Goal: Communication & Community: Participate in discussion

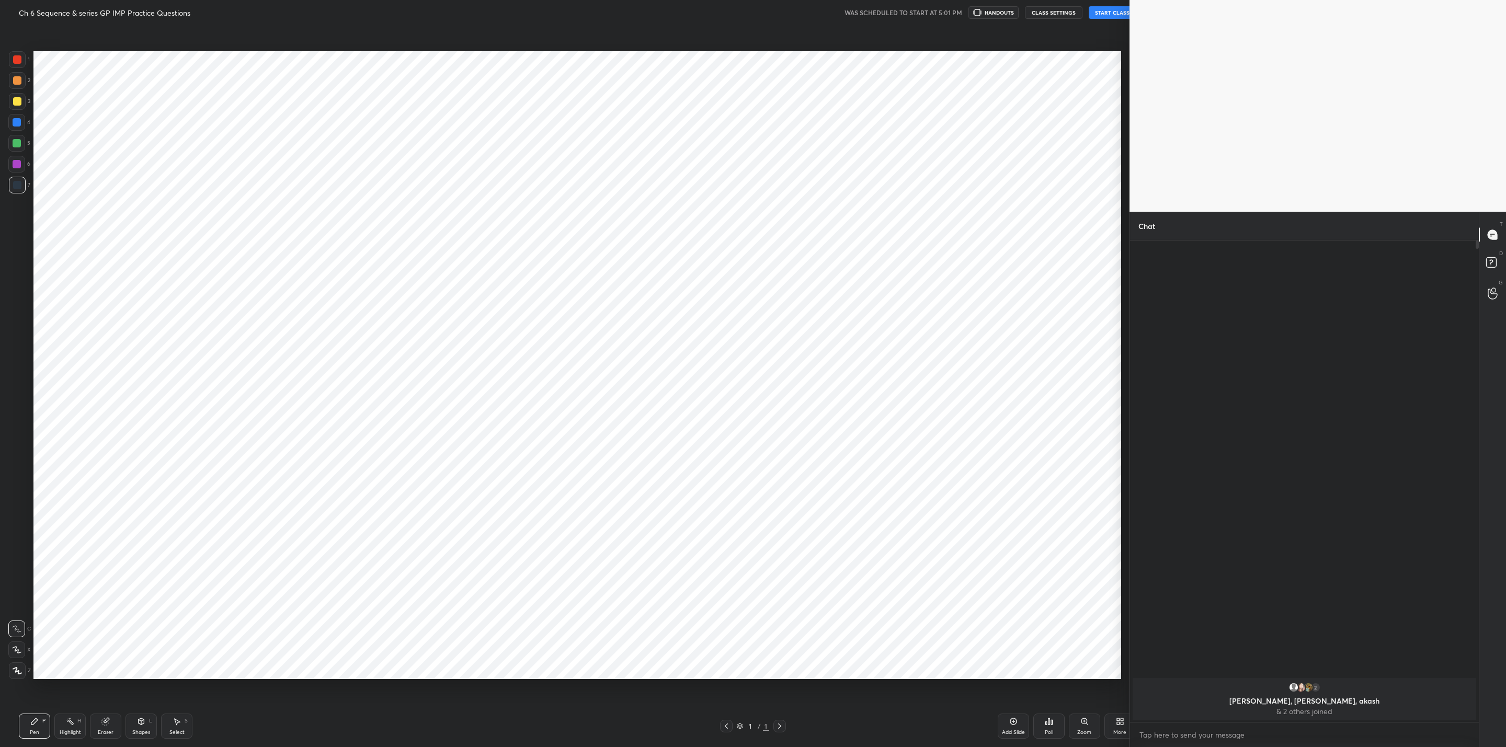
scroll to position [680, 1087]
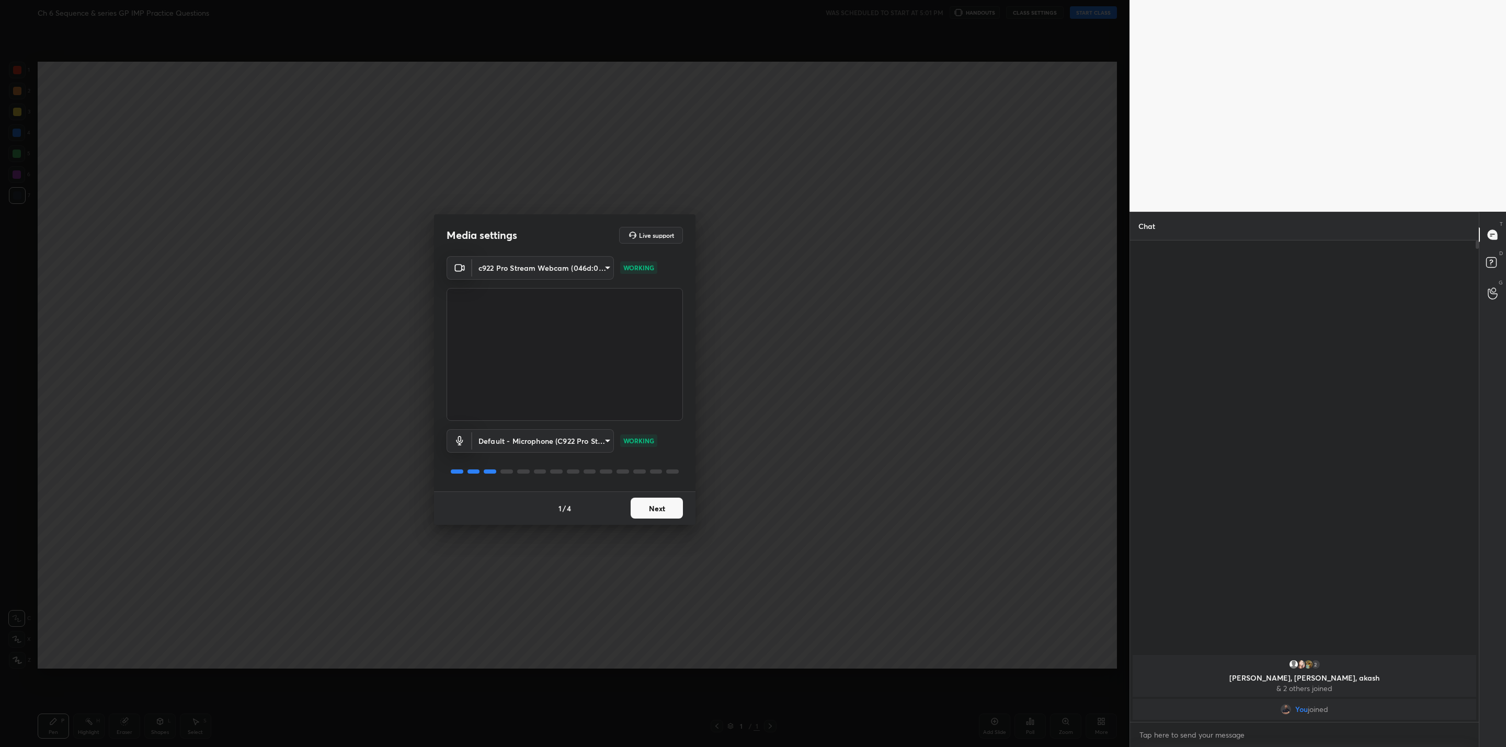
click at [651, 514] on button "Next" at bounding box center [656, 508] width 52 height 21
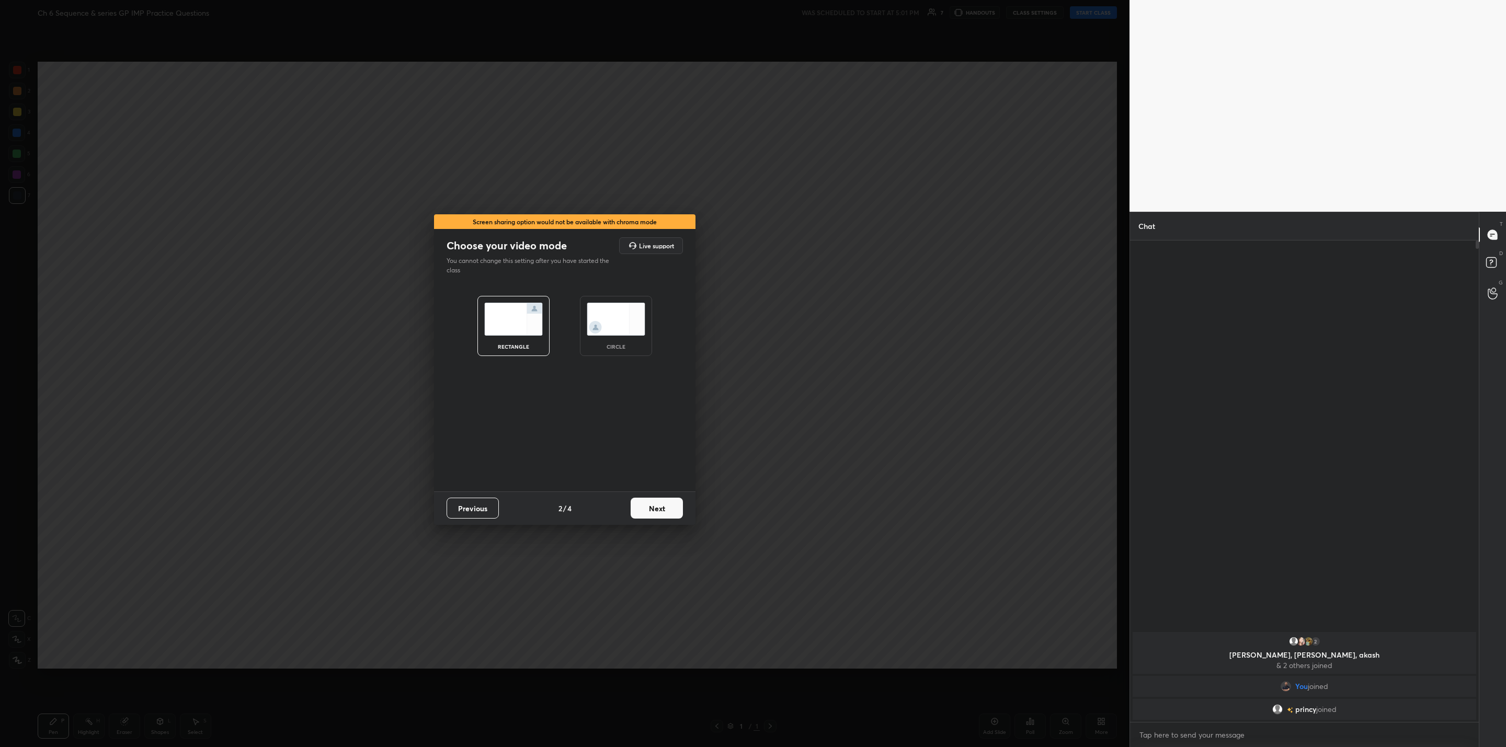
click at [662, 508] on button "Next" at bounding box center [656, 508] width 52 height 21
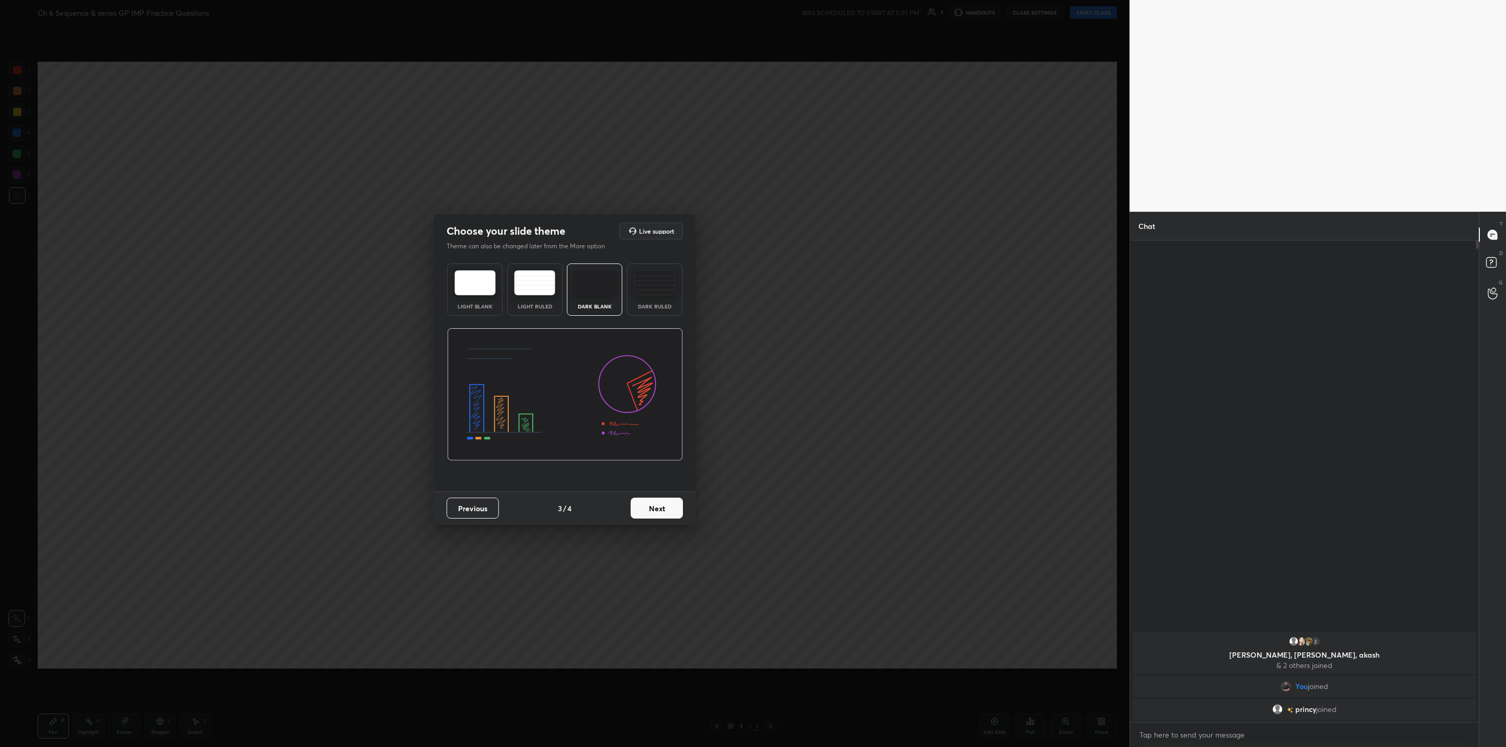
click at [662, 508] on button "Next" at bounding box center [656, 508] width 52 height 21
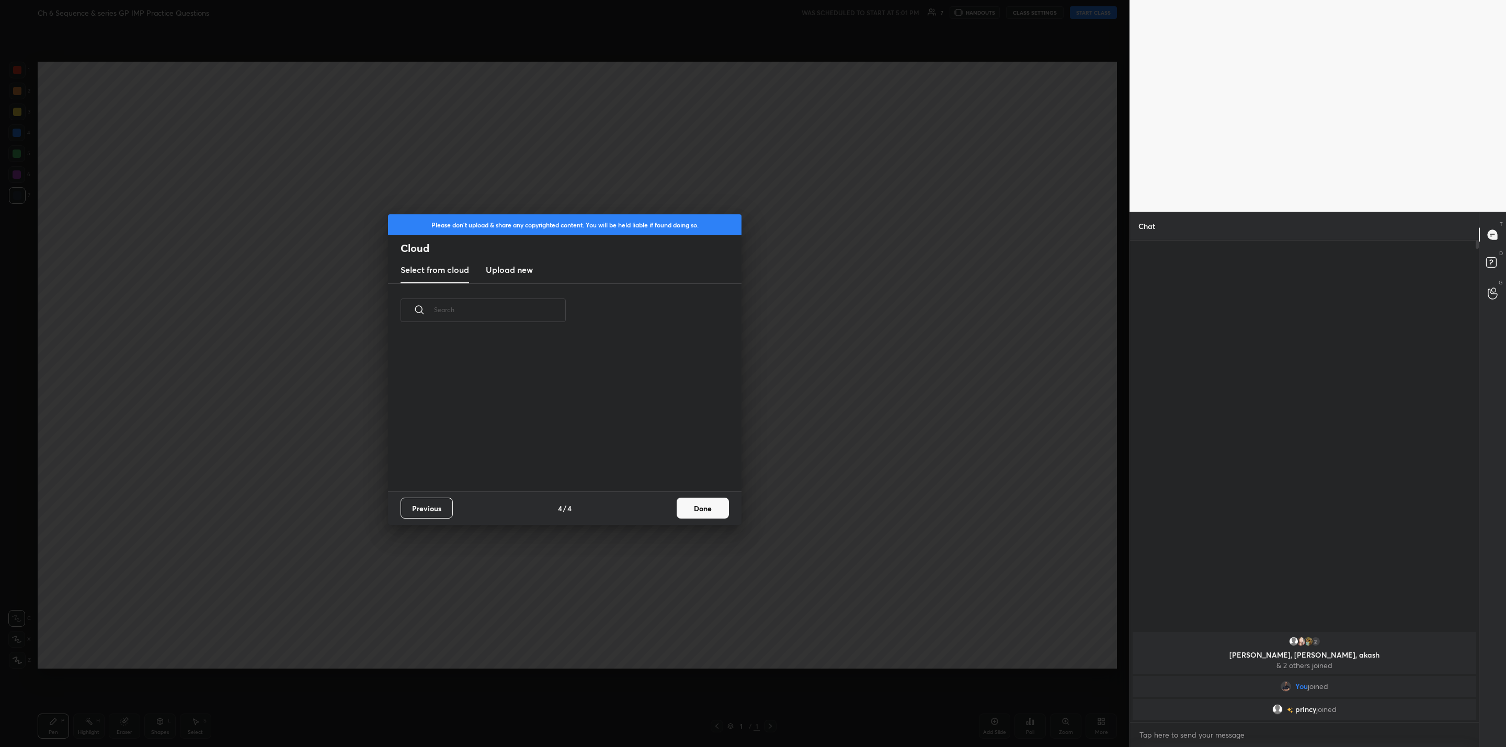
click at [662, 508] on div "Previous 4 / 4 Done" at bounding box center [564, 507] width 353 height 33
click at [711, 509] on button "Done" at bounding box center [702, 508] width 52 height 21
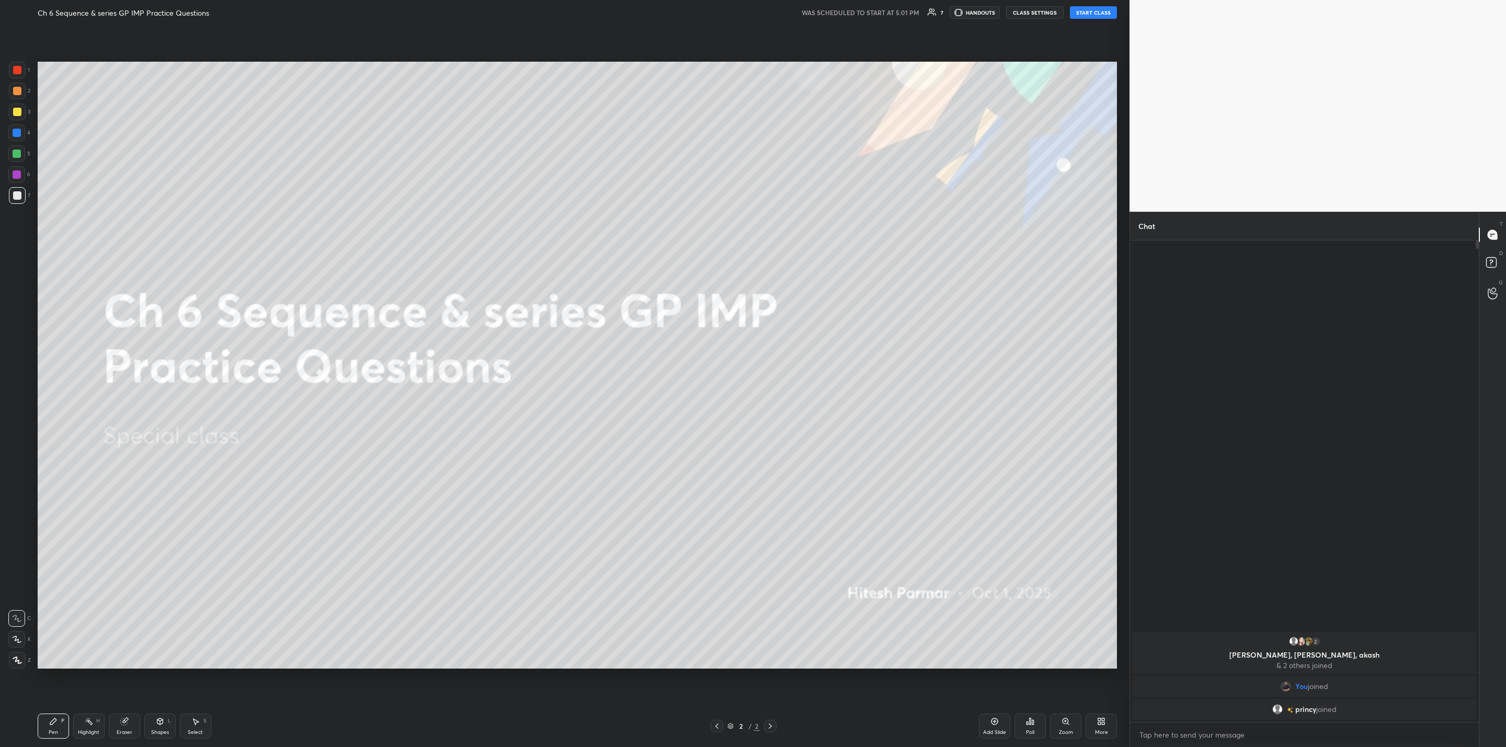
click at [1095, 10] on button "START CLASS" at bounding box center [1093, 12] width 47 height 13
click at [979, 5] on div "LIVE Ch 6 Sequence & series GP IMP Practice Questions 00:00:05 / 01:00:00 7 HAN…" at bounding box center [577, 12] width 1079 height 25
click at [980, 11] on icon "button" at bounding box center [976, 12] width 8 height 8
click at [1034, 14] on button "CLASS SETTINGS" at bounding box center [1039, 12] width 58 height 13
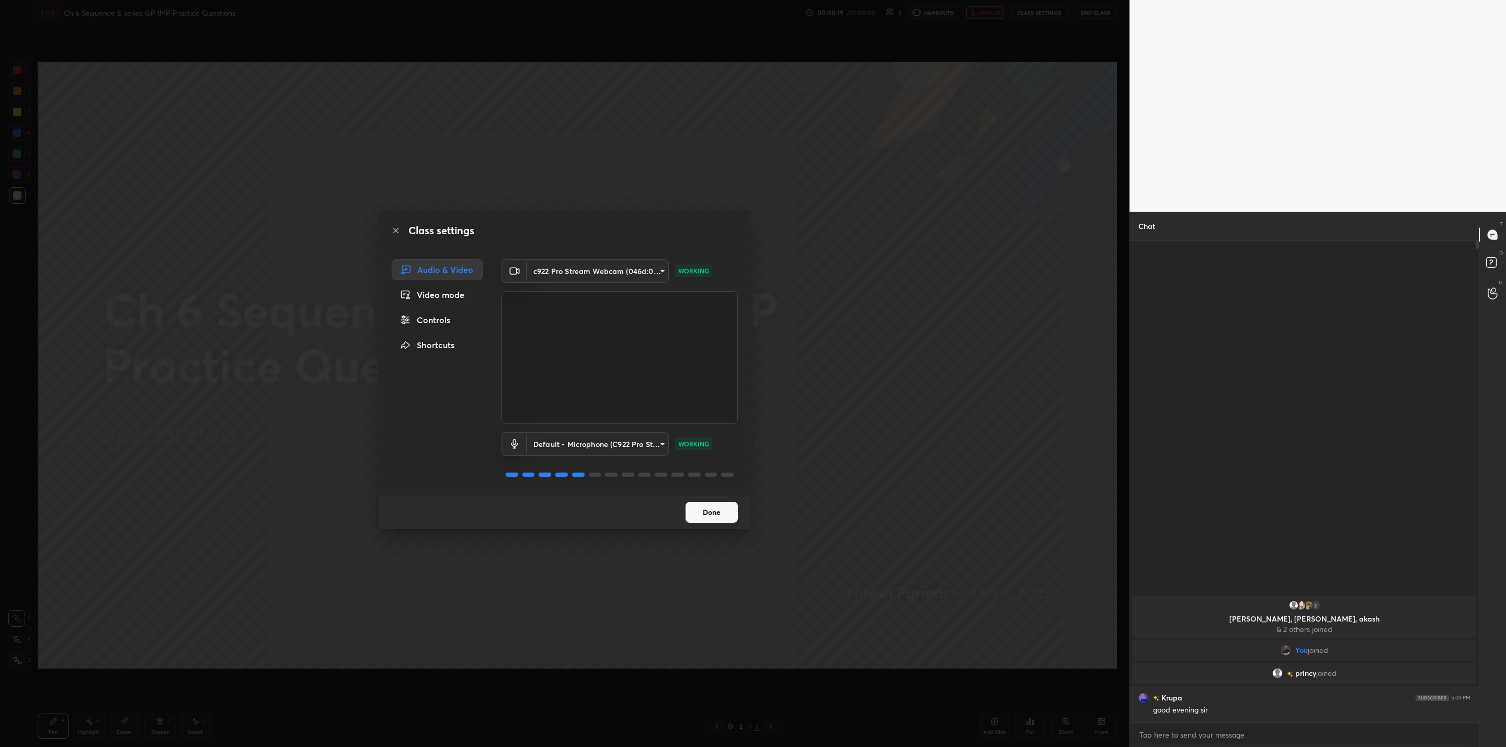
click at [703, 502] on button "Done" at bounding box center [711, 512] width 52 height 21
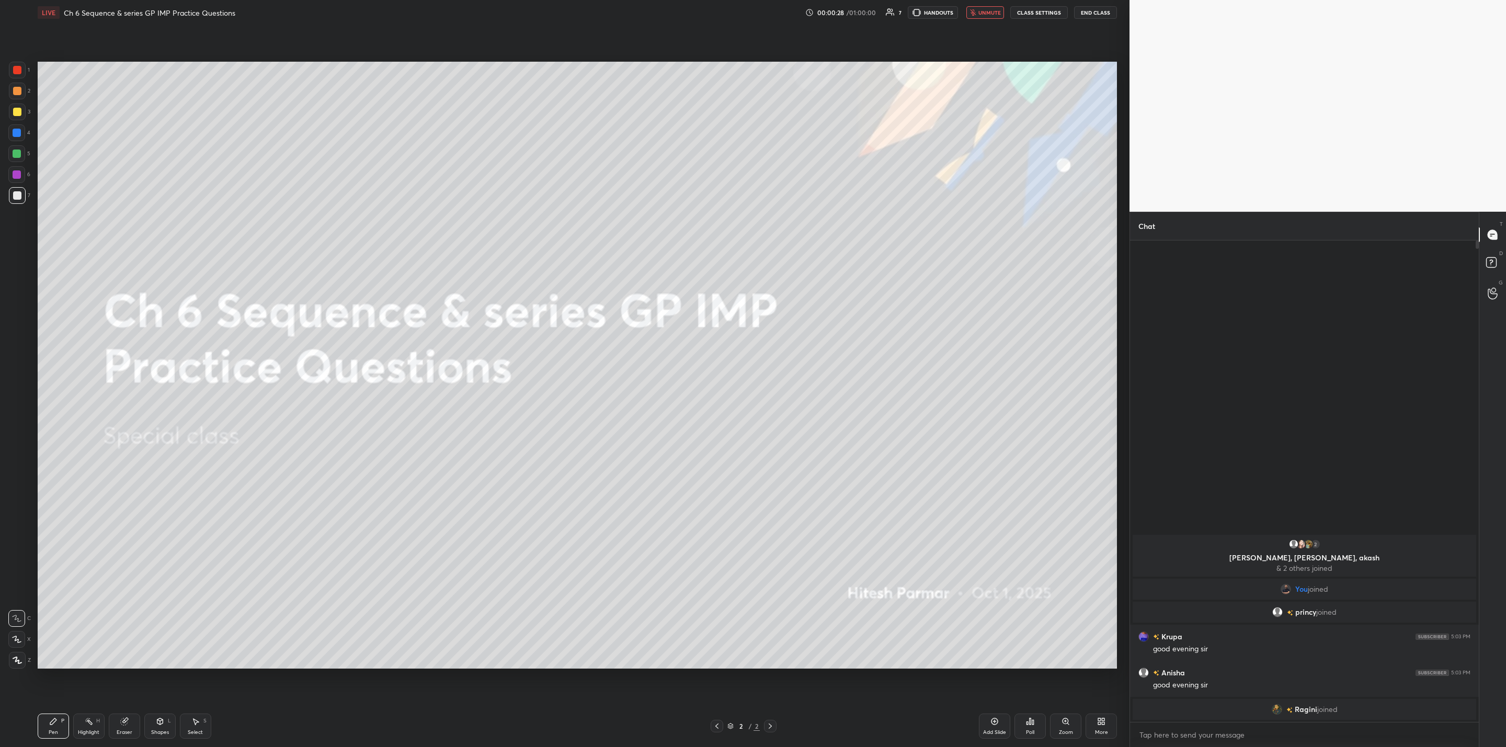
drag, startPoint x: 983, startPoint y: 8, endPoint x: 974, endPoint y: 47, distance: 40.2
click at [989, 10] on span "unmute" at bounding box center [989, 12] width 22 height 7
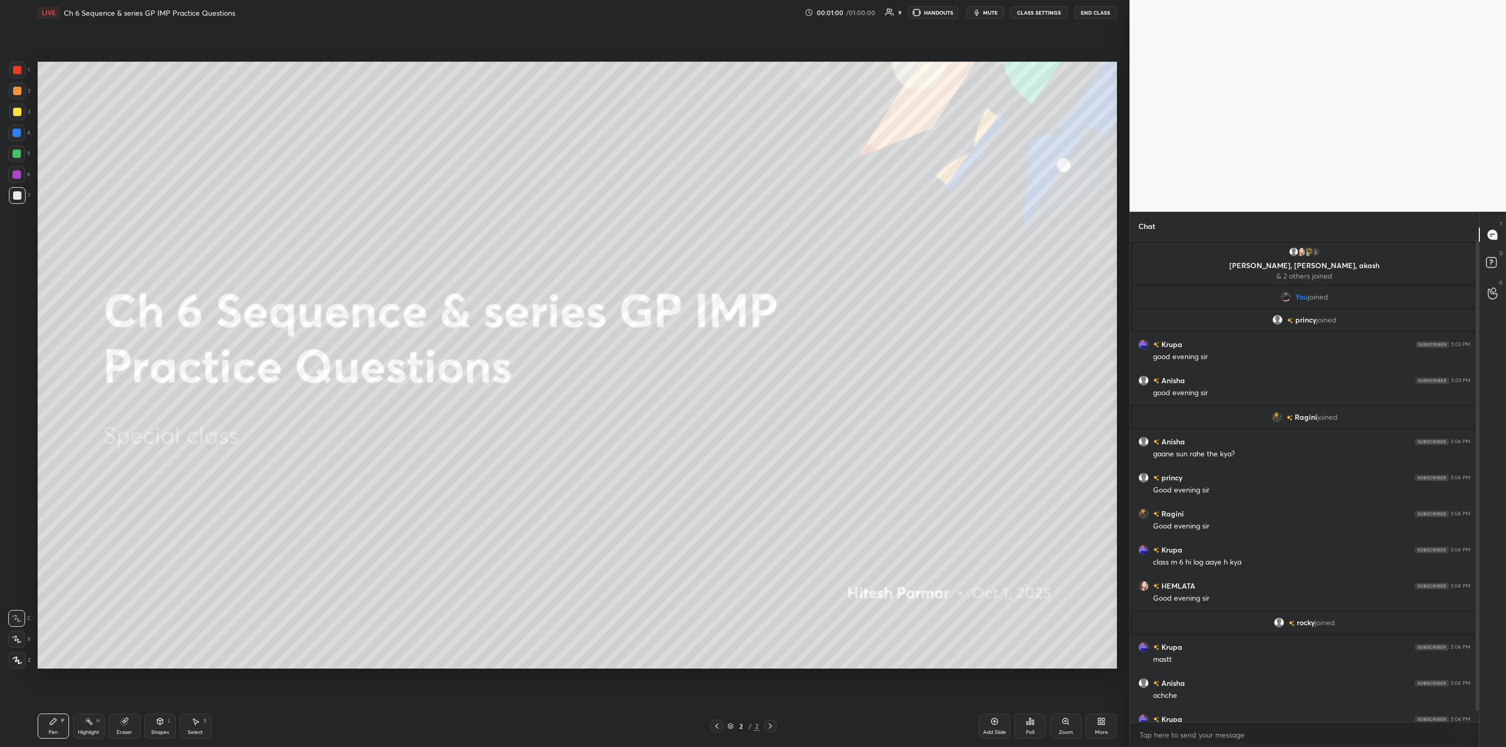
drag, startPoint x: 1476, startPoint y: 630, endPoint x: 1476, endPoint y: 659, distance: 28.8
click at [1476, 659] on div at bounding box center [1475, 480] width 6 height 481
click at [1191, 695] on div "achche" at bounding box center [1311, 696] width 317 height 10
click at [1167, 712] on div "Krupa 5:04 PM class kab tak hogi?" at bounding box center [1304, 725] width 349 height 36
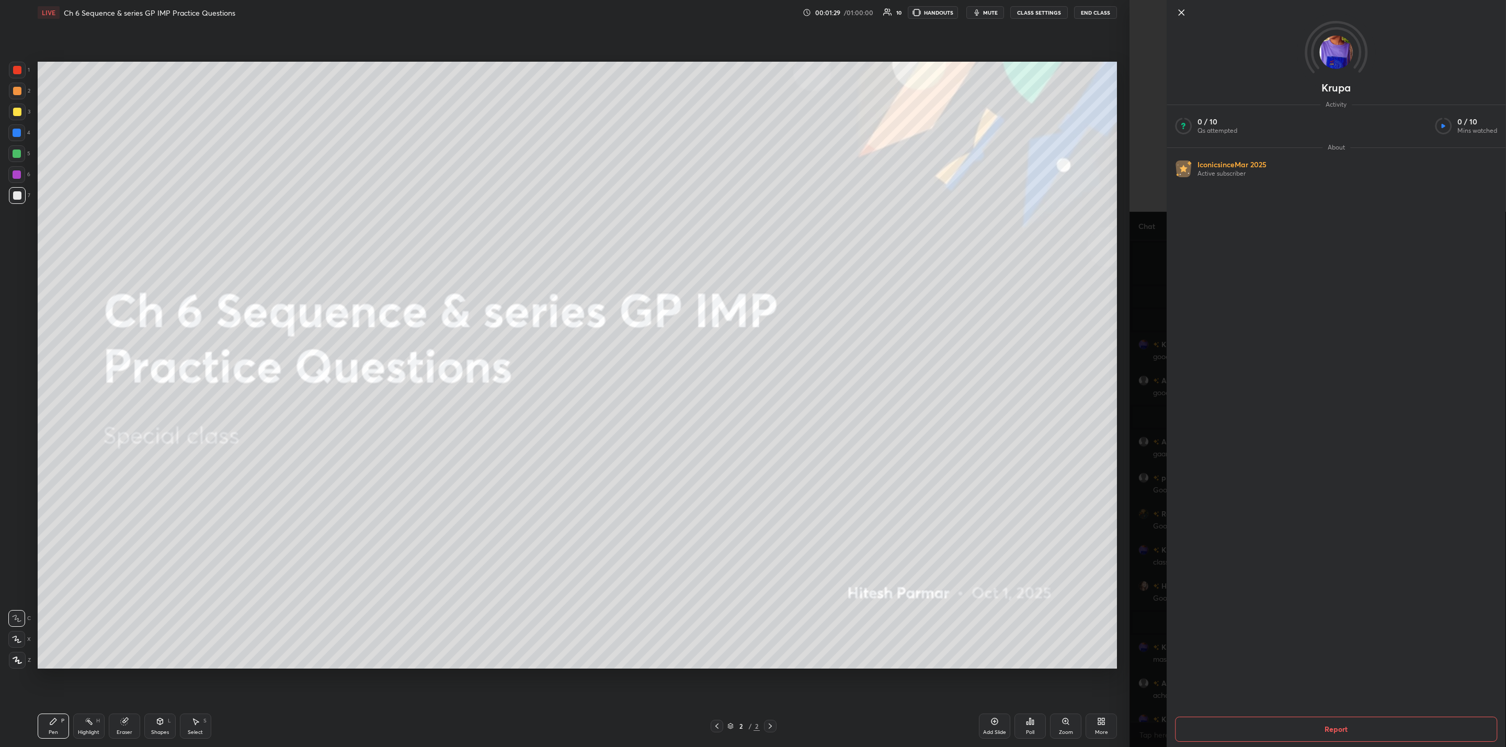
click at [1182, 13] on icon at bounding box center [1181, 12] width 13 height 13
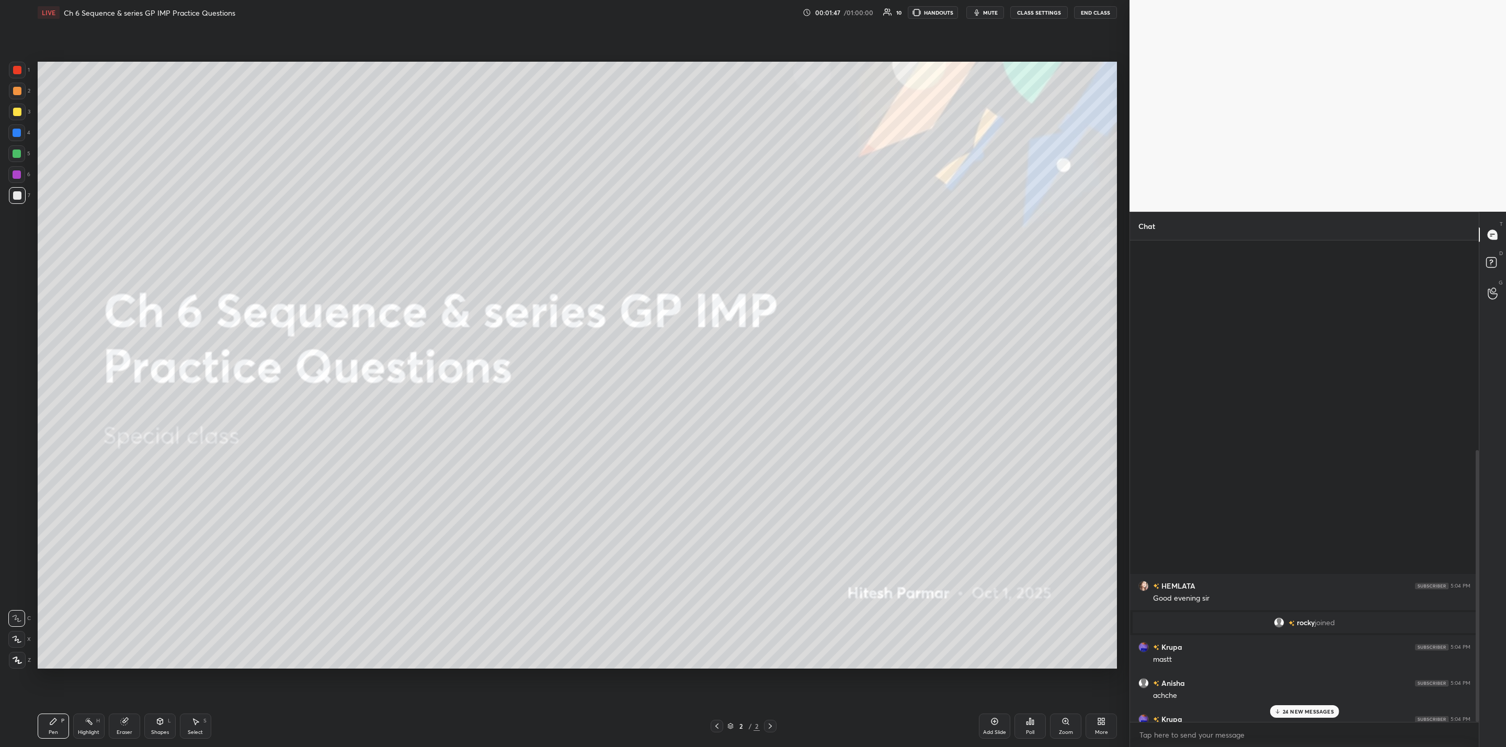
scroll to position [371, 0]
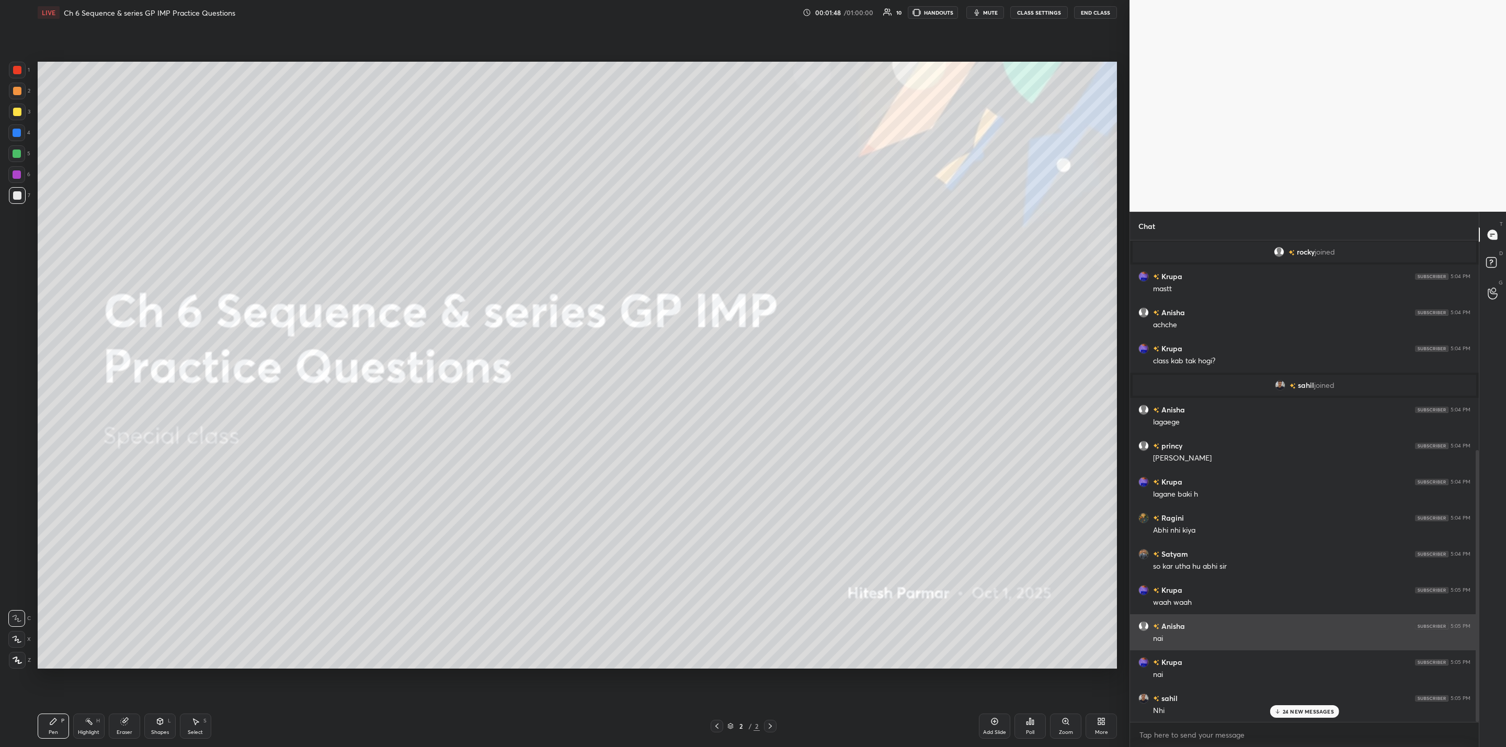
drag, startPoint x: 1477, startPoint y: 449, endPoint x: 1445, endPoint y: 645, distance: 198.7
click at [1450, 636] on div "[PERSON_NAME] 5:04 PM Good evening [PERSON_NAME] joined Krupa 5:04 PM [PERSON_N…" at bounding box center [1304, 480] width 349 height 481
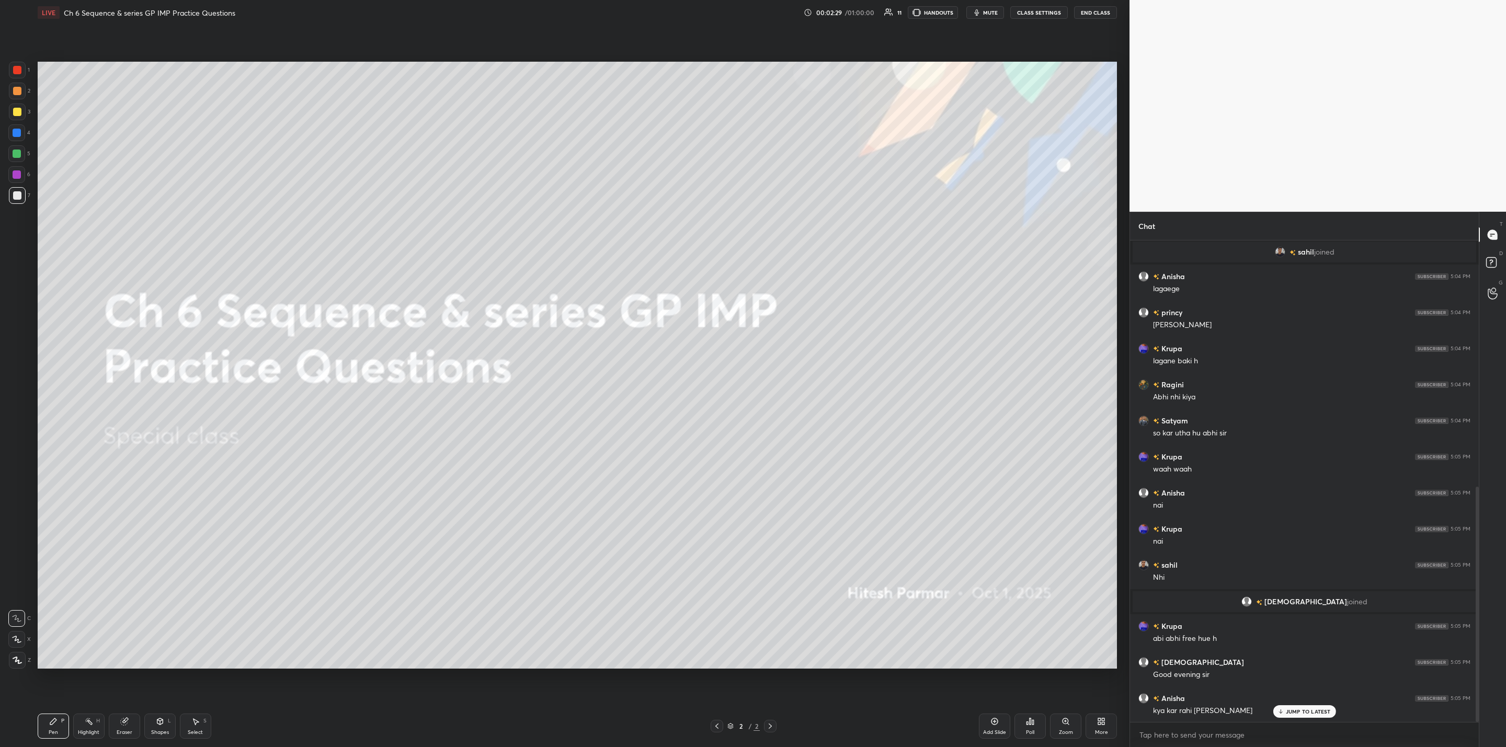
scroll to position [540, 0]
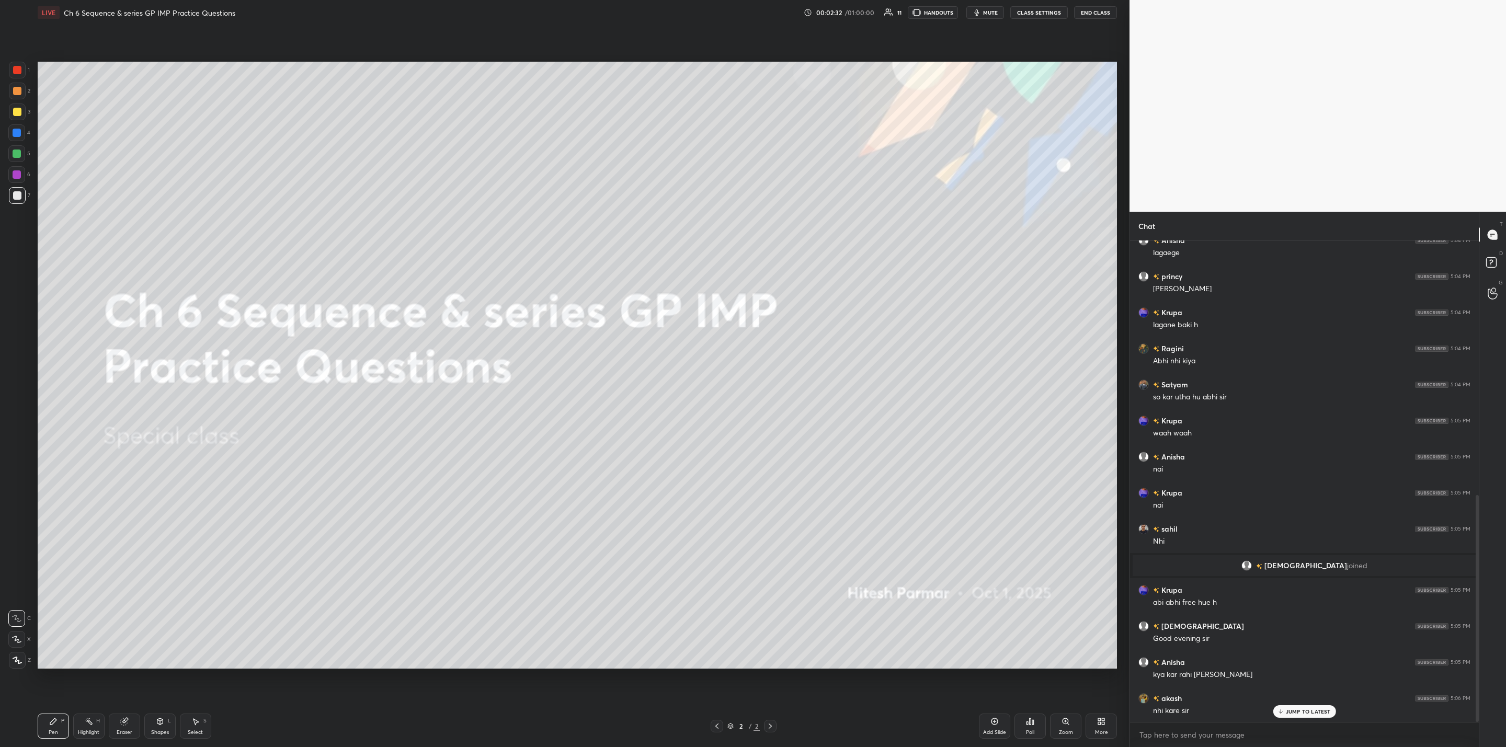
click at [1100, 723] on div "More" at bounding box center [1100, 726] width 31 height 25
click at [1040, 615] on icon at bounding box center [1042, 613] width 6 height 6
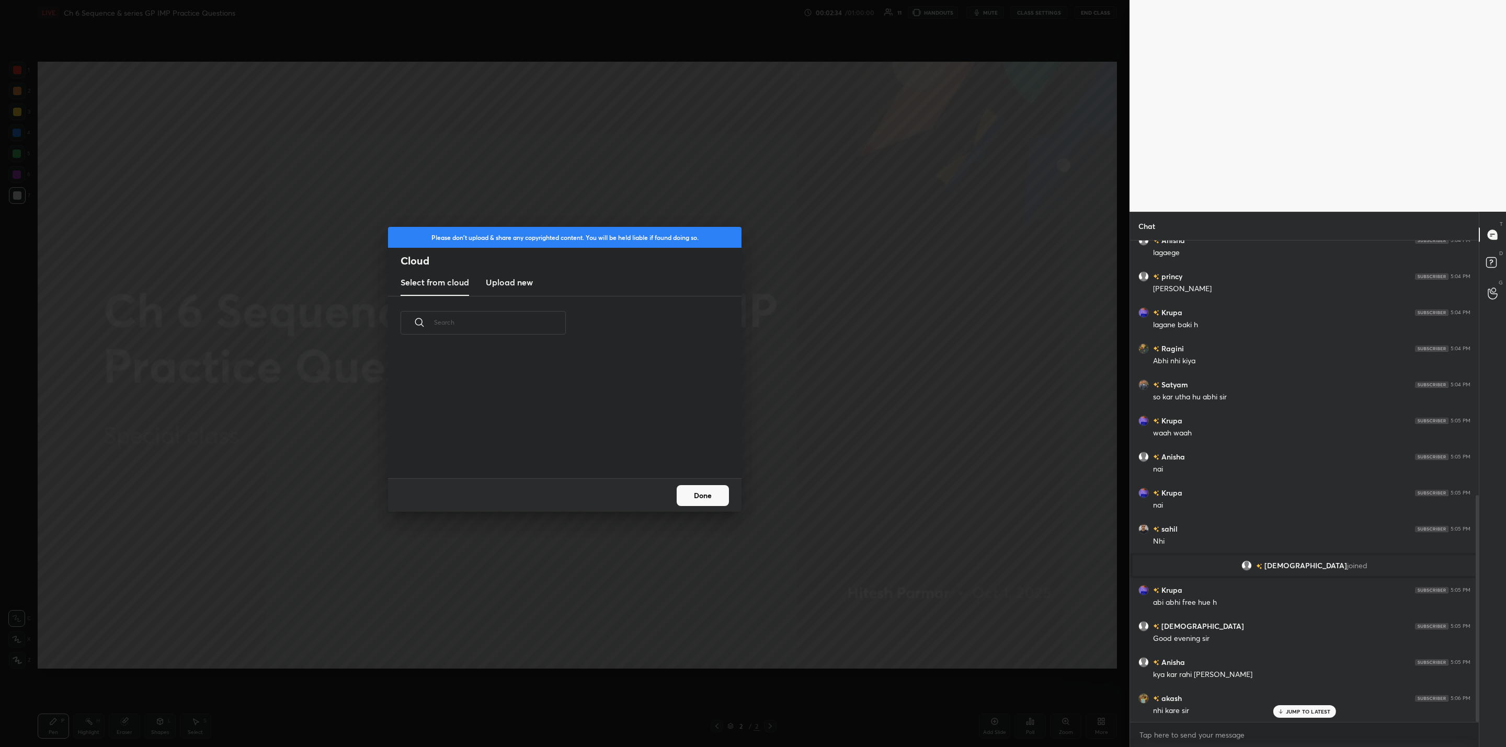
scroll to position [129, 336]
drag, startPoint x: 510, startPoint y: 278, endPoint x: 528, endPoint y: 280, distance: 18.9
click at [514, 281] on h3 "Upload new" at bounding box center [509, 282] width 47 height 13
click at [558, 451] on label "Browse" at bounding box center [565, 448] width 47 height 17
click at [542, 451] on input "Browse" at bounding box center [542, 448] width 0 height 17
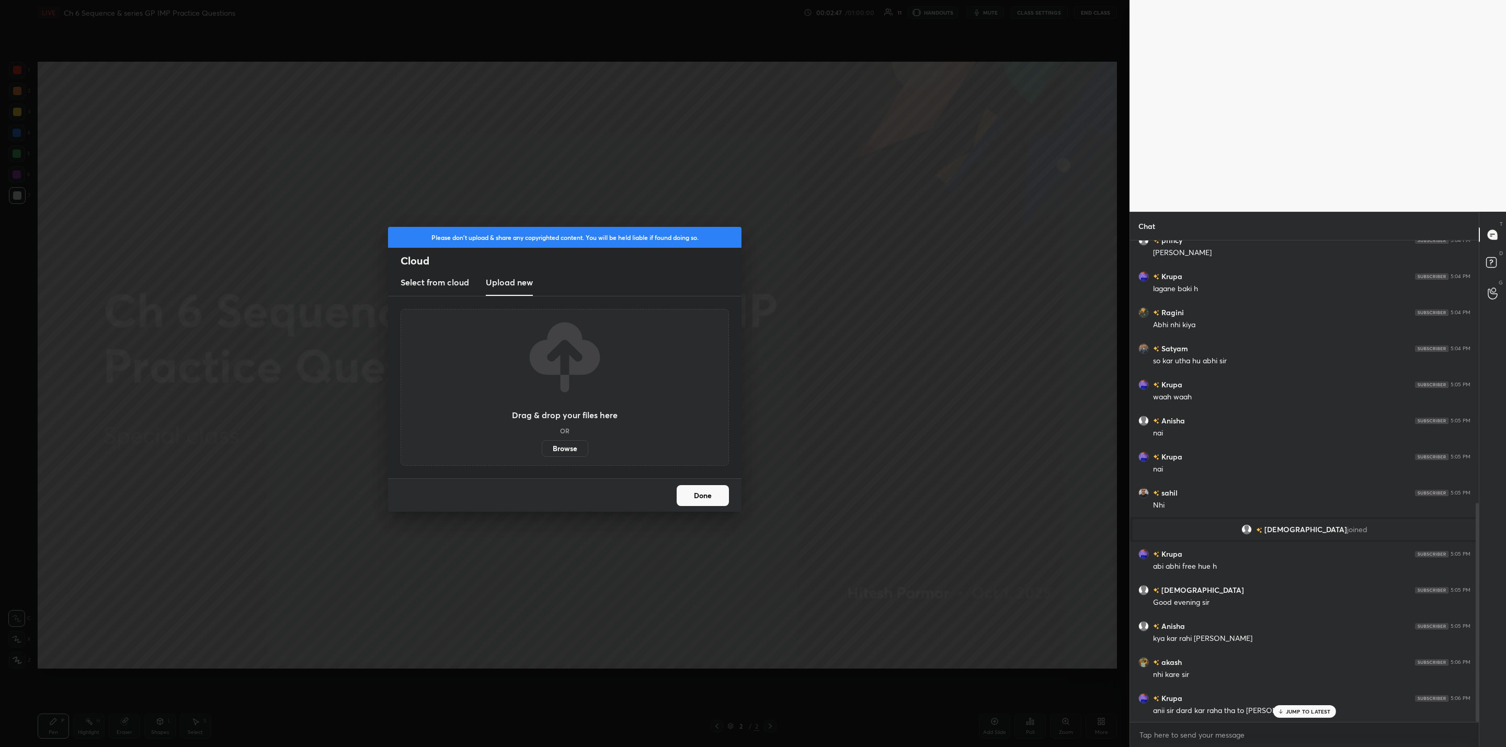
scroll to position [612, 0]
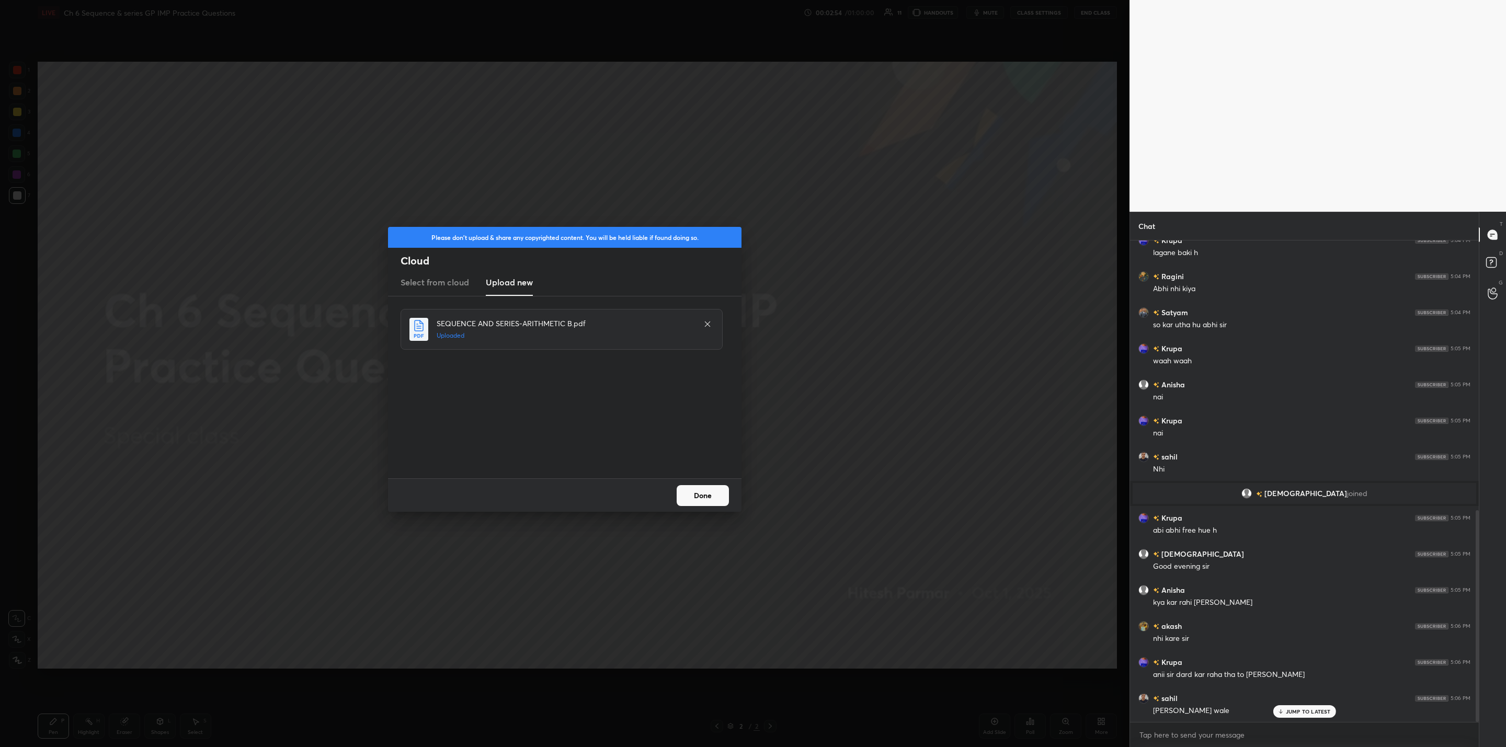
drag, startPoint x: 720, startPoint y: 500, endPoint x: 720, endPoint y: 508, distance: 7.8
click at [720, 500] on button "Done" at bounding box center [702, 495] width 52 height 21
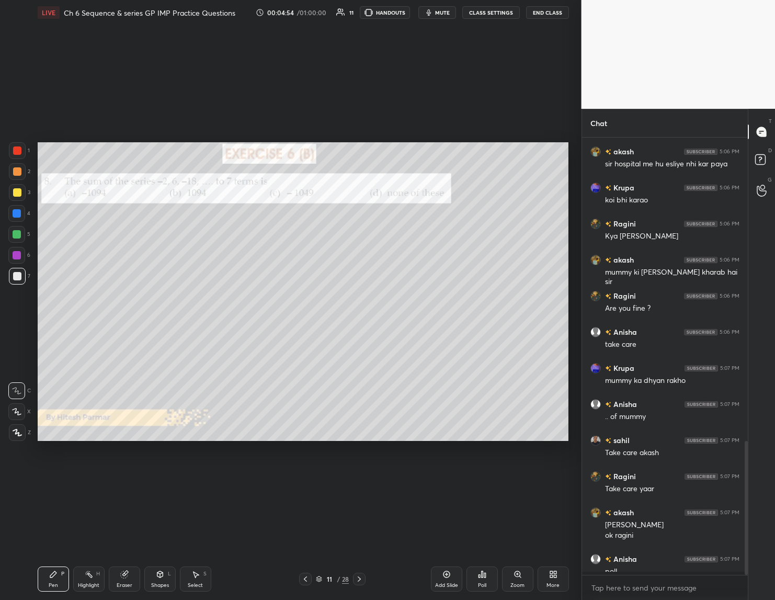
scroll to position [4, 4]
type textarea "x"
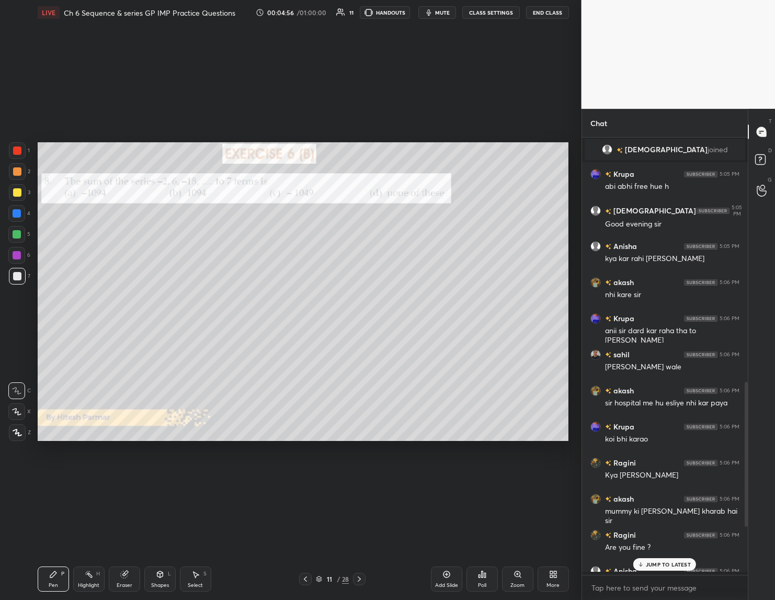
scroll to position [458, 163]
click at [478, 579] on div "Poll" at bounding box center [481, 578] width 31 height 25
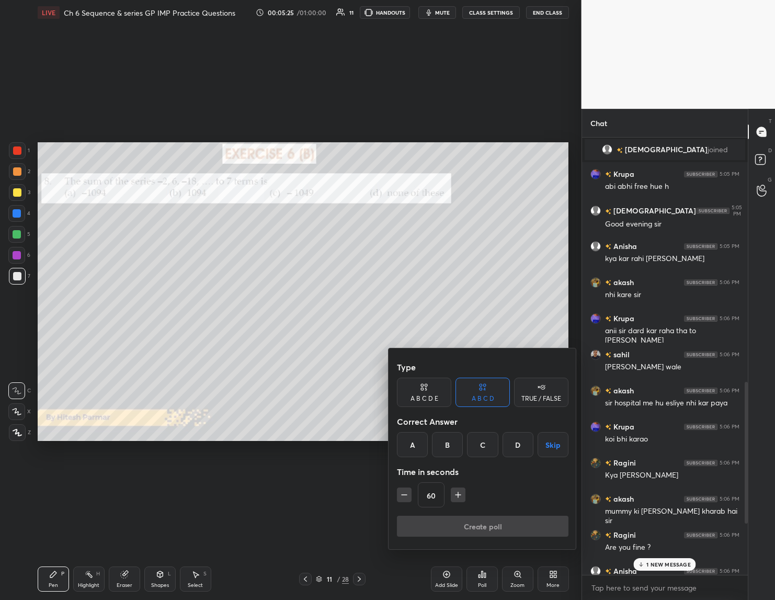
click at [414, 443] on div "A" at bounding box center [412, 444] width 31 height 25
click at [408, 500] on button "button" at bounding box center [404, 494] width 15 height 15
type input "45"
click at [449, 521] on button "Create poll" at bounding box center [482, 525] width 171 height 21
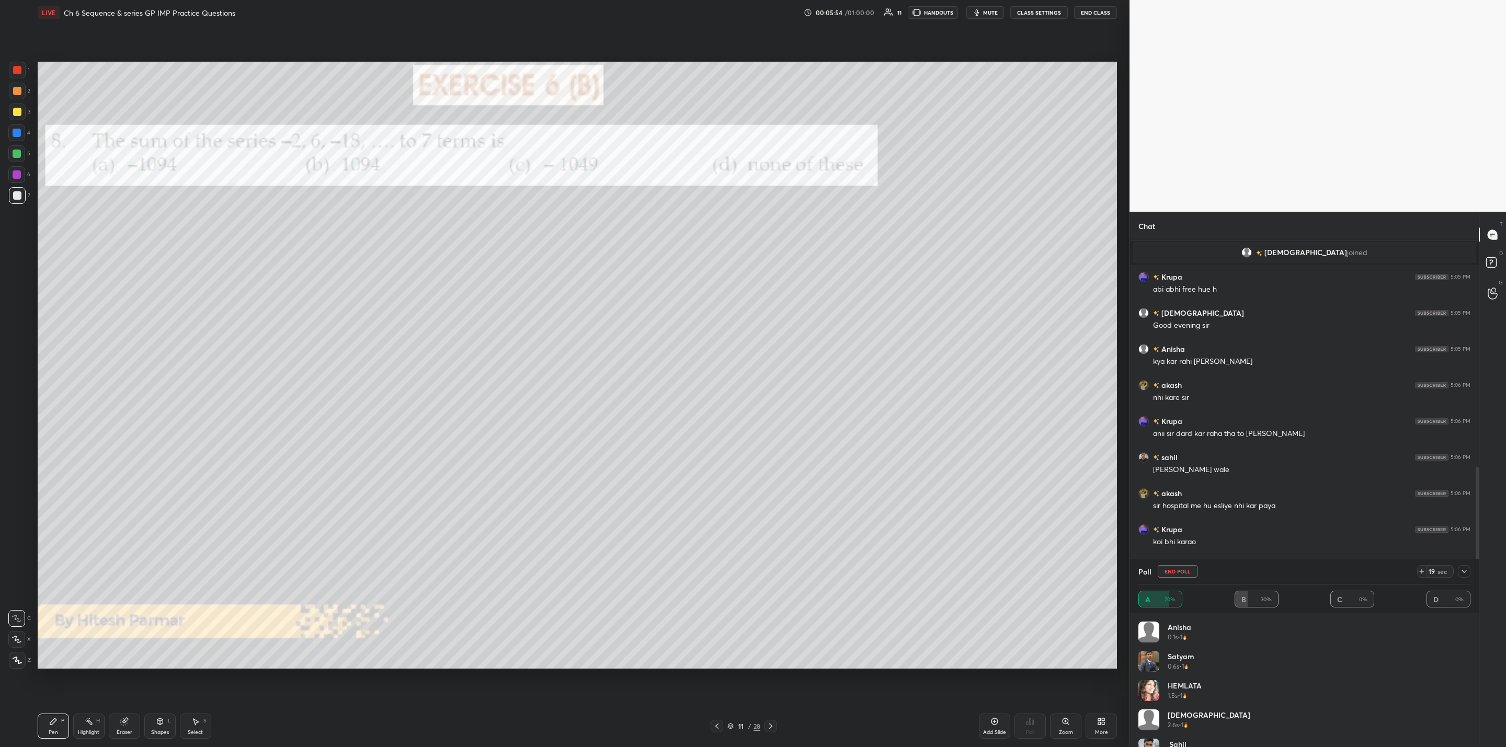
scroll to position [423, 346]
drag, startPoint x: 1249, startPoint y: 713, endPoint x: 1244, endPoint y: 709, distance: 6.1
click at [1243, 711] on button "Share leaderboard" at bounding box center [1303, 717] width 315 height 25
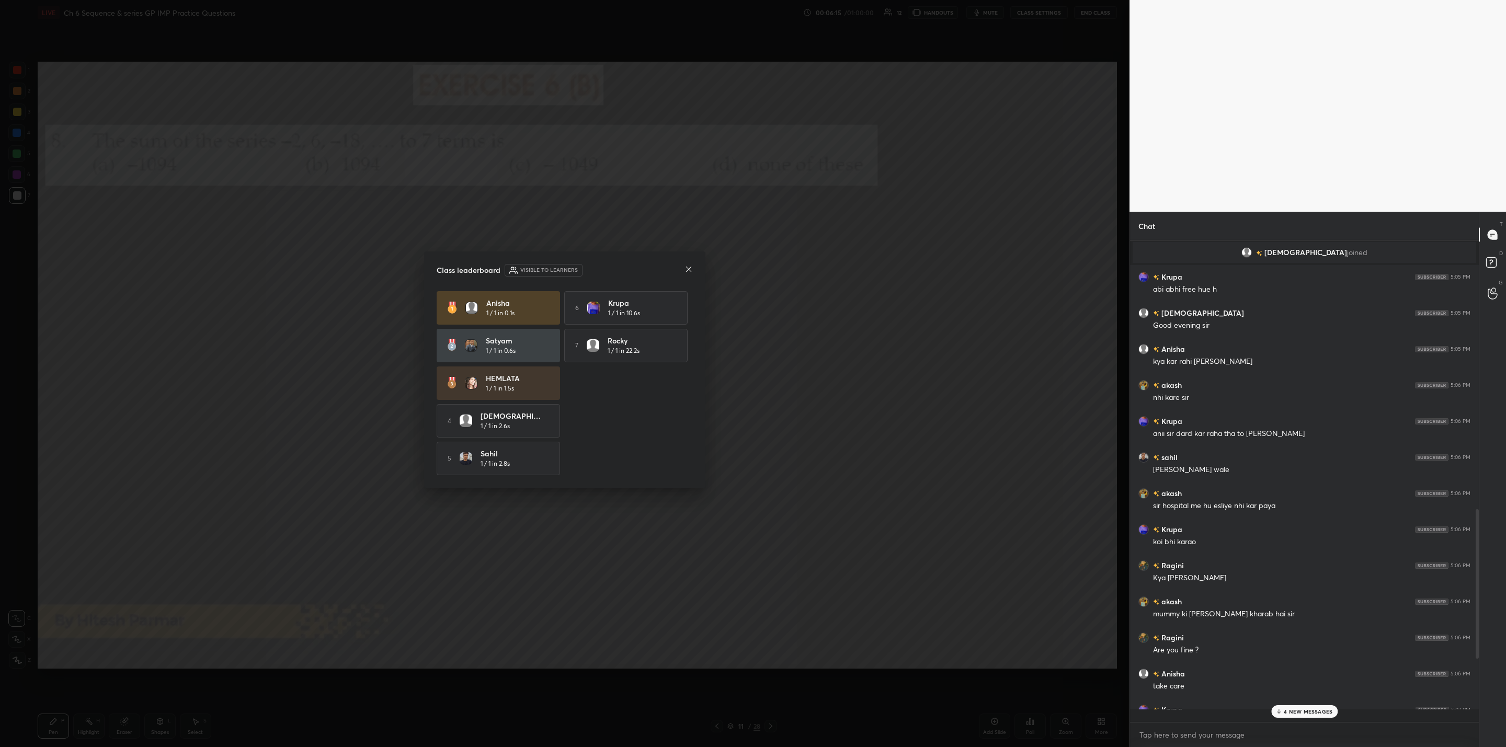
scroll to position [2, 4]
click at [1283, 713] on div "4 NEW MESSAGES" at bounding box center [1304, 711] width 66 height 13
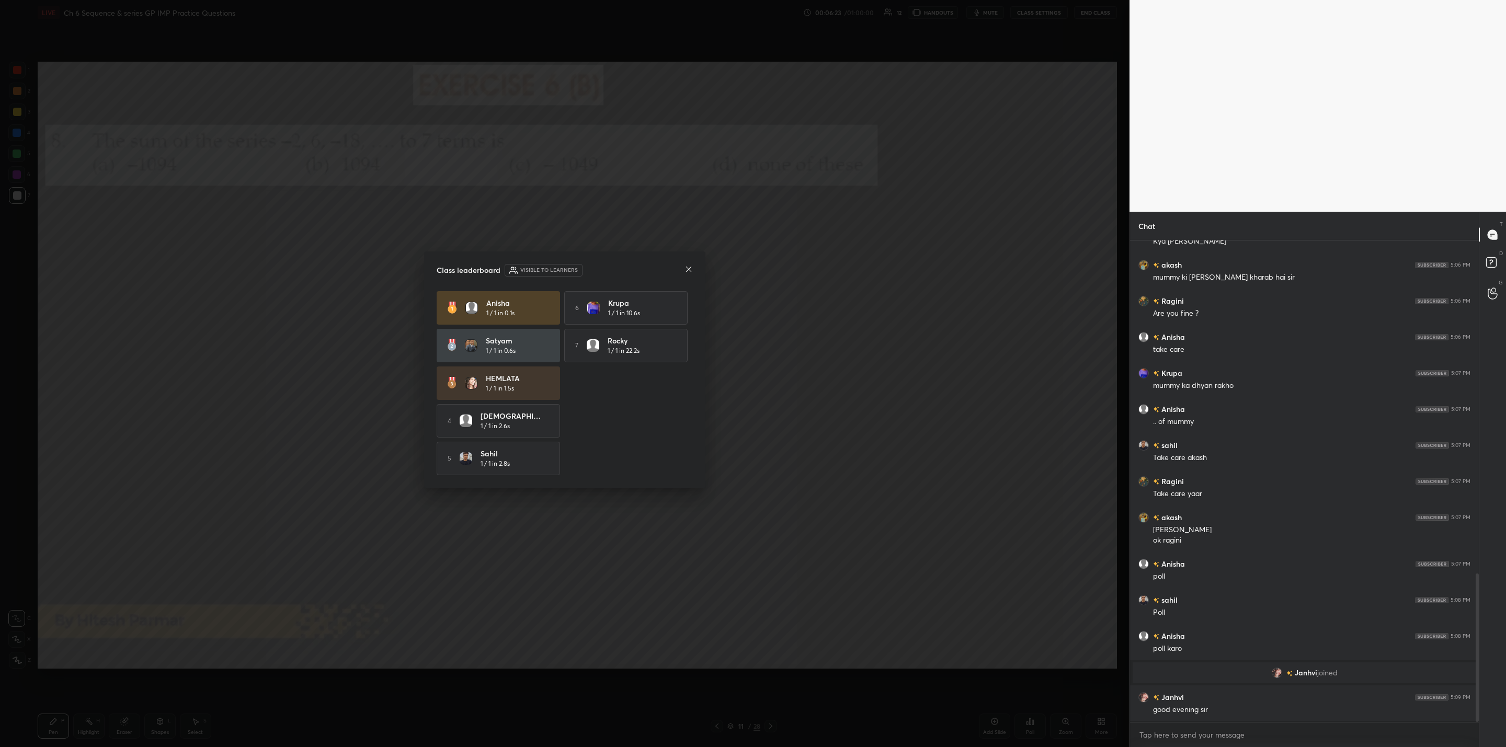
click at [687, 267] on icon at bounding box center [688, 269] width 8 height 8
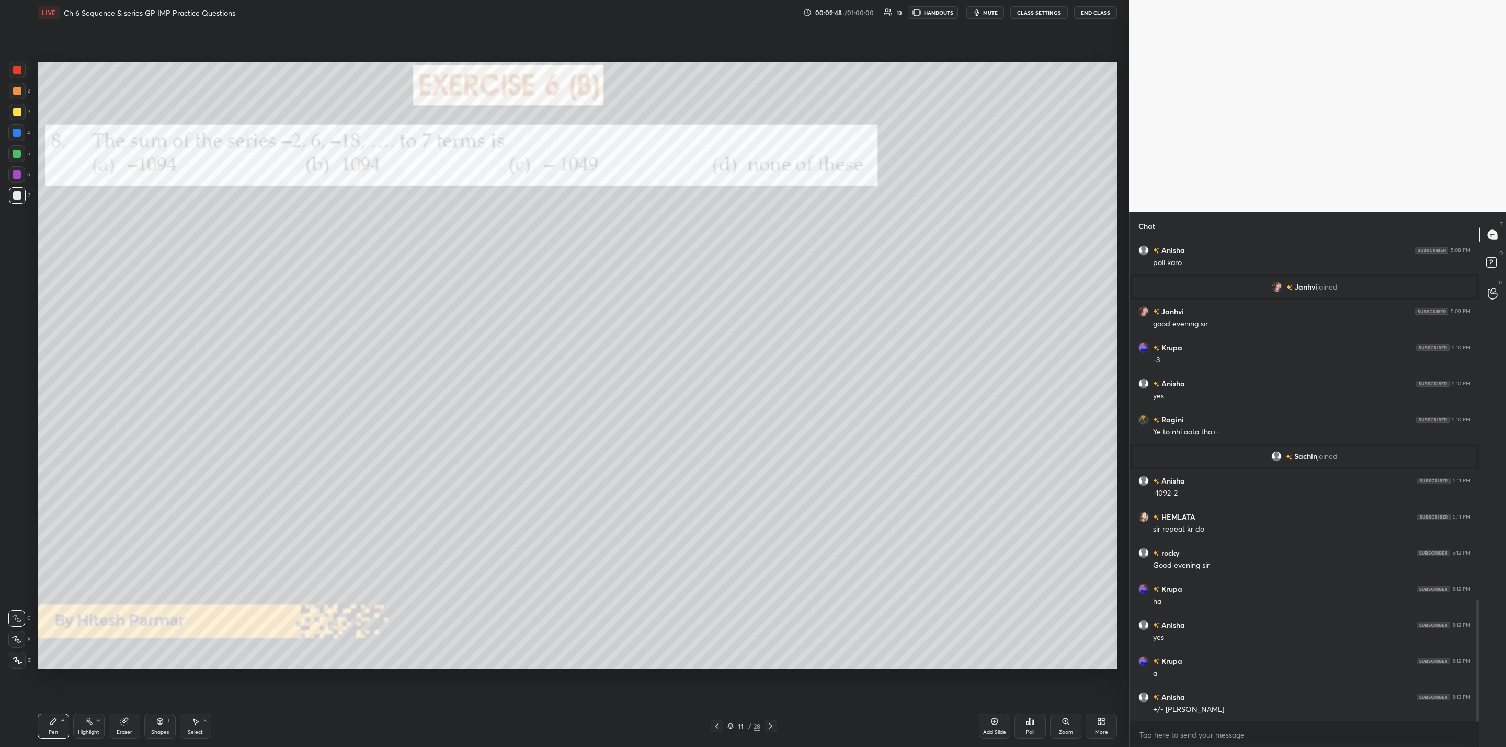
scroll to position [1414, 0]
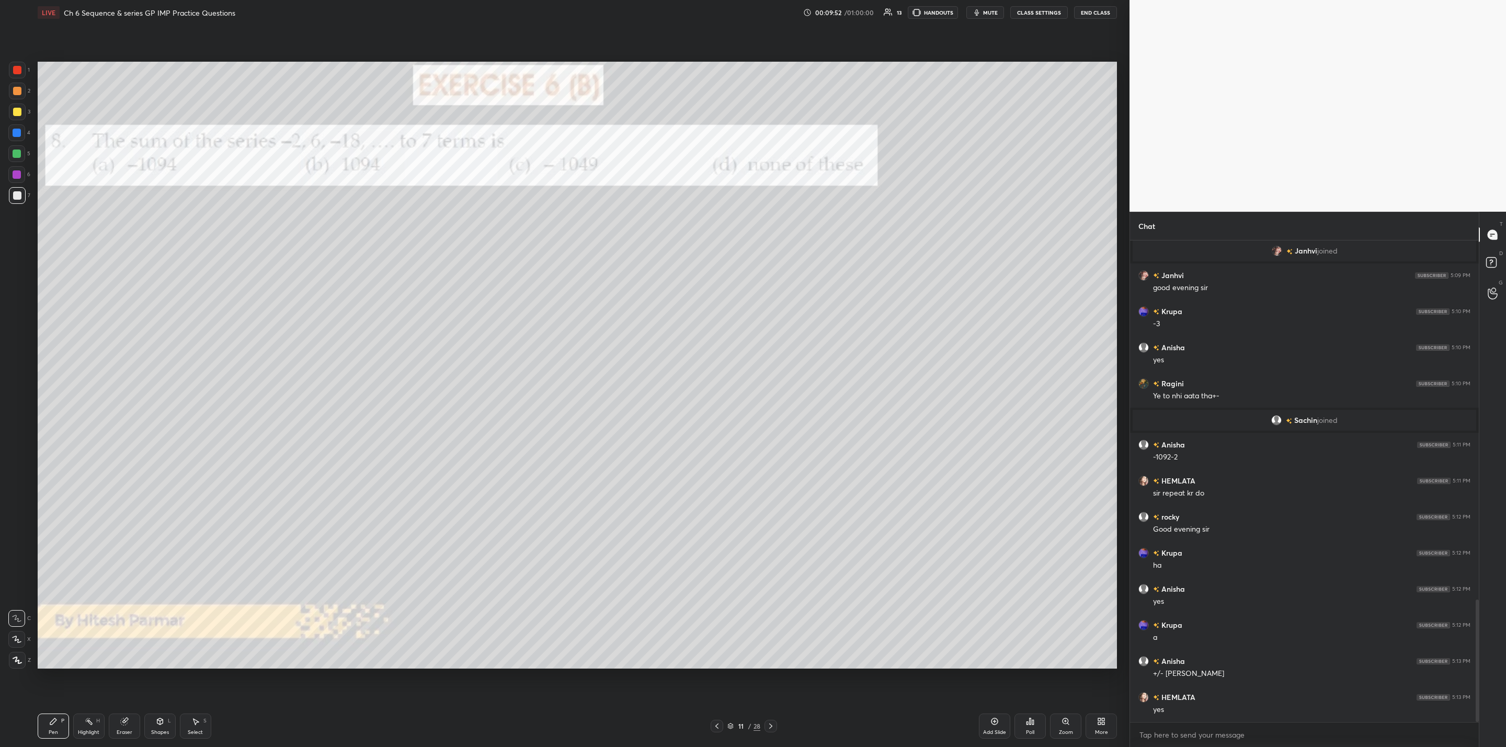
click at [768, 727] on icon at bounding box center [770, 726] width 8 height 8
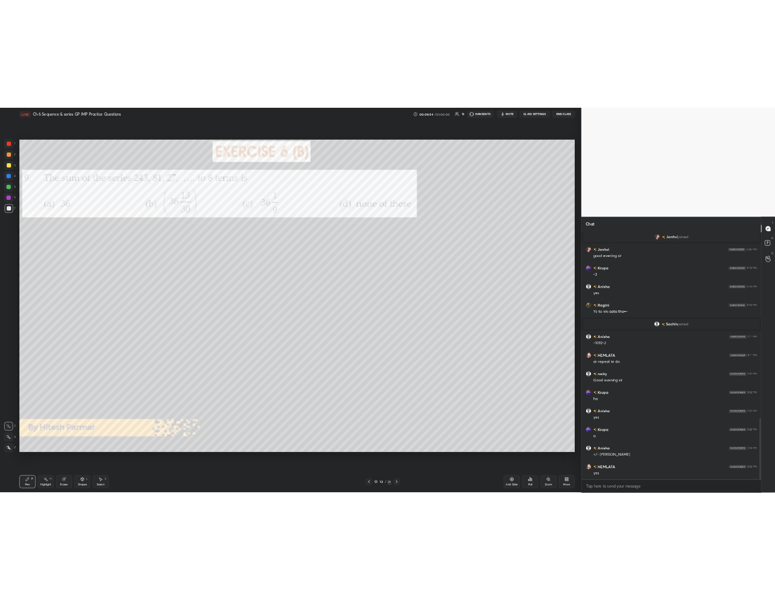
scroll to position [1450, 0]
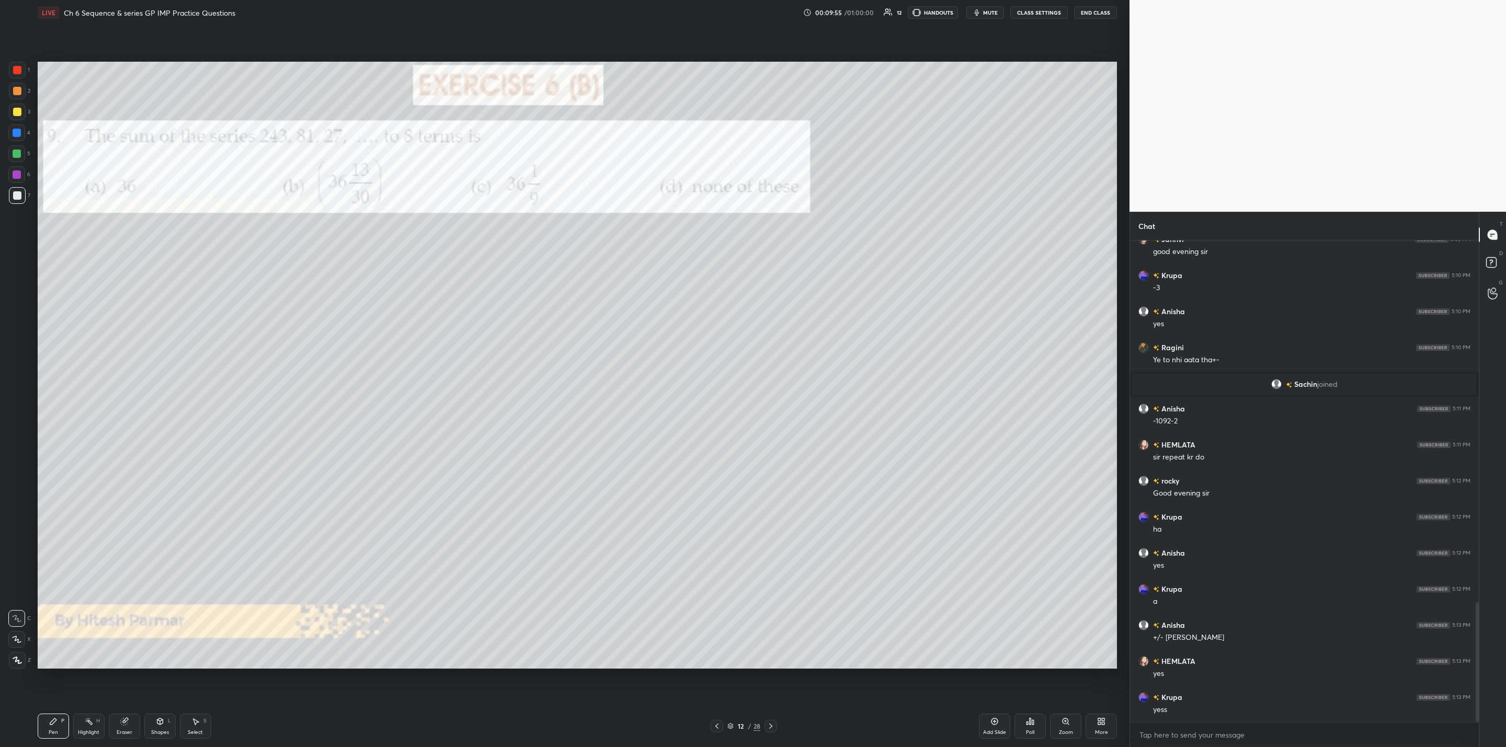
click at [768, 727] on icon at bounding box center [770, 726] width 8 height 8
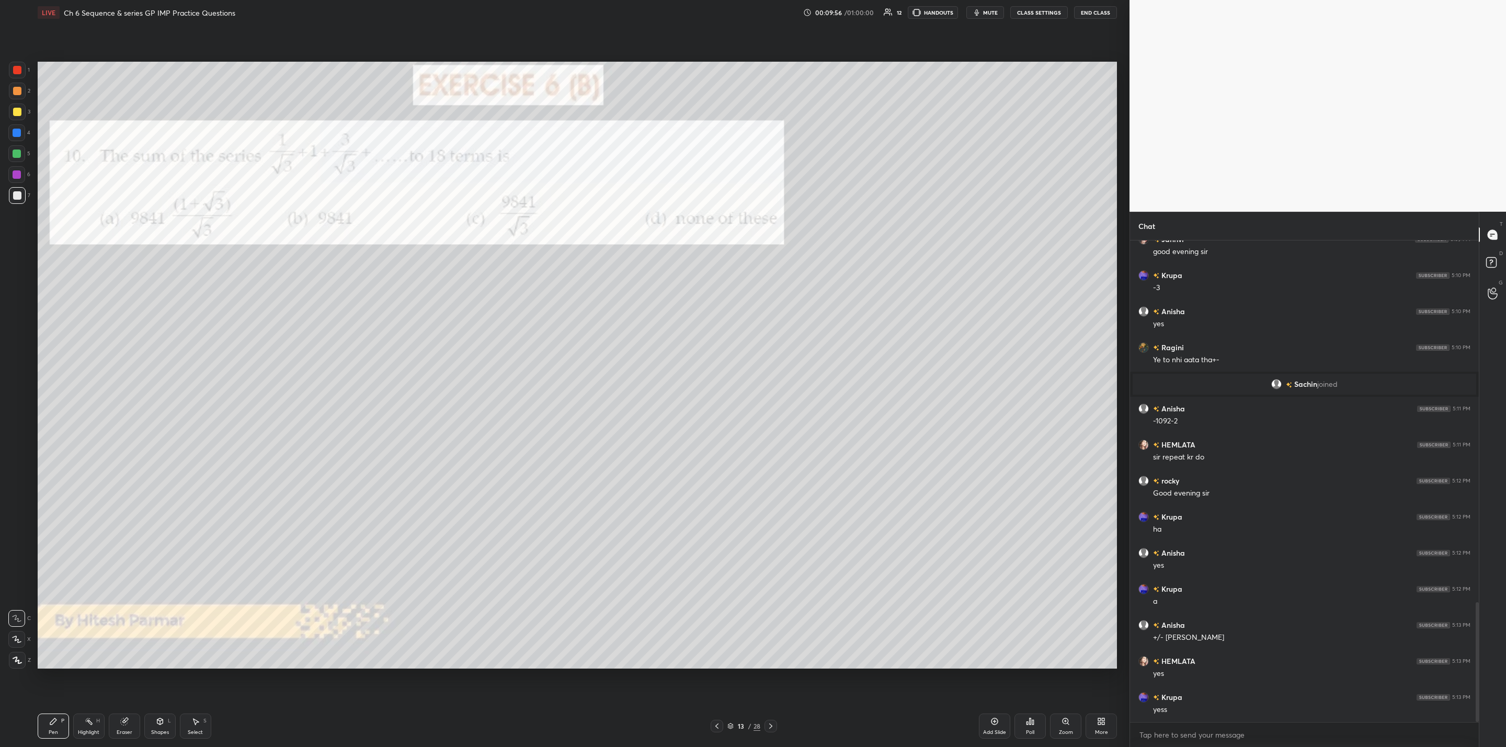
click at [768, 727] on icon at bounding box center [770, 726] width 8 height 8
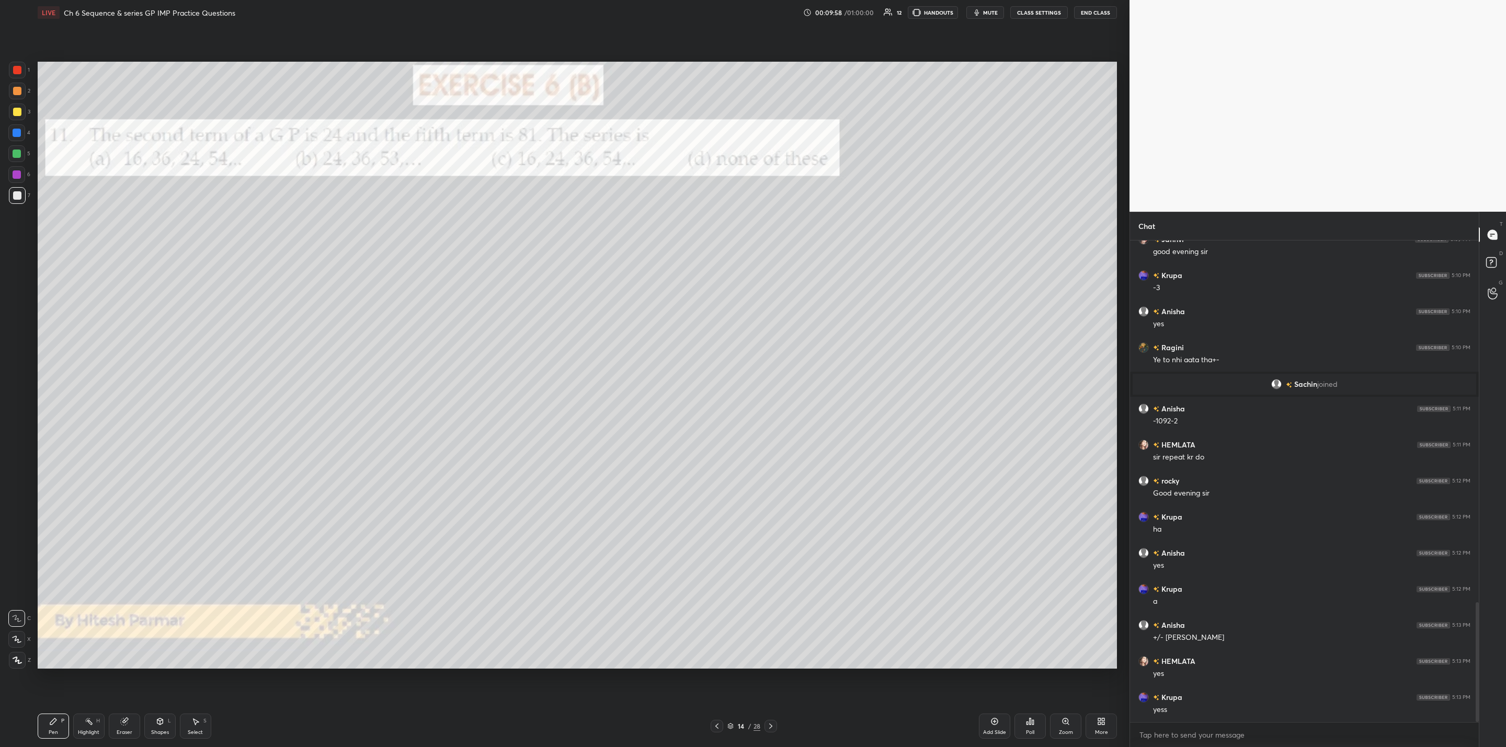
click at [768, 727] on icon at bounding box center [770, 726] width 8 height 8
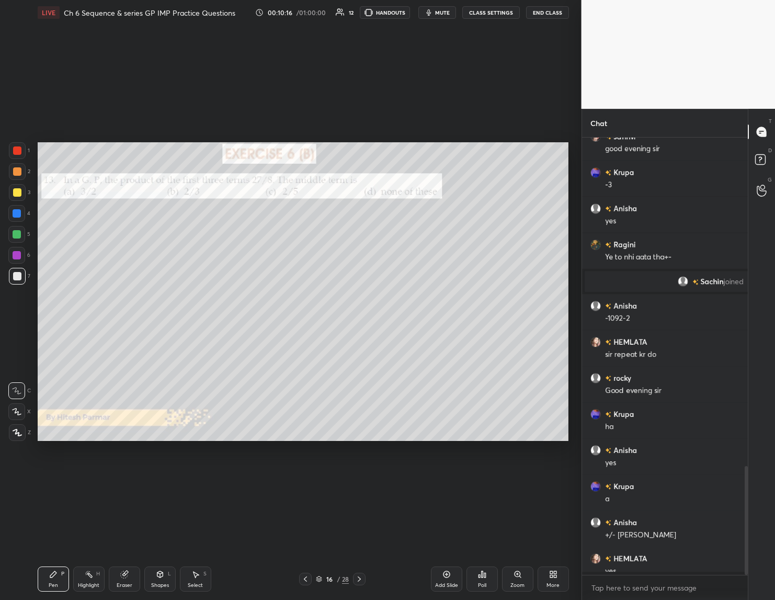
scroll to position [4, 4]
type textarea "x"
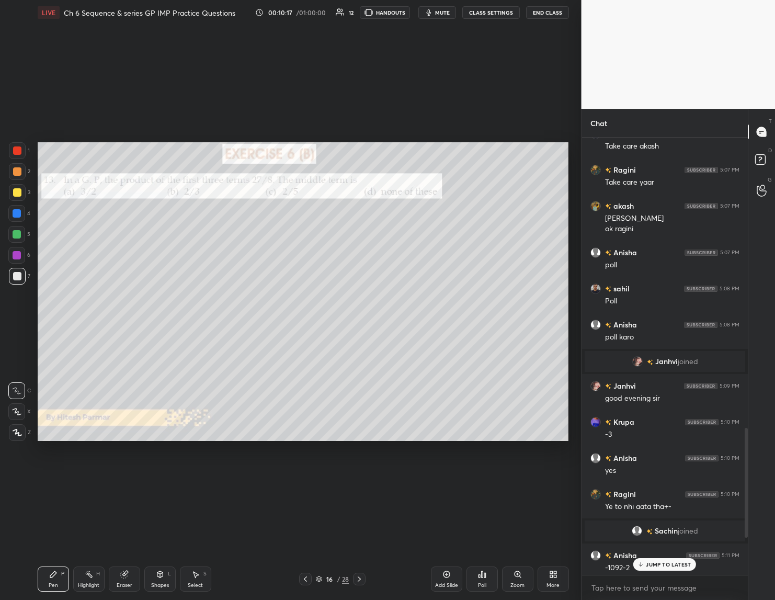
scroll to position [458, 163]
click at [478, 582] on div "Poll" at bounding box center [482, 584] width 8 height 5
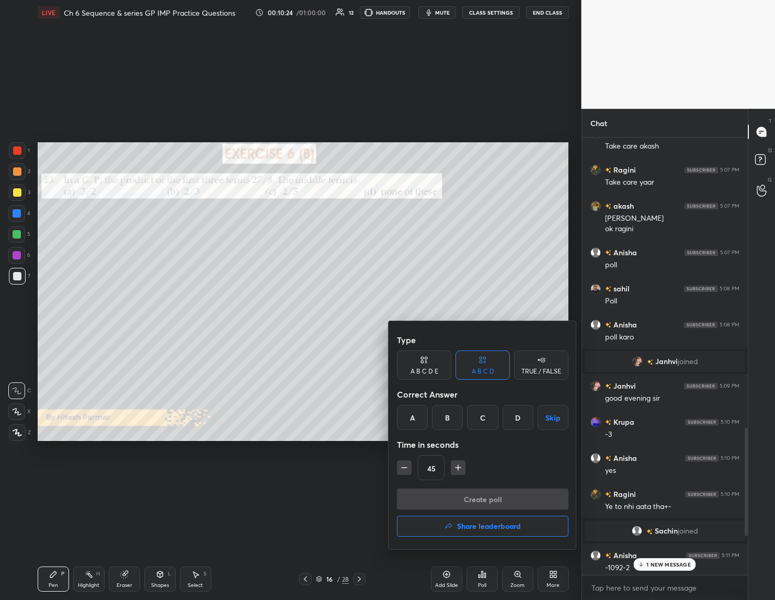
click at [417, 410] on div "A" at bounding box center [412, 417] width 31 height 25
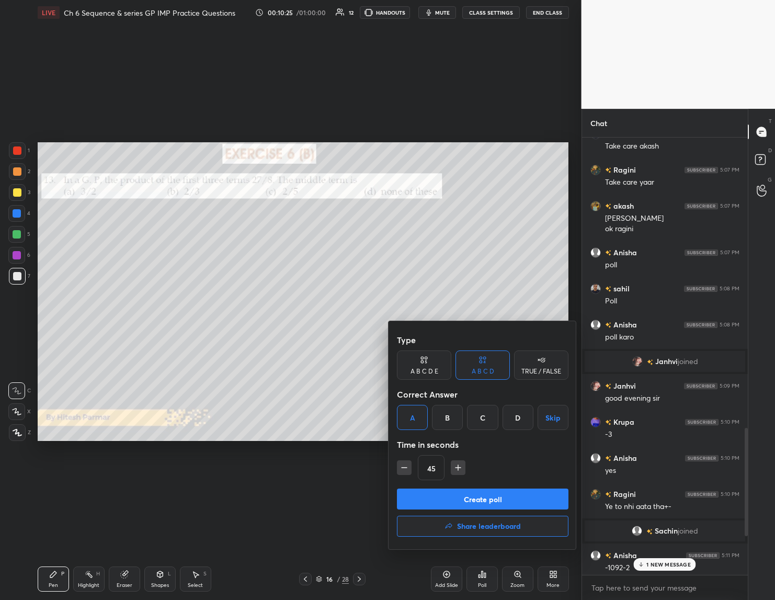
click at [452, 469] on button "button" at bounding box center [458, 467] width 15 height 15
type input "60"
click at [455, 492] on button "Create poll" at bounding box center [482, 498] width 171 height 21
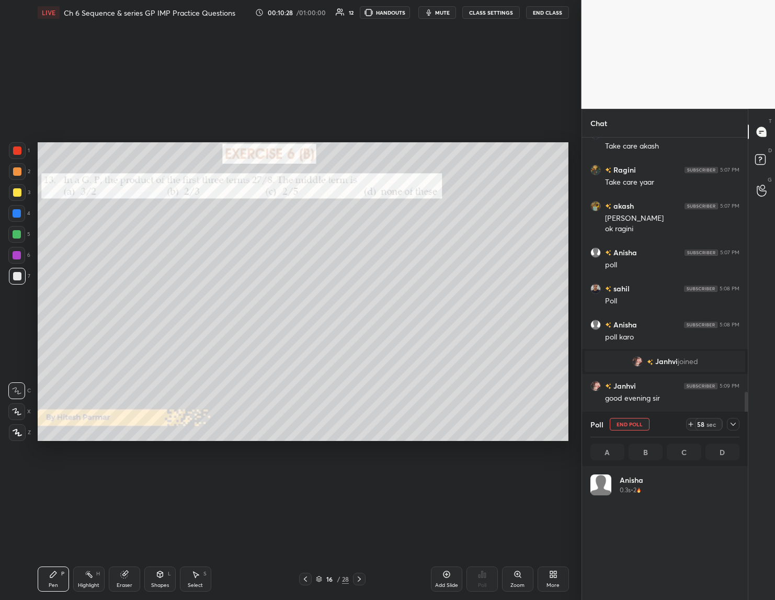
scroll to position [4, 4]
click at [730, 422] on icon at bounding box center [733, 424] width 8 height 8
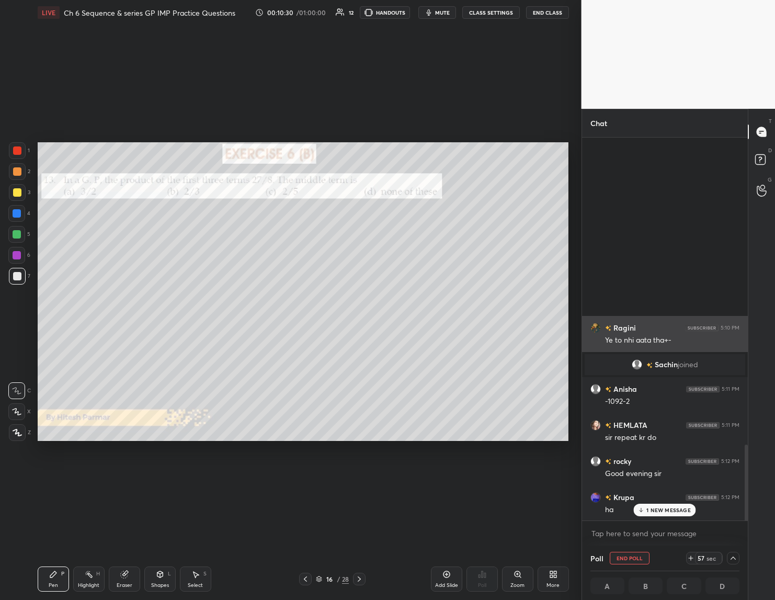
scroll to position [1544, 0]
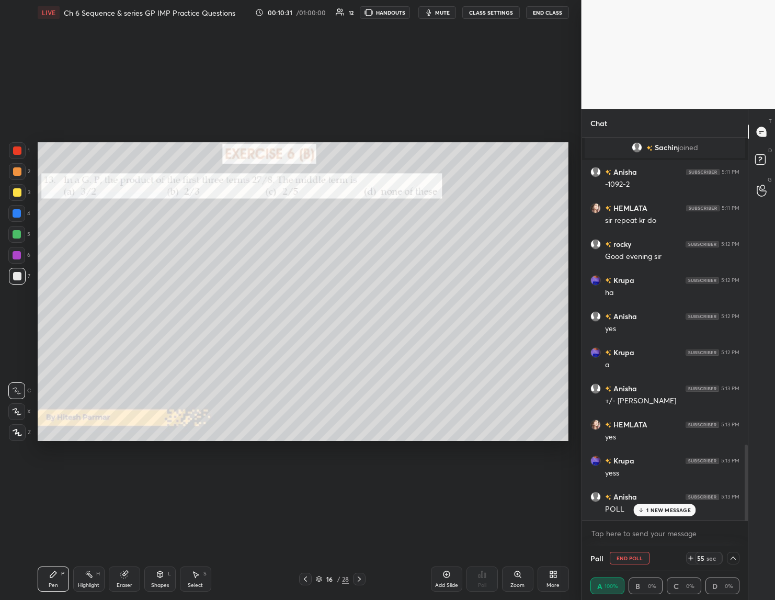
click at [662, 512] on p "1 NEW MESSAGE" at bounding box center [668, 510] width 44 height 6
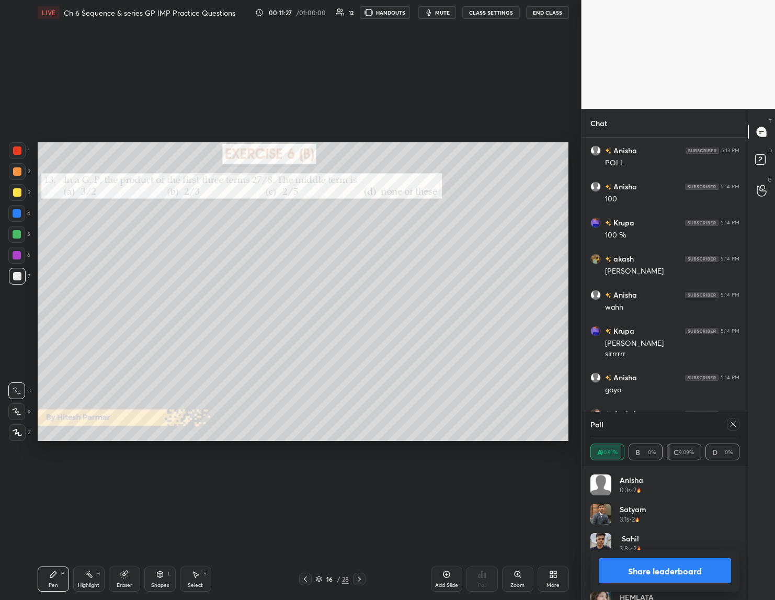
scroll to position [1926, 0]
drag, startPoint x: 650, startPoint y: 570, endPoint x: 642, endPoint y: 577, distance: 10.7
click at [652, 570] on button "Share leaderboard" at bounding box center [665, 570] width 133 height 25
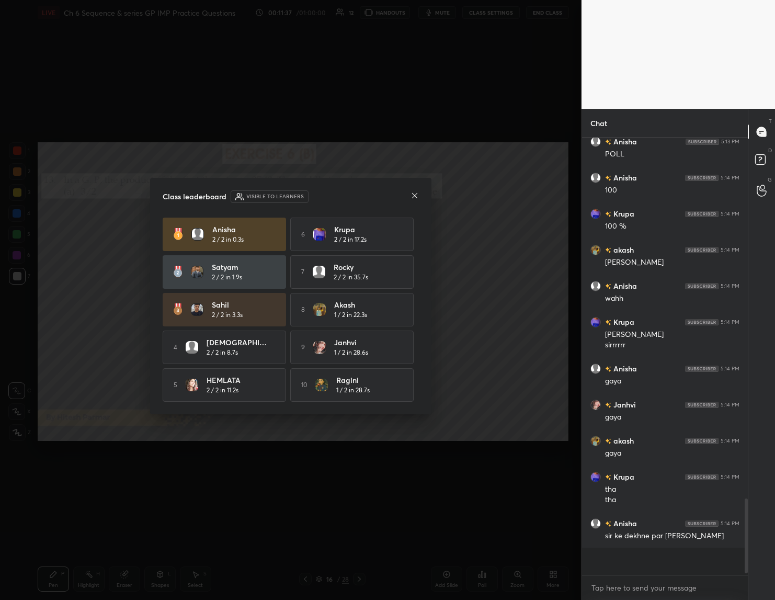
scroll to position [455, 163]
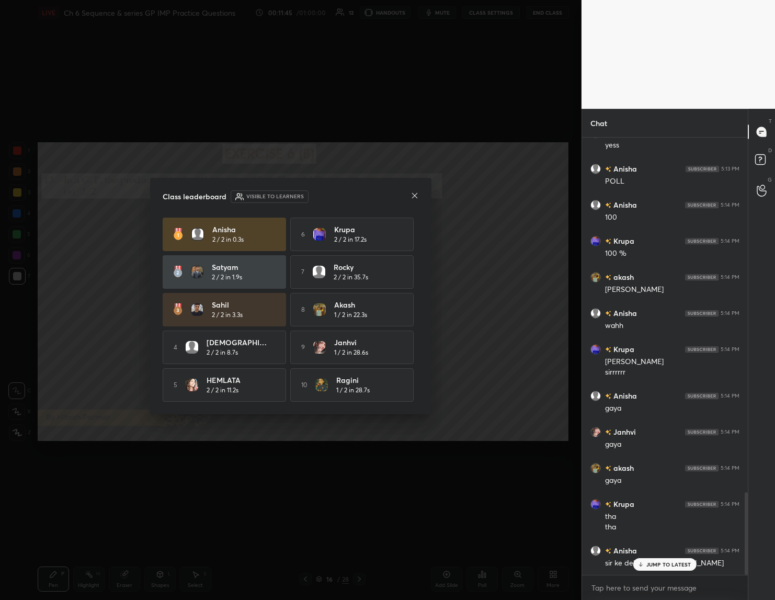
click at [412, 193] on icon at bounding box center [414, 195] width 8 height 8
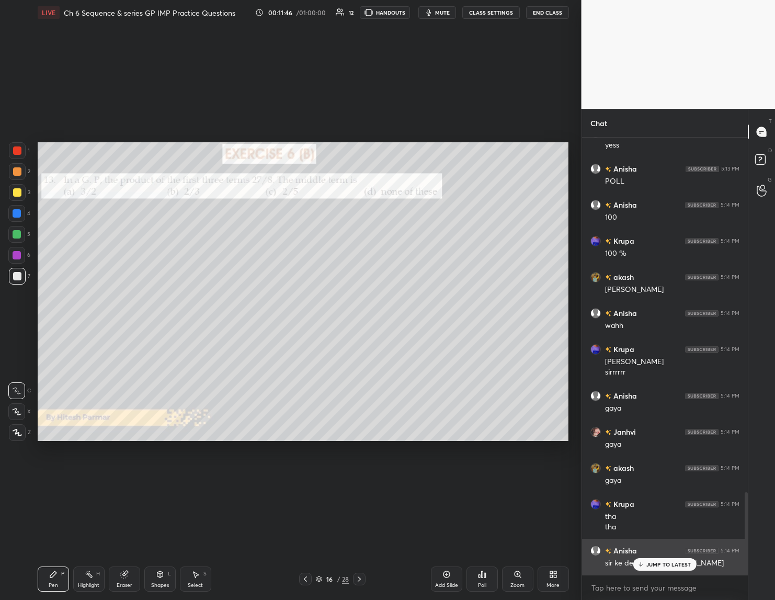
click at [646, 567] on p "JUMP TO LATEST" at bounding box center [668, 564] width 45 height 6
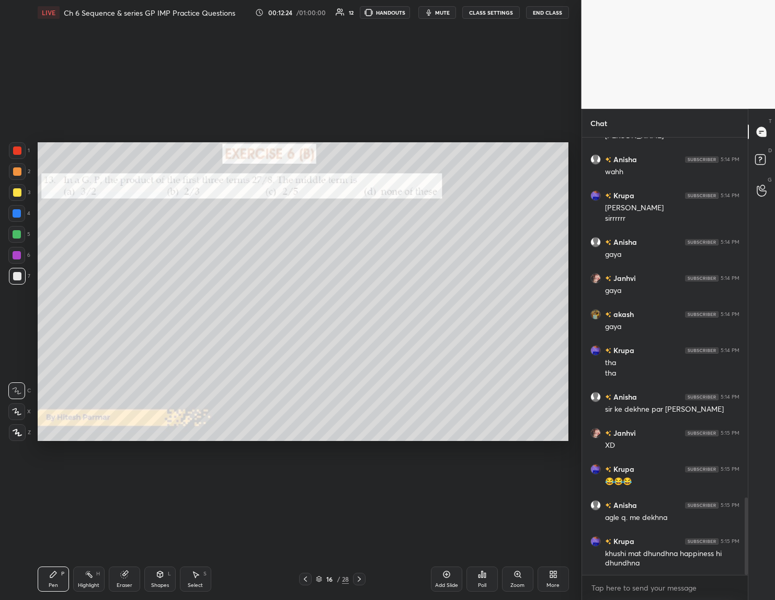
scroll to position [2071, 0]
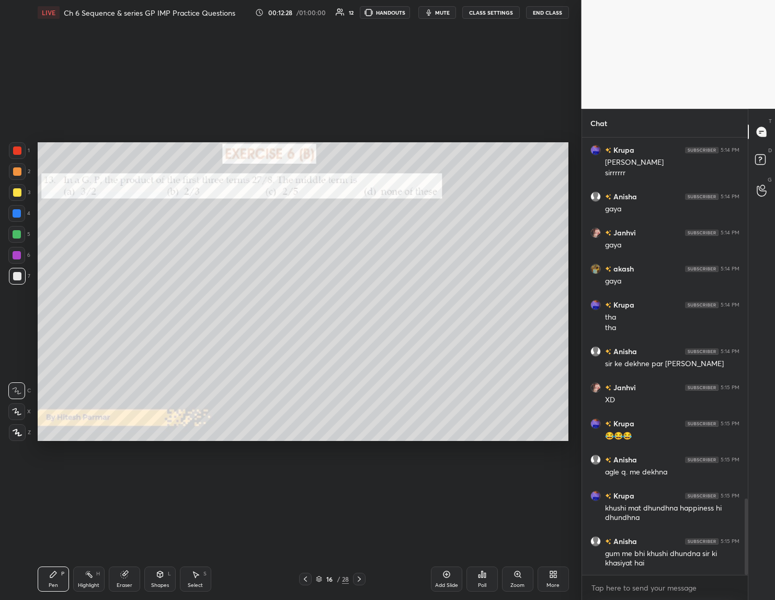
click at [320, 453] on div "Setting up your live class Poll for secs No correct answer Start poll" at bounding box center [302, 291] width 539 height 533
click at [326, 444] on div "Setting up your live class Poll for secs No correct answer Start poll" at bounding box center [302, 291] width 539 height 533
click at [311, 449] on div "Setting up your live class Poll for secs No correct answer Start poll" at bounding box center [302, 291] width 539 height 533
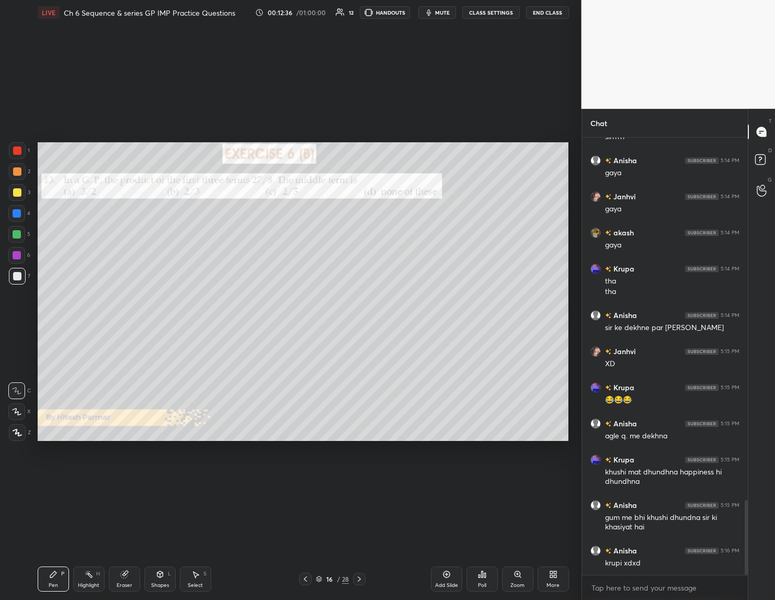
click at [359, 576] on icon at bounding box center [359, 579] width 8 height 8
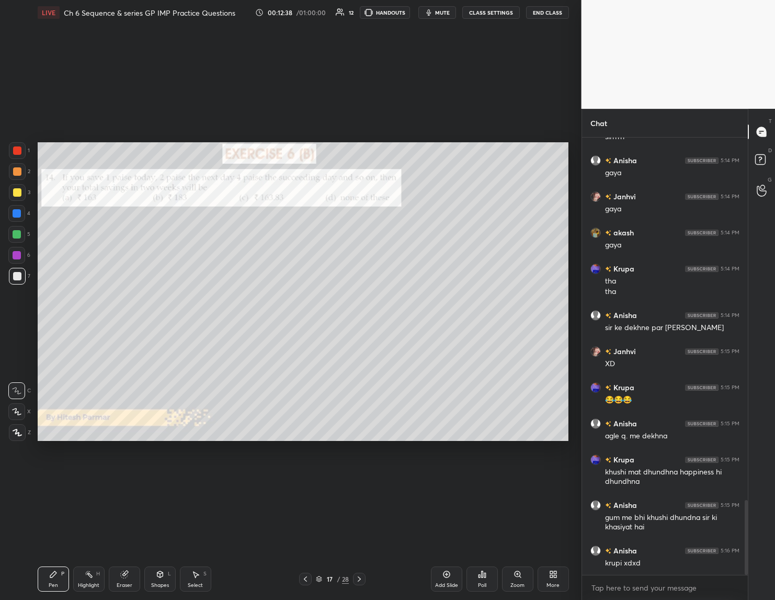
click at [361, 576] on icon at bounding box center [359, 579] width 8 height 8
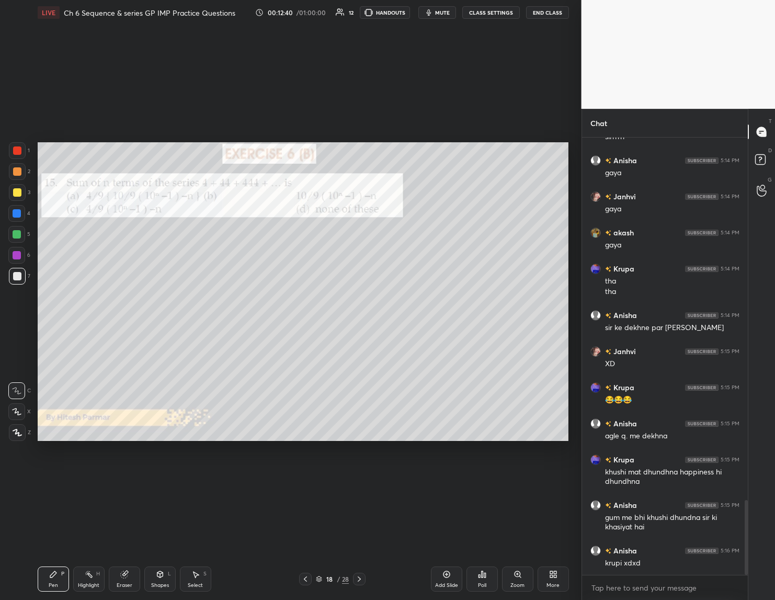
click at [301, 577] on icon at bounding box center [305, 579] width 8 height 8
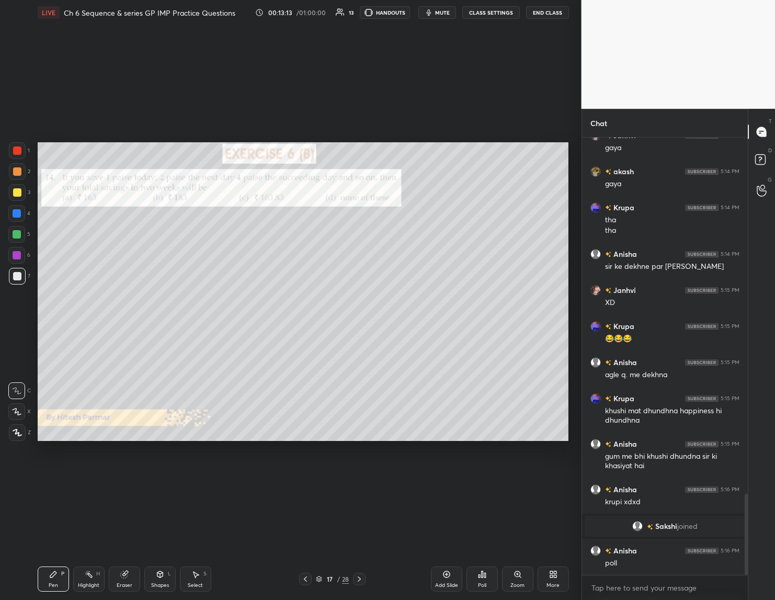
scroll to position [1921, 0]
click at [485, 582] on div "Poll" at bounding box center [482, 584] width 8 height 5
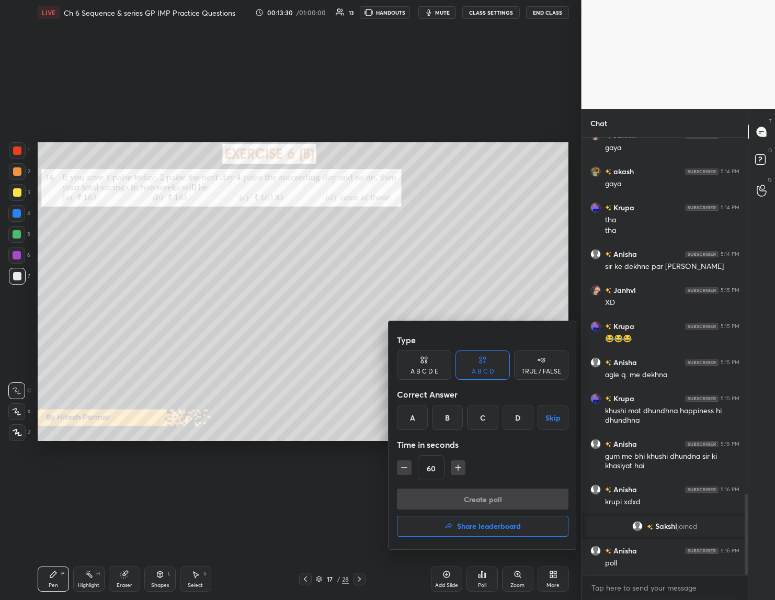
click at [480, 415] on div "C" at bounding box center [482, 417] width 31 height 25
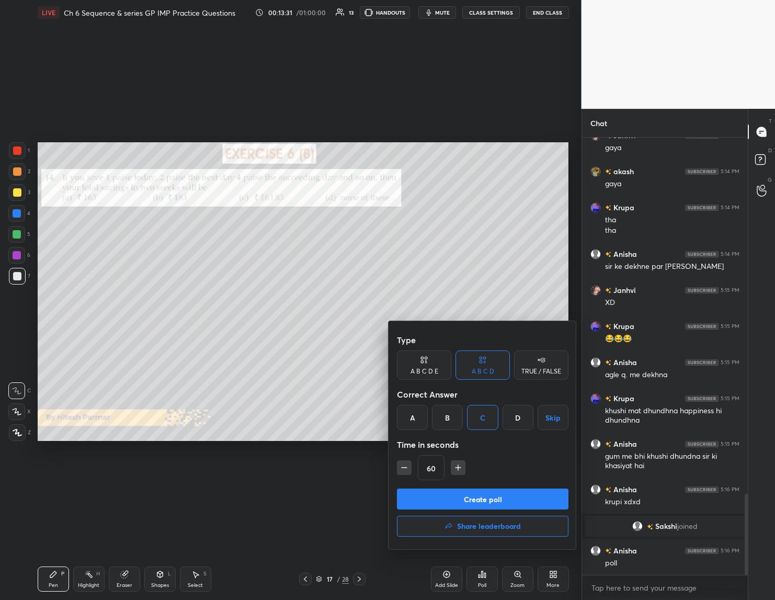
click at [474, 498] on button "Create poll" at bounding box center [482, 498] width 171 height 21
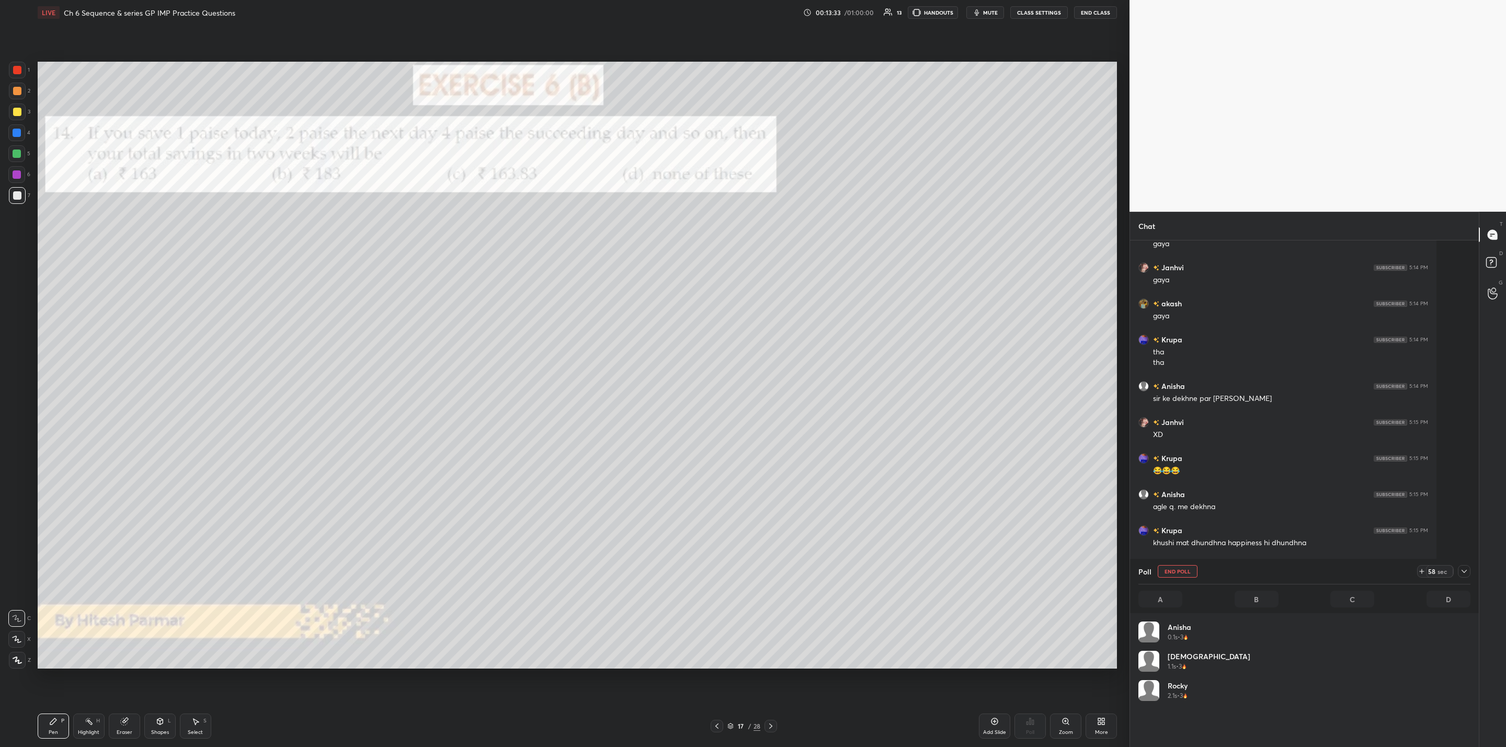
scroll to position [122, 328]
drag, startPoint x: 20, startPoint y: 157, endPoint x: 33, endPoint y: 166, distance: 16.1
click at [18, 158] on div at bounding box center [16, 153] width 17 height 17
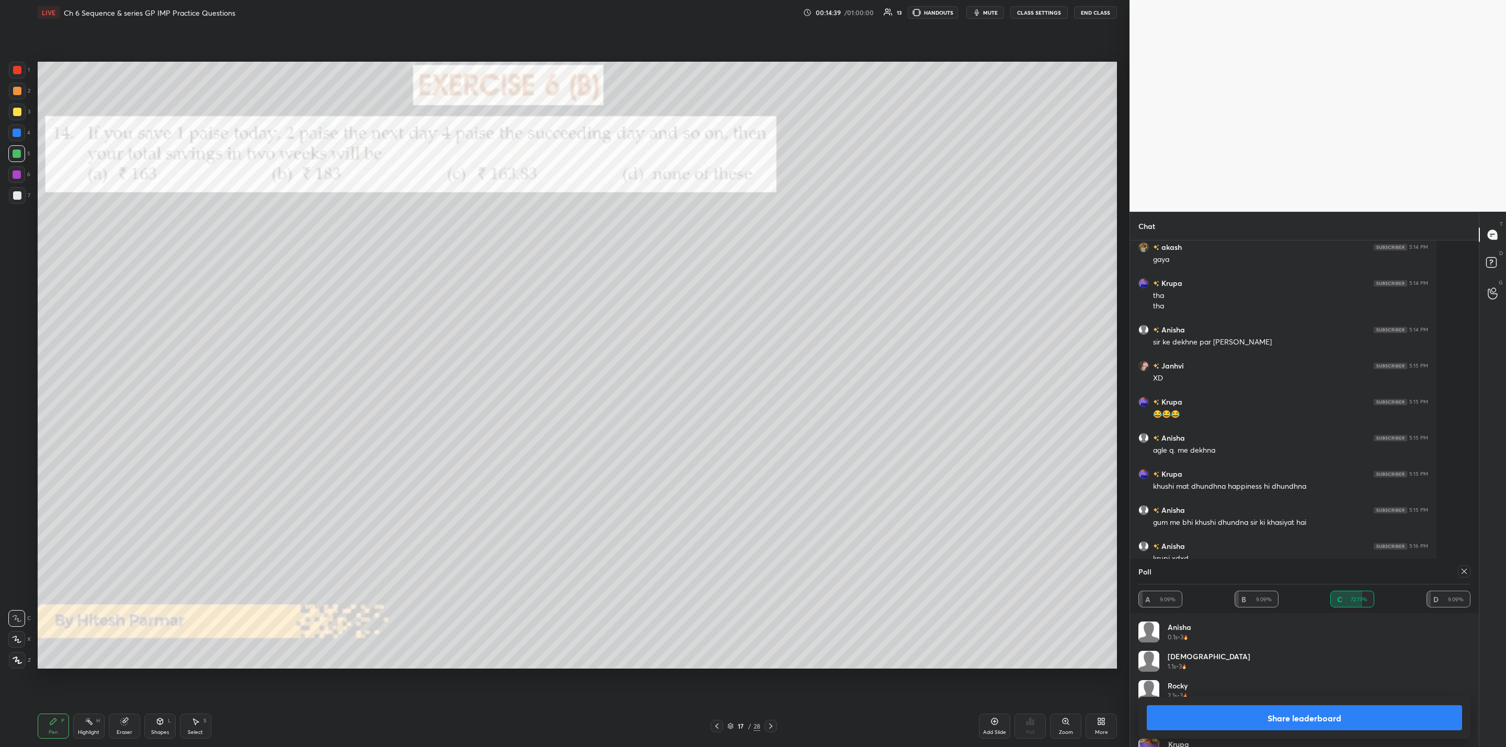
click at [1280, 710] on button "Share leaderboard" at bounding box center [1303, 717] width 315 height 25
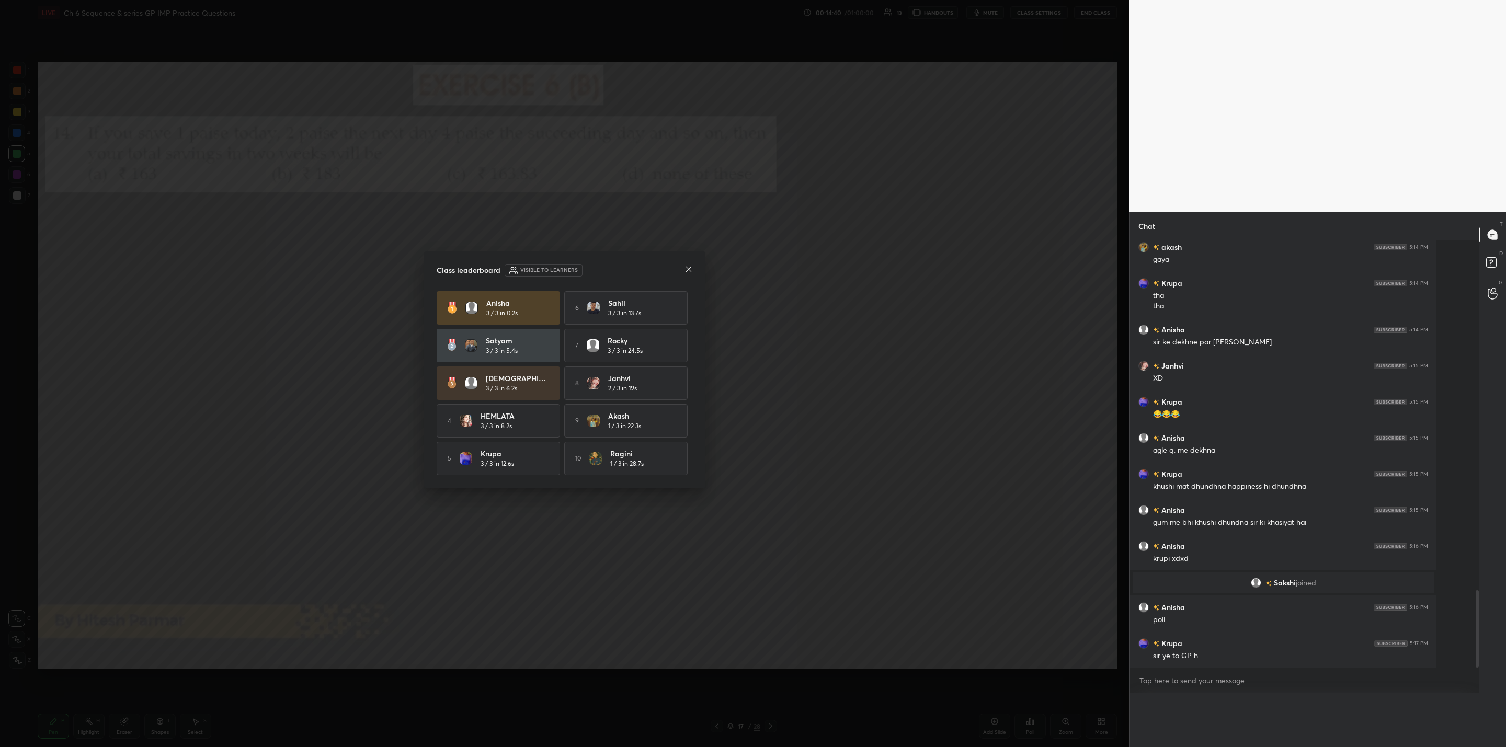
scroll to position [0, 0]
click at [687, 268] on icon at bounding box center [688, 269] width 5 height 5
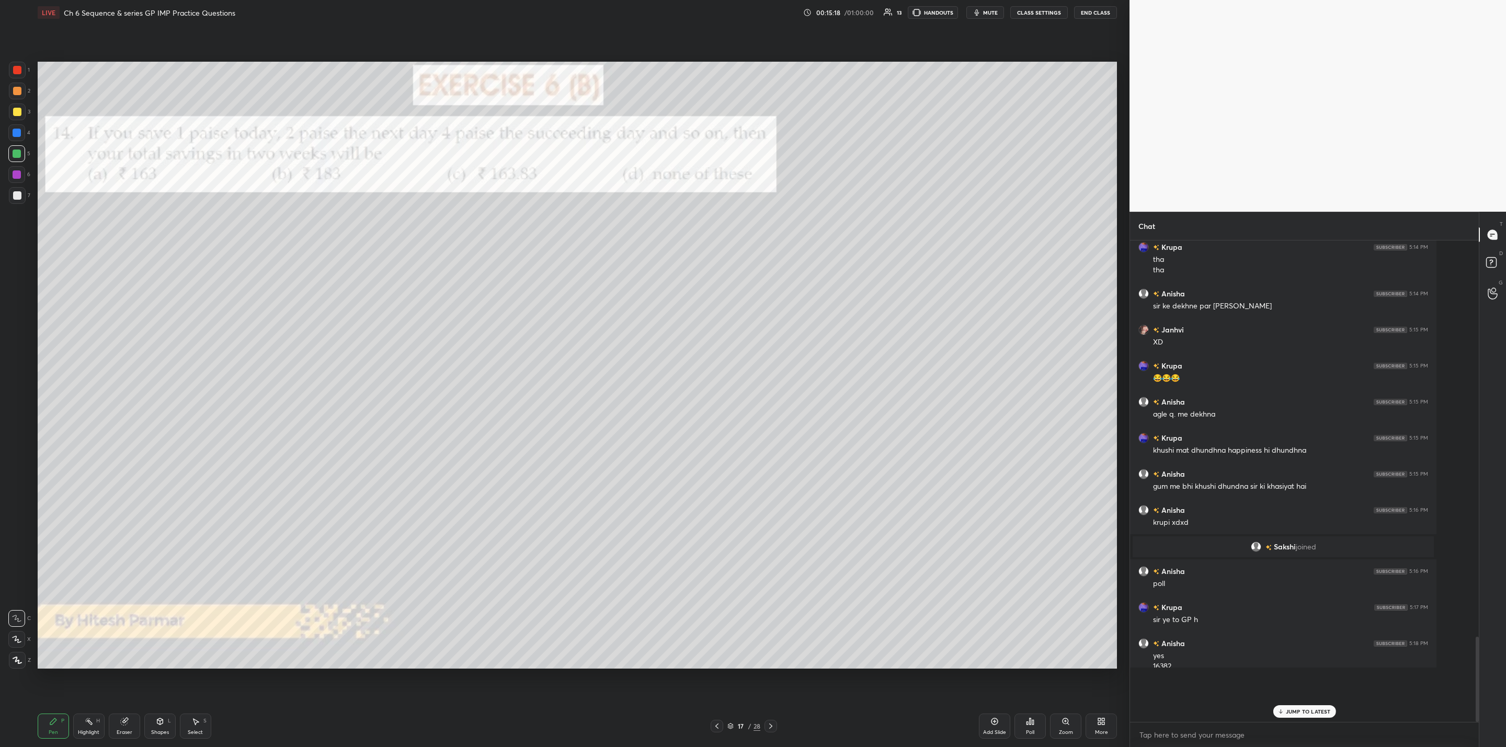
scroll to position [1984, 0]
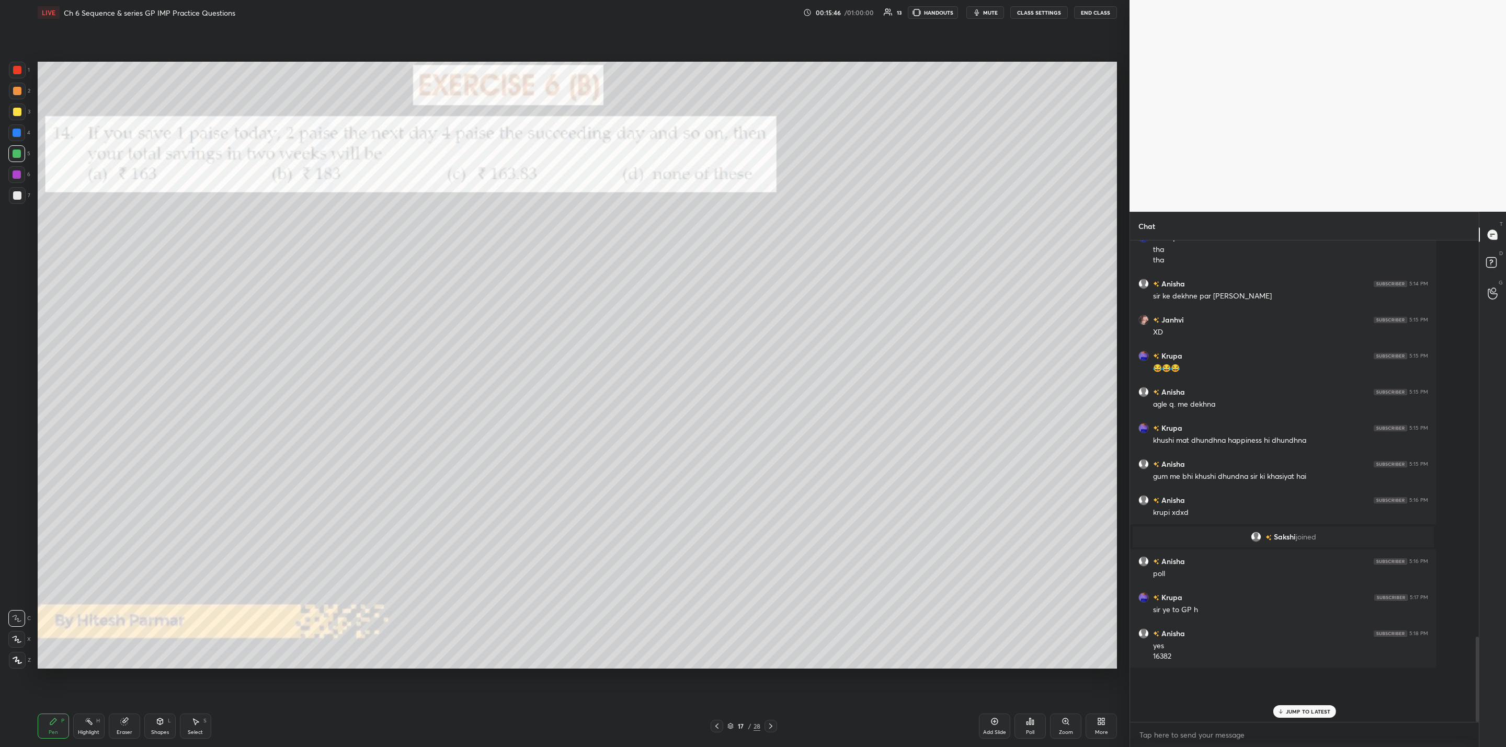
click at [975, 644] on div "Setting up your live class Poll for secs No correct answer Start poll" at bounding box center [576, 365] width 1087 height 680
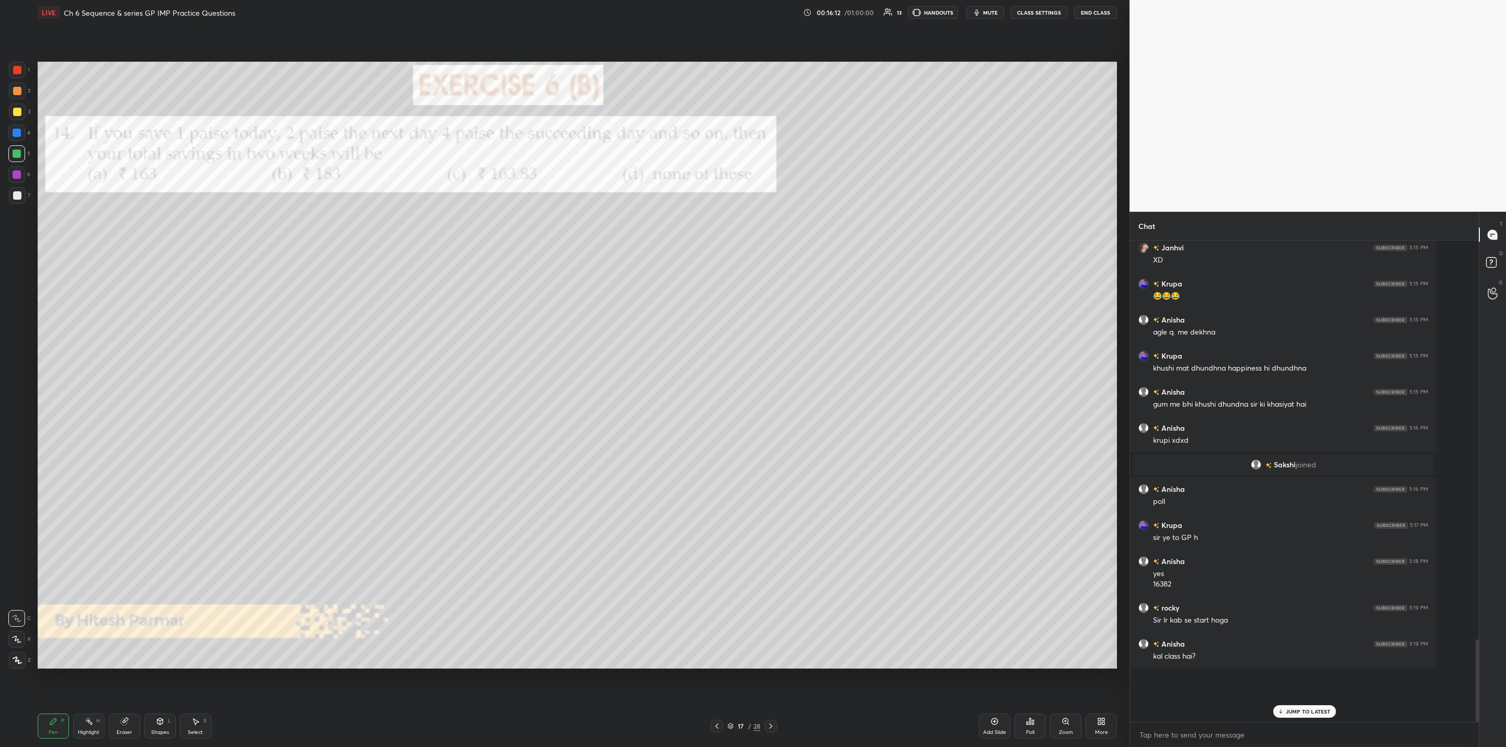
scroll to position [2093, 0]
click at [987, 82] on div "Setting up your live class Poll for secs No correct answer Start poll" at bounding box center [576, 365] width 1087 height 680
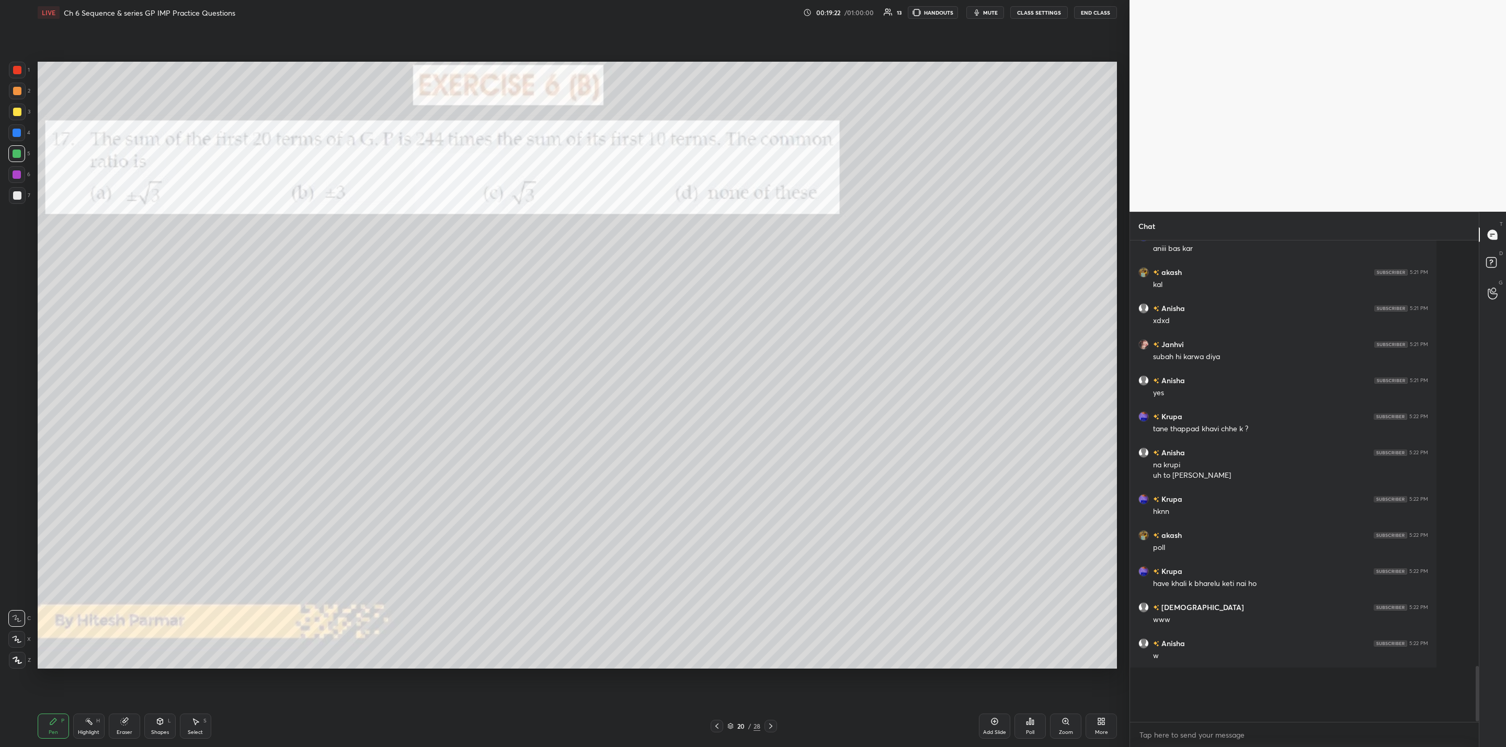
scroll to position [3300, 0]
drag, startPoint x: 19, startPoint y: 197, endPoint x: 32, endPoint y: 196, distance: 12.6
click at [24, 196] on div at bounding box center [17, 195] width 17 height 17
click at [124, 732] on div "Eraser" at bounding box center [125, 732] width 16 height 5
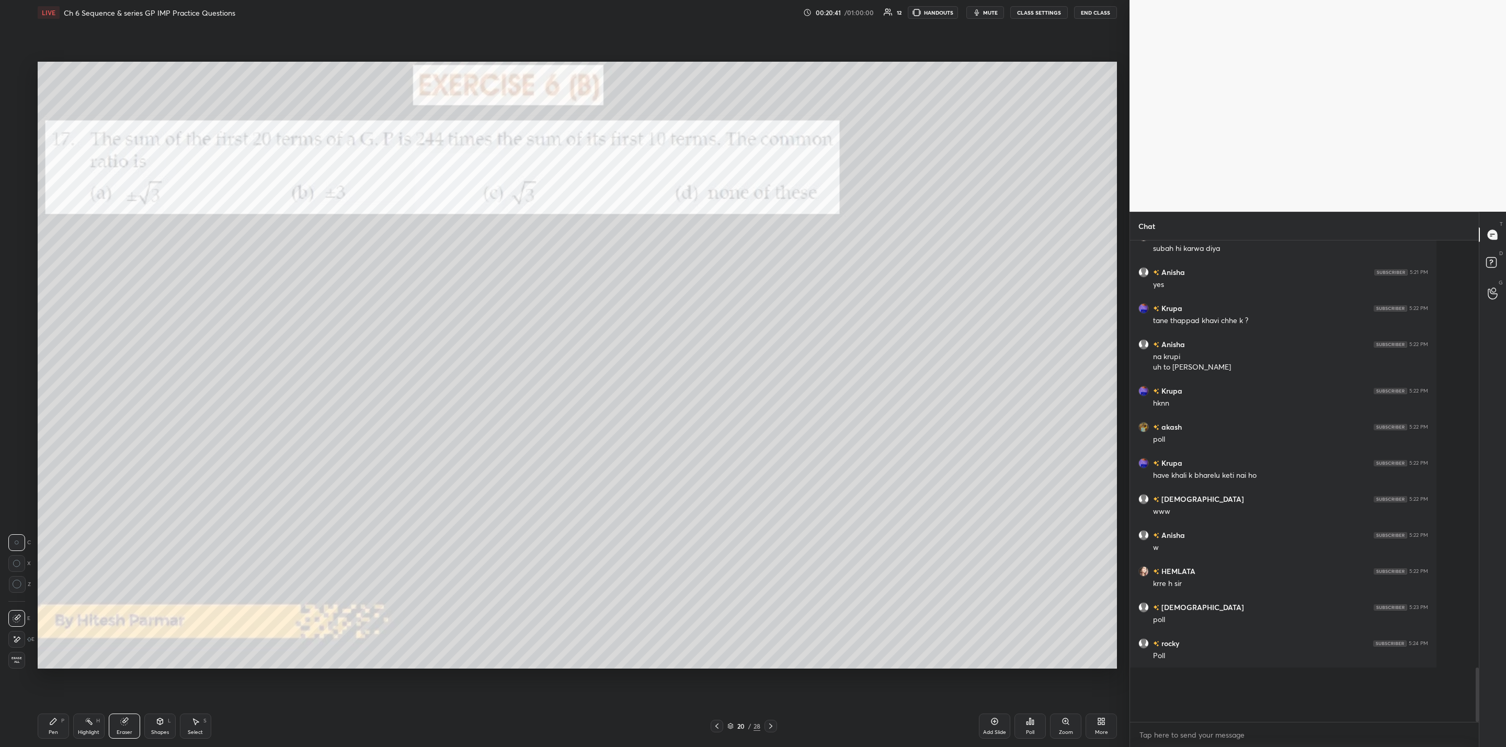
click at [52, 731] on div "Pen P" at bounding box center [53, 726] width 31 height 25
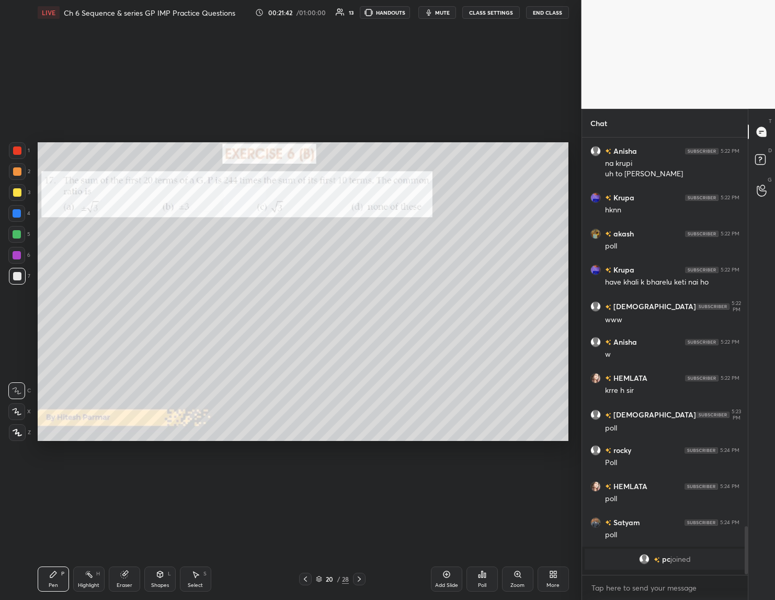
scroll to position [4, 4]
type textarea "x"
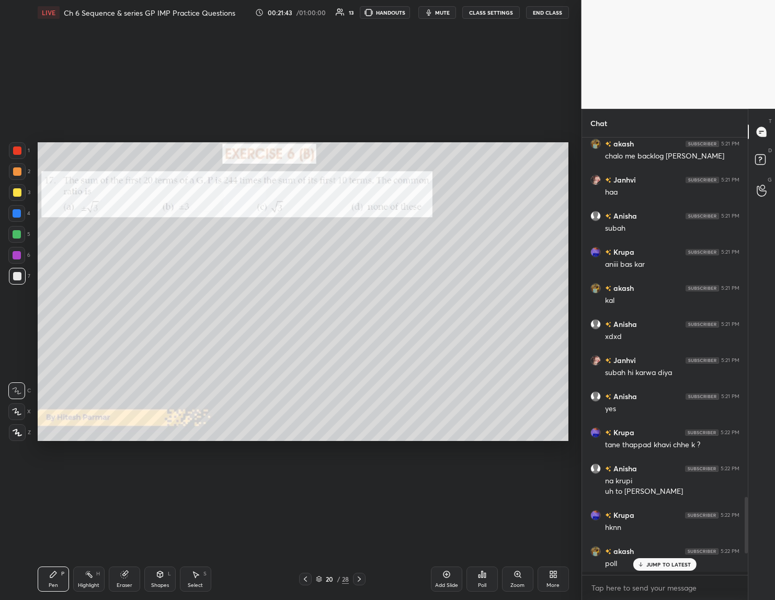
scroll to position [458, 163]
click at [485, 579] on div "Poll" at bounding box center [481, 578] width 31 height 25
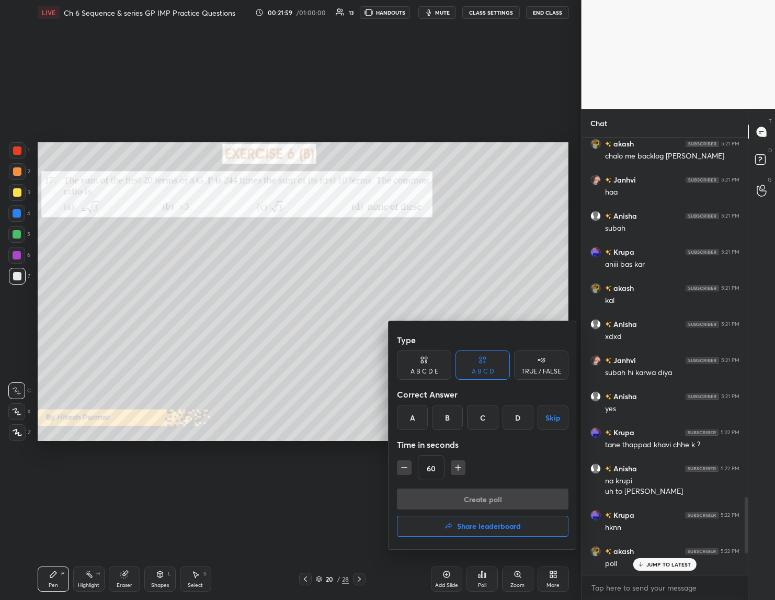
click at [411, 418] on div "A" at bounding box center [412, 417] width 31 height 25
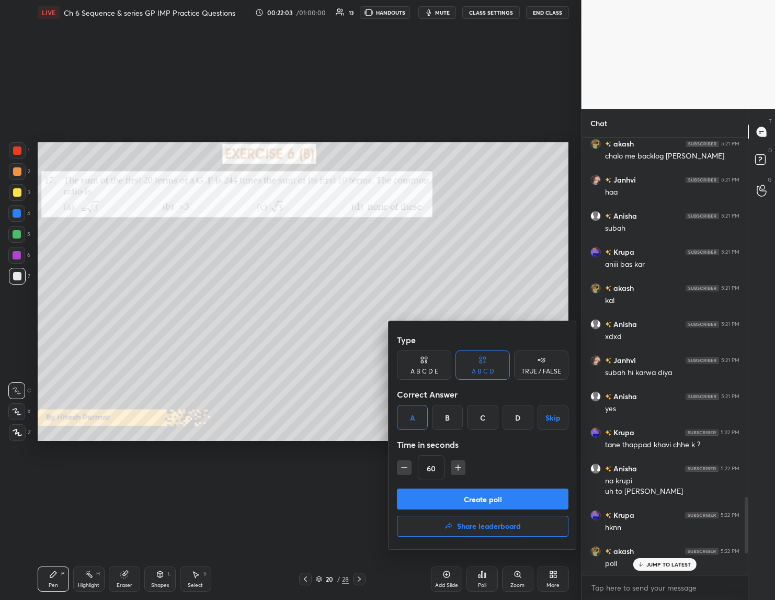
drag, startPoint x: 459, startPoint y: 498, endPoint x: 389, endPoint y: 474, distance: 74.4
click at [367, 477] on div "Type A B C D E A B C D TRUE / FALSE Correct Answer A B C D Skip Time in seconds…" at bounding box center [387, 300] width 775 height 600
click at [405, 469] on icon "button" at bounding box center [404, 467] width 10 height 10
type input "45"
click at [446, 496] on button "Create poll" at bounding box center [482, 498] width 171 height 21
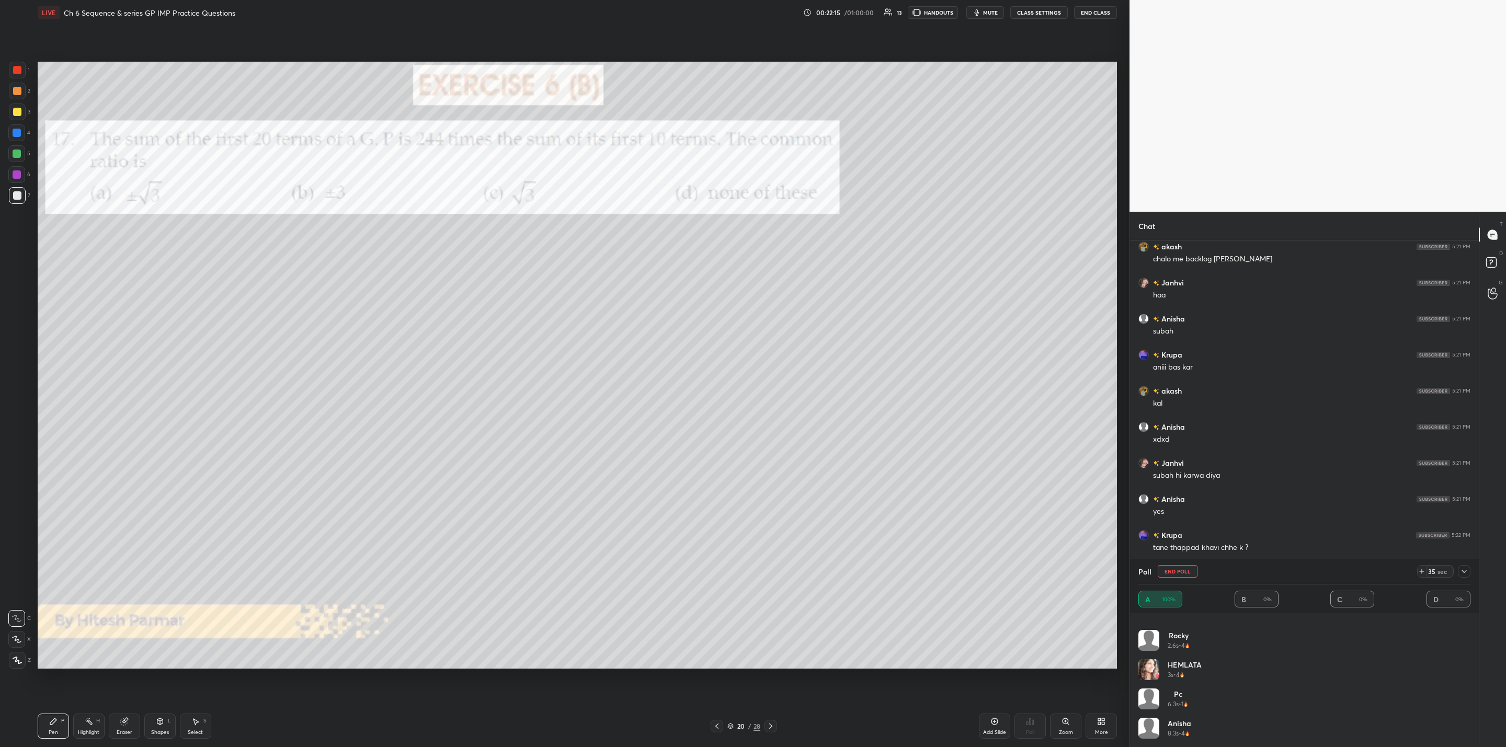
scroll to position [38, 0]
click at [1461, 572] on icon at bounding box center [1464, 571] width 8 height 8
click at [1315, 659] on p "JUMP TO LATEST" at bounding box center [1307, 657] width 45 height 6
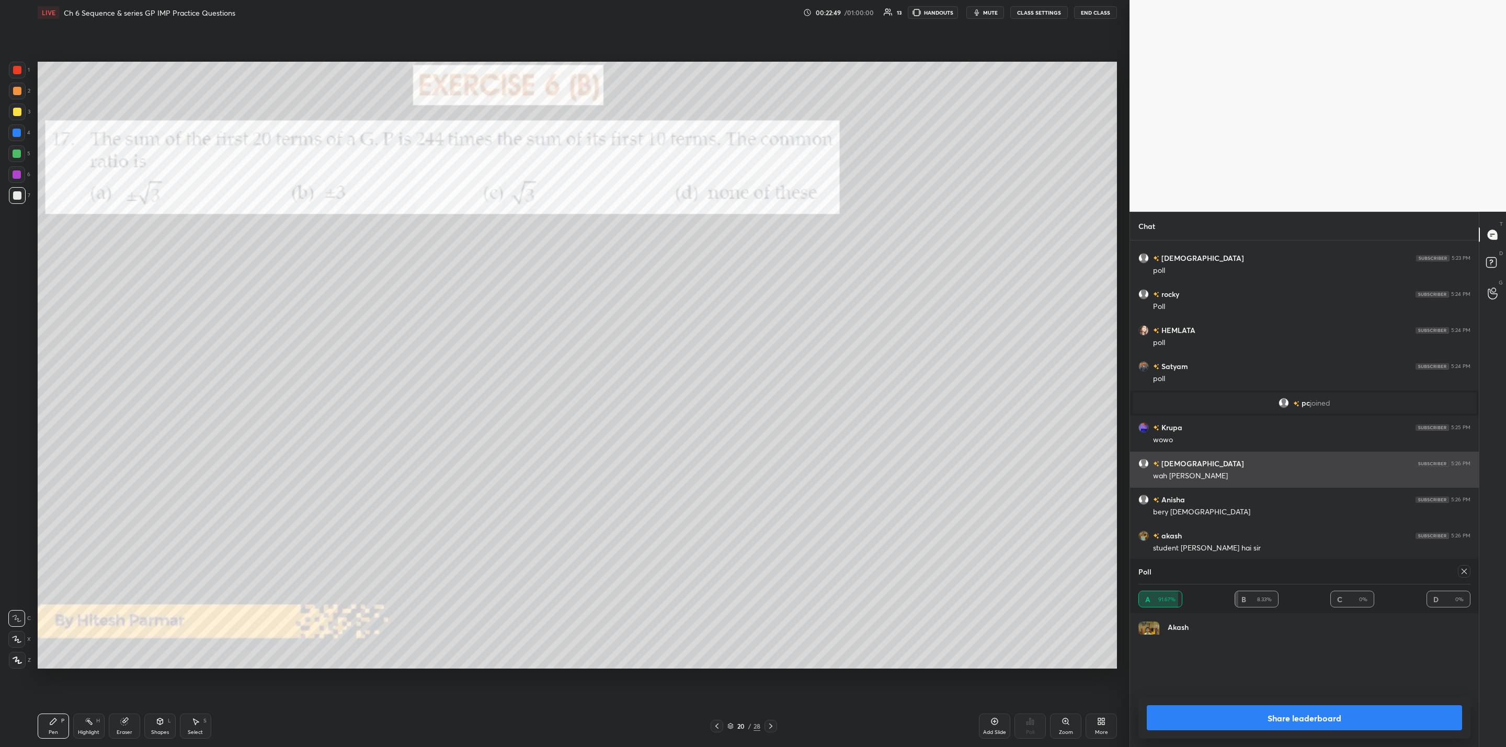
scroll to position [3, 4]
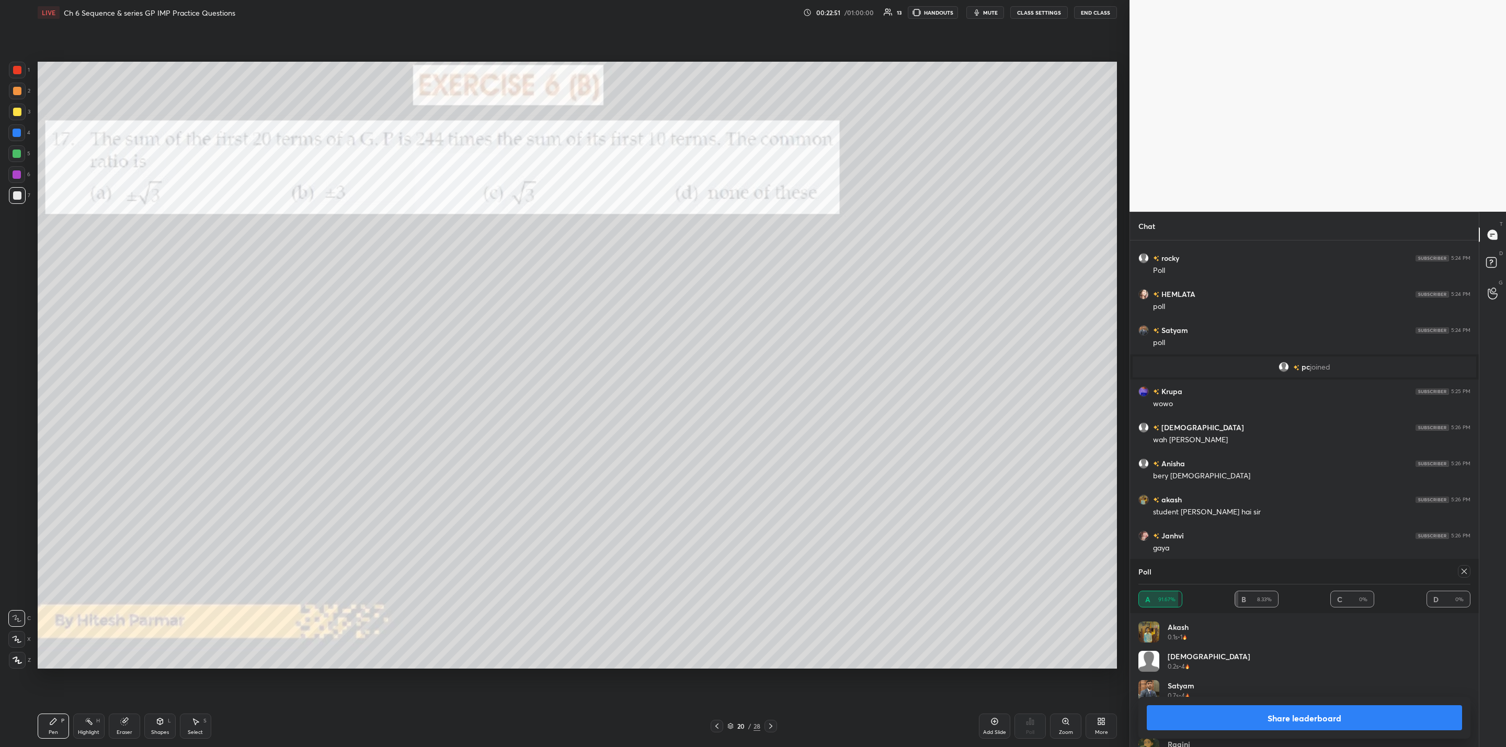
click at [1466, 573] on icon at bounding box center [1464, 571] width 8 height 8
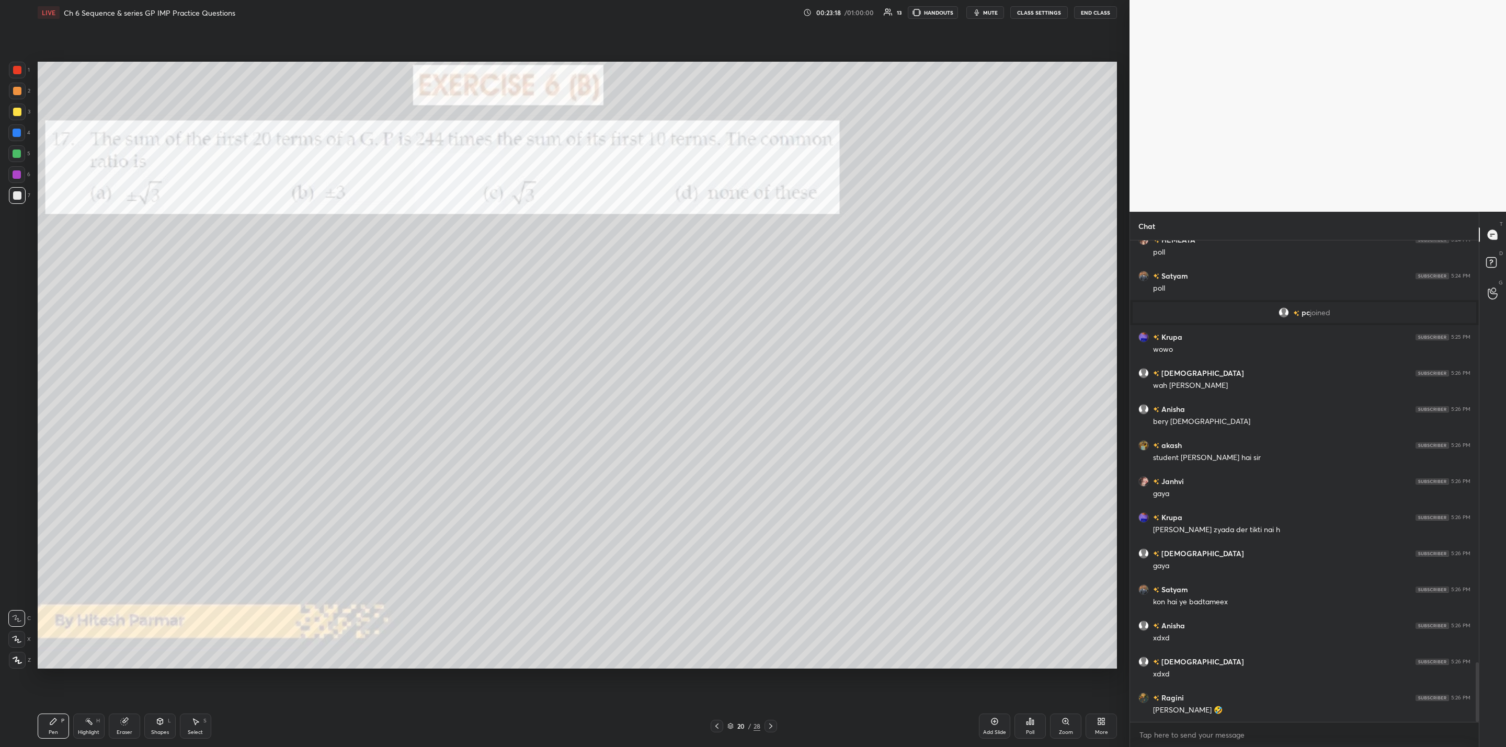
drag, startPoint x: 122, startPoint y: 725, endPoint x: 137, endPoint y: 673, distance: 54.3
click at [122, 725] on icon at bounding box center [124, 721] width 8 height 8
drag, startPoint x: 52, startPoint y: 720, endPoint x: 66, endPoint y: 704, distance: 21.5
click at [54, 720] on icon at bounding box center [53, 721] width 6 height 6
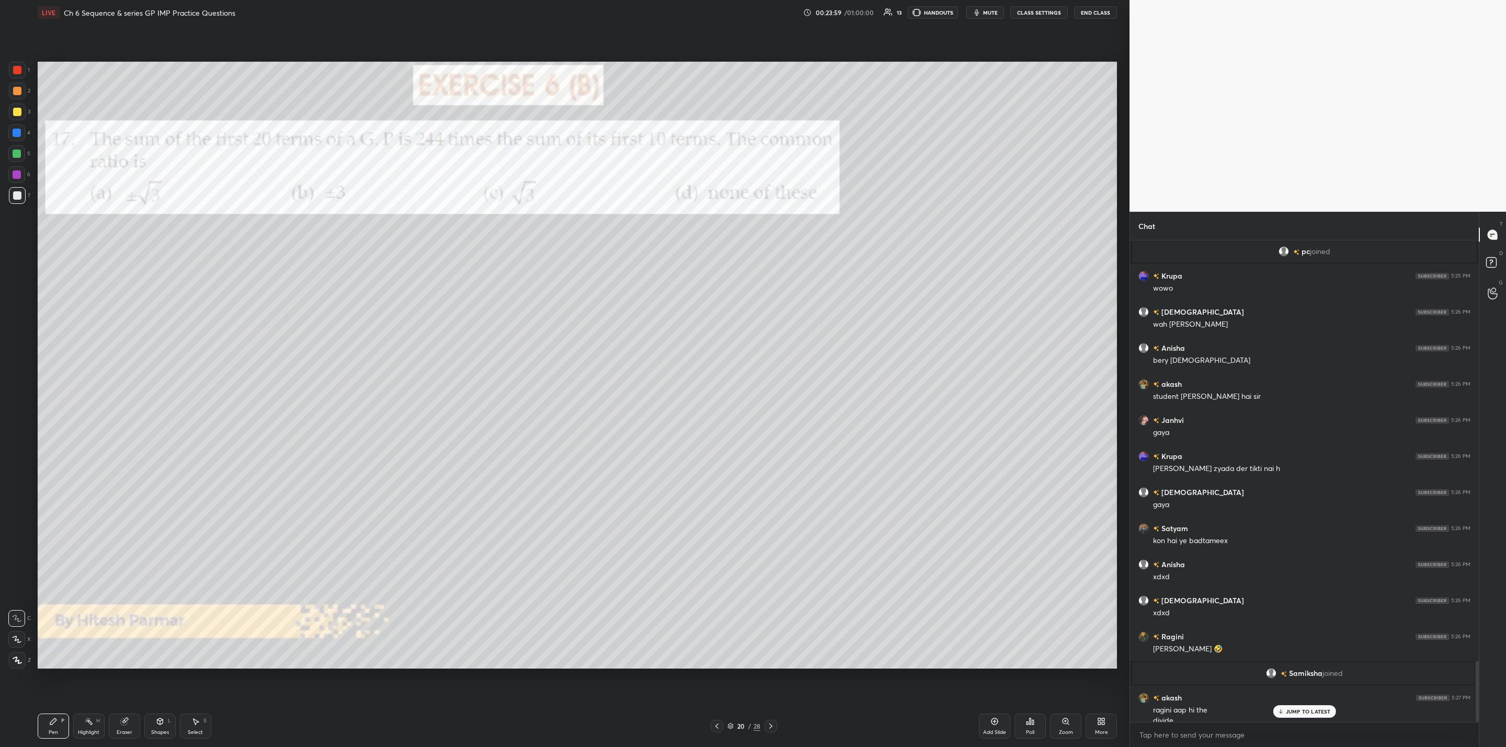
scroll to position [3324, 0]
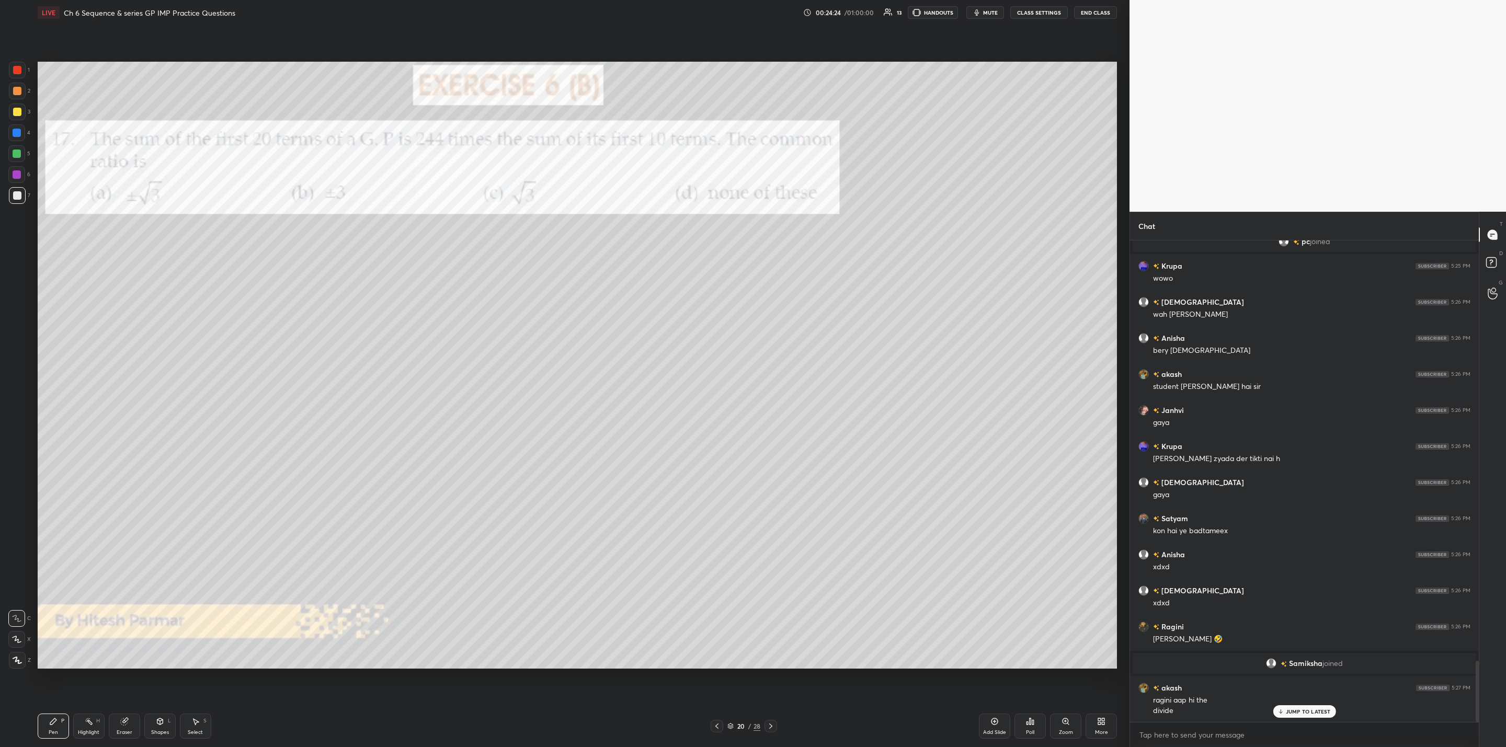
click at [17, 173] on div at bounding box center [17, 174] width 8 height 8
click at [21, 112] on div at bounding box center [17, 112] width 17 height 17
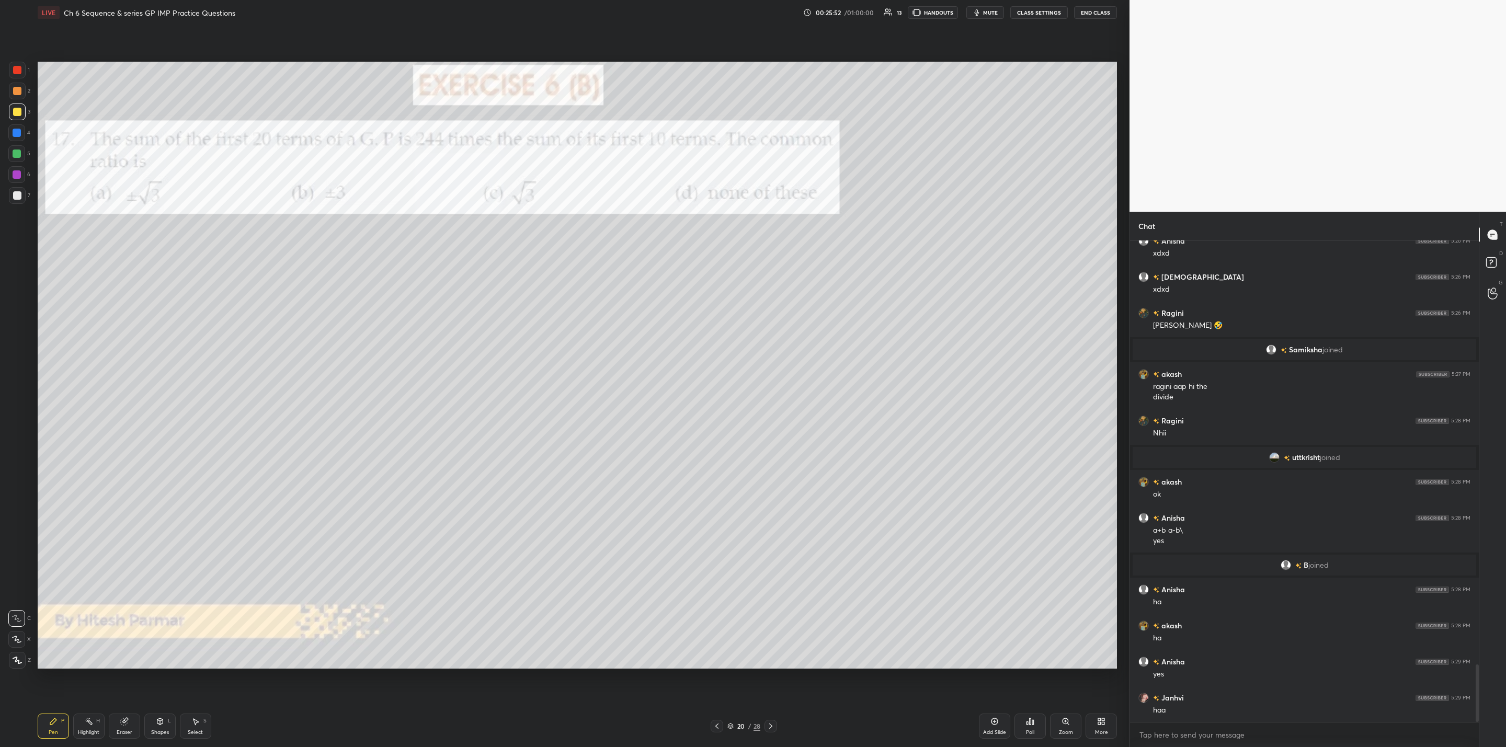
scroll to position [3593, 0]
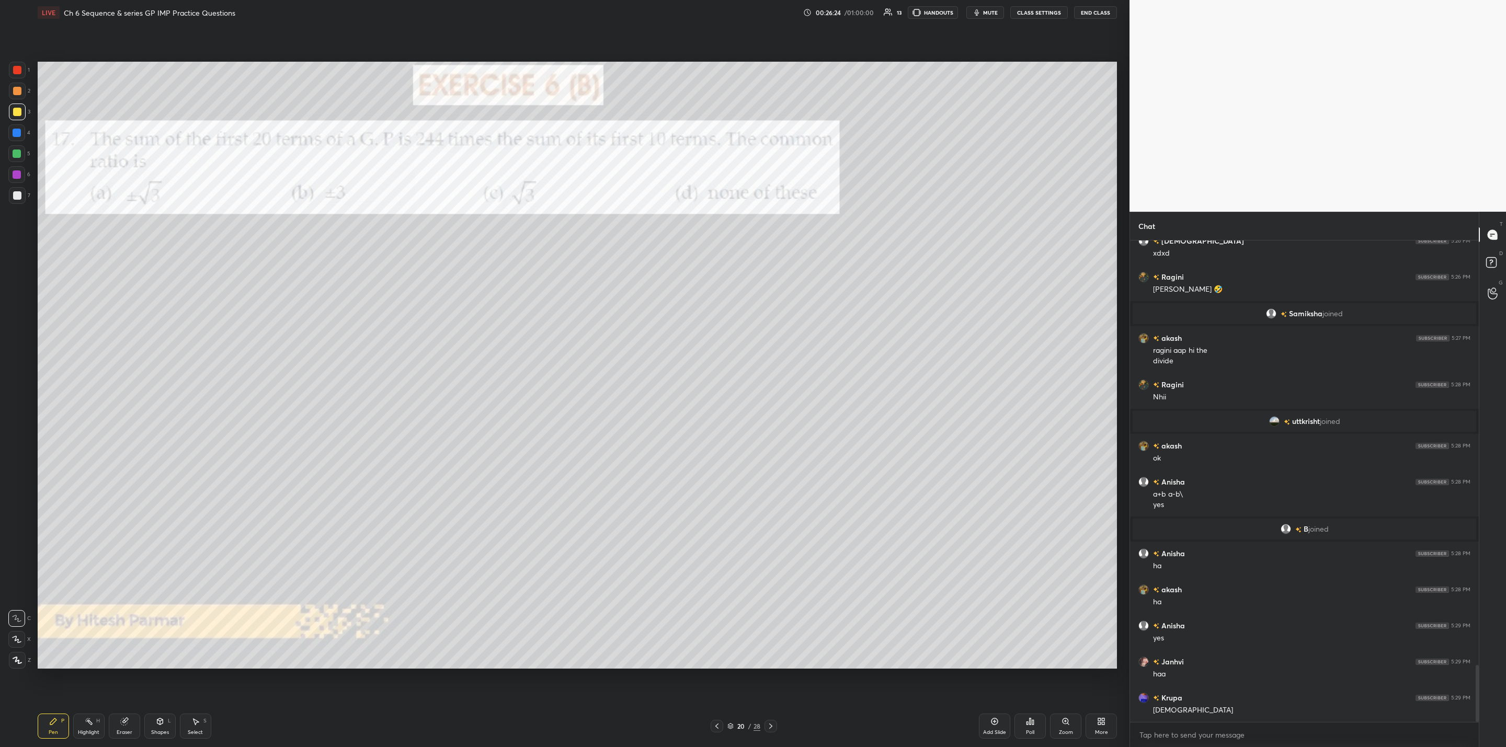
click at [1120, 578] on div "Setting up your live class Poll for secs No correct answer Start poll" at bounding box center [576, 365] width 1087 height 680
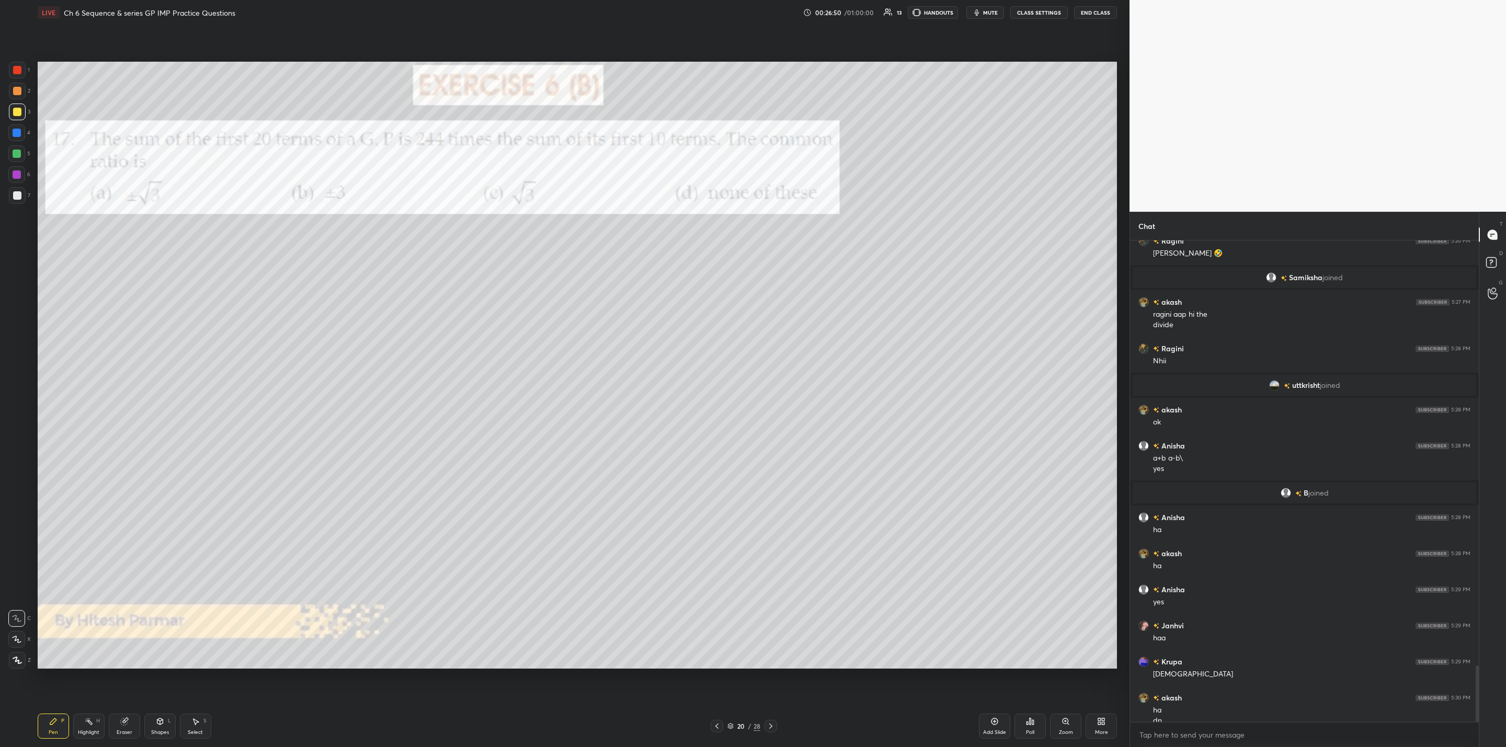
scroll to position [3640, 0]
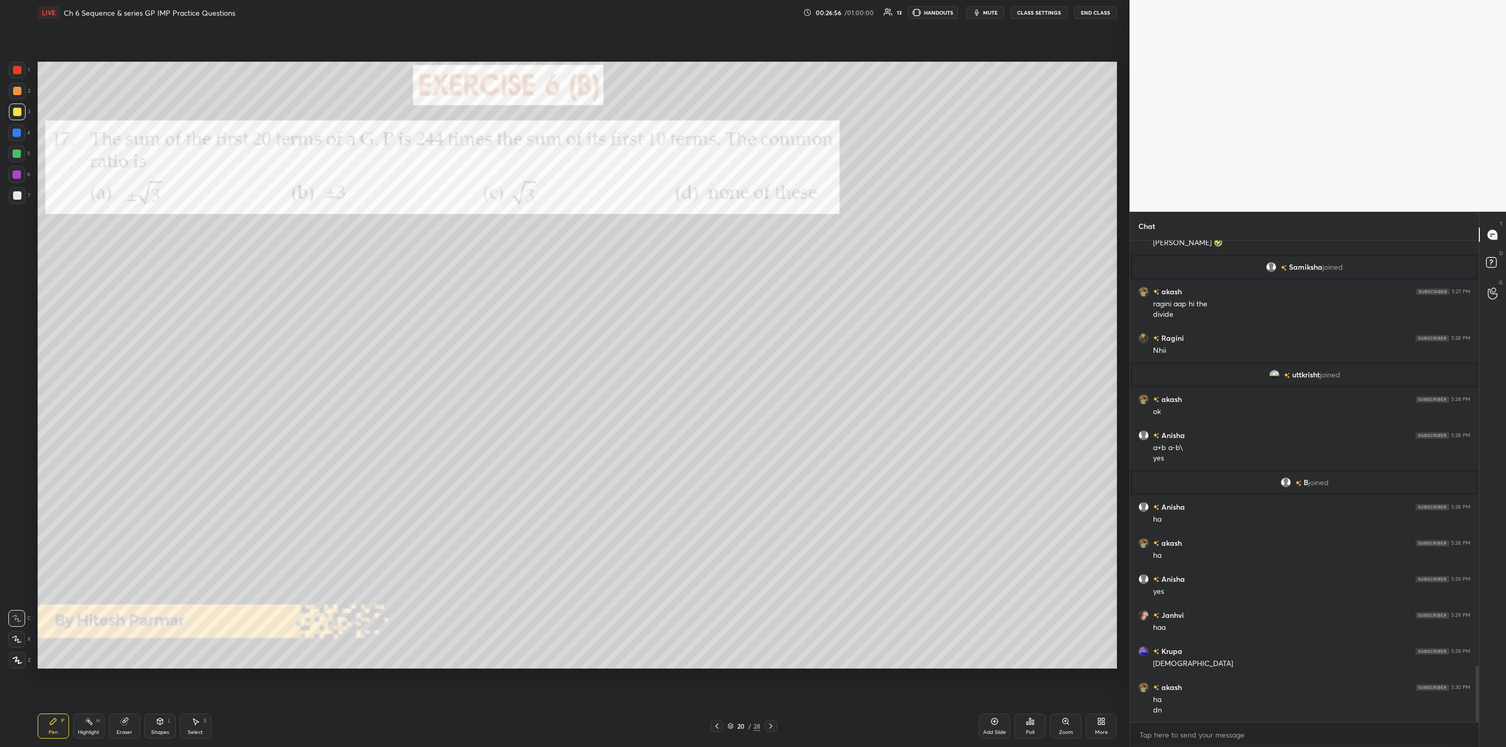
drag, startPoint x: 767, startPoint y: 720, endPoint x: 774, endPoint y: 723, distance: 7.3
click at [767, 728] on div at bounding box center [770, 726] width 13 height 13
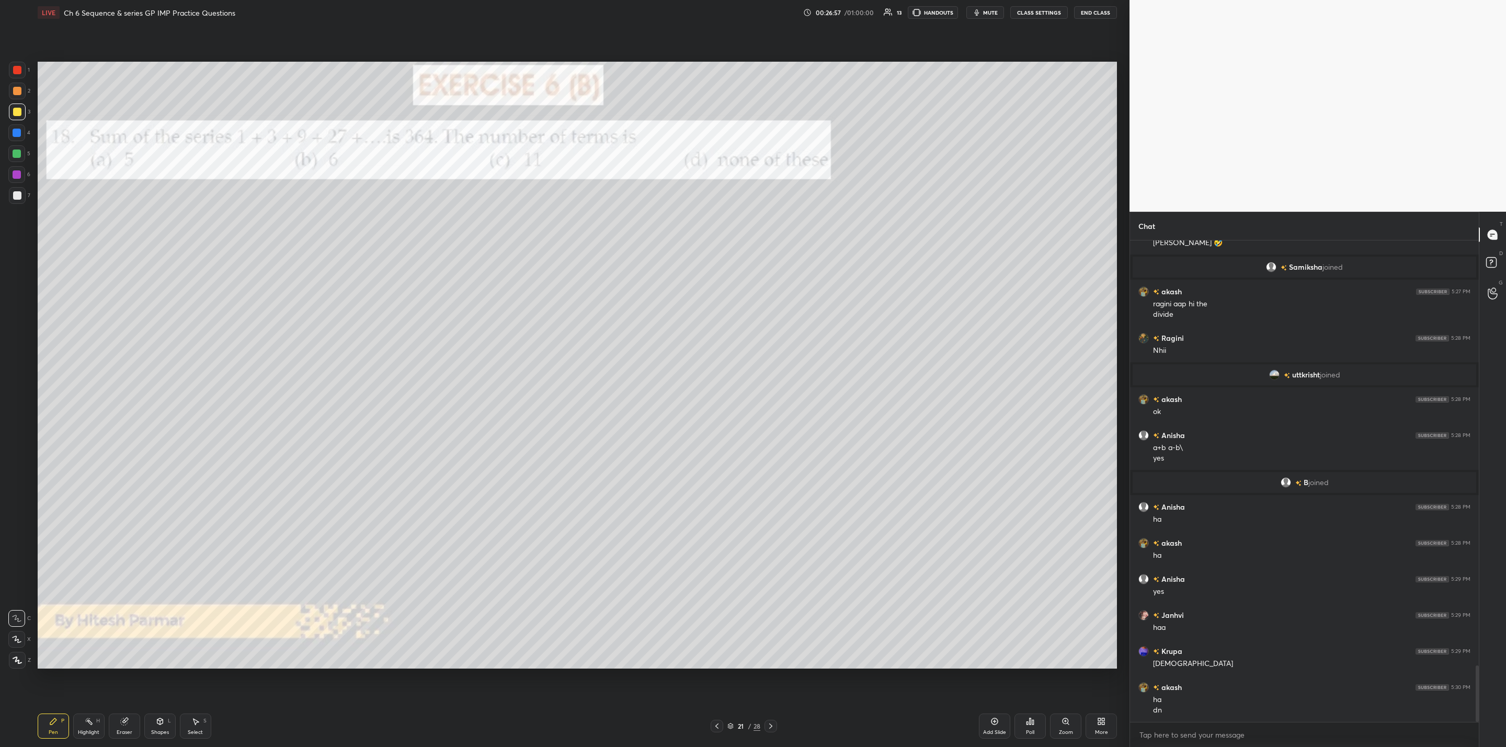
drag, startPoint x: 717, startPoint y: 725, endPoint x: 725, endPoint y: 725, distance: 7.8
click at [717, 723] on icon at bounding box center [717, 726] width 8 height 8
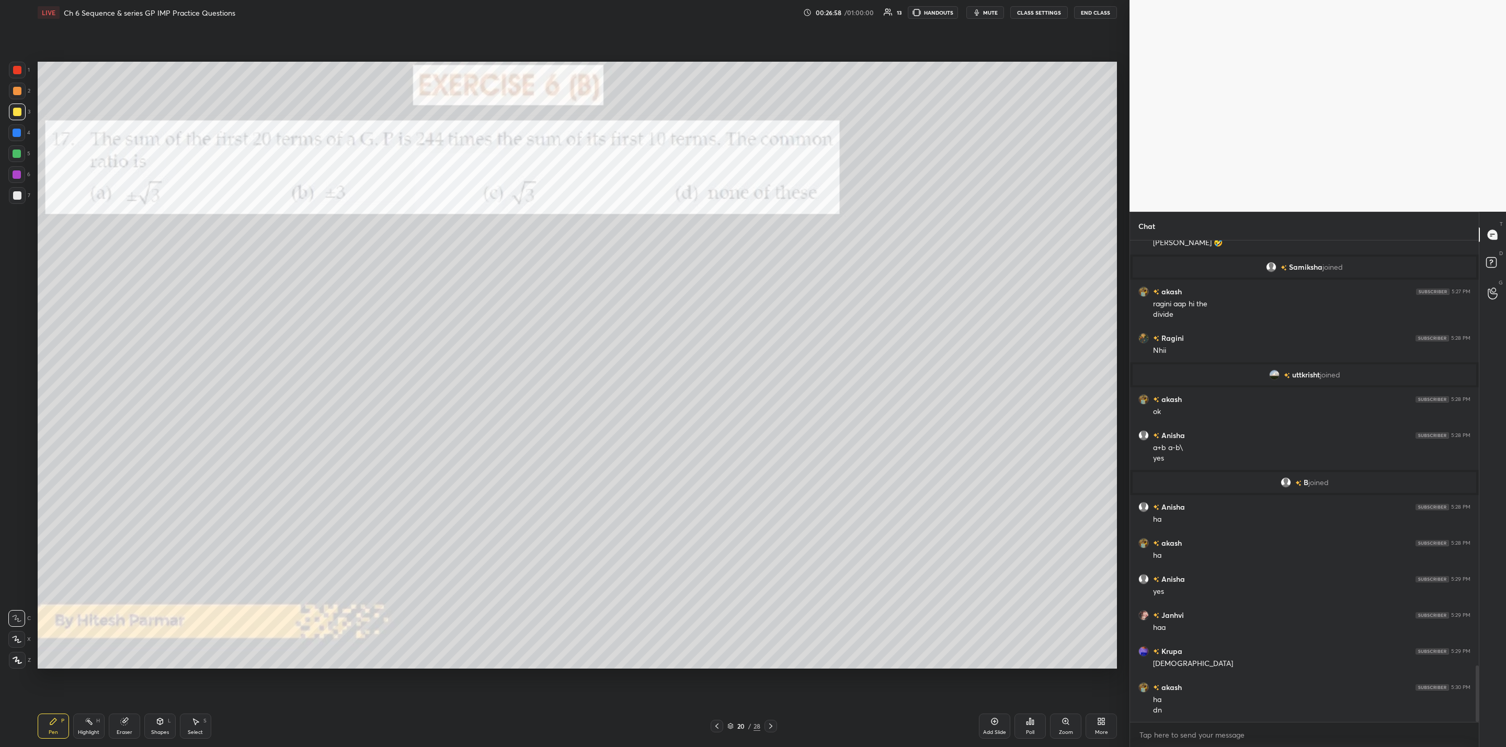
scroll to position [3650, 0]
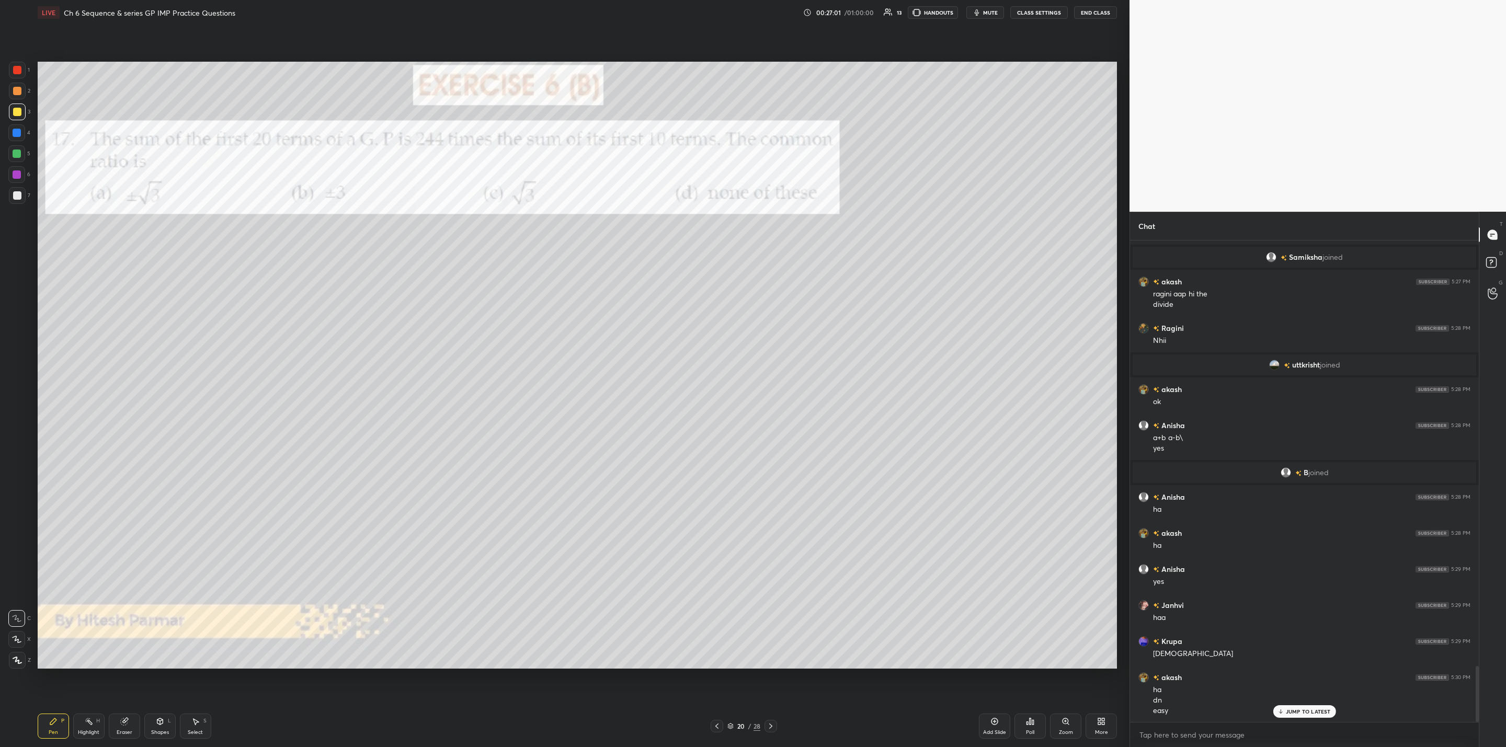
drag, startPoint x: 772, startPoint y: 726, endPoint x: 764, endPoint y: 745, distance: 20.4
click at [764, 745] on div "Pen P Highlight H Eraser Shapes L Select S 20 / 28 Add Slide Poll Zoom More" at bounding box center [577, 726] width 1079 height 42
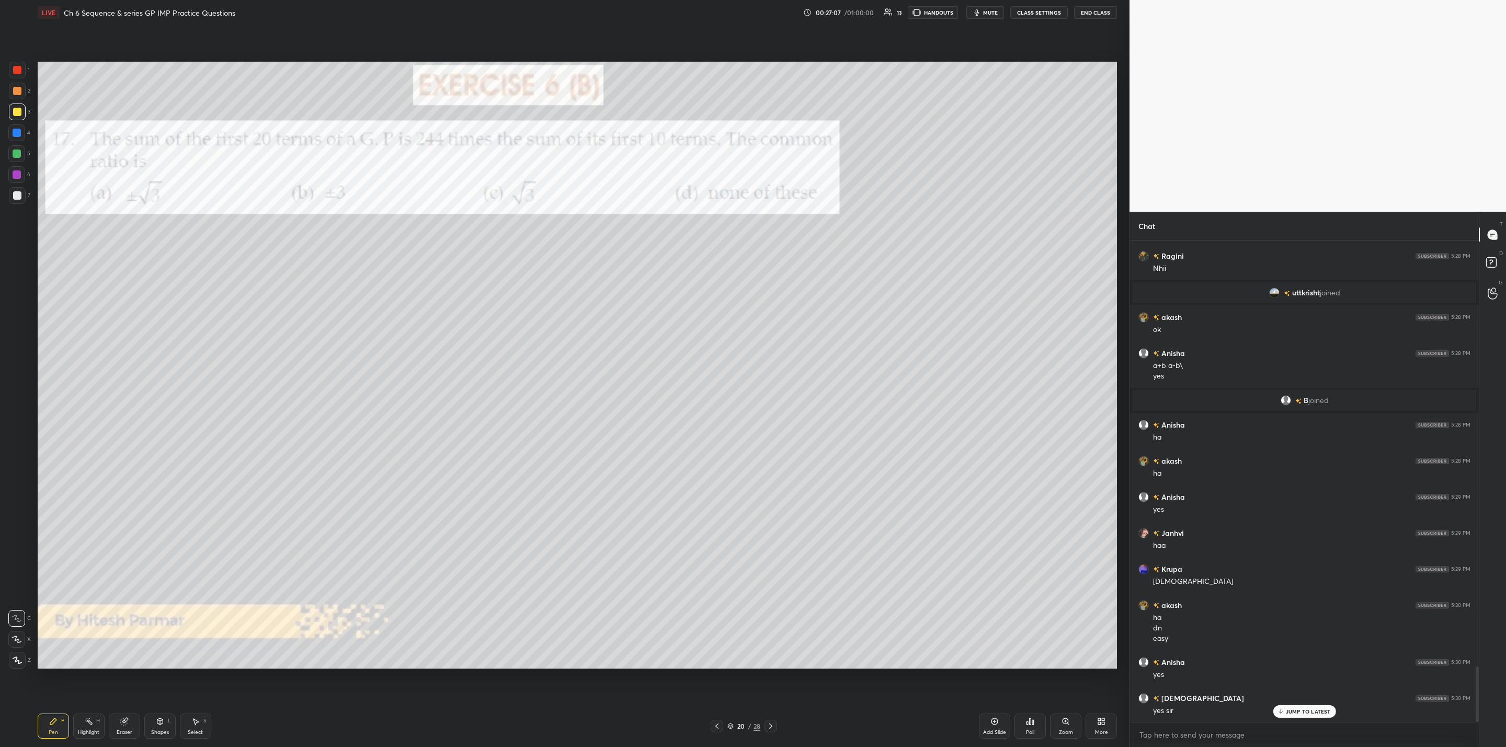
click at [772, 718] on div "Pen P Highlight H Eraser Shapes L Select S 20 / 28 Add Slide Poll Zoom More" at bounding box center [577, 726] width 1079 height 42
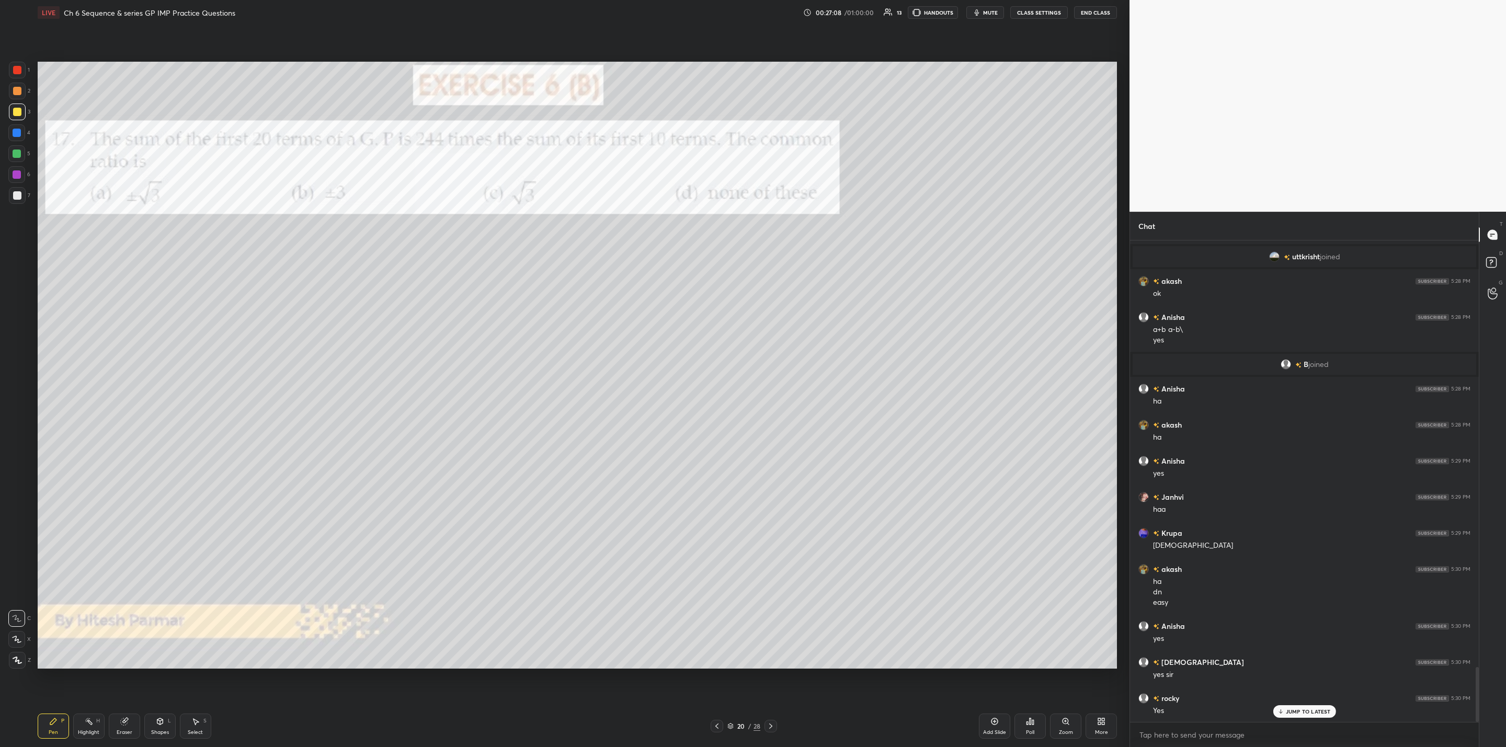
click at [771, 720] on div at bounding box center [770, 726] width 13 height 13
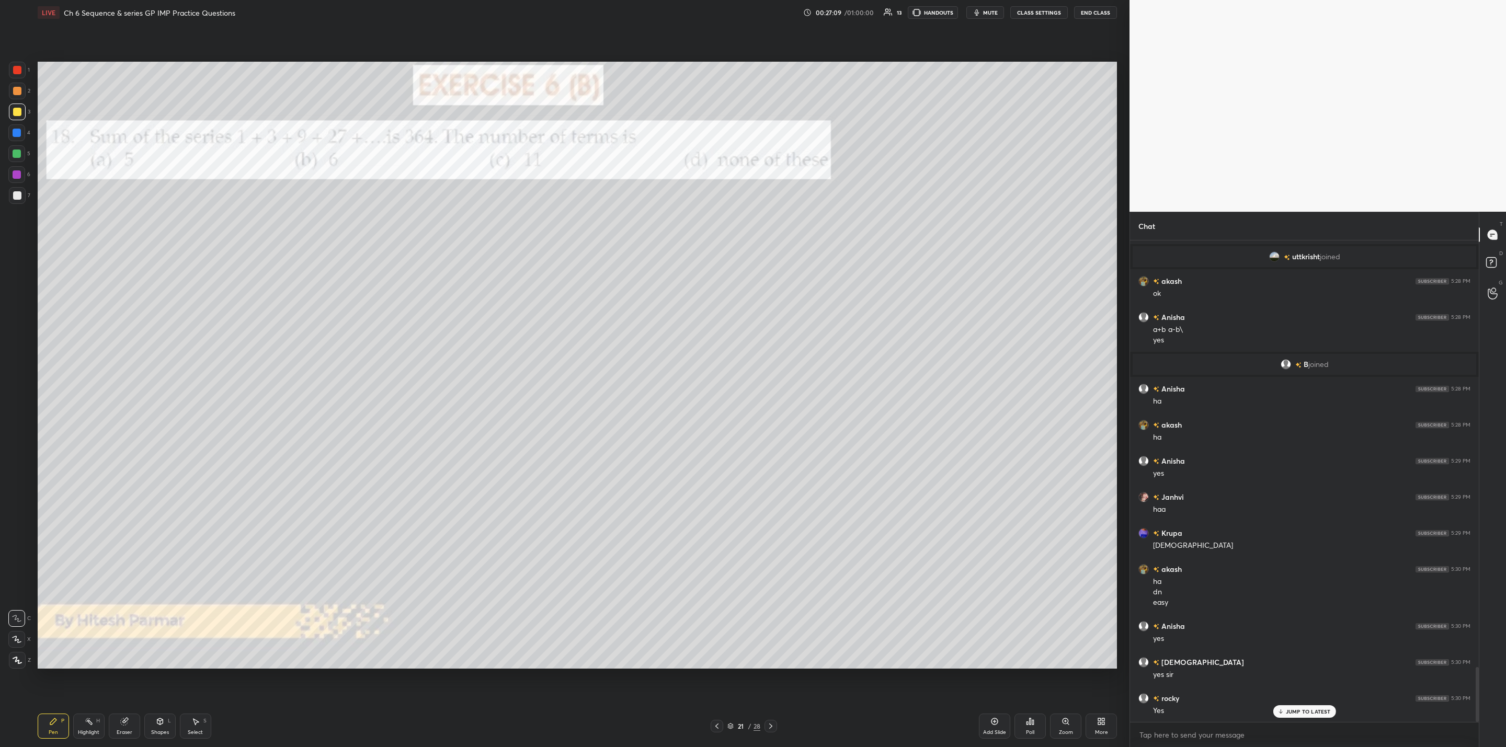
click at [769, 725] on icon at bounding box center [770, 726] width 8 height 8
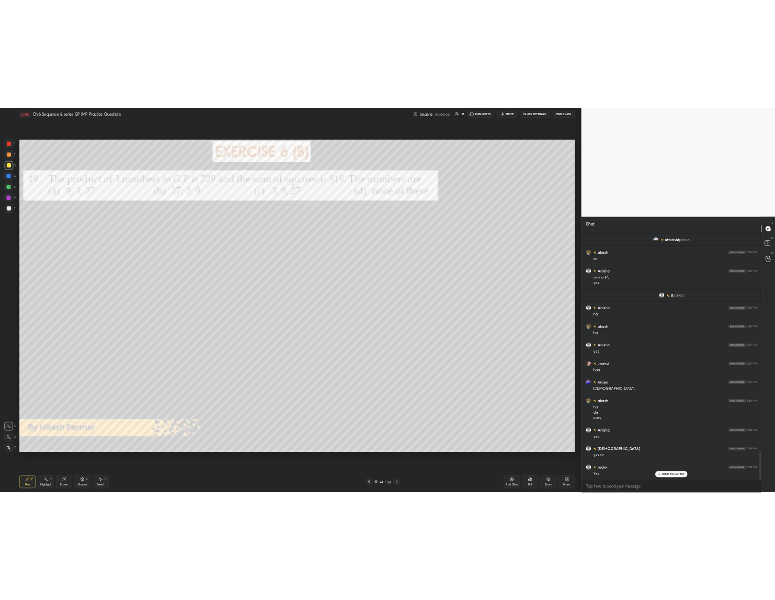
scroll to position [3794, 0]
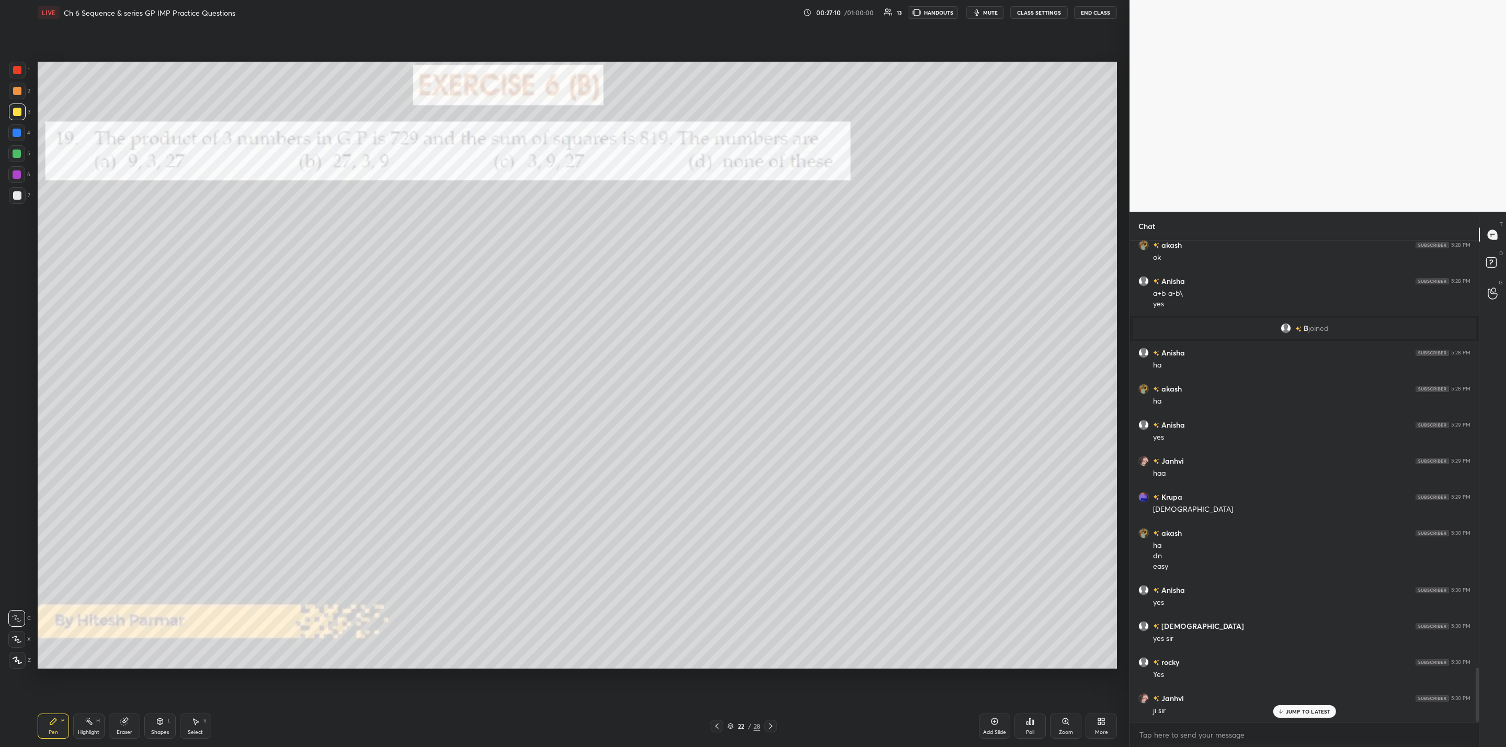
click at [776, 721] on div at bounding box center [770, 726] width 13 height 13
click at [776, 728] on div at bounding box center [770, 726] width 13 height 13
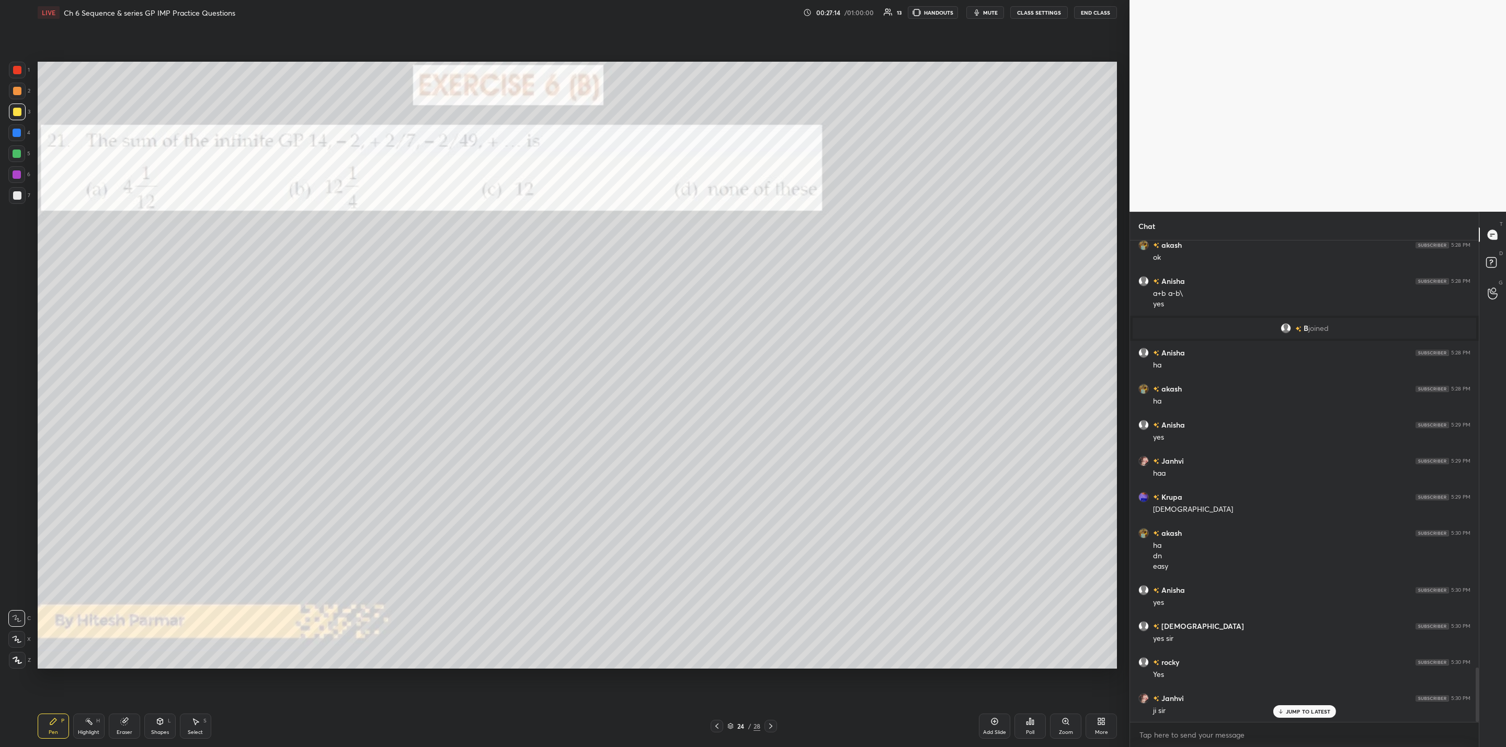
click at [771, 727] on icon at bounding box center [770, 726] width 8 height 8
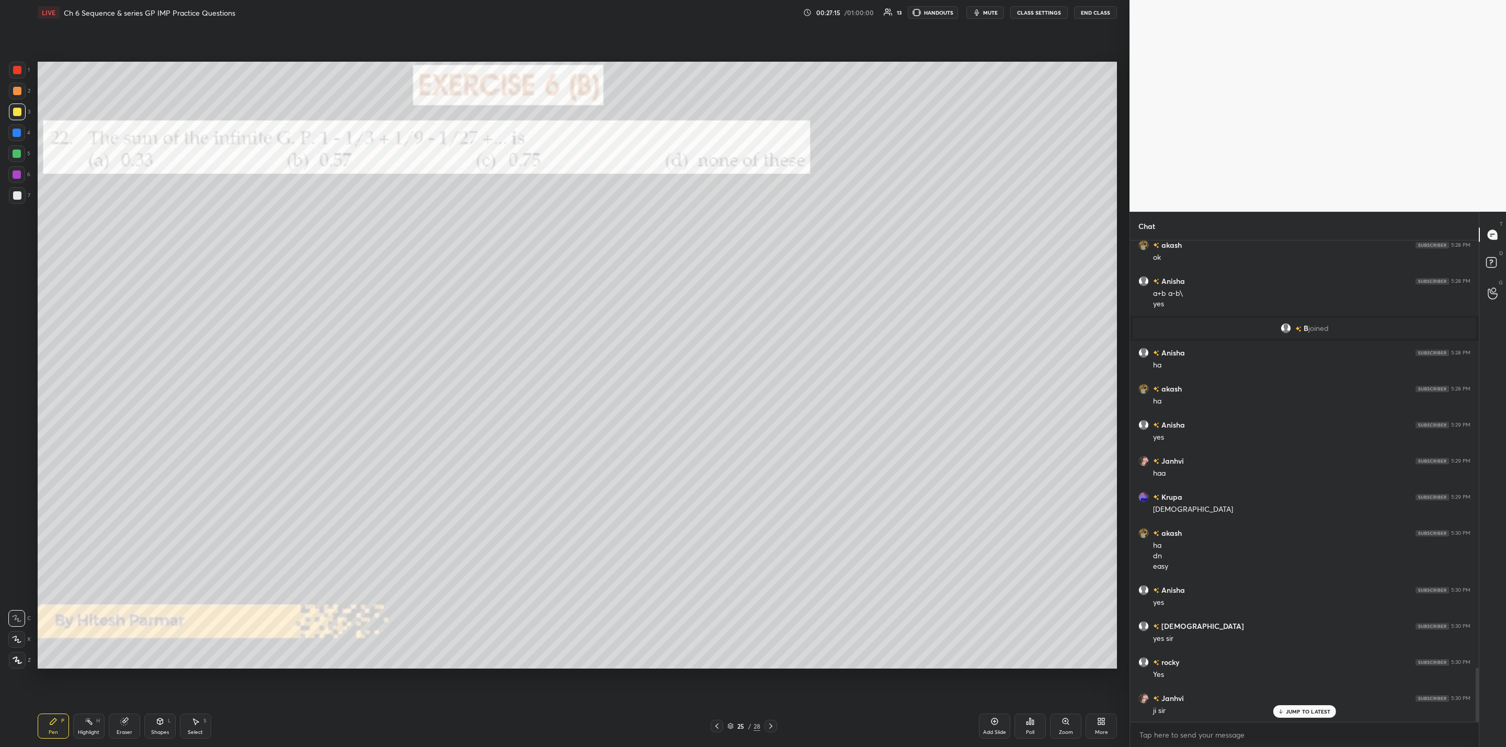
click at [774, 734] on div "Pen P Highlight H Eraser Shapes L Select S 25 / 28 Add Slide Poll Zoom More" at bounding box center [577, 726] width 1079 height 42
click at [767, 723] on icon at bounding box center [770, 726] width 8 height 8
click at [771, 721] on div at bounding box center [770, 726] width 13 height 13
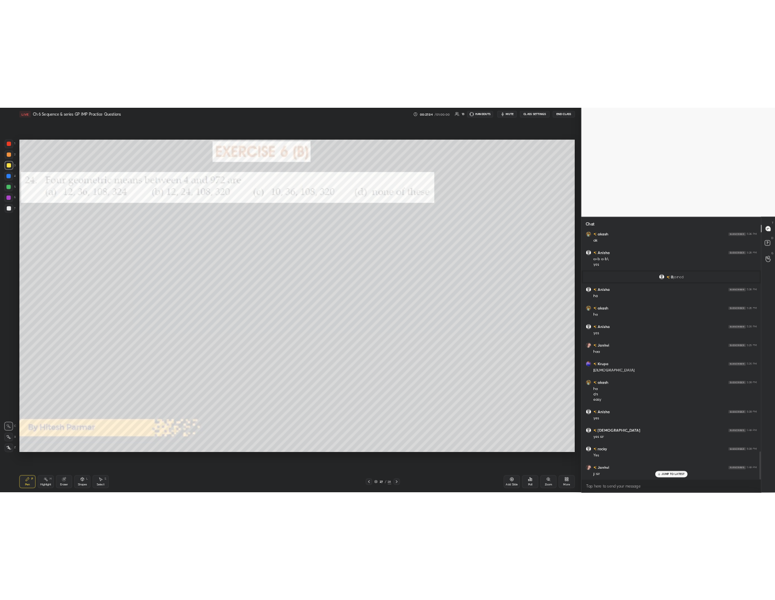
scroll to position [51742, 51735]
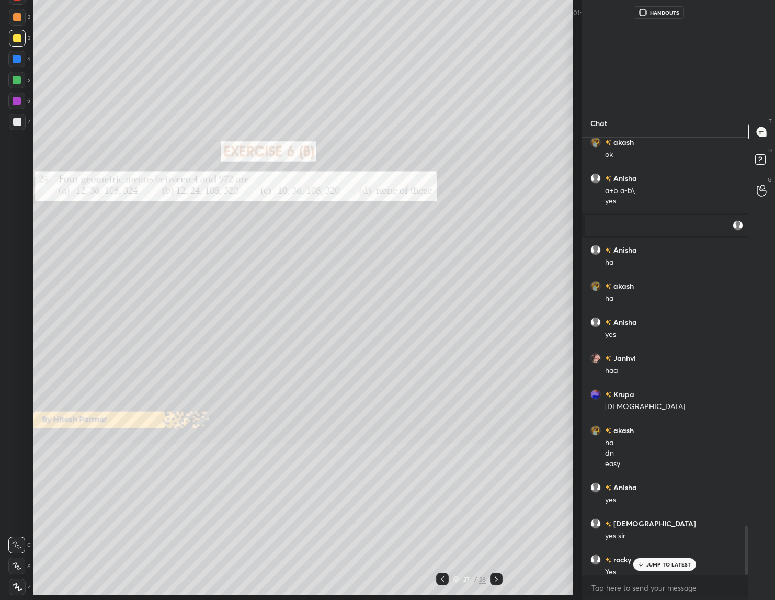
type textarea "x"
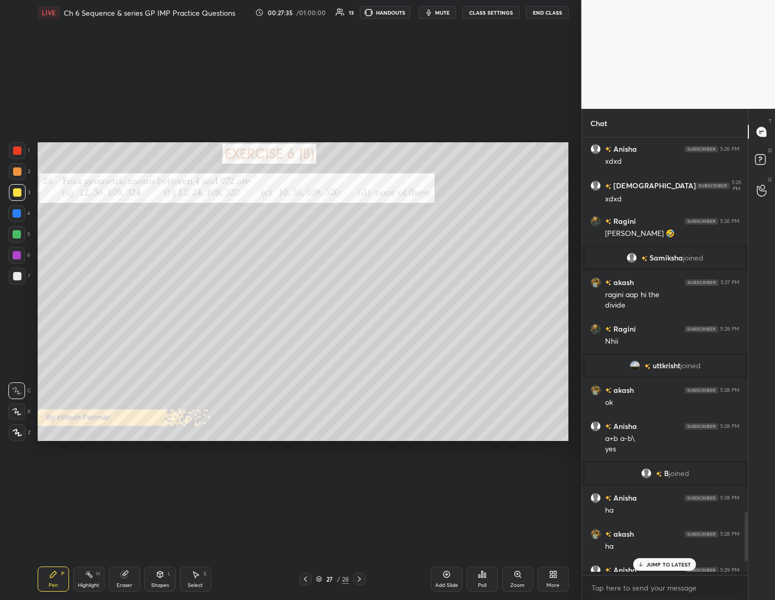
scroll to position [458, 163]
drag, startPoint x: 638, startPoint y: 566, endPoint x: 636, endPoint y: 578, distance: 11.8
click at [638, 568] on div "JUMP TO LATEST" at bounding box center [664, 564] width 63 height 13
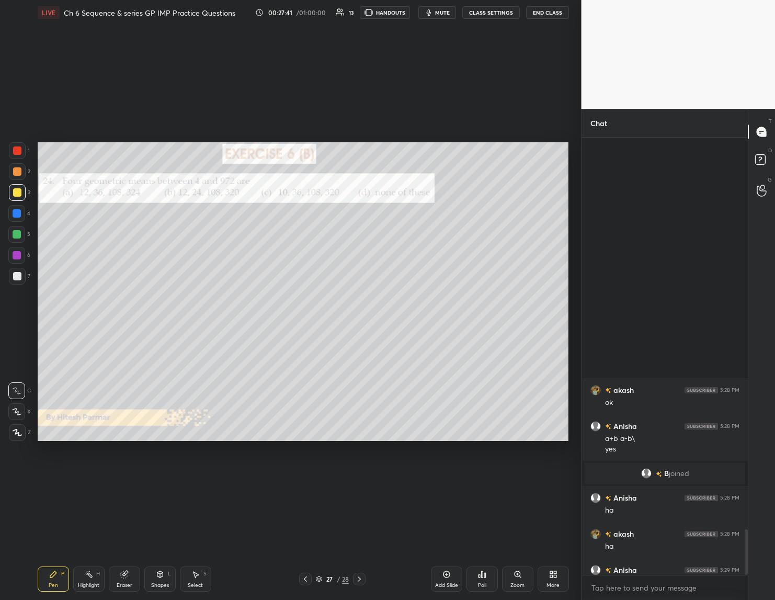
scroll to position [3779, 0]
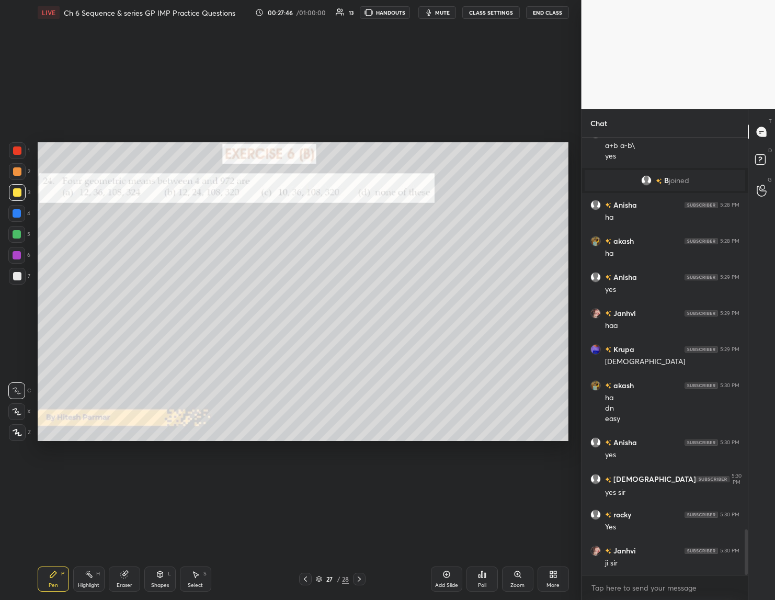
drag, startPoint x: 436, startPoint y: 12, endPoint x: 434, endPoint y: 19, distance: 8.0
click at [436, 9] on span "mute" at bounding box center [442, 12] width 15 height 7
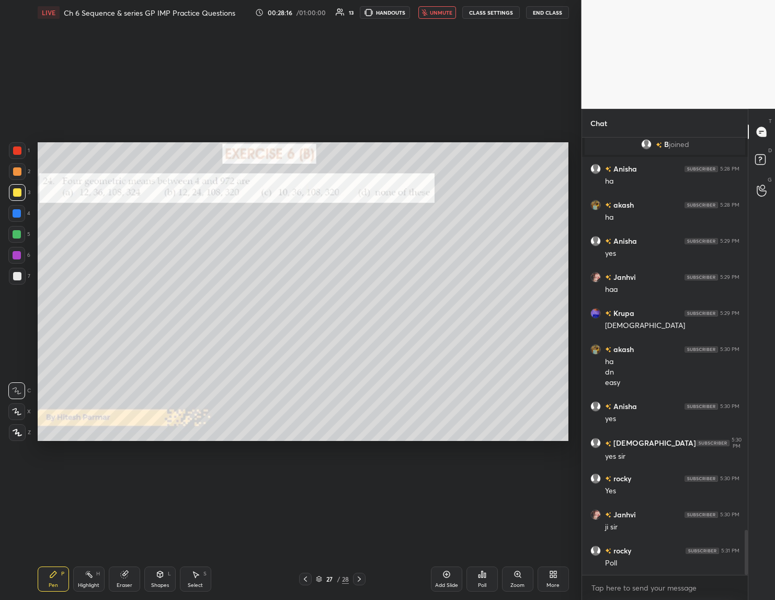
click at [126, 568] on div "Eraser" at bounding box center [124, 578] width 31 height 25
drag, startPoint x: 59, startPoint y: 579, endPoint x: 72, endPoint y: 577, distance: 13.7
click at [61, 579] on div "Pen P" at bounding box center [53, 578] width 31 height 25
click at [483, 583] on div "Poll" at bounding box center [482, 584] width 8 height 5
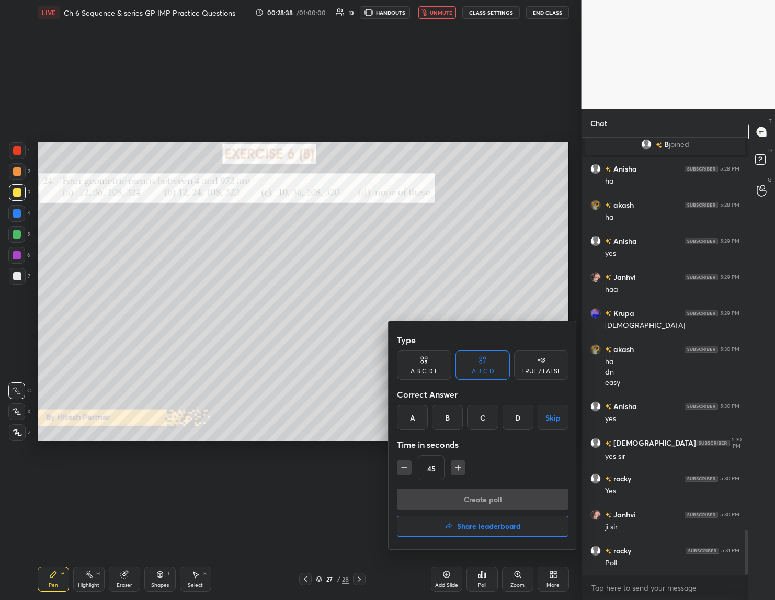
drag, startPoint x: 413, startPoint y: 416, endPoint x: 427, endPoint y: 453, distance: 40.2
click at [417, 419] on div "A" at bounding box center [412, 417] width 31 height 25
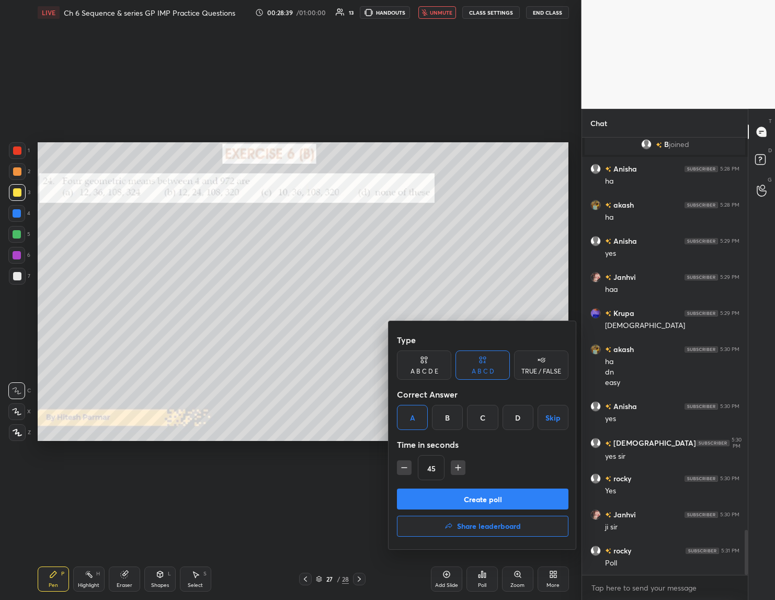
drag, startPoint x: 457, startPoint y: 465, endPoint x: 458, endPoint y: 486, distance: 21.5
click at [457, 466] on icon "button" at bounding box center [458, 467] width 10 height 10
type input "60"
drag, startPoint x: 452, startPoint y: 493, endPoint x: 452, endPoint y: 504, distance: 11.0
click at [451, 491] on button "Create poll" at bounding box center [482, 498] width 171 height 21
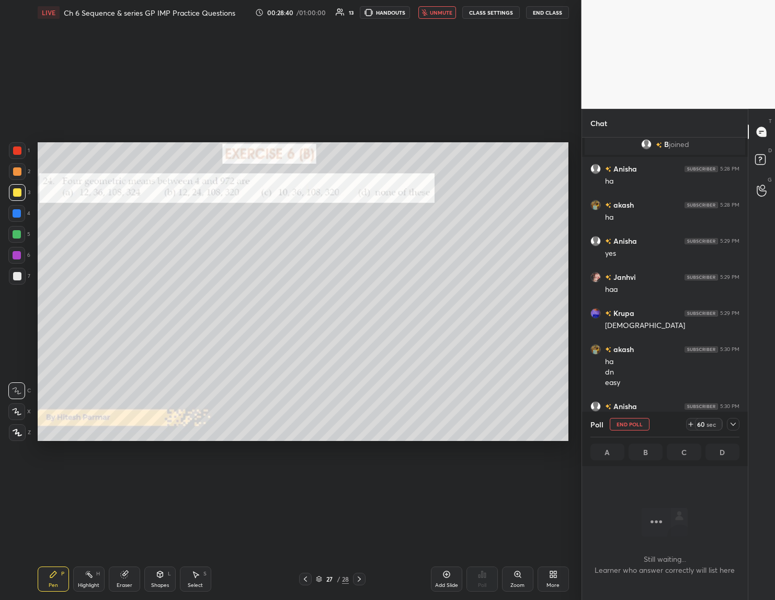
scroll to position [405, 163]
click at [441, 11] on span "unmute" at bounding box center [441, 12] width 22 height 7
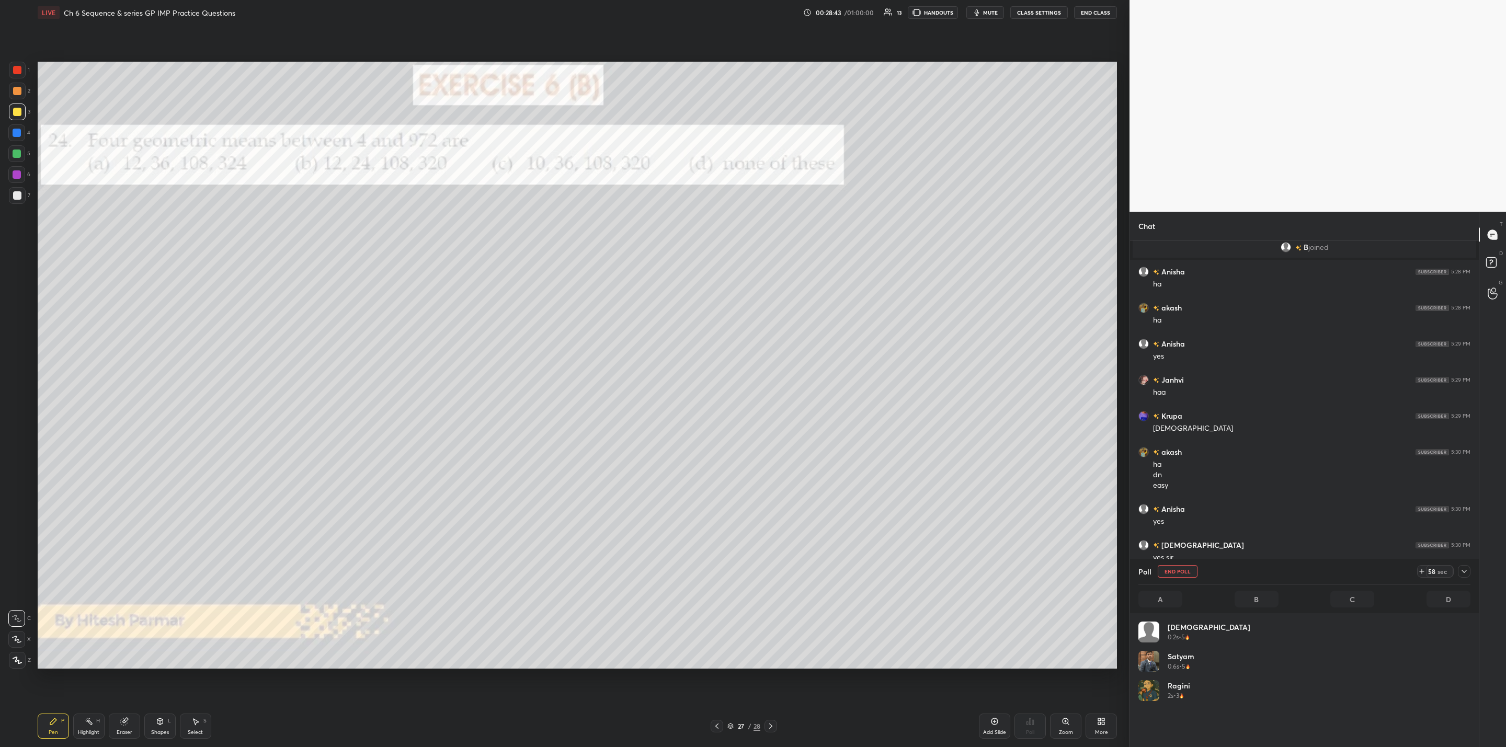
scroll to position [3610, 0]
drag, startPoint x: 1463, startPoint y: 570, endPoint x: 1457, endPoint y: 590, distance: 21.3
click at [1466, 571] on icon at bounding box center [1464, 571] width 8 height 8
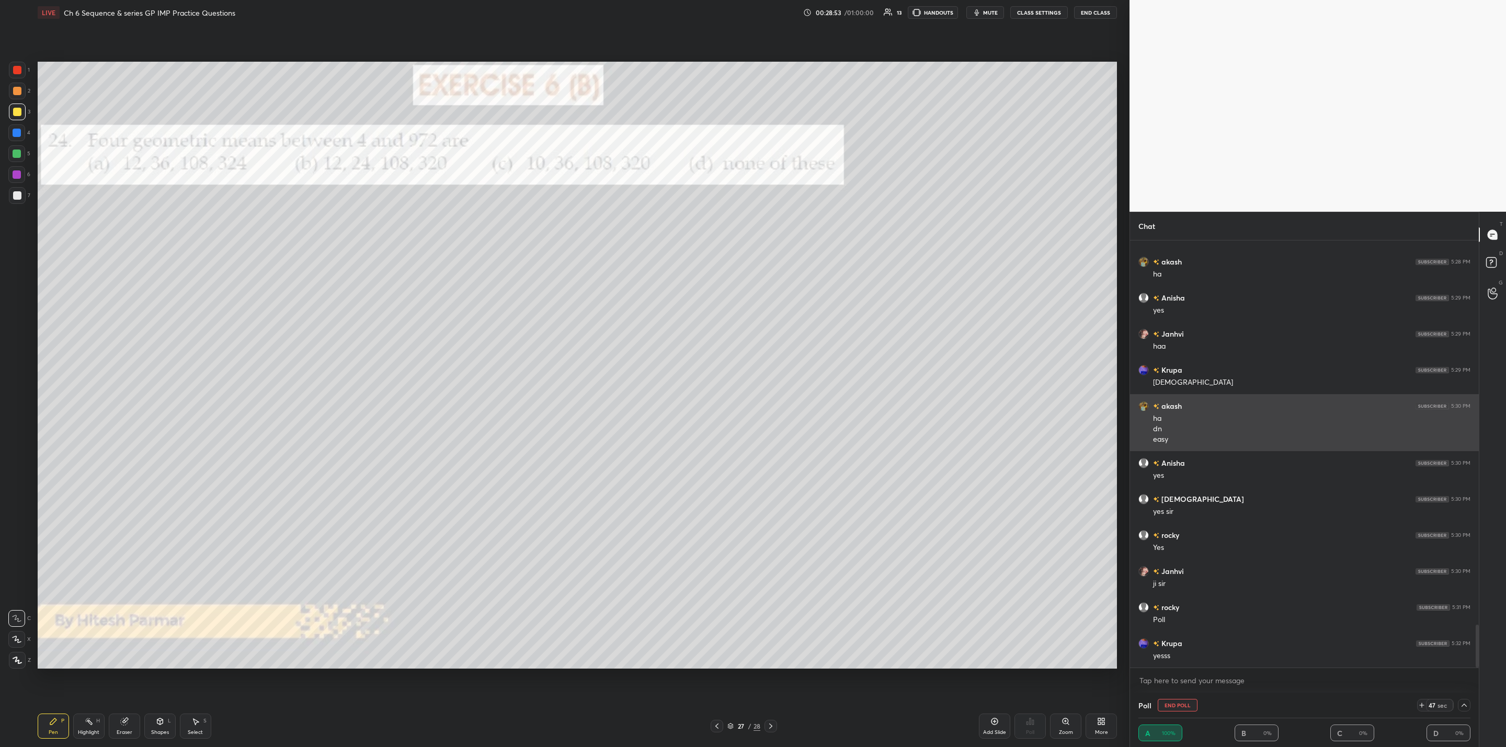
scroll to position [3843, 0]
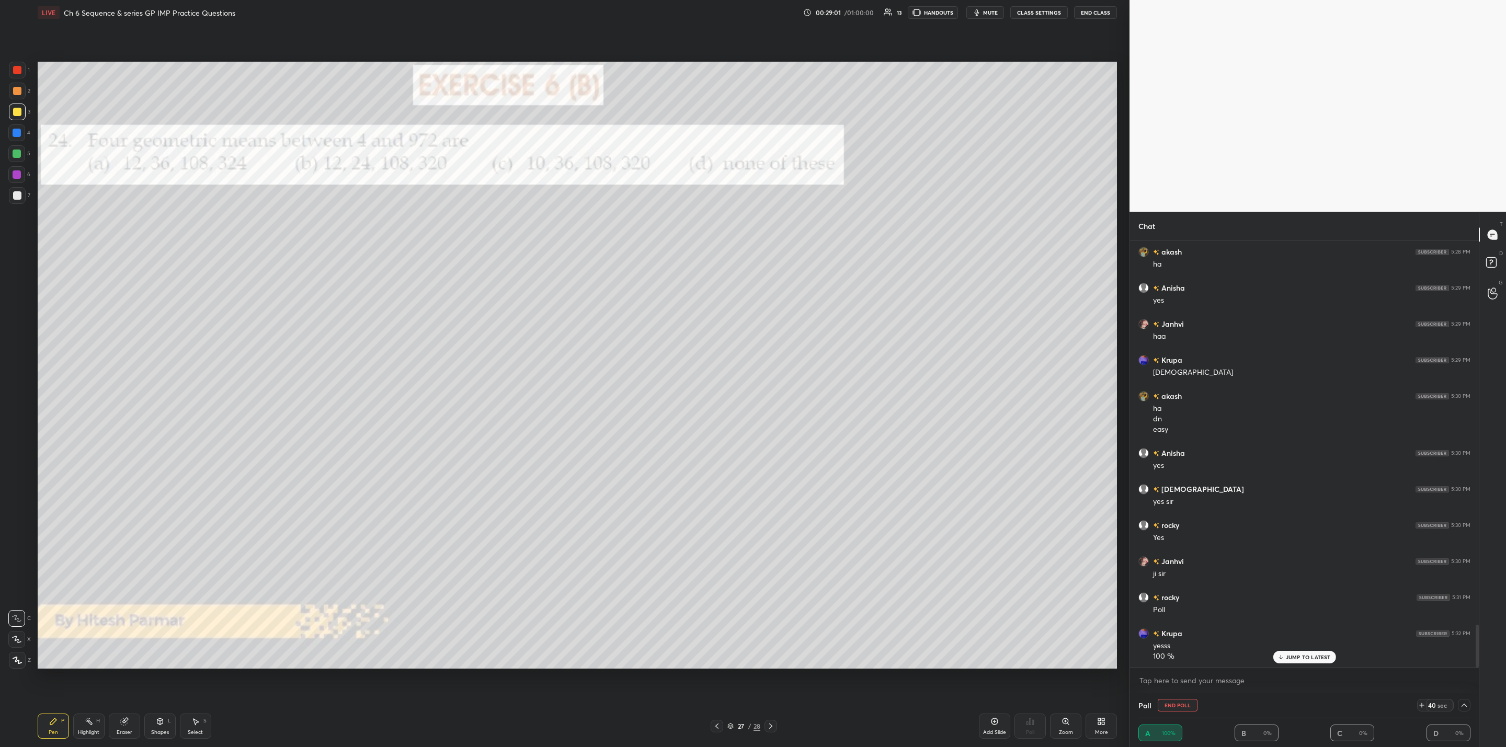
click at [1462, 704] on icon at bounding box center [1464, 705] width 8 height 8
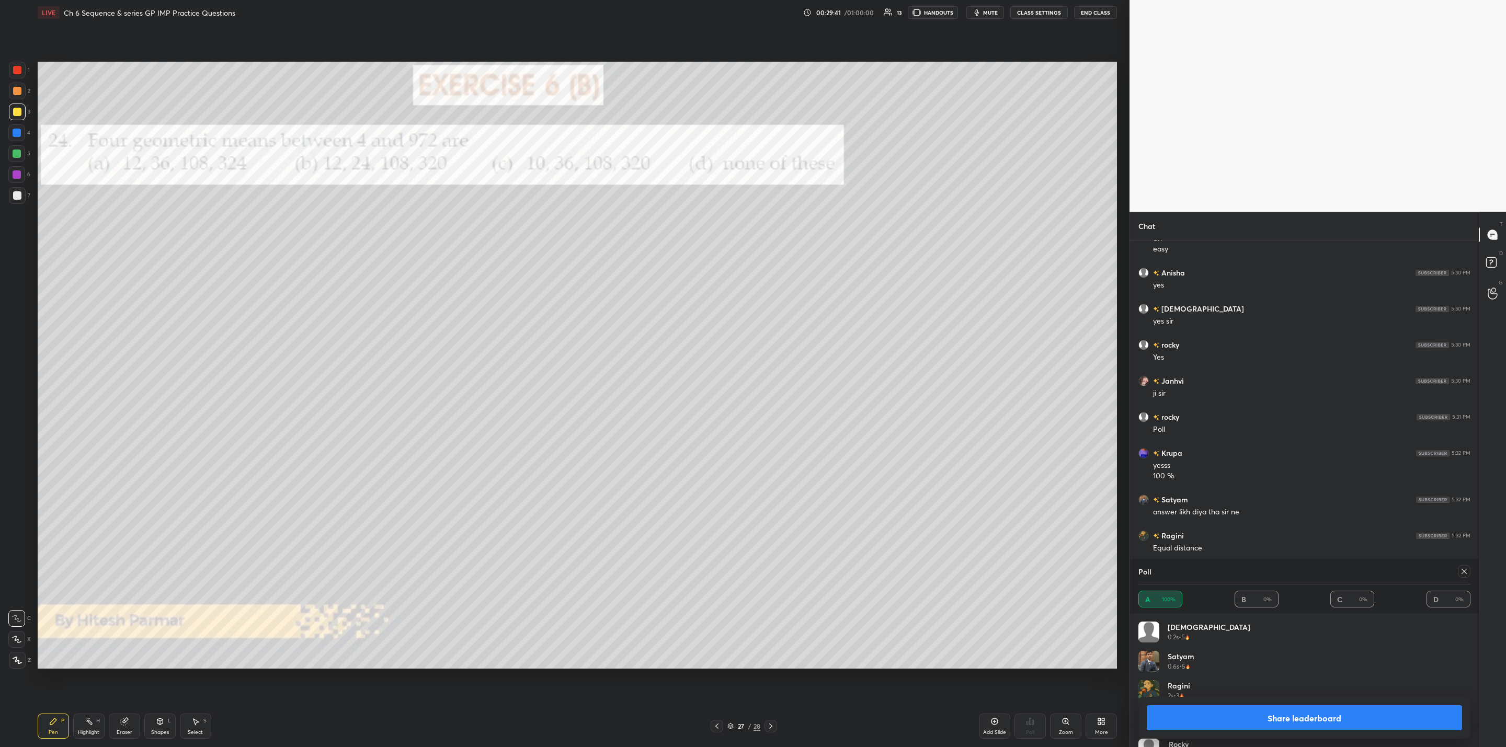
scroll to position [4059, 0]
click at [1301, 723] on button "Share leaderboard" at bounding box center [1303, 717] width 315 height 25
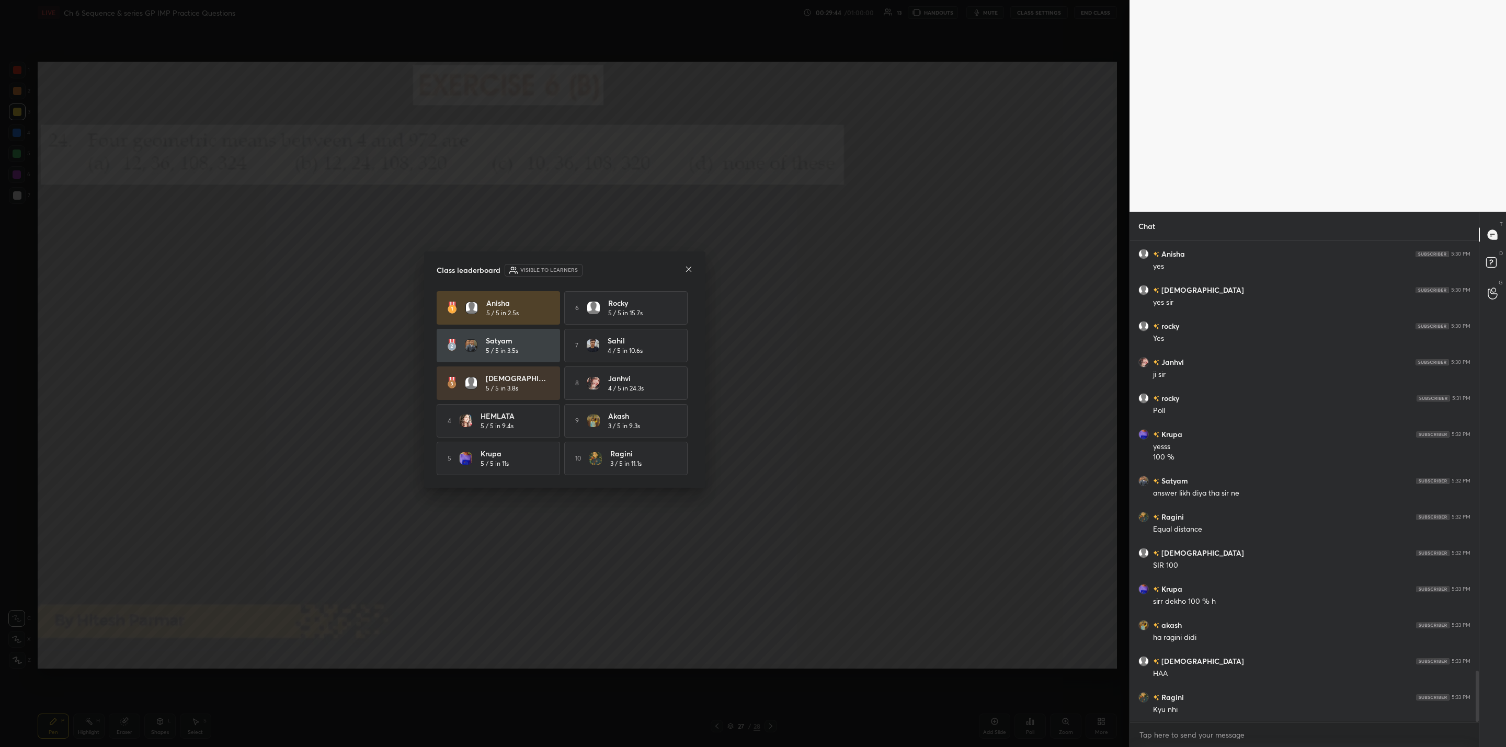
scroll to position [4078, 0]
click at [688, 269] on icon at bounding box center [688, 269] width 8 height 8
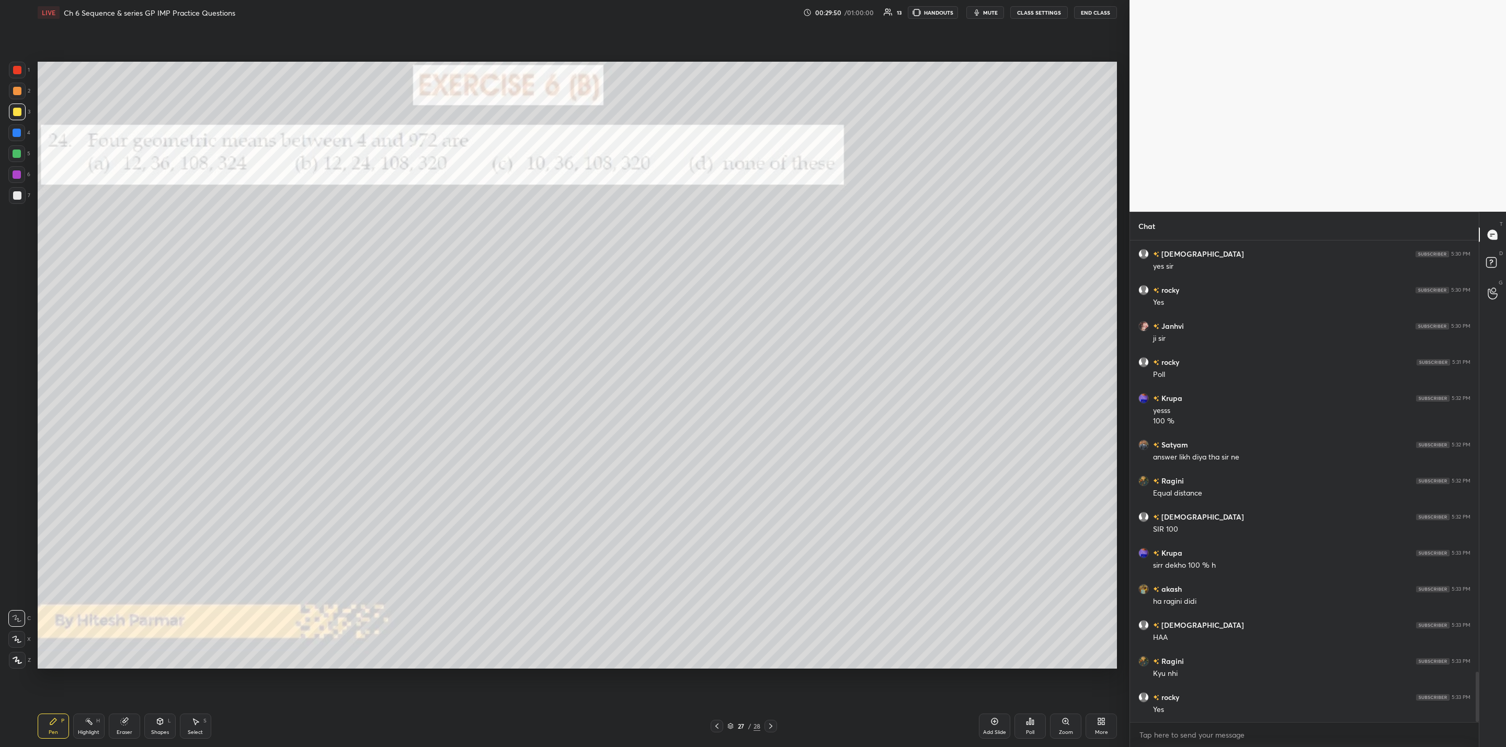
scroll to position [4114, 0]
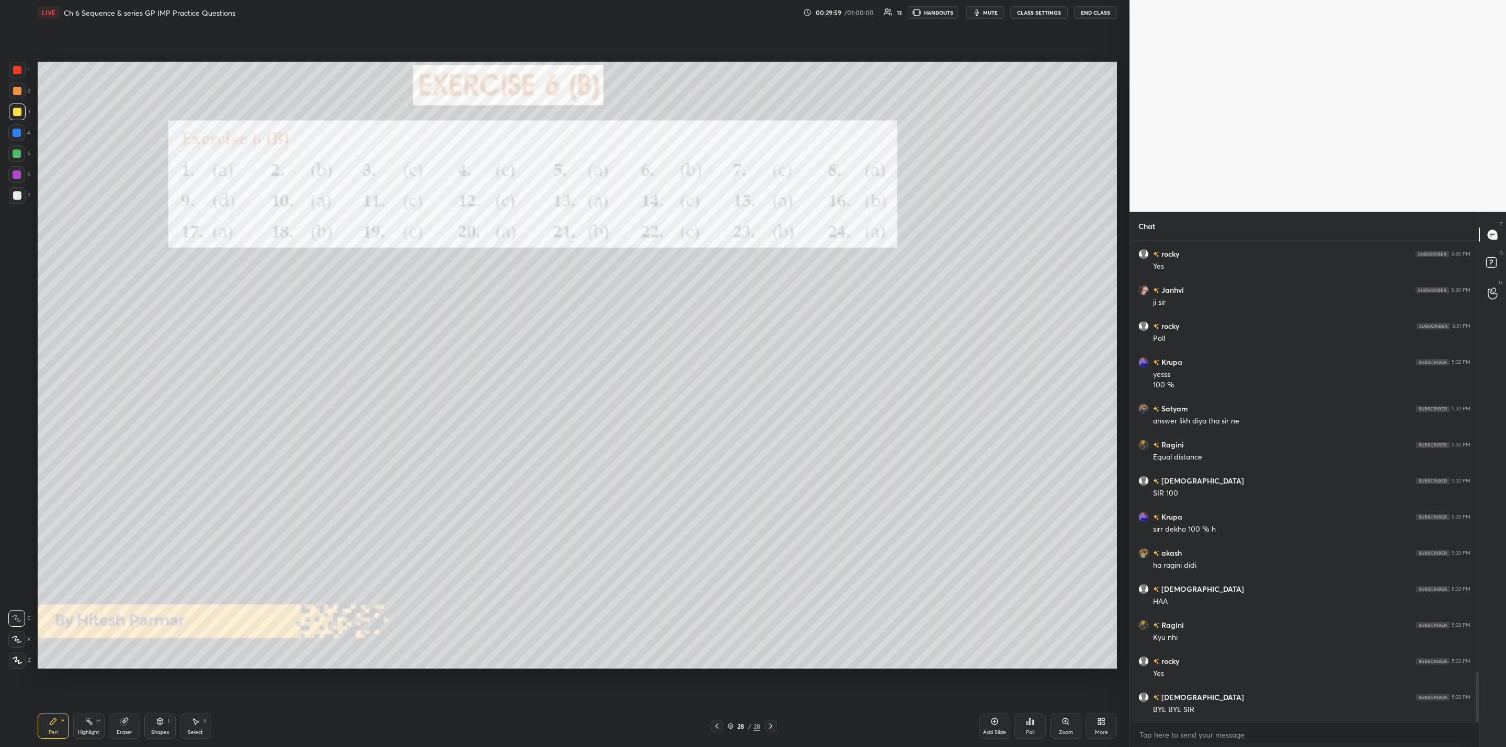
click at [1098, 730] on div "More" at bounding box center [1101, 732] width 13 height 5
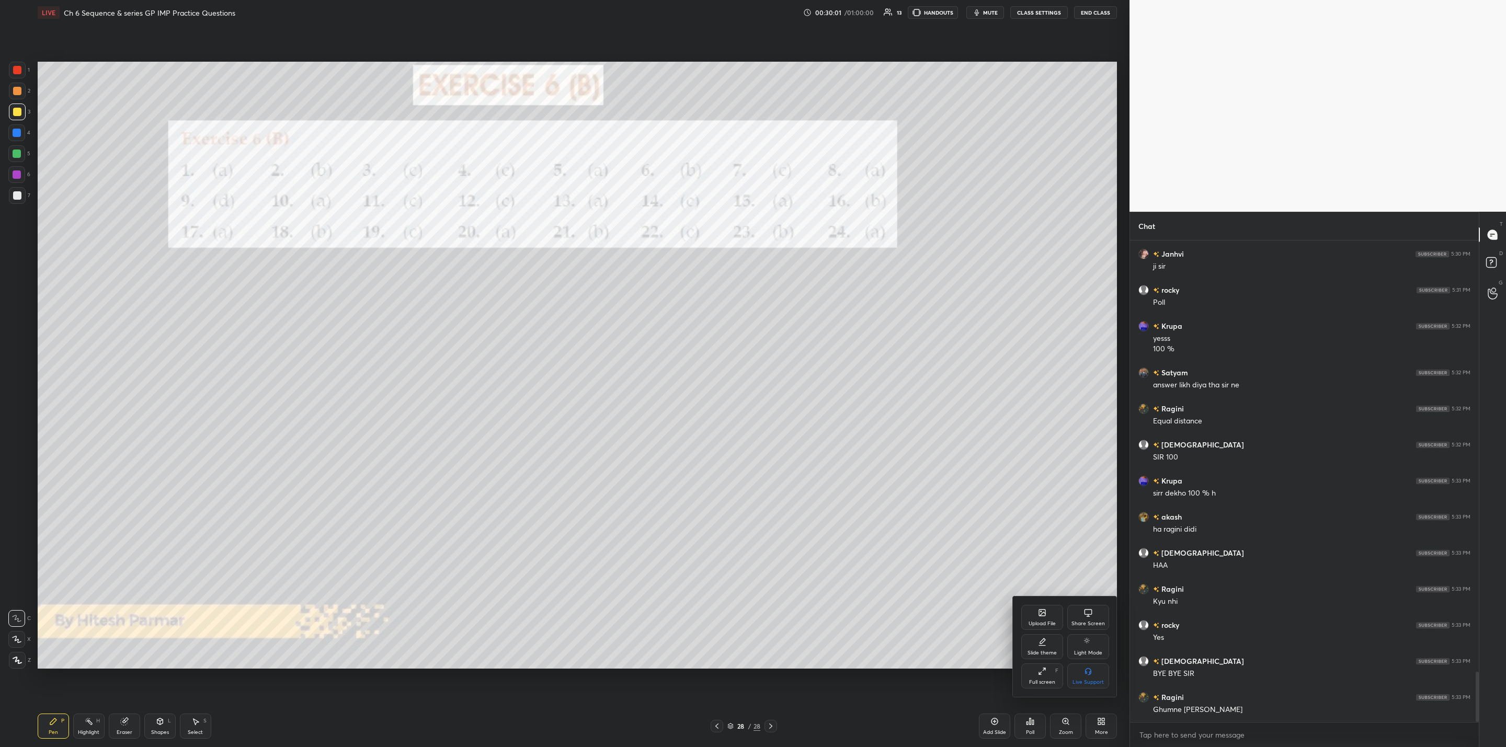
click at [1038, 613] on icon at bounding box center [1042, 612] width 8 height 8
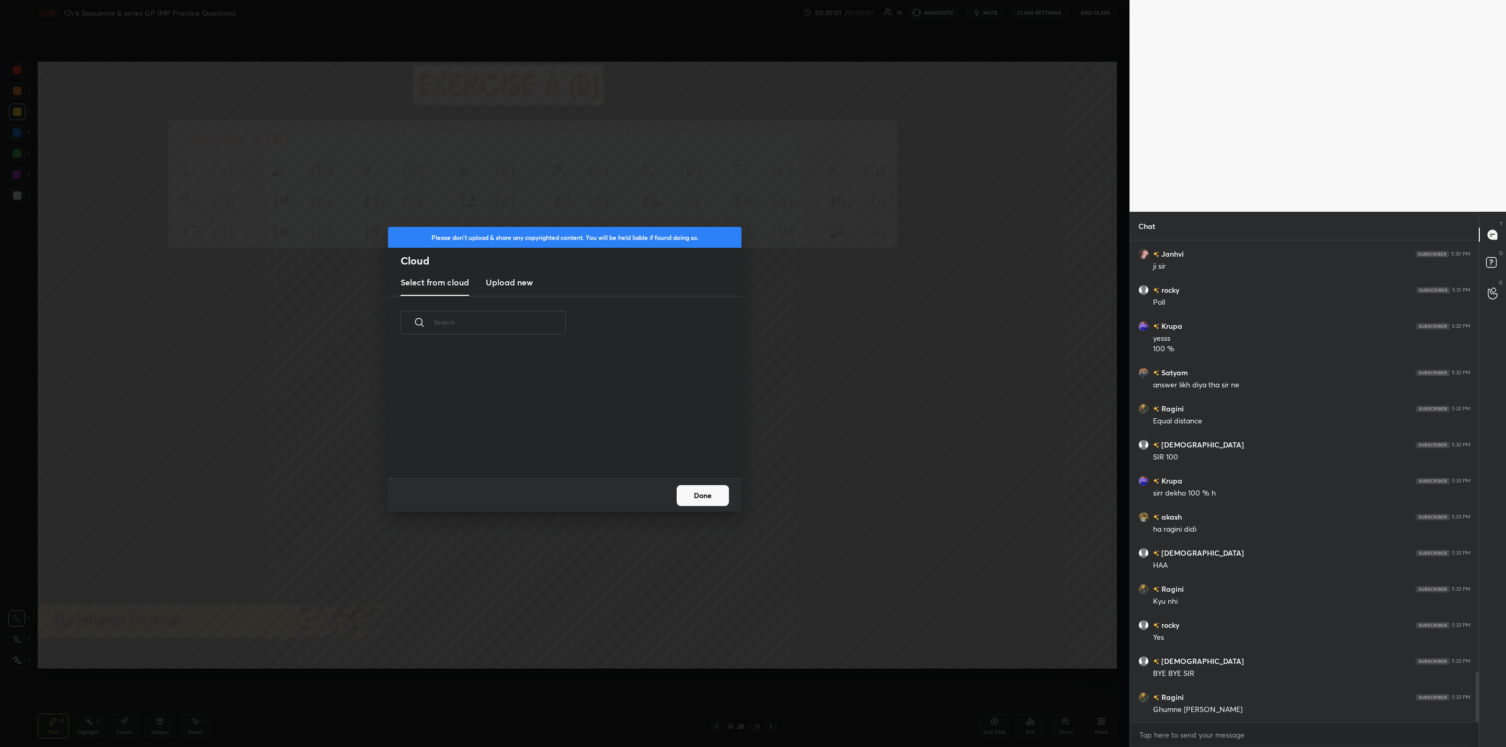
scroll to position [129, 336]
click at [502, 281] on h3 "Upload new" at bounding box center [509, 282] width 47 height 13
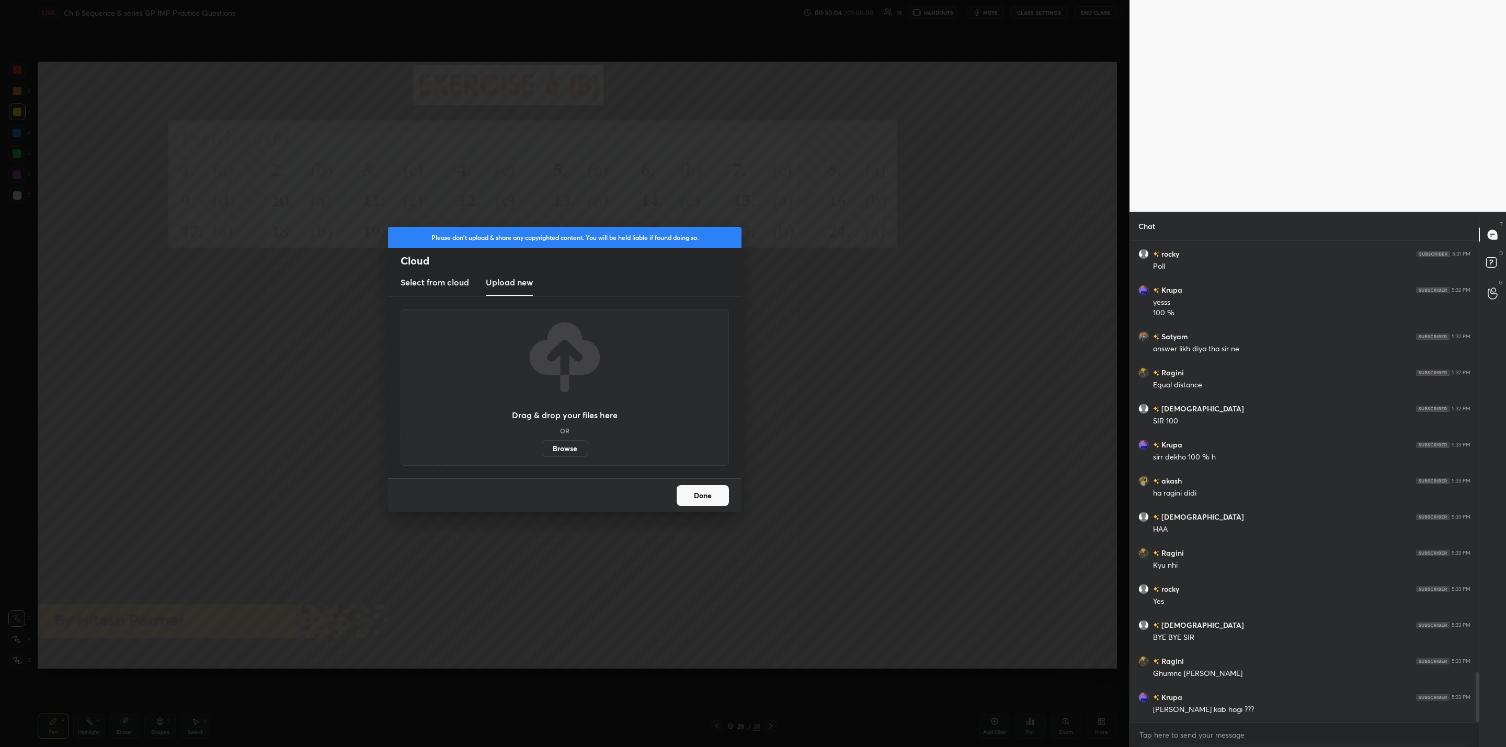
click at [560, 446] on label "Browse" at bounding box center [565, 448] width 47 height 17
click at [542, 446] on input "Browse" at bounding box center [542, 448] width 0 height 17
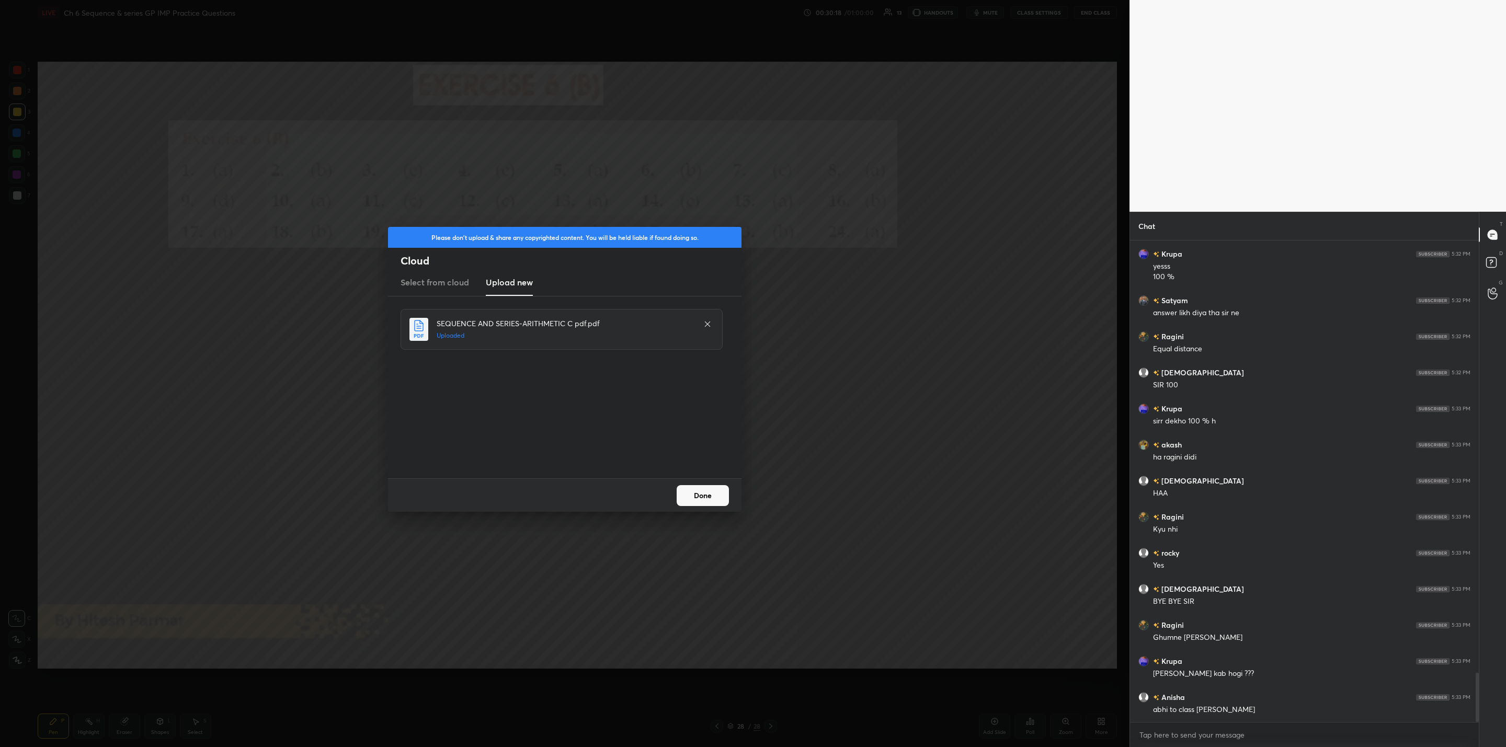
click at [712, 498] on button "Done" at bounding box center [702, 495] width 52 height 21
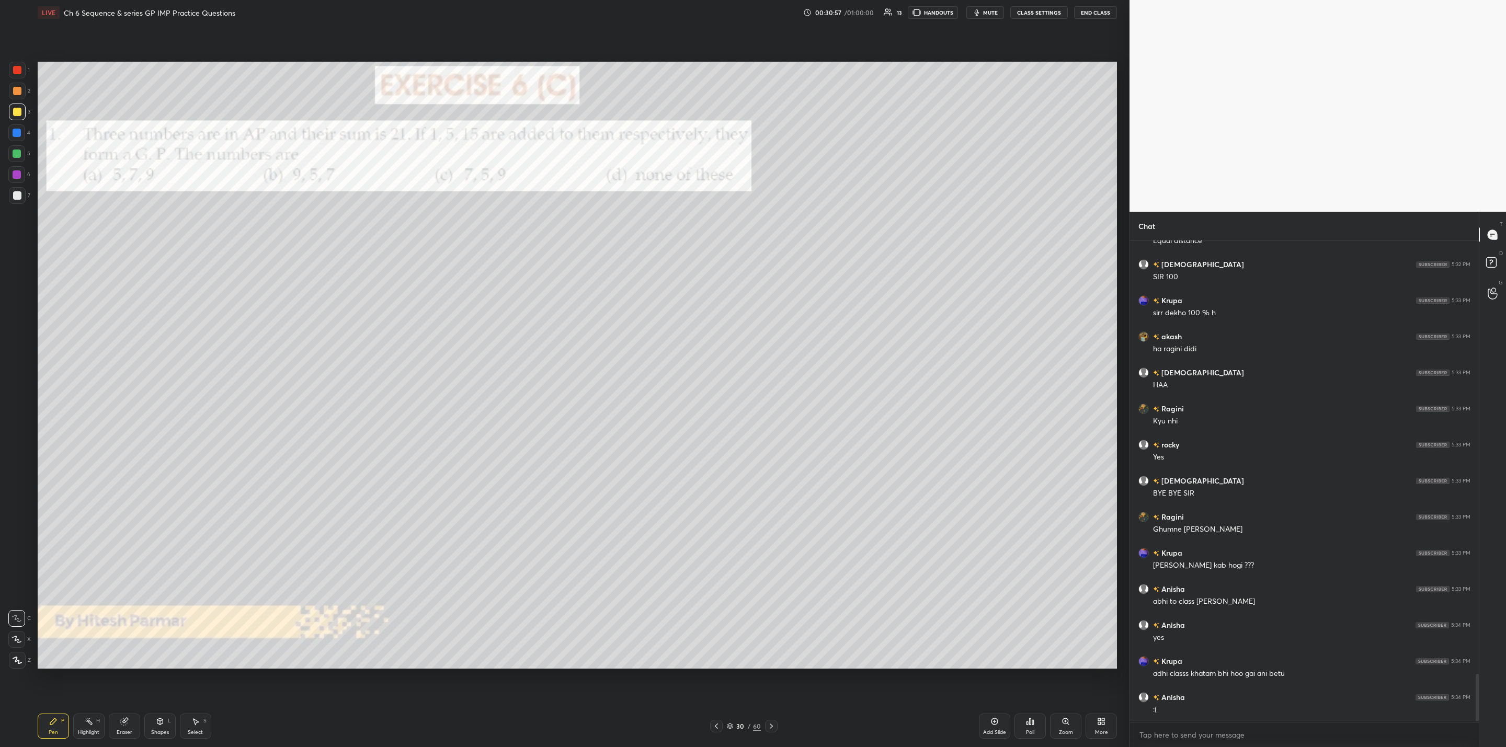
scroll to position [4367, 0]
drag, startPoint x: 16, startPoint y: 132, endPoint x: 22, endPoint y: 135, distance: 7.5
click at [22, 135] on div at bounding box center [16, 132] width 17 height 17
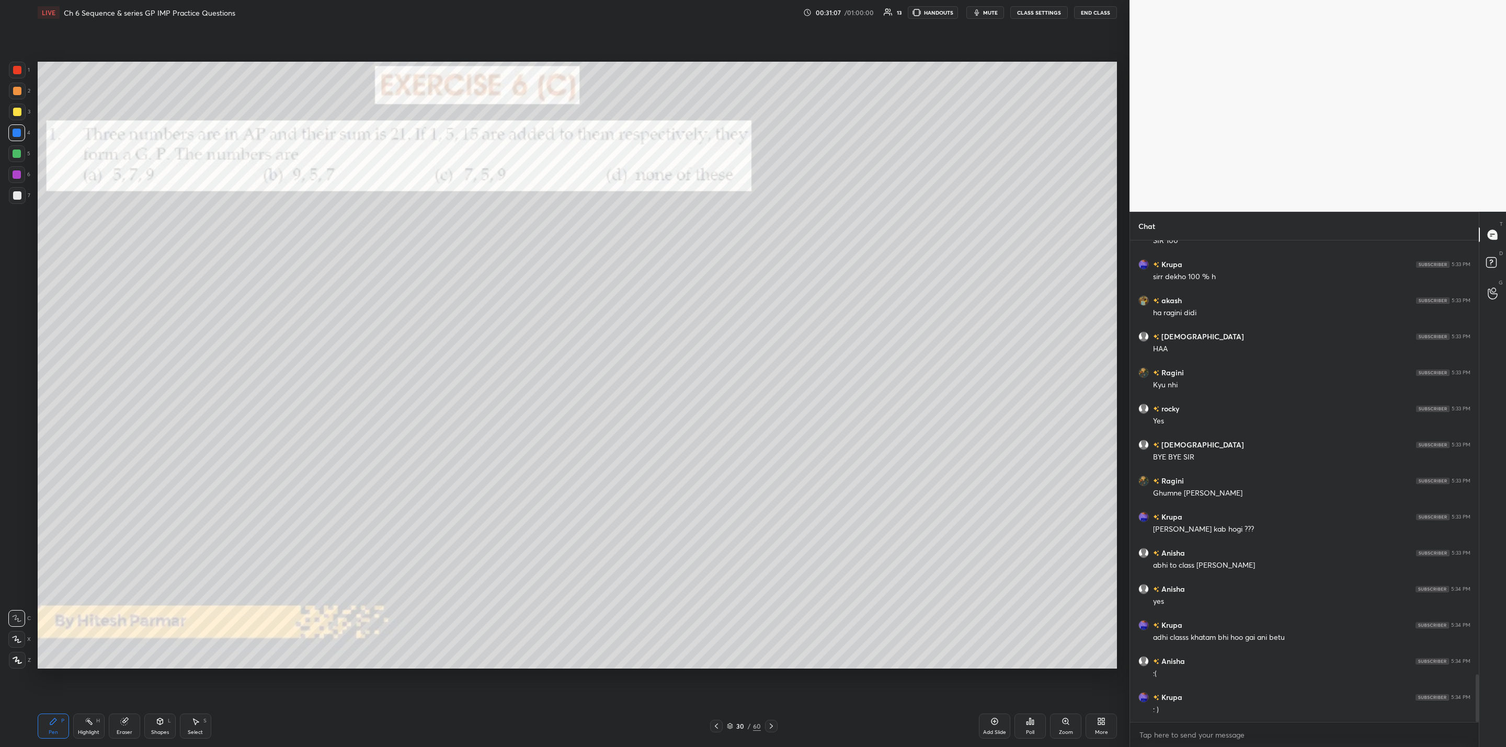
scroll to position [4403, 0]
click at [1031, 728] on div "Poll" at bounding box center [1029, 726] width 31 height 25
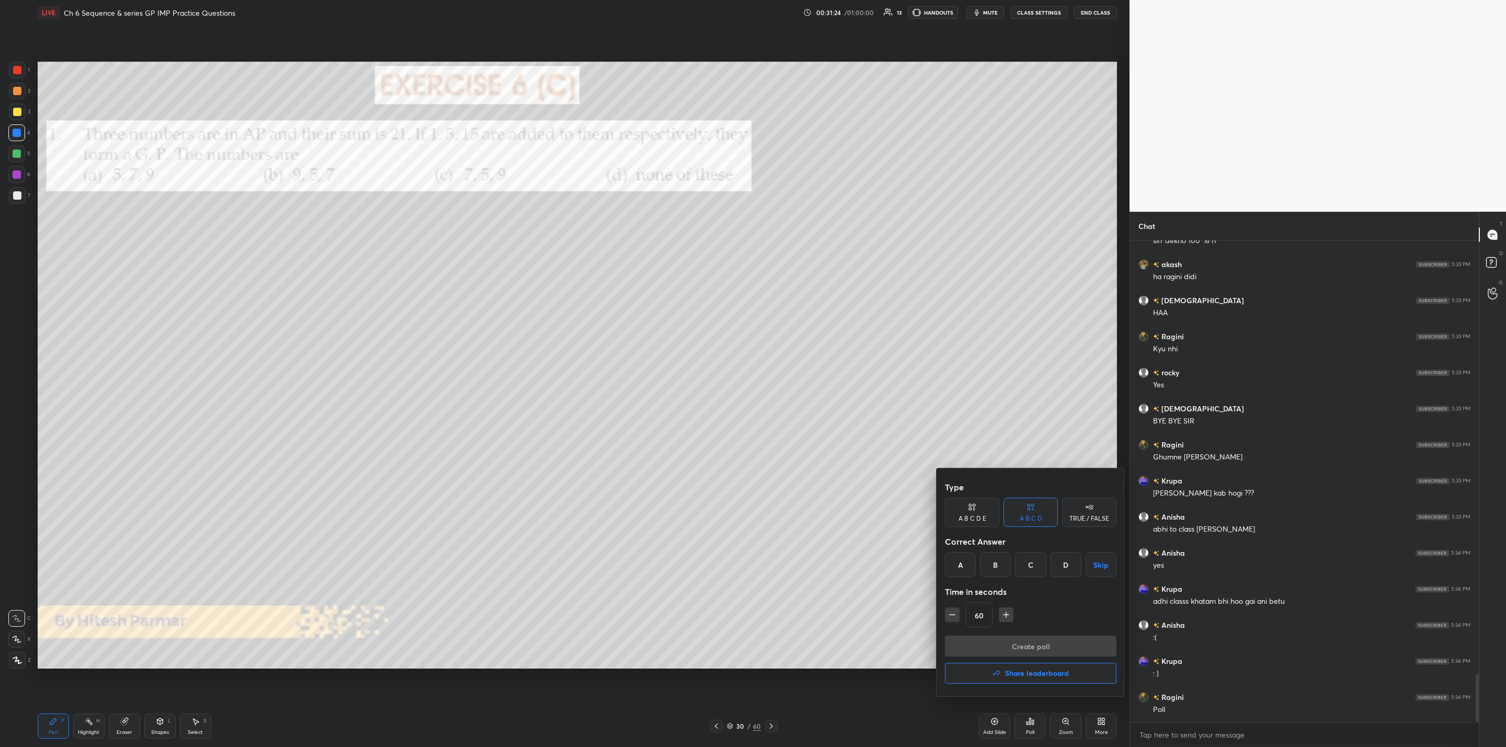
click at [959, 567] on div "A" at bounding box center [960, 564] width 31 height 25
drag, startPoint x: 1007, startPoint y: 648, endPoint x: 998, endPoint y: 679, distance: 32.1
click at [1007, 647] on button "Create poll" at bounding box center [1030, 646] width 171 height 21
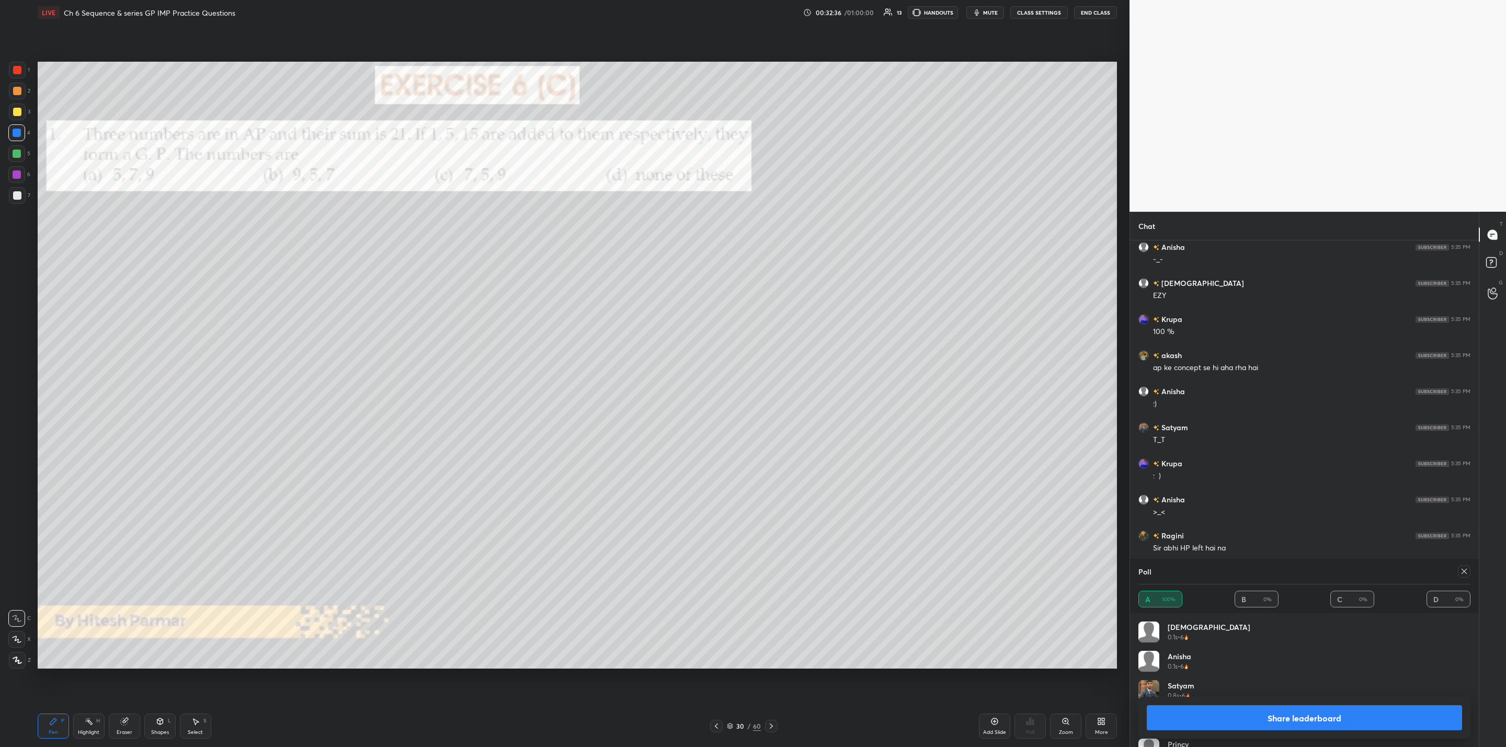
scroll to position [4899, 0]
click at [1032, 616] on div "1 2 3 4 5 6 7 C X Z C X Z E E Erase all H H LIVE Ch 6 Sequence & series GP IMP …" at bounding box center [753, 373] width 1506 height 747
drag, startPoint x: 1216, startPoint y: 716, endPoint x: 1211, endPoint y: 721, distance: 7.8
click at [1214, 716] on button "Share leaderboard" at bounding box center [1303, 717] width 315 height 25
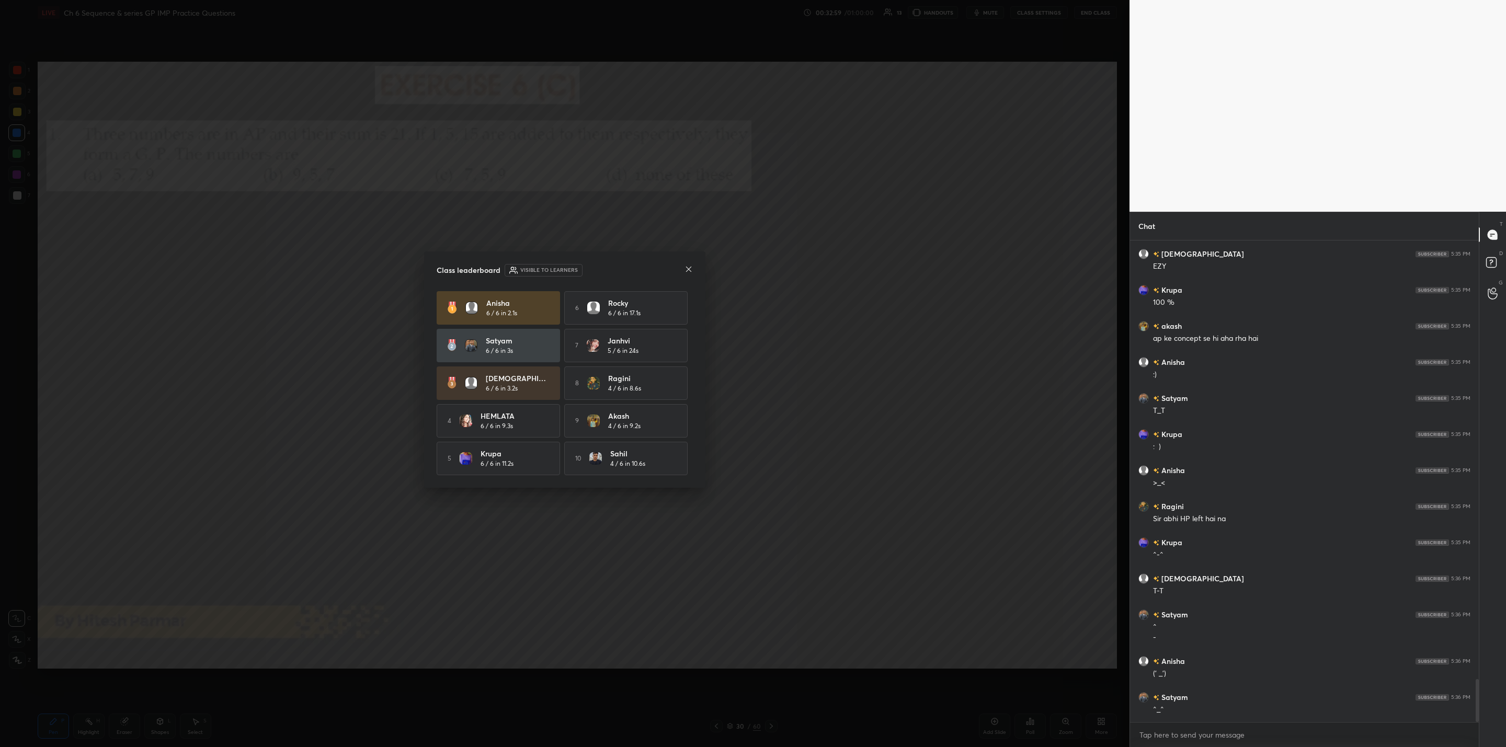
scroll to position [4954, 0]
click at [686, 266] on icon at bounding box center [688, 269] width 8 height 8
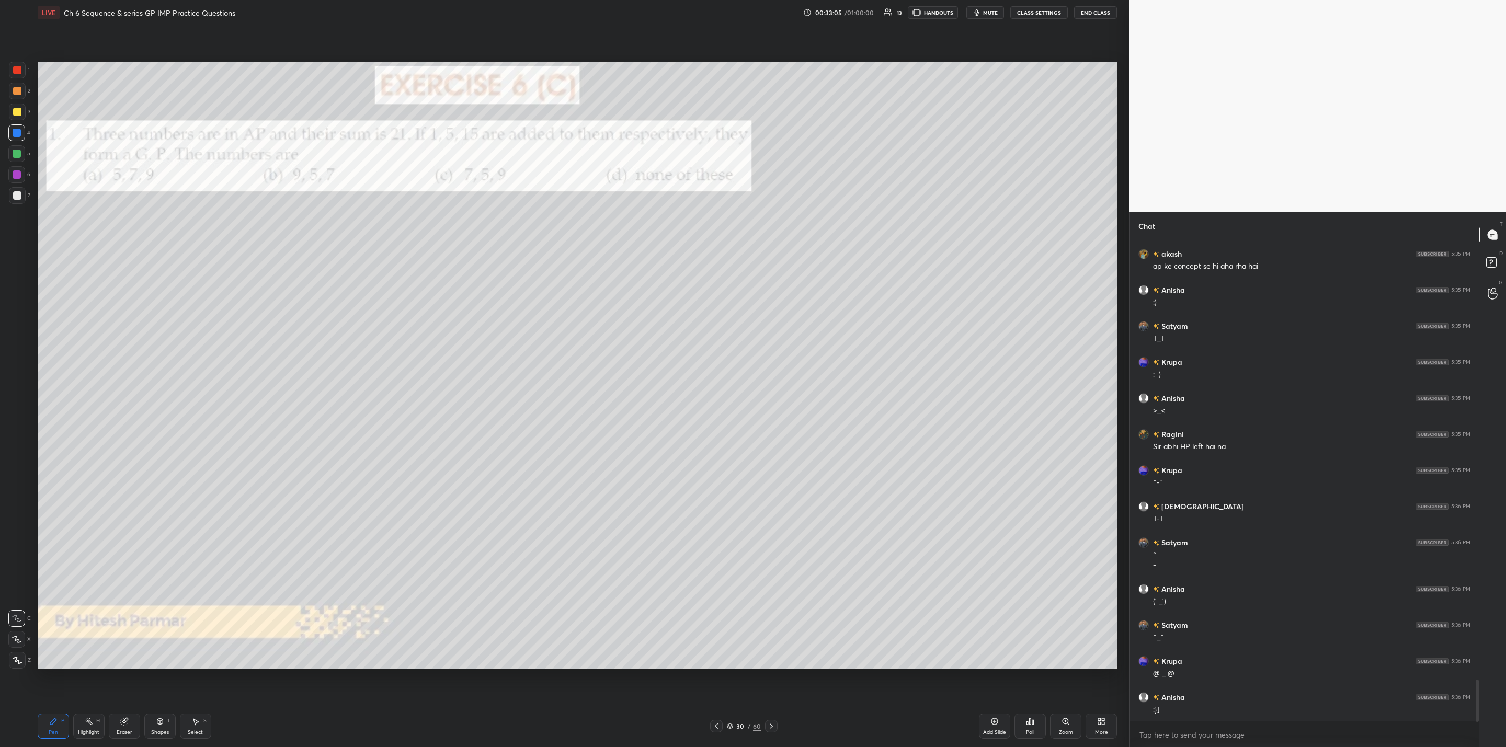
scroll to position [5026, 0]
drag, startPoint x: 15, startPoint y: 113, endPoint x: 35, endPoint y: 125, distance: 23.2
click at [16, 113] on div at bounding box center [17, 112] width 8 height 8
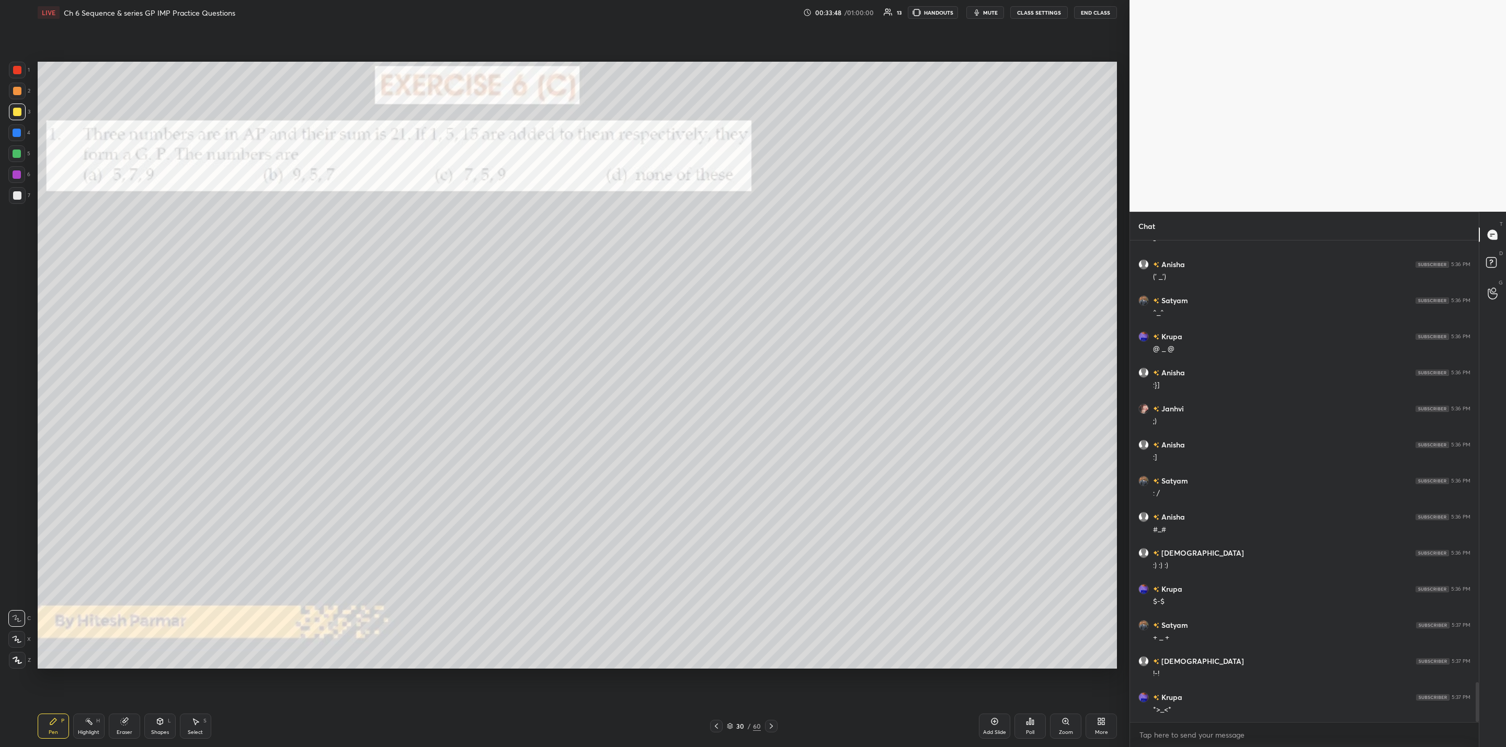
scroll to position [5351, 0]
click at [770, 721] on div at bounding box center [771, 726] width 13 height 13
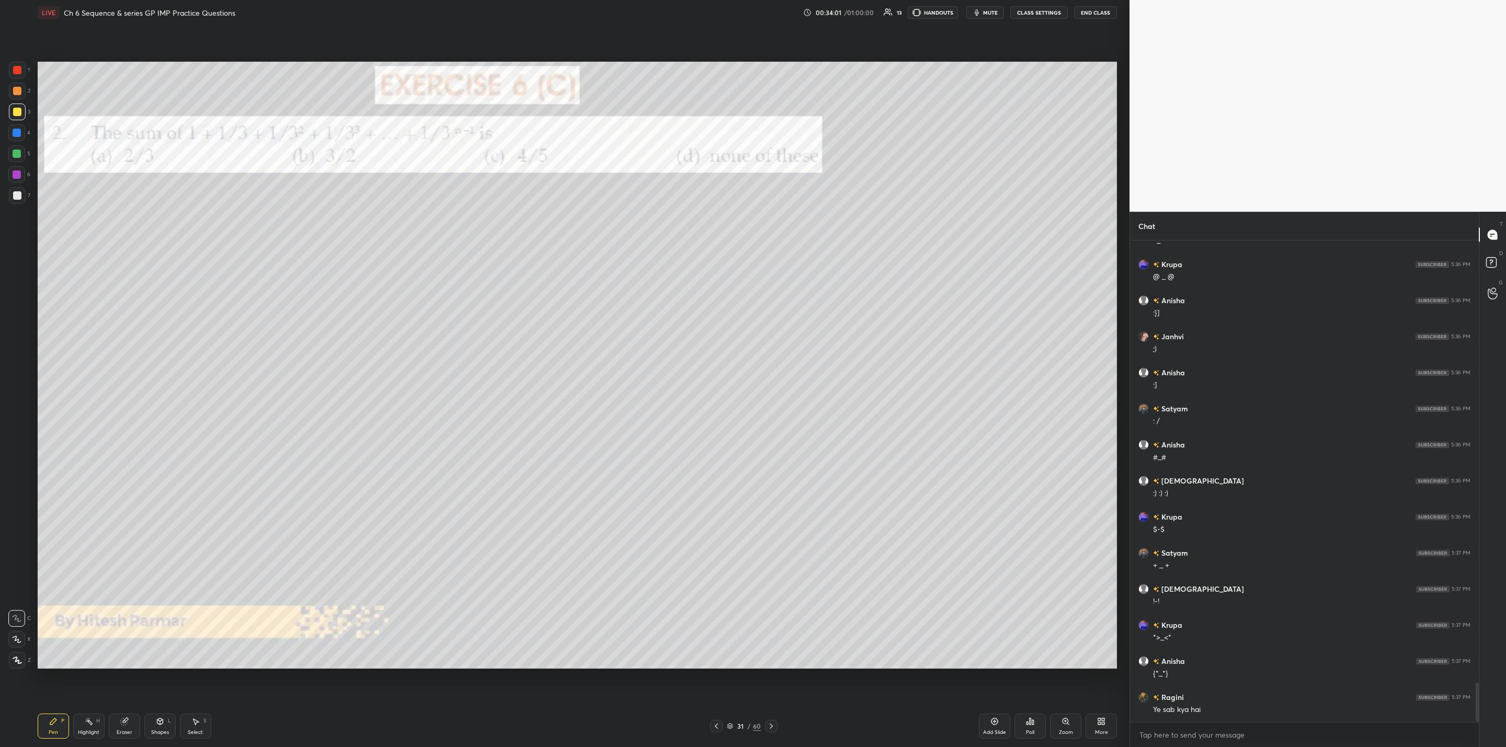
scroll to position [5423, 0]
click at [21, 135] on div at bounding box center [16, 132] width 17 height 17
drag, startPoint x: 767, startPoint y: 725, endPoint x: 766, endPoint y: 731, distance: 5.8
click at [765, 723] on div at bounding box center [771, 726] width 13 height 13
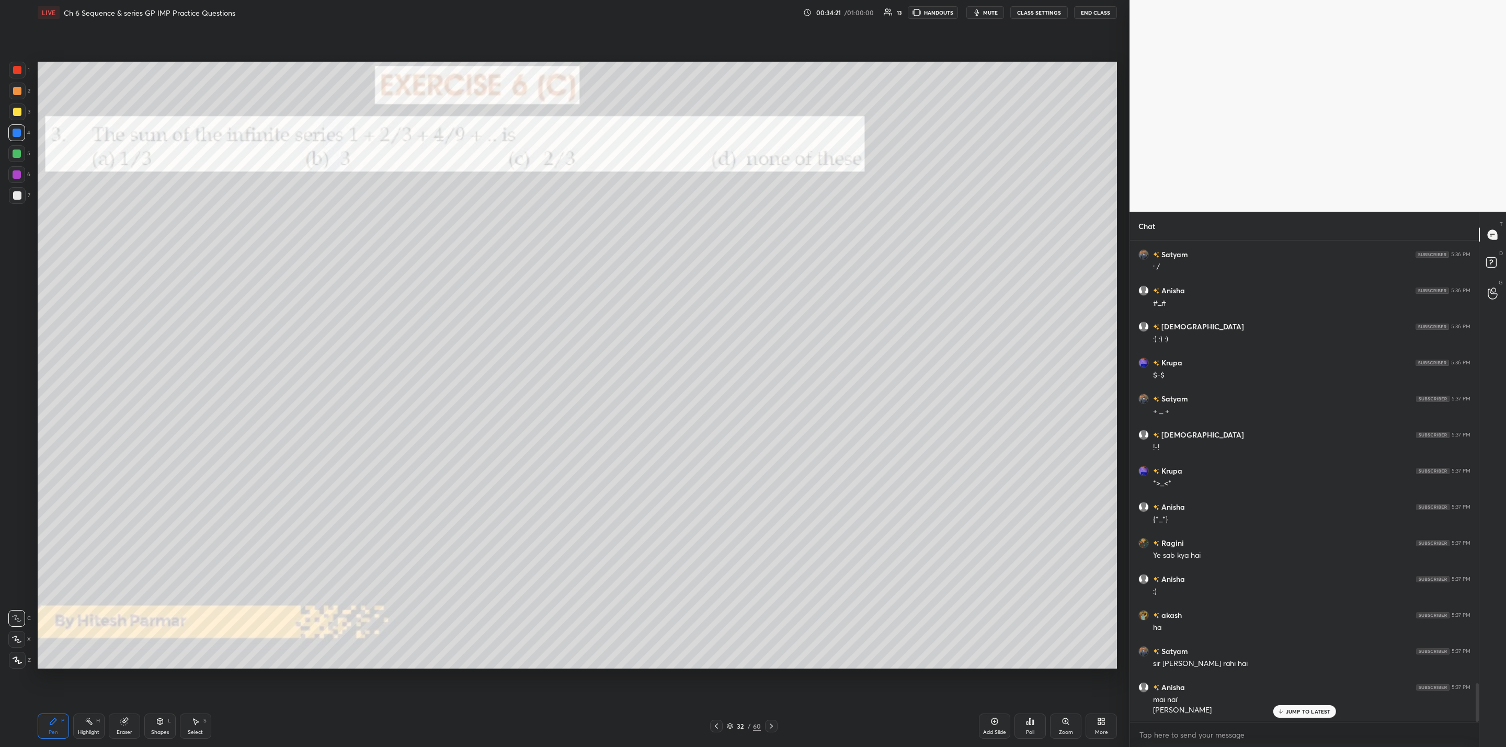
scroll to position [5577, 0]
click at [718, 720] on div at bounding box center [716, 726] width 13 height 13
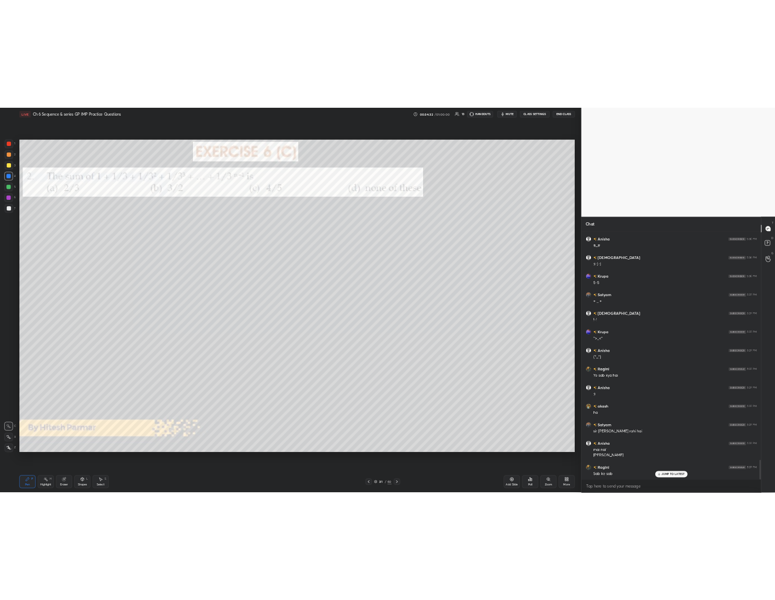
scroll to position [5613, 0]
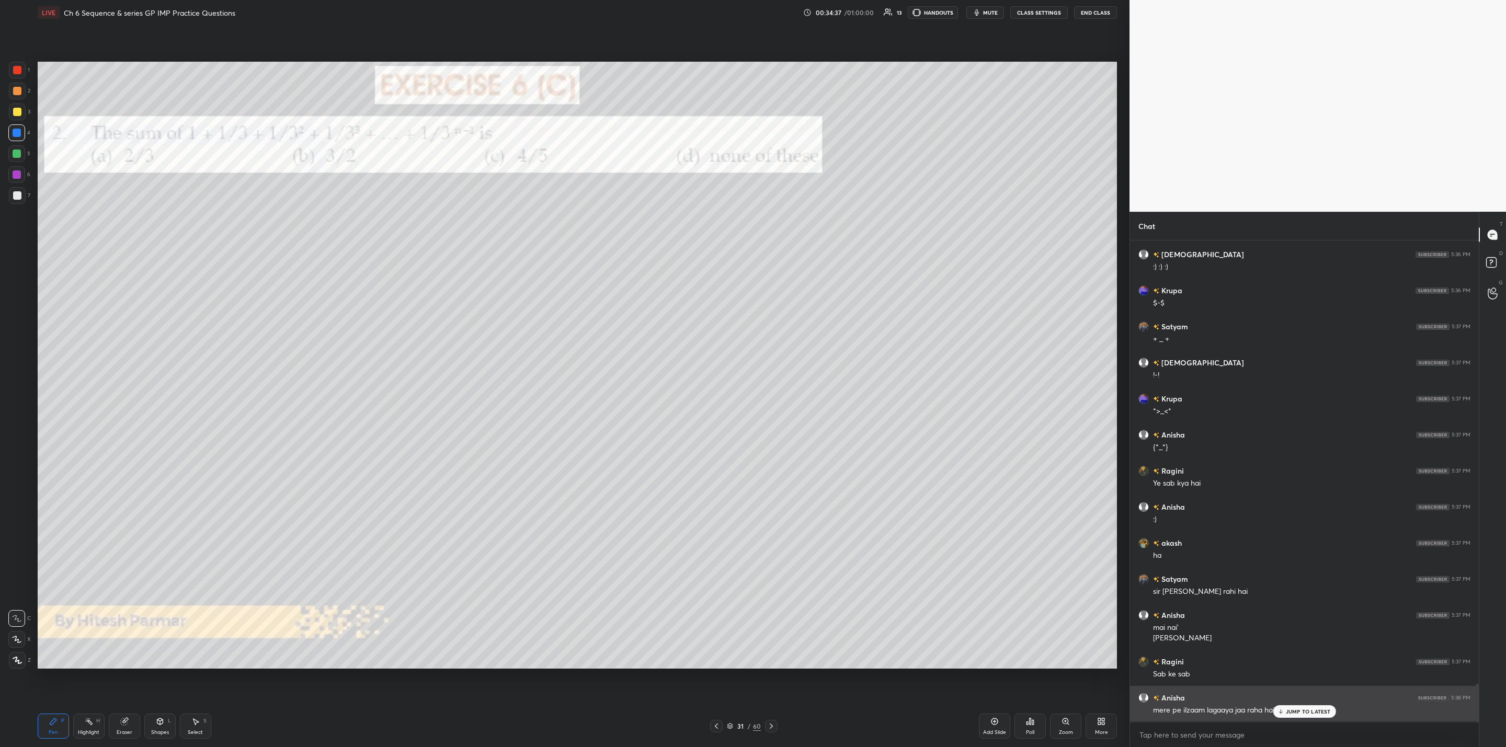
click at [1276, 715] on div "JUMP TO LATEST" at bounding box center [1303, 711] width 63 height 13
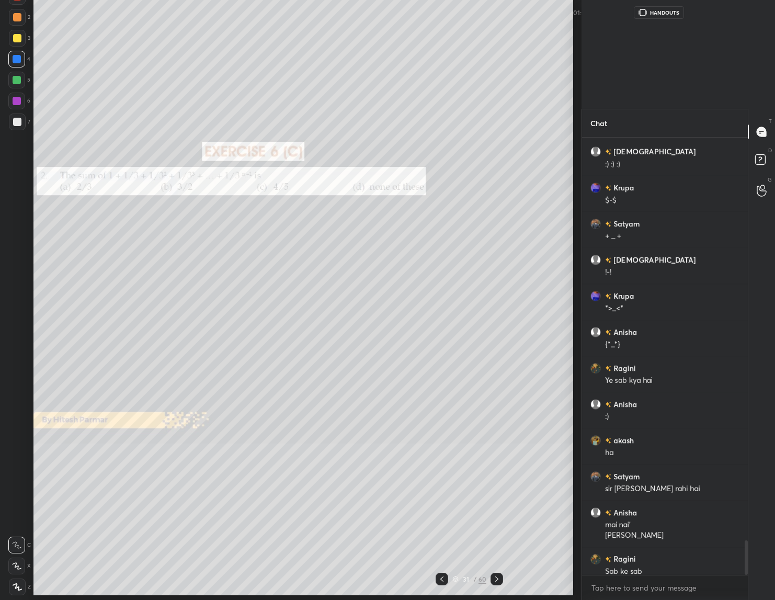
scroll to position [4, 4]
type textarea "x"
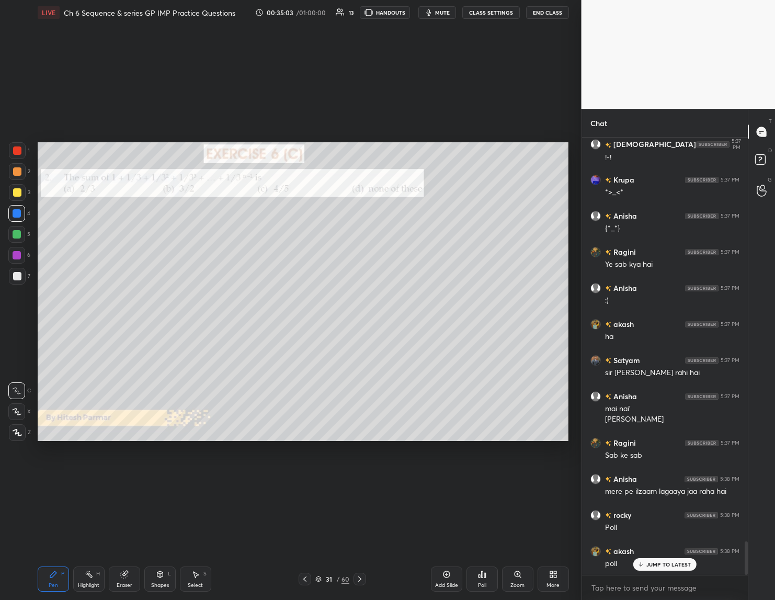
scroll to position [5279, 0]
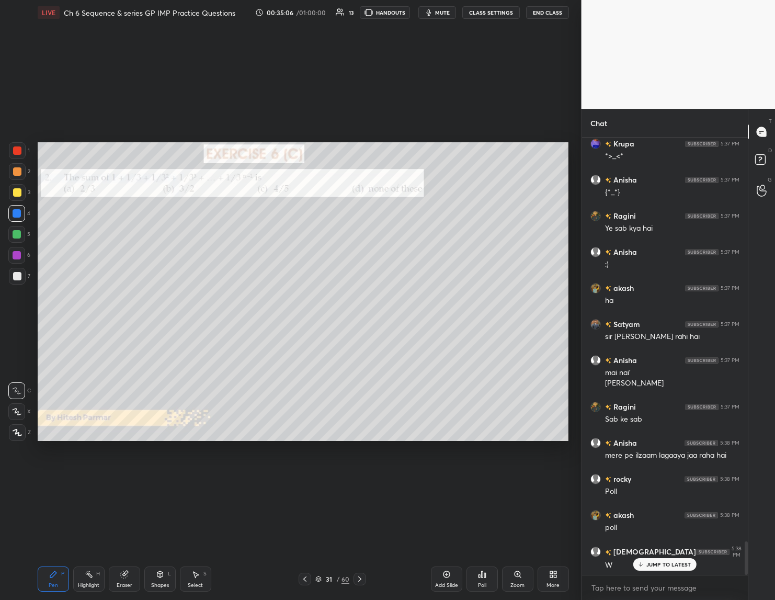
click at [485, 580] on div "Poll" at bounding box center [481, 578] width 31 height 25
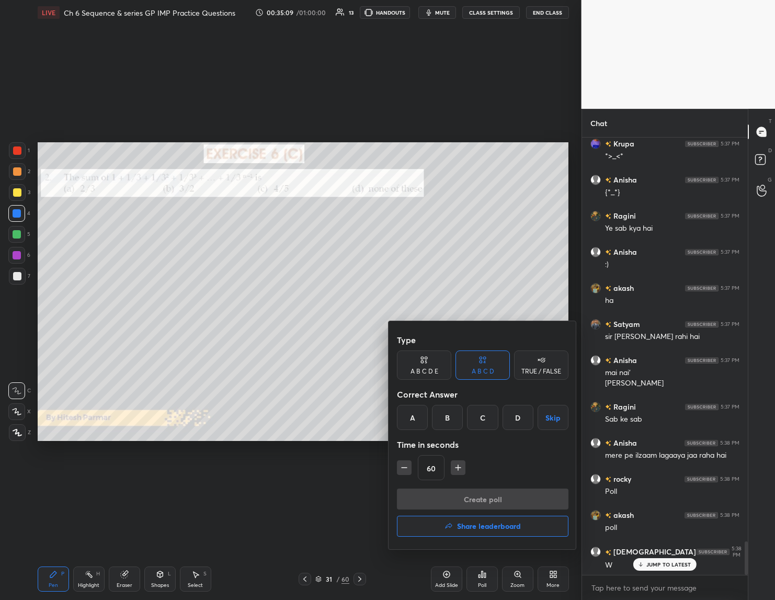
drag, startPoint x: 449, startPoint y: 412, endPoint x: 451, endPoint y: 419, distance: 7.0
click at [450, 415] on div "B" at bounding box center [447, 417] width 31 height 25
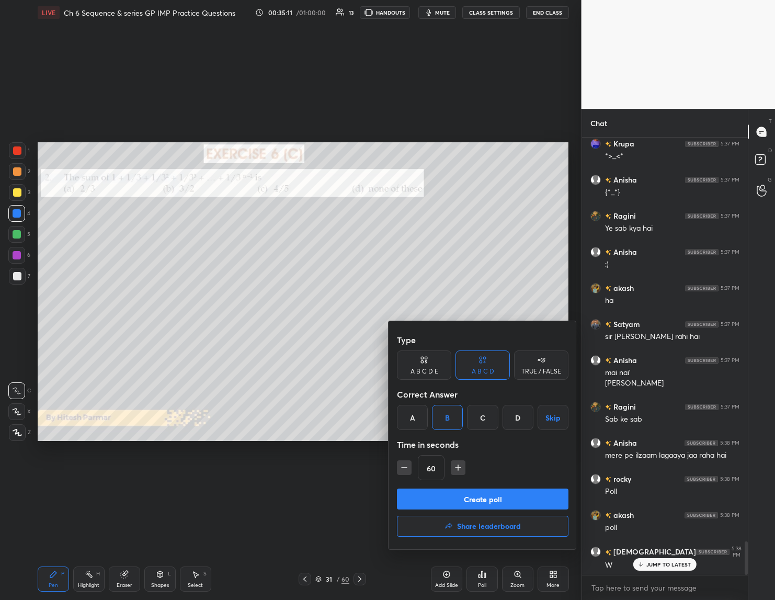
drag, startPoint x: 400, startPoint y: 466, endPoint x: 431, endPoint y: 486, distance: 37.1
click at [400, 468] on icon "button" at bounding box center [404, 467] width 10 height 10
drag, startPoint x: 456, startPoint y: 468, endPoint x: 455, endPoint y: 481, distance: 13.6
click at [456, 469] on icon "button" at bounding box center [458, 467] width 10 height 10
type input "60"
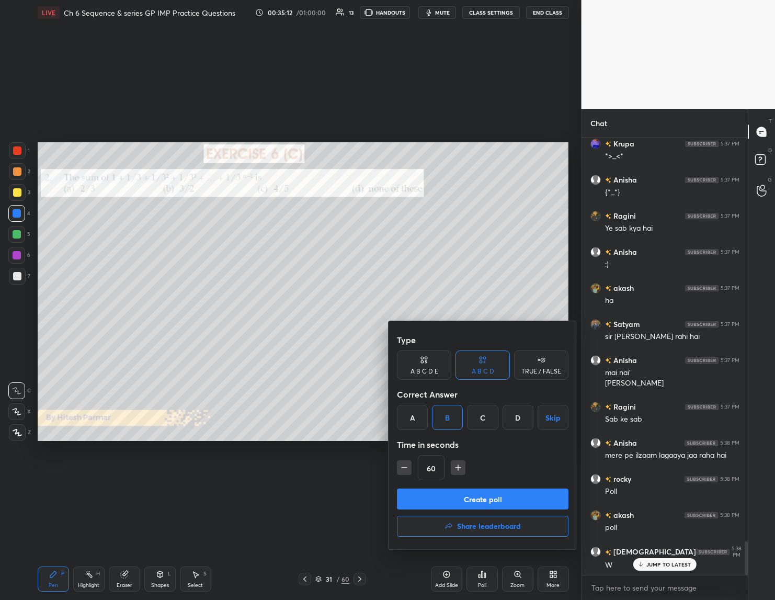
drag, startPoint x: 452, startPoint y: 498, endPoint x: 447, endPoint y: 499, distance: 5.5
click at [450, 498] on button "Create poll" at bounding box center [482, 498] width 171 height 21
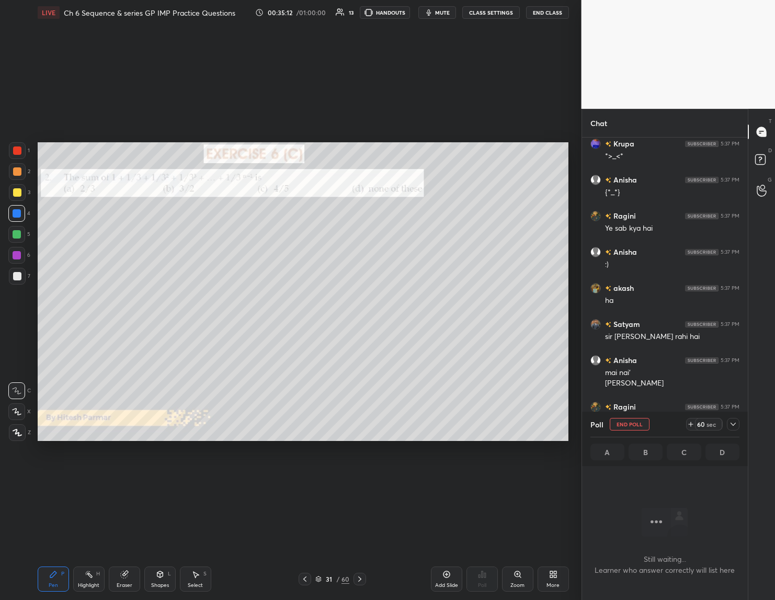
scroll to position [405, 163]
click at [731, 419] on div at bounding box center [733, 424] width 13 height 13
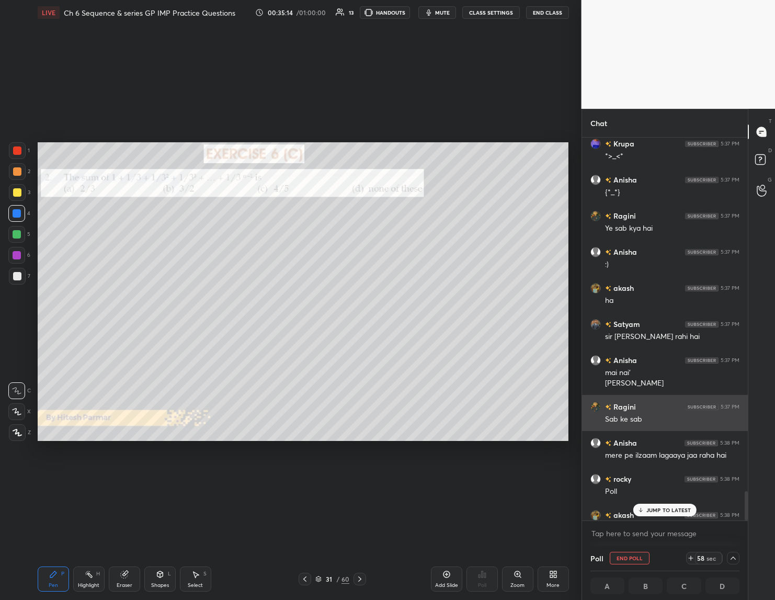
scroll to position [1, 4]
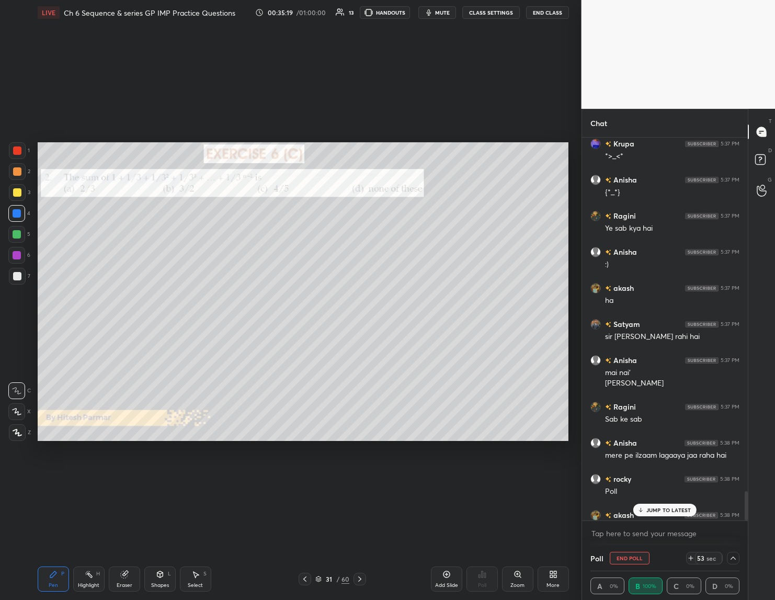
click at [733, 557] on icon at bounding box center [733, 558] width 8 height 8
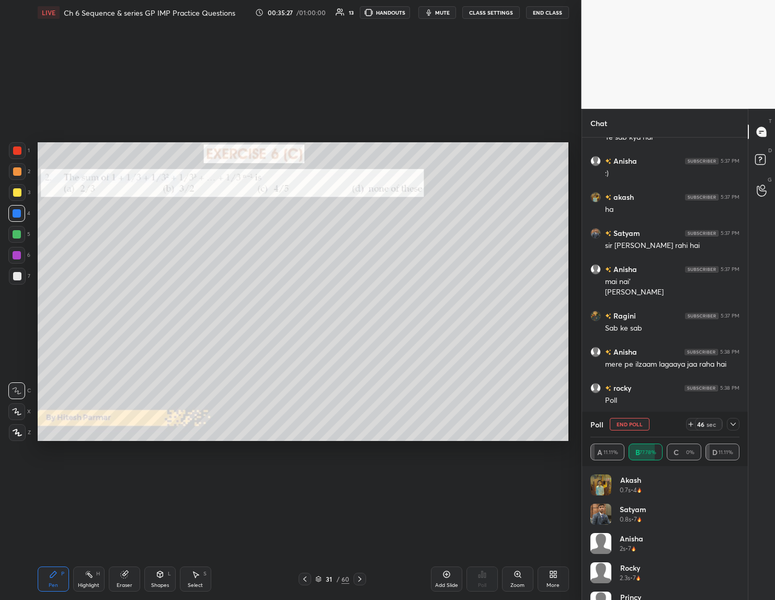
scroll to position [5381, 0]
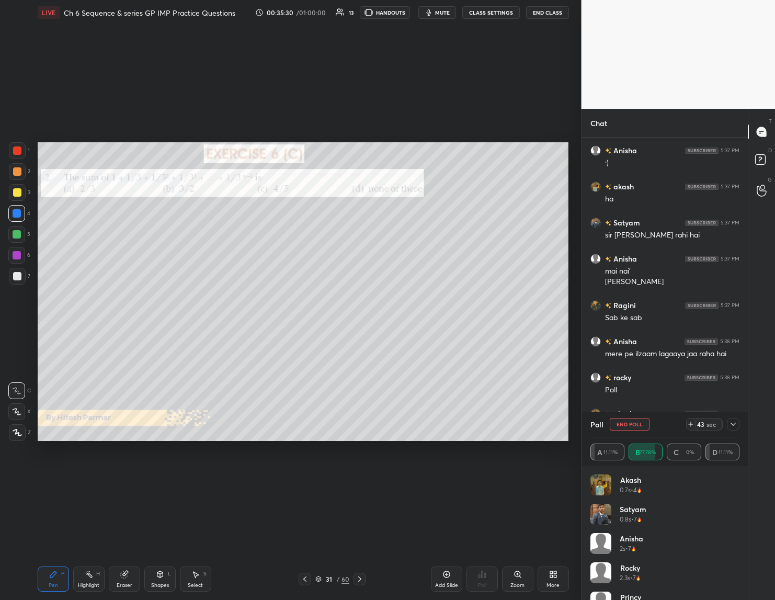
click at [22, 196] on div at bounding box center [17, 192] width 17 height 17
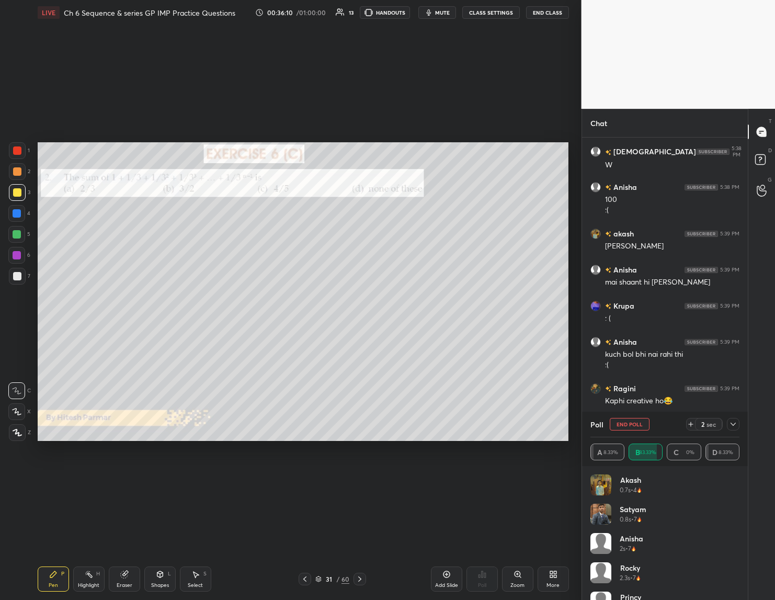
scroll to position [5715, 0]
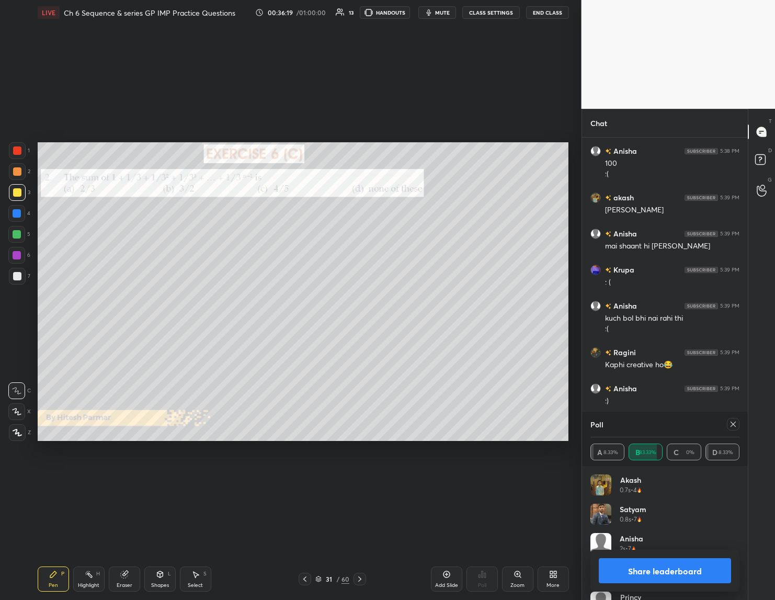
drag, startPoint x: 685, startPoint y: 570, endPoint x: 683, endPoint y: 576, distance: 6.8
click at [683, 571] on button "Share leaderboard" at bounding box center [665, 570] width 133 height 25
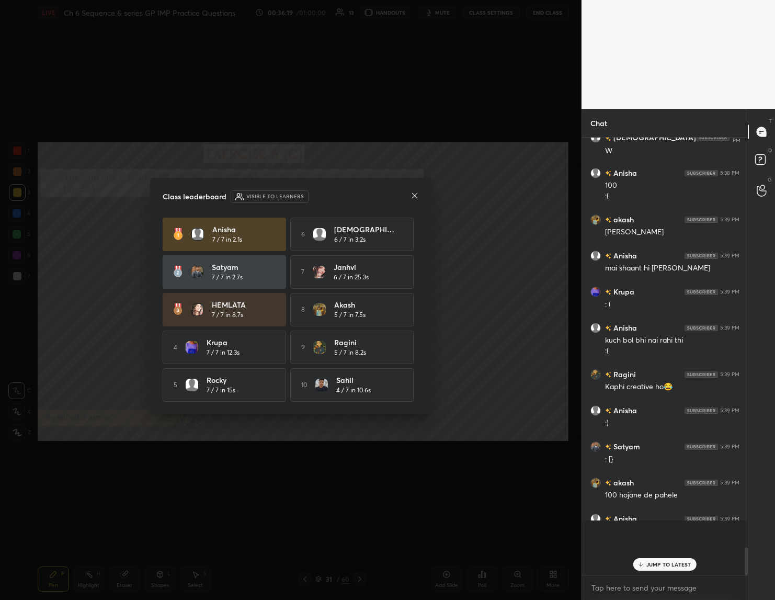
scroll to position [430, 163]
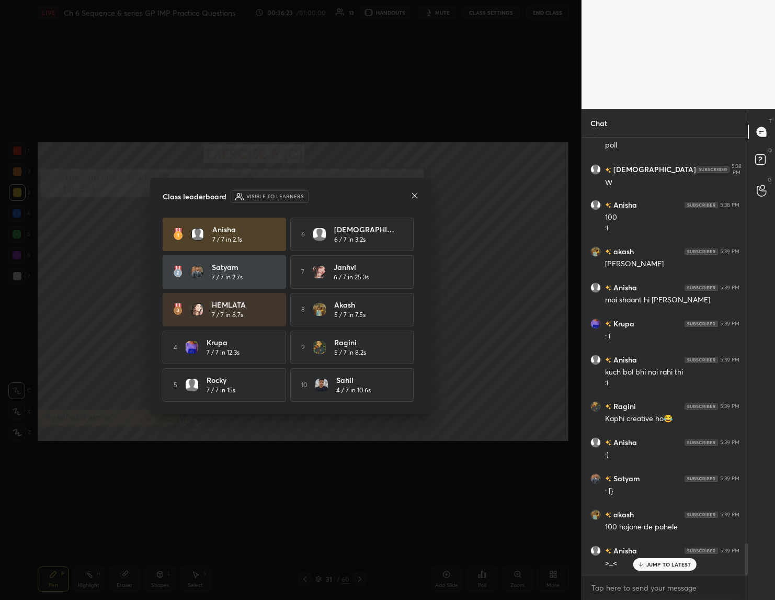
drag, startPoint x: 410, startPoint y: 187, endPoint x: 416, endPoint y: 191, distance: 7.1
click at [416, 191] on icon at bounding box center [414, 195] width 8 height 8
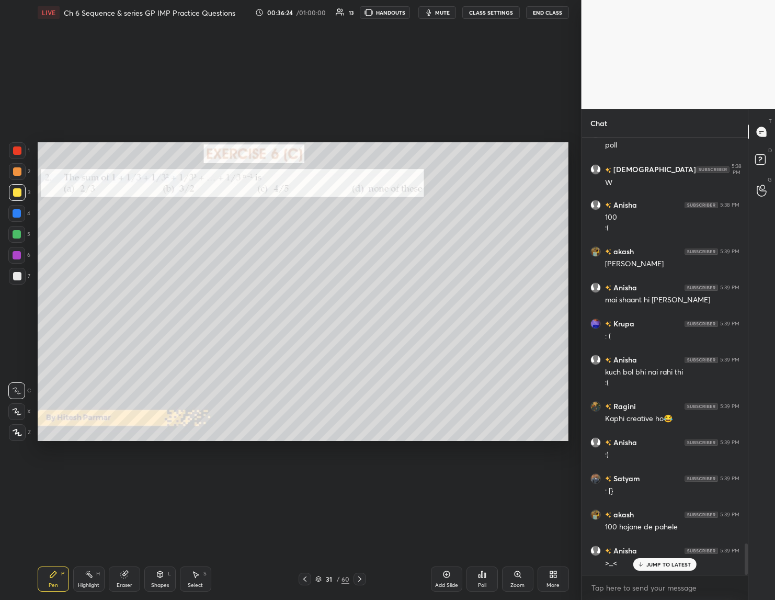
drag, startPoint x: 647, startPoint y: 565, endPoint x: 609, endPoint y: 587, distance: 43.3
click at [643, 565] on div "JUMP TO LATEST" at bounding box center [664, 564] width 63 height 13
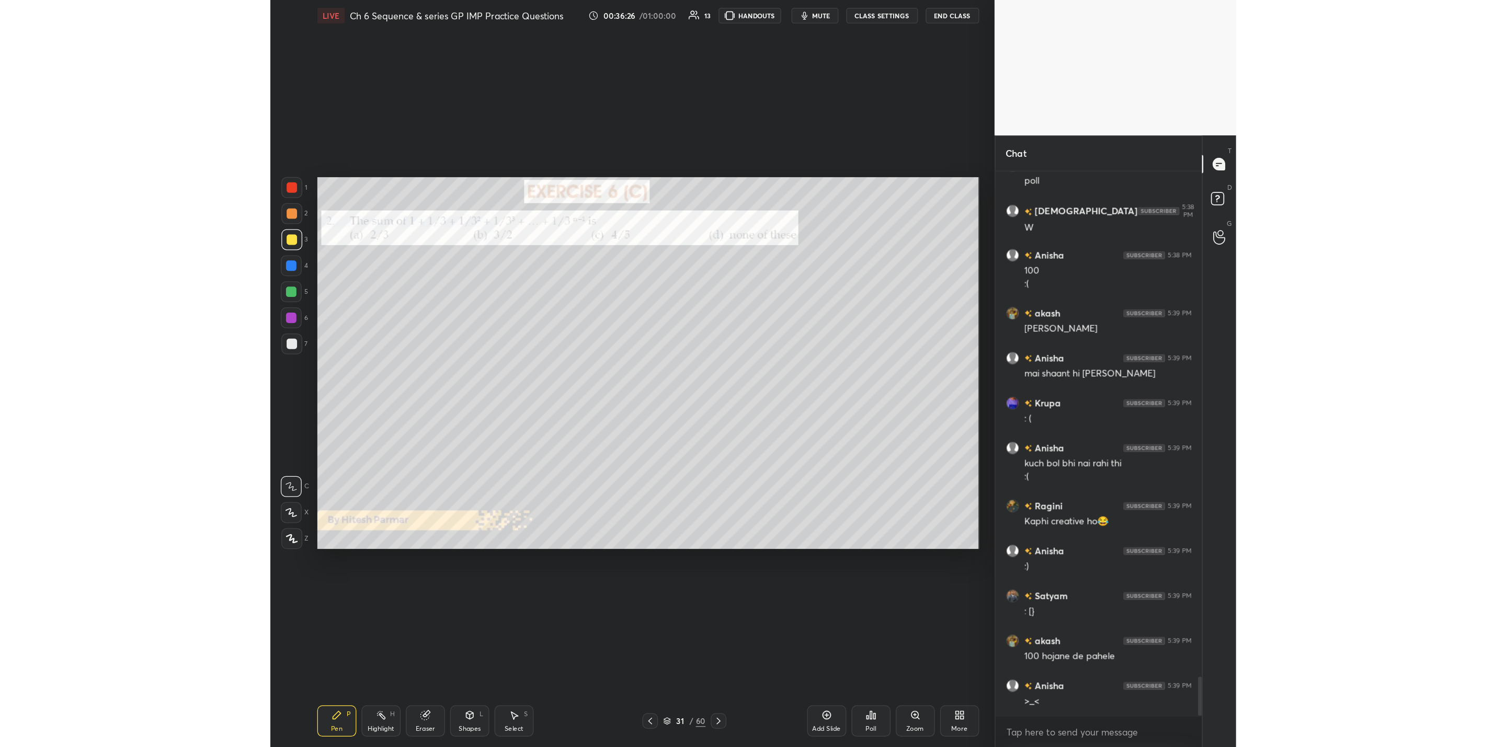
scroll to position [5697, 0]
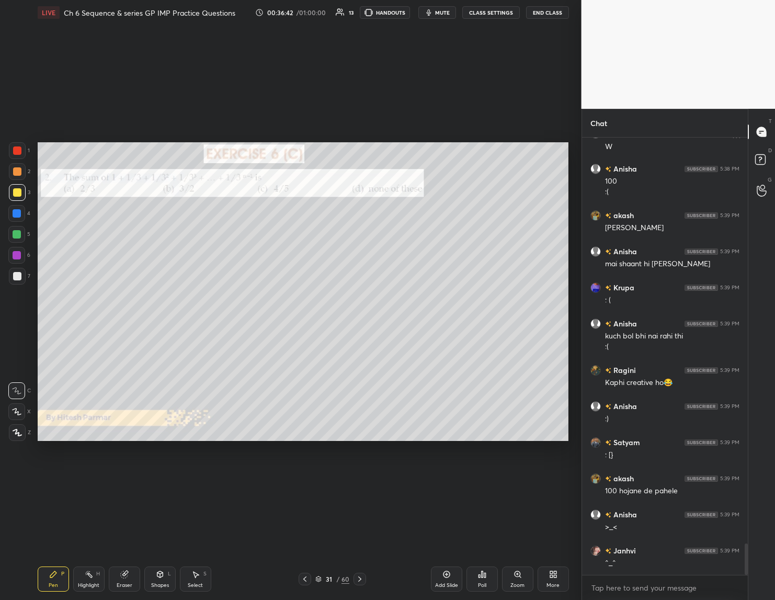
click at [359, 576] on icon at bounding box center [359, 579] width 8 height 8
click at [358, 576] on icon at bounding box center [359, 579] width 8 height 8
click at [303, 580] on icon at bounding box center [305, 579] width 8 height 8
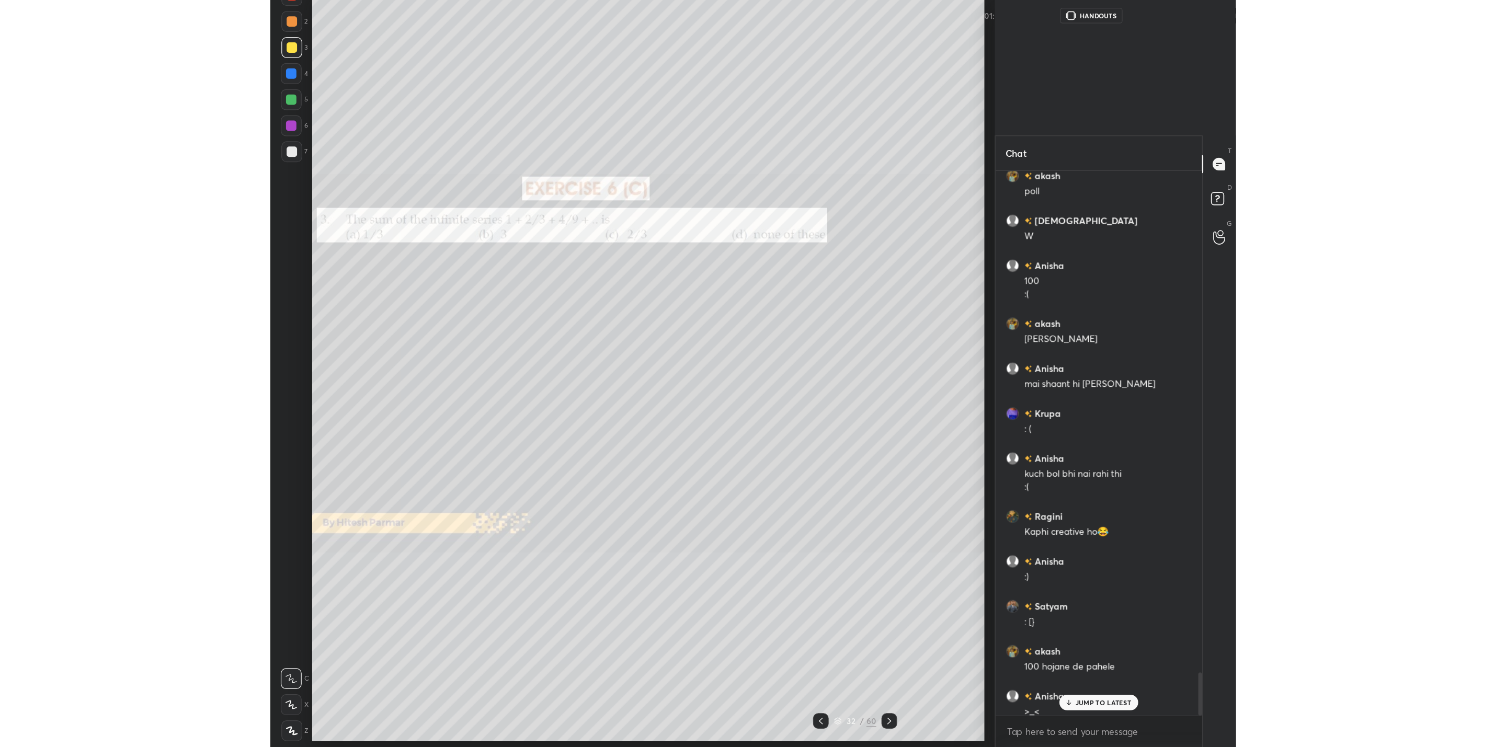
scroll to position [4, 4]
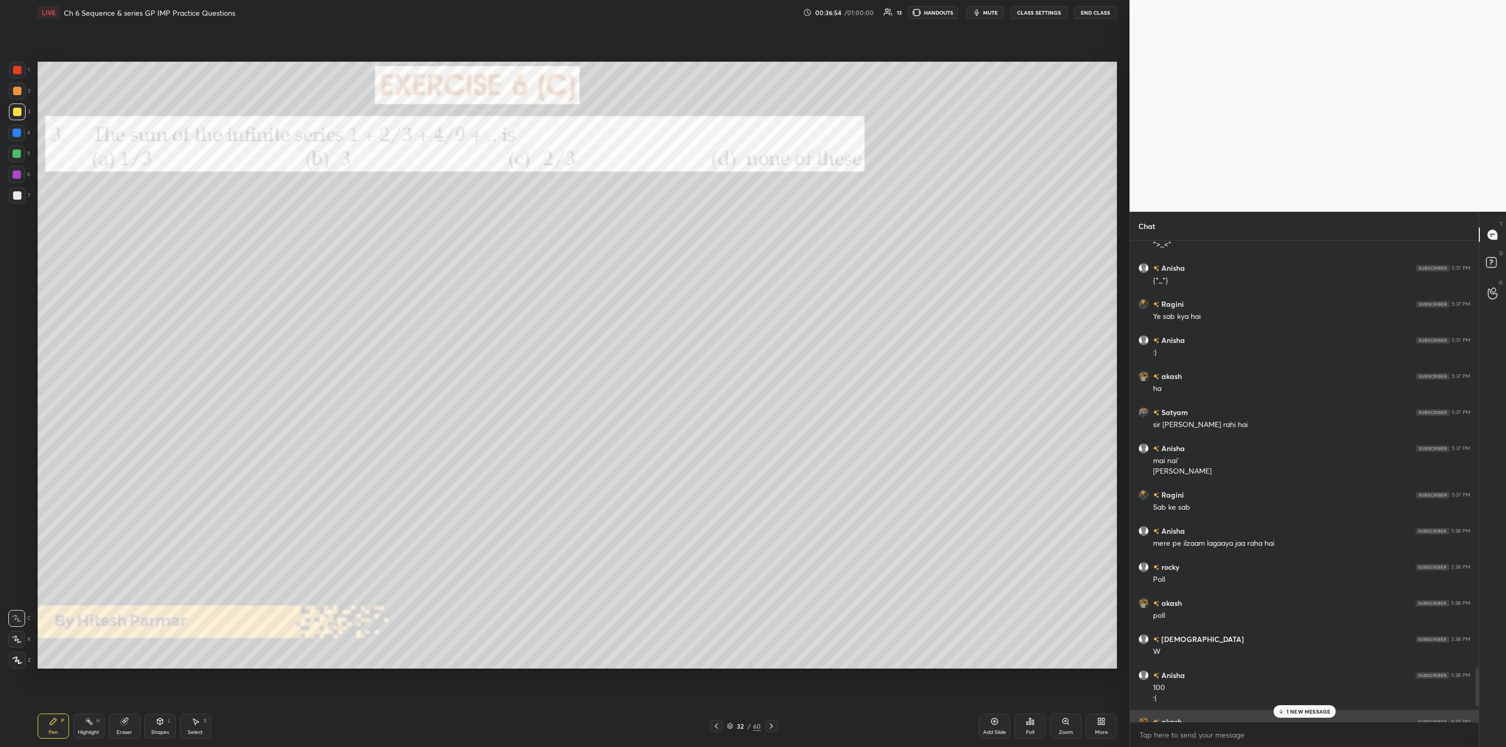
drag, startPoint x: 1279, startPoint y: 710, endPoint x: 1258, endPoint y: 713, distance: 21.0
click at [1272, 711] on div "Krupa 5:36 PM @ _ @ [PERSON_NAME] 5:36 PM :}] [PERSON_NAME] 5:36 PM ;⁠) [PERSON…" at bounding box center [1304, 480] width 349 height 481
click at [1283, 712] on icon at bounding box center [1280, 711] width 7 height 6
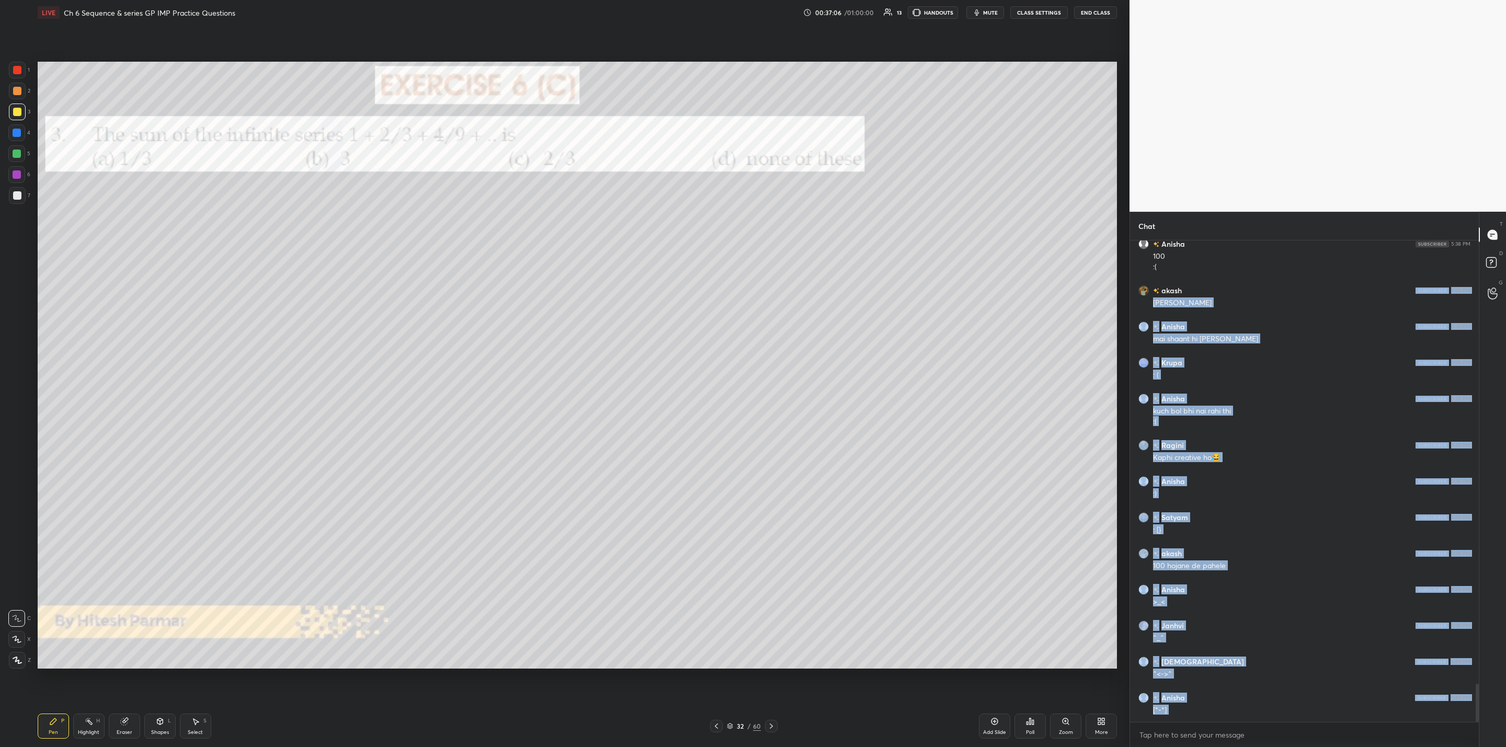
drag, startPoint x: 769, startPoint y: 722, endPoint x: 776, endPoint y: 720, distance: 7.6
click at [775, 722] on icon at bounding box center [771, 726] width 8 height 8
click at [725, 720] on div "33 / 60" at bounding box center [743, 726] width 67 height 13
click at [769, 722] on icon at bounding box center [771, 726] width 8 height 8
click at [722, 725] on div at bounding box center [716, 726] width 13 height 13
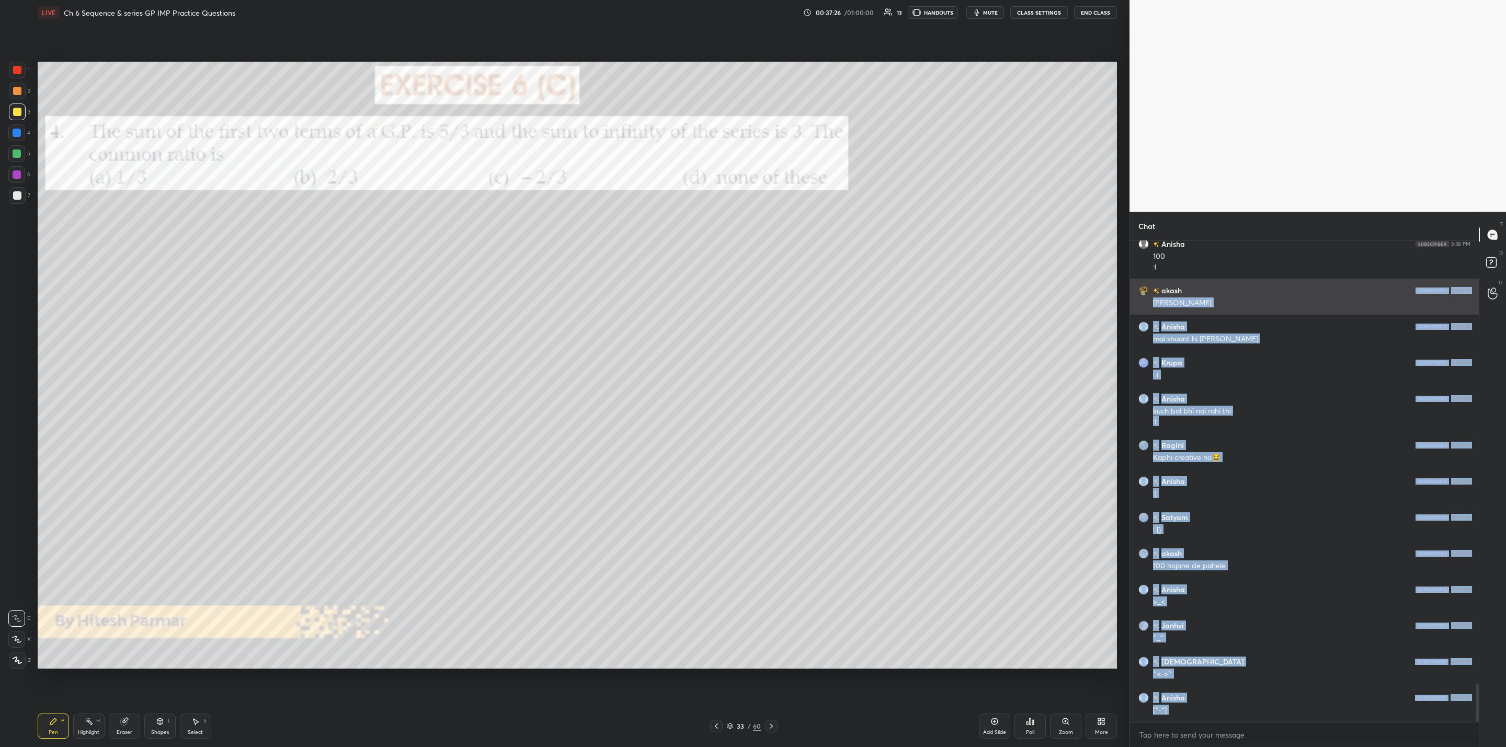
scroll to position [5632, 0]
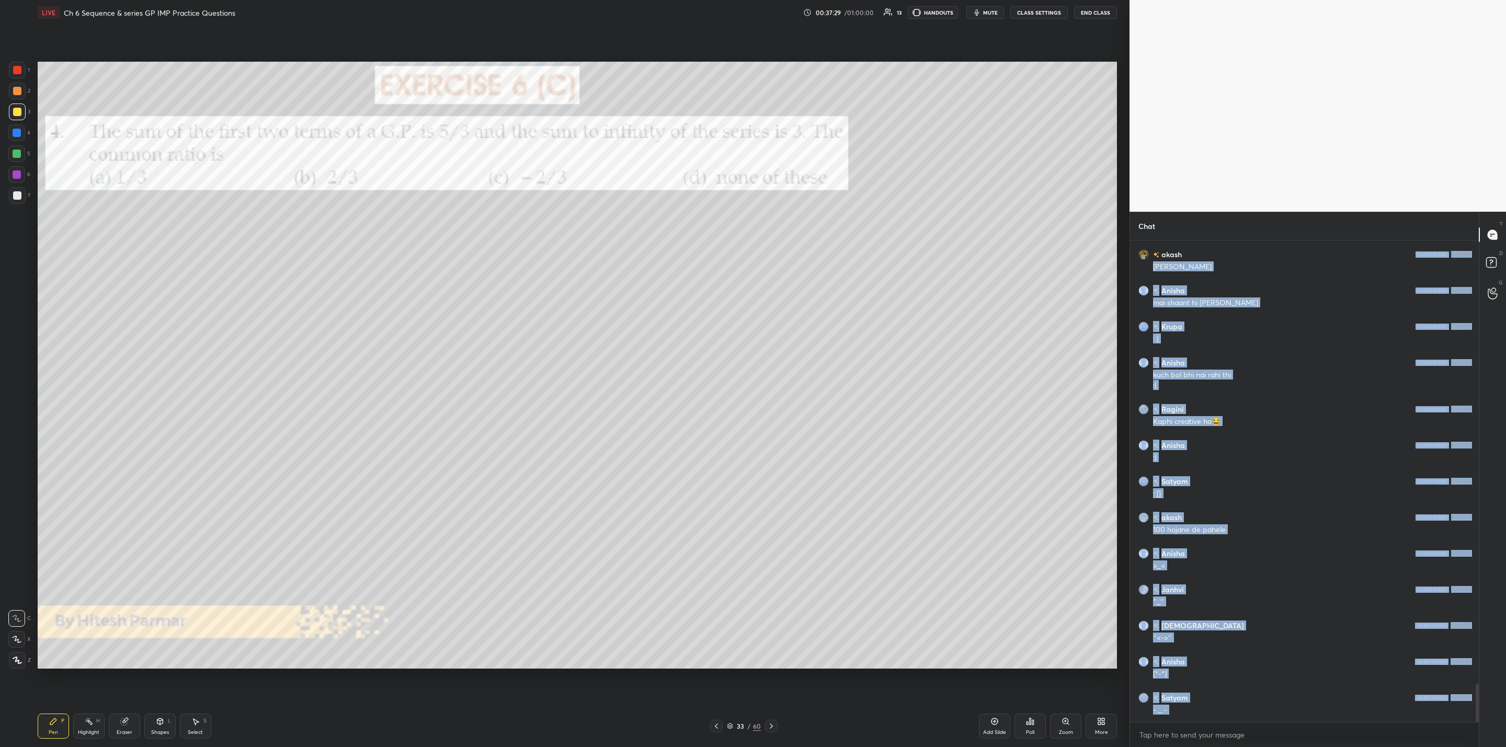
drag, startPoint x: 17, startPoint y: 132, endPoint x: 36, endPoint y: 152, distance: 27.7
click at [17, 134] on div at bounding box center [17, 133] width 8 height 8
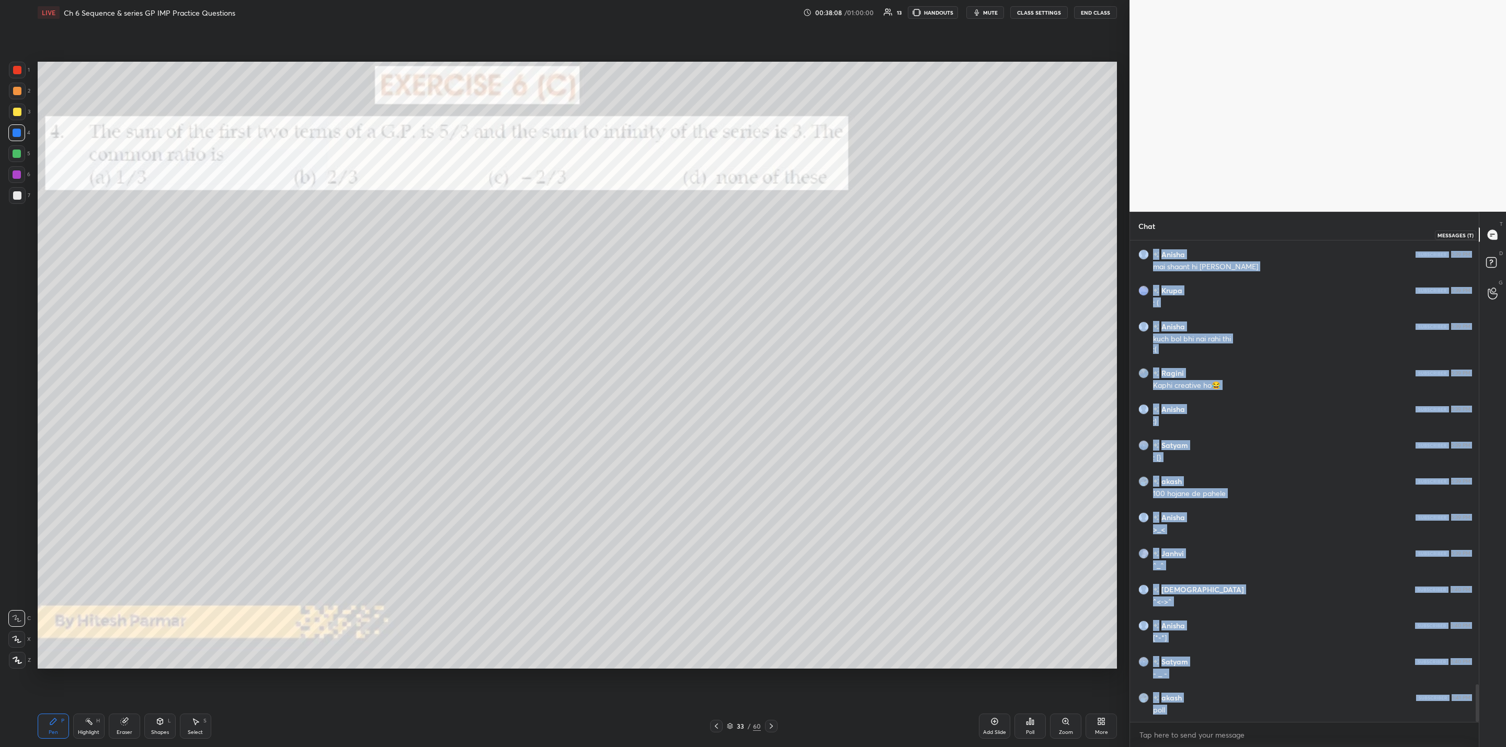
drag, startPoint x: 1496, startPoint y: 234, endPoint x: 1479, endPoint y: 242, distance: 18.5
click at [1495, 236] on icon at bounding box center [1491, 234] width 9 height 9
click at [1496, 238] on icon at bounding box center [1491, 234] width 9 height 9
click at [1492, 232] on icon at bounding box center [1491, 234] width 9 height 9
drag, startPoint x: 1489, startPoint y: 239, endPoint x: 1504, endPoint y: 262, distance: 28.3
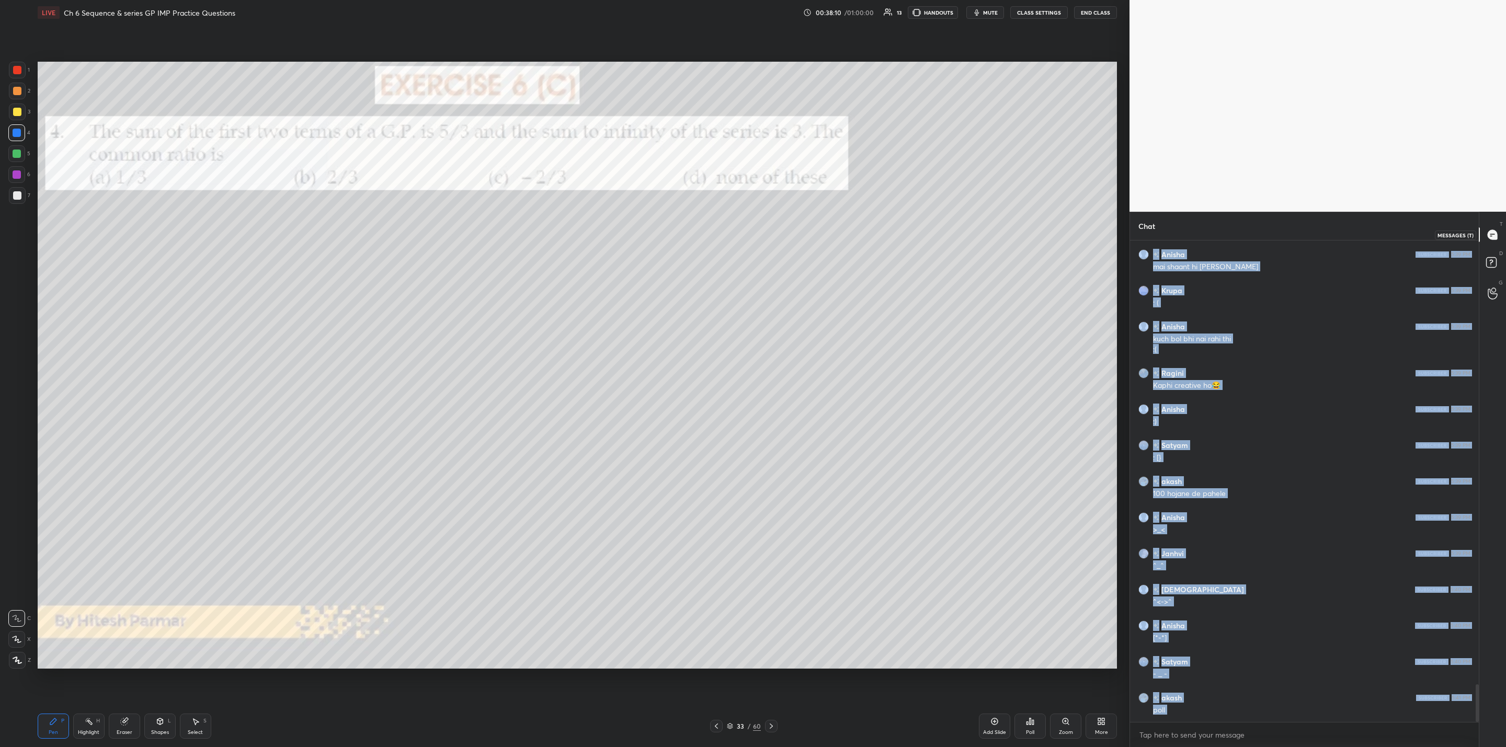
click at [1493, 239] on icon at bounding box center [1492, 234] width 11 height 11
click at [1493, 231] on icon at bounding box center [1491, 234] width 9 height 9
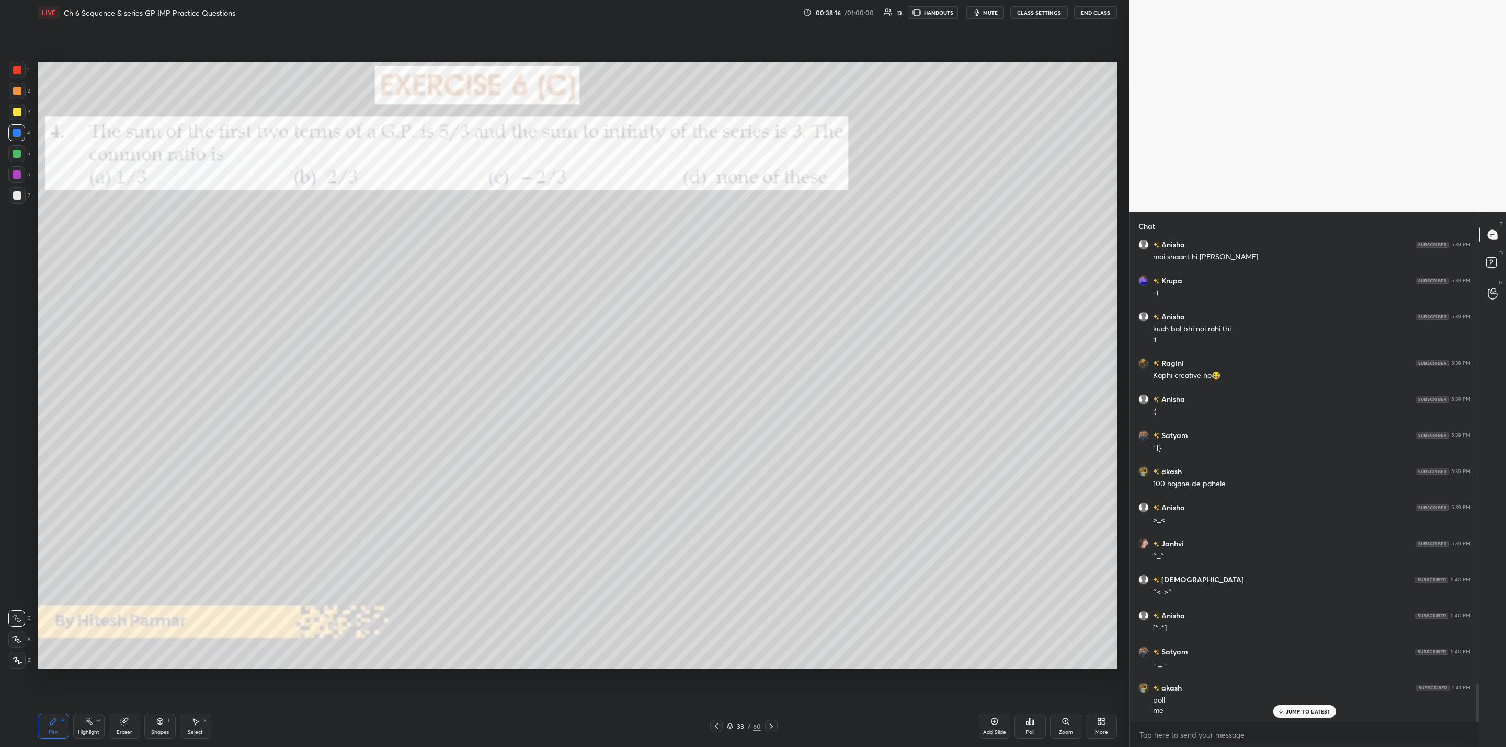
click at [1297, 714] on p "JUMP TO LATEST" at bounding box center [1307, 711] width 45 height 6
drag, startPoint x: 15, startPoint y: 109, endPoint x: 31, endPoint y: 125, distance: 23.7
click at [16, 111] on div at bounding box center [17, 112] width 8 height 8
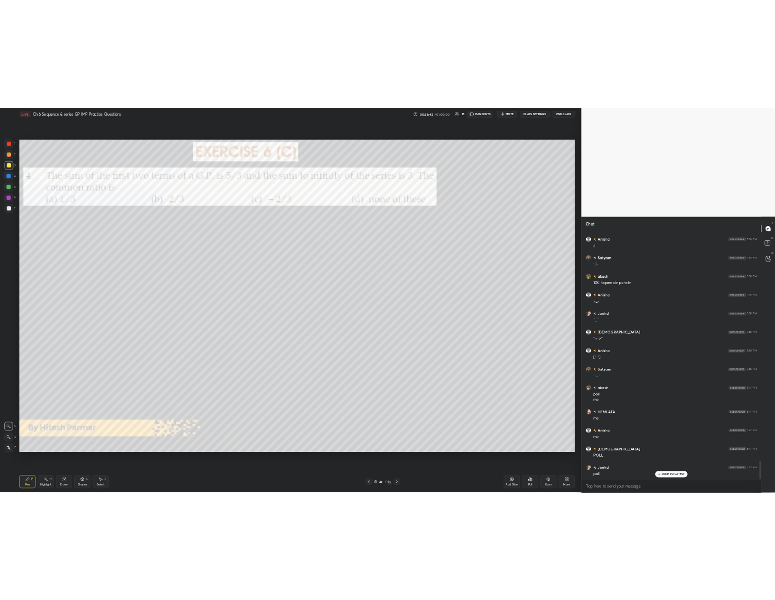
scroll to position [5858, 0]
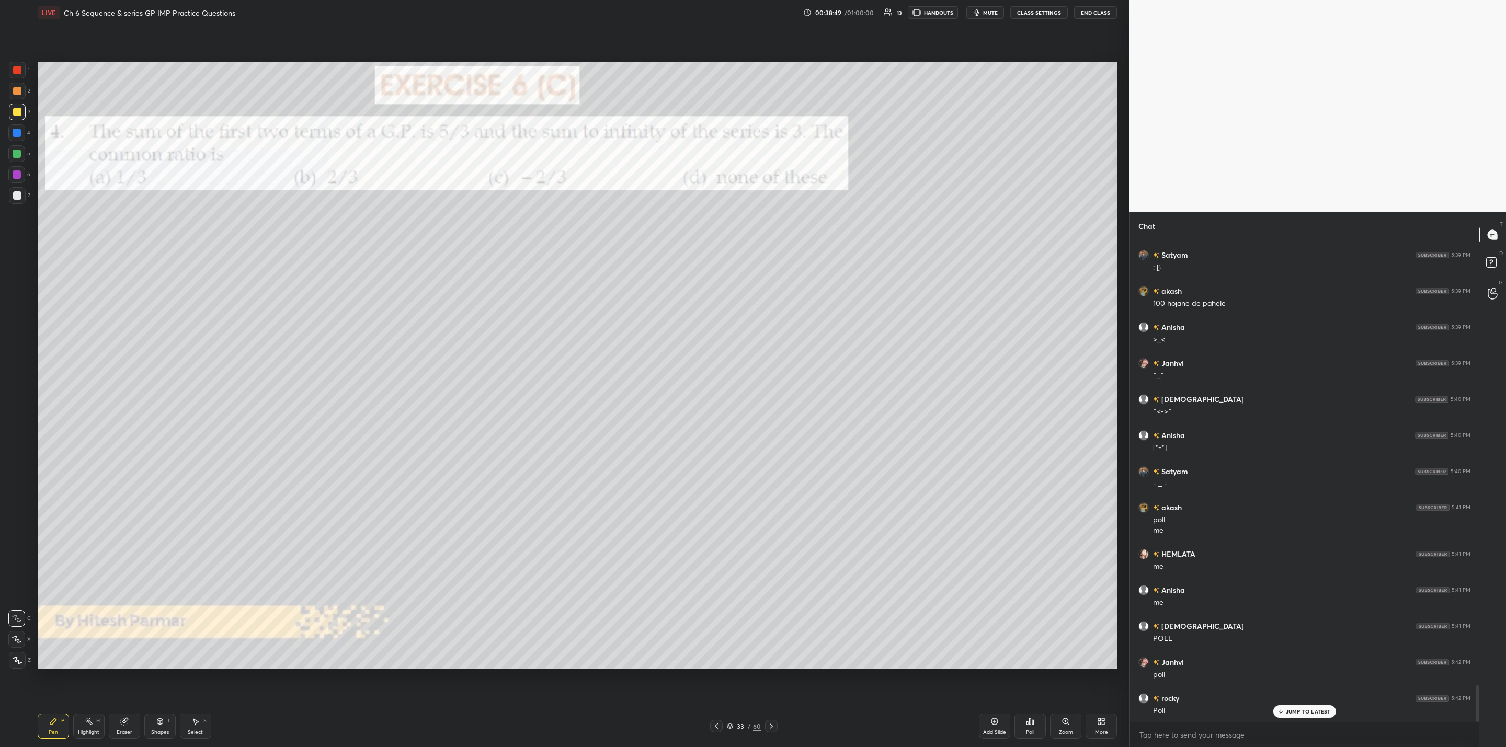
drag, startPoint x: 991, startPoint y: 12, endPoint x: 991, endPoint y: 22, distance: 10.5
click at [990, 12] on span "mute" at bounding box center [990, 12] width 15 height 7
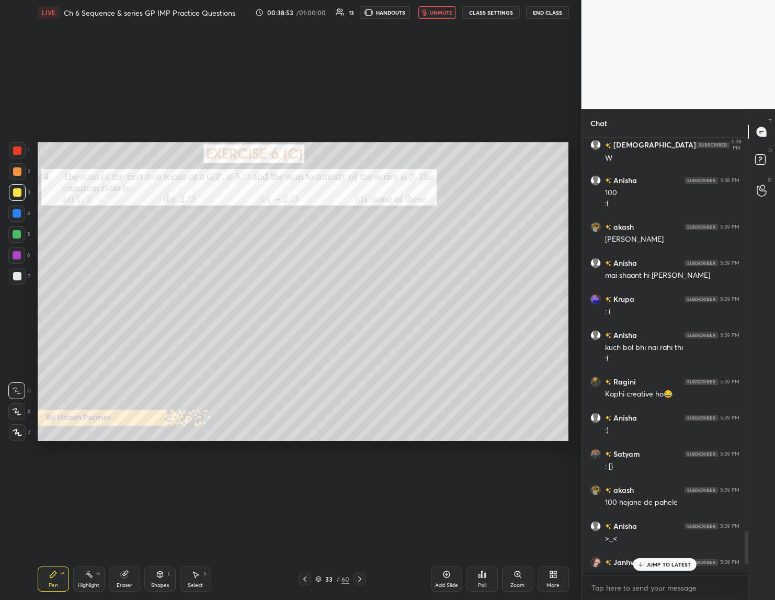
scroll to position [458, 163]
click at [485, 582] on div "Poll" at bounding box center [482, 584] width 8 height 5
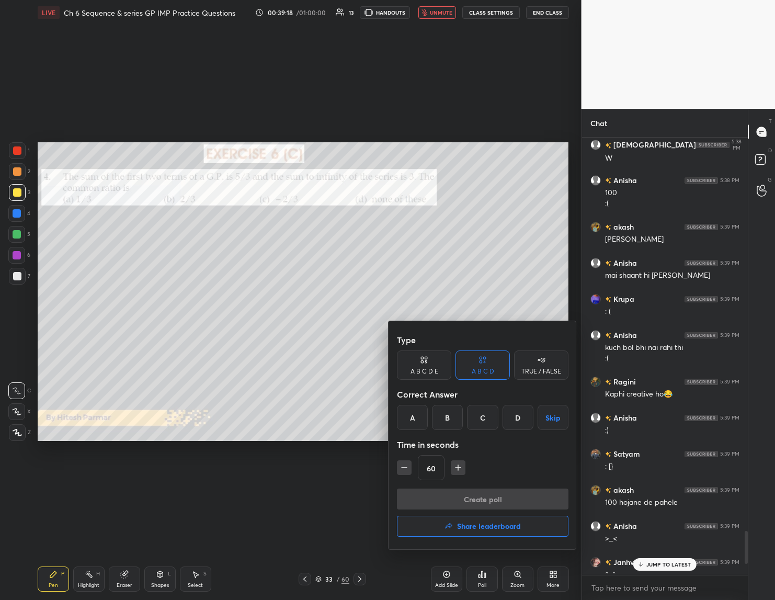
click at [333, 409] on div at bounding box center [387, 300] width 775 height 600
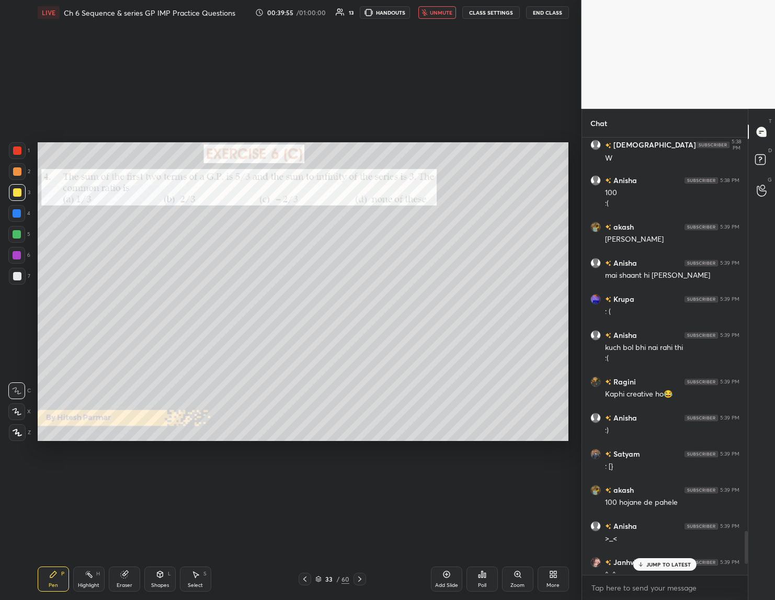
drag, startPoint x: 436, startPoint y: 11, endPoint x: 431, endPoint y: 16, distance: 7.4
click at [431, 16] on button "unmute" at bounding box center [437, 12] width 38 height 13
drag, startPoint x: 636, startPoint y: 563, endPoint x: 630, endPoint y: 569, distance: 8.2
click at [635, 563] on div "JUMP TO LATEST" at bounding box center [664, 564] width 63 height 13
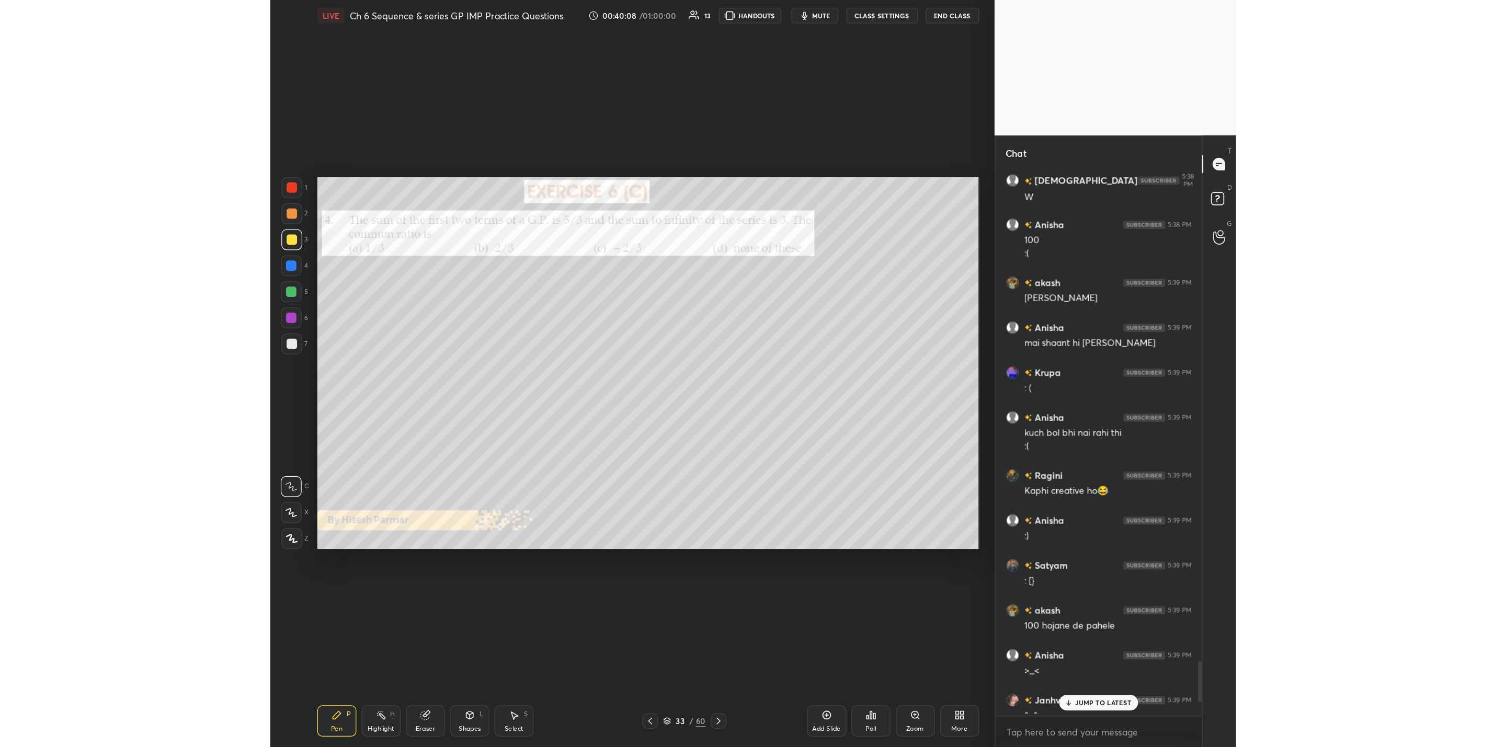
scroll to position [5794, 0]
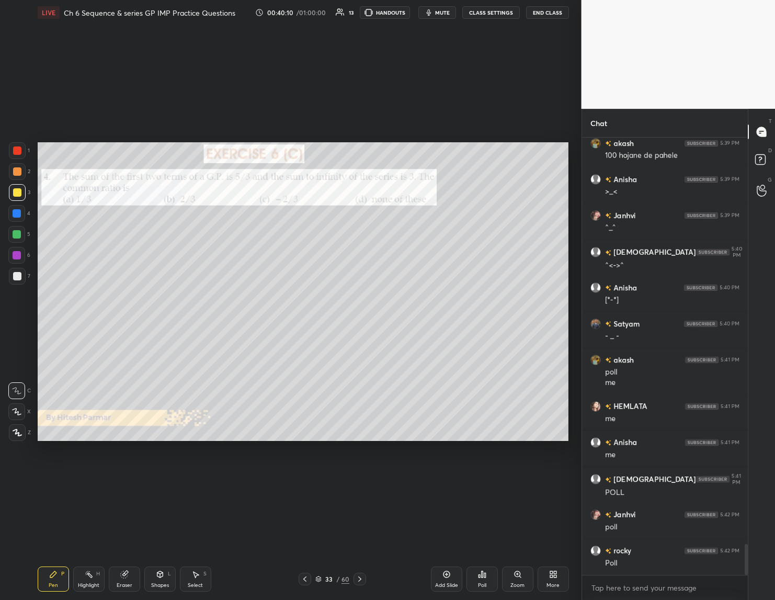
click at [484, 577] on icon at bounding box center [482, 574] width 8 height 8
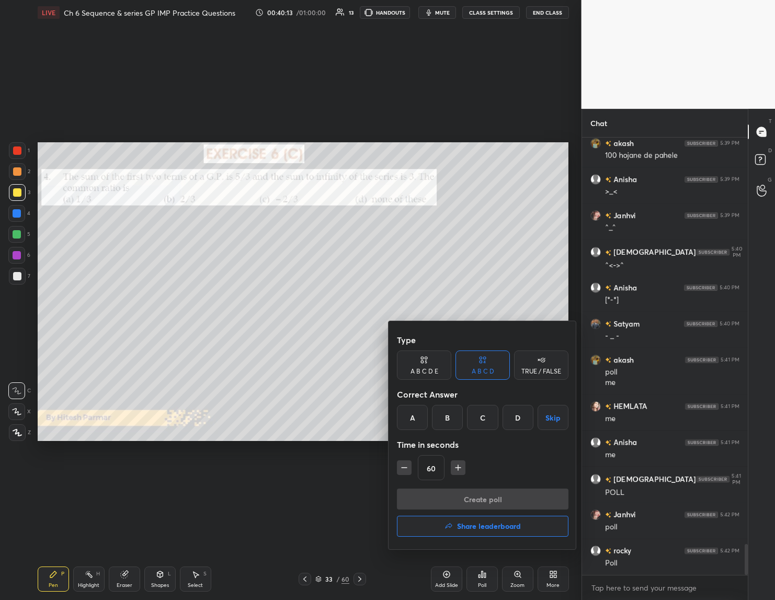
drag, startPoint x: 347, startPoint y: 367, endPoint x: 347, endPoint y: 390, distance: 23.5
click at [348, 366] on div at bounding box center [387, 300] width 775 height 600
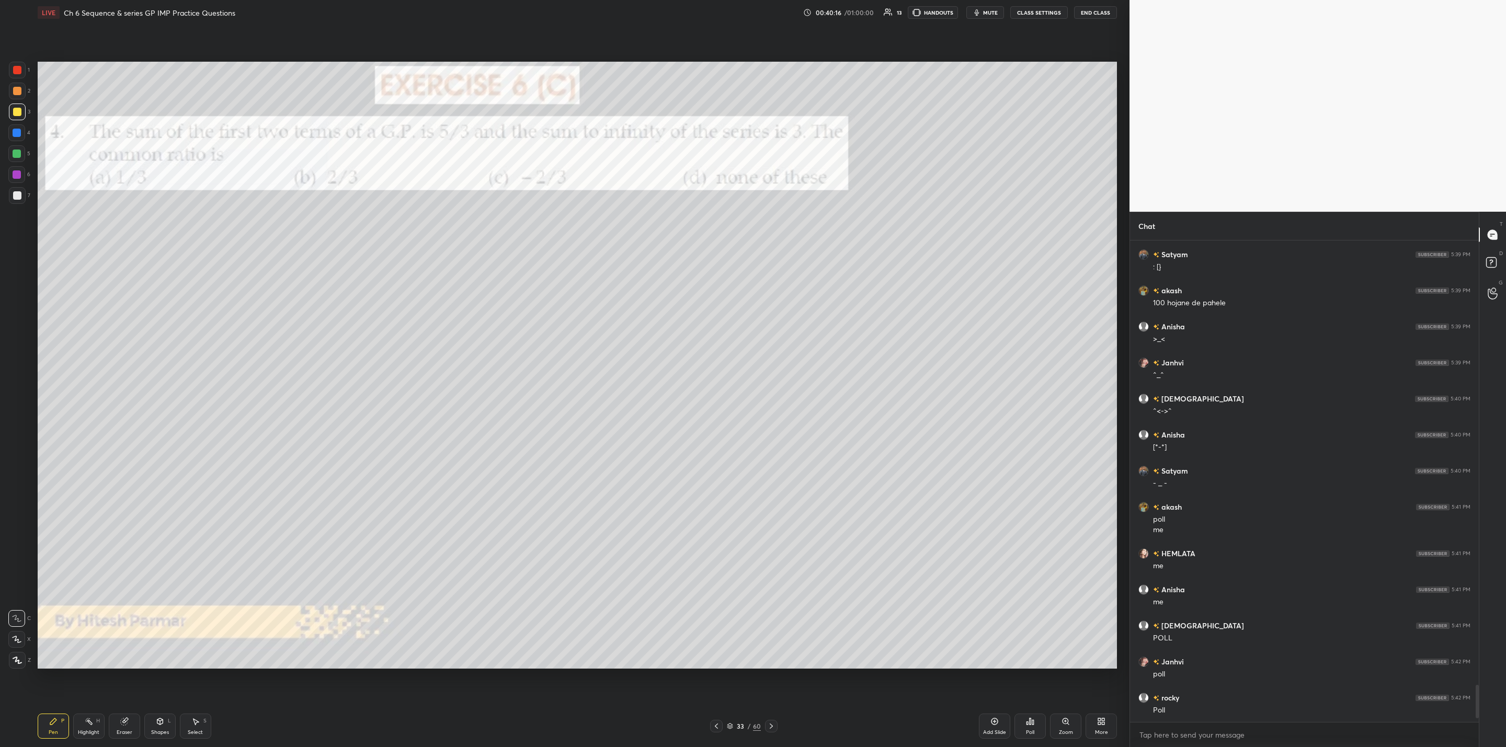
scroll to position [5399, 0]
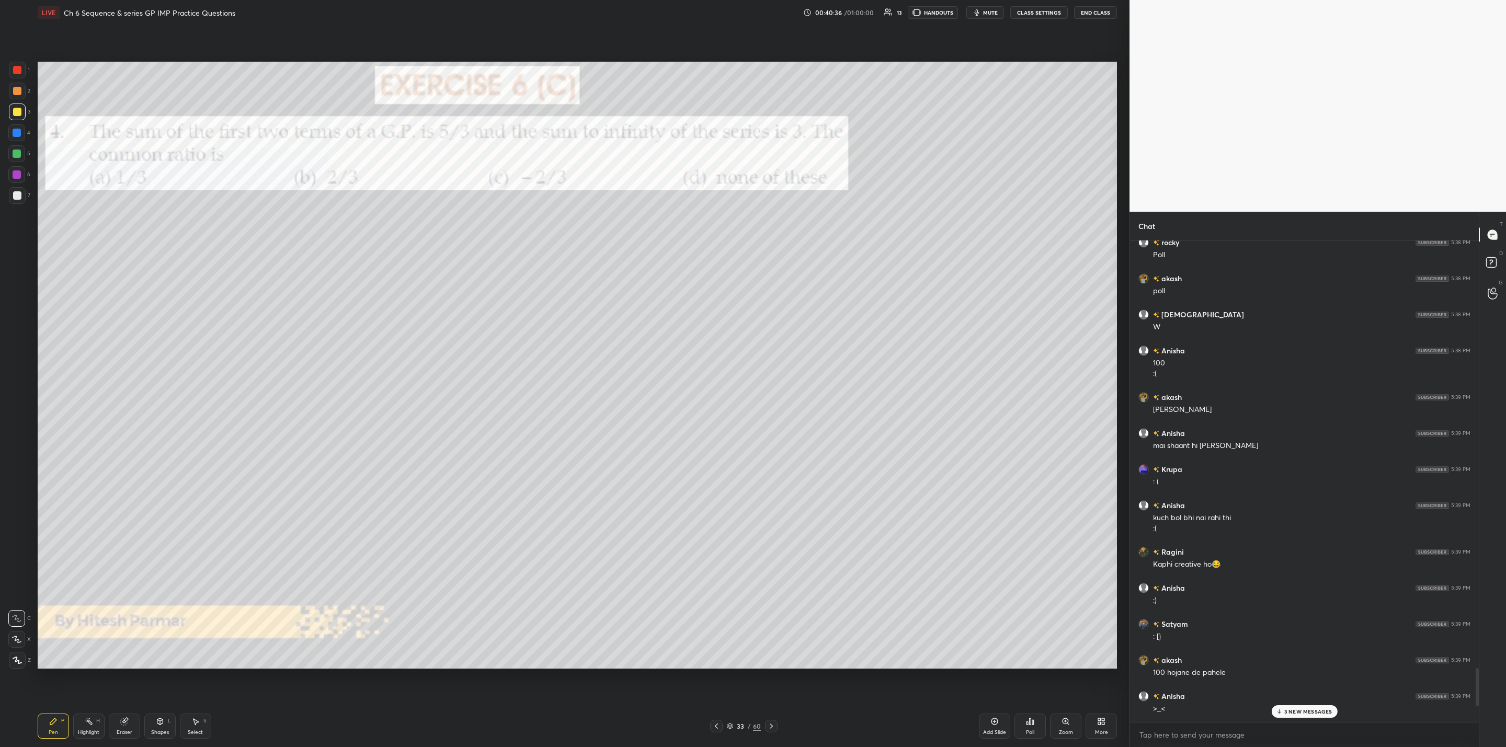
drag, startPoint x: 14, startPoint y: 109, endPoint x: 27, endPoint y: 110, distance: 13.2
click at [19, 107] on div at bounding box center [17, 112] width 17 height 17
drag, startPoint x: 18, startPoint y: 199, endPoint x: 30, endPoint y: 203, distance: 13.1
click at [19, 199] on div at bounding box center [17, 195] width 17 height 17
drag, startPoint x: 125, startPoint y: 728, endPoint x: 142, endPoint y: 709, distance: 24.4
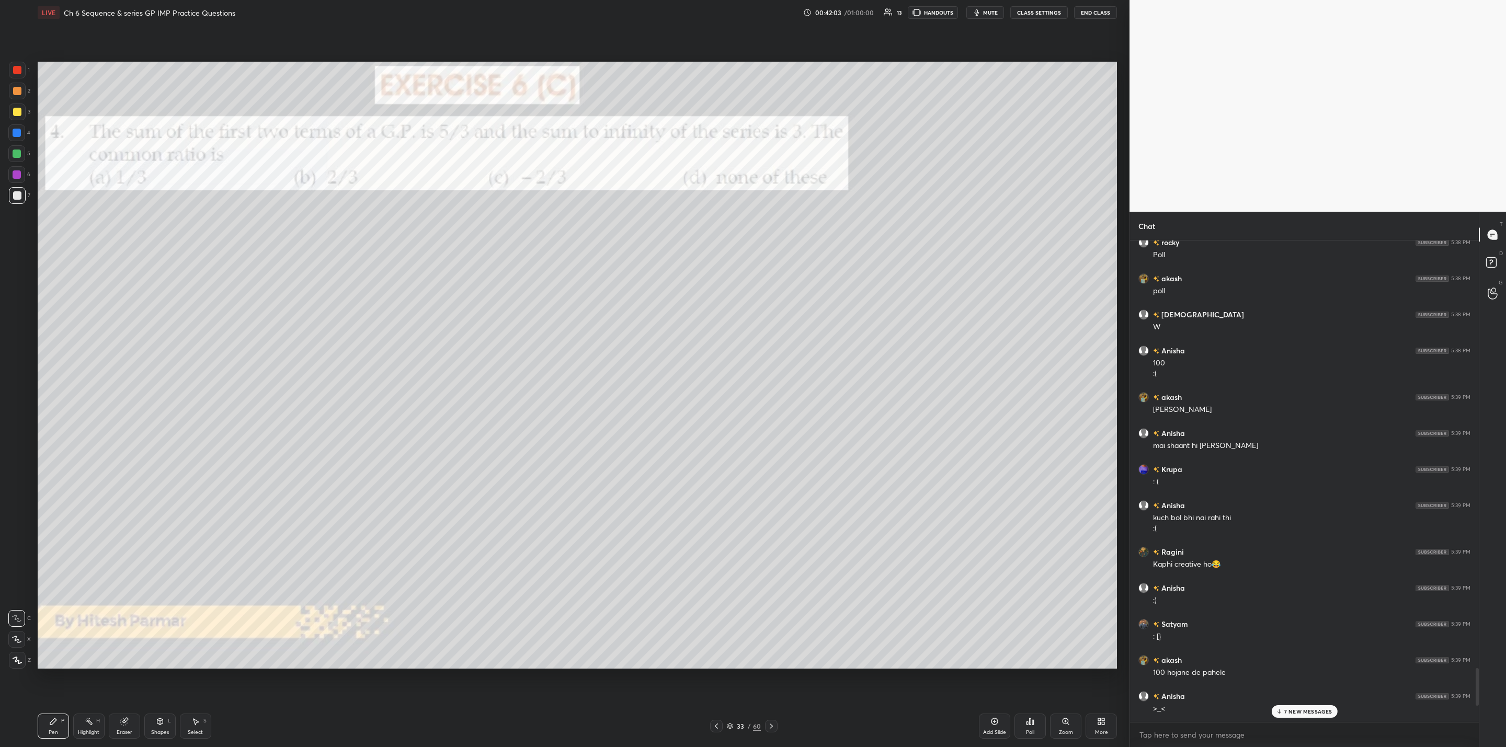
click at [128, 726] on div "Eraser" at bounding box center [124, 726] width 31 height 25
drag, startPoint x: 58, startPoint y: 731, endPoint x: 82, endPoint y: 708, distance: 32.9
click at [65, 725] on div "Pen P" at bounding box center [53, 726] width 31 height 25
drag, startPoint x: 122, startPoint y: 723, endPoint x: 201, endPoint y: 716, distance: 79.3
click at [124, 723] on div "Eraser" at bounding box center [124, 726] width 31 height 25
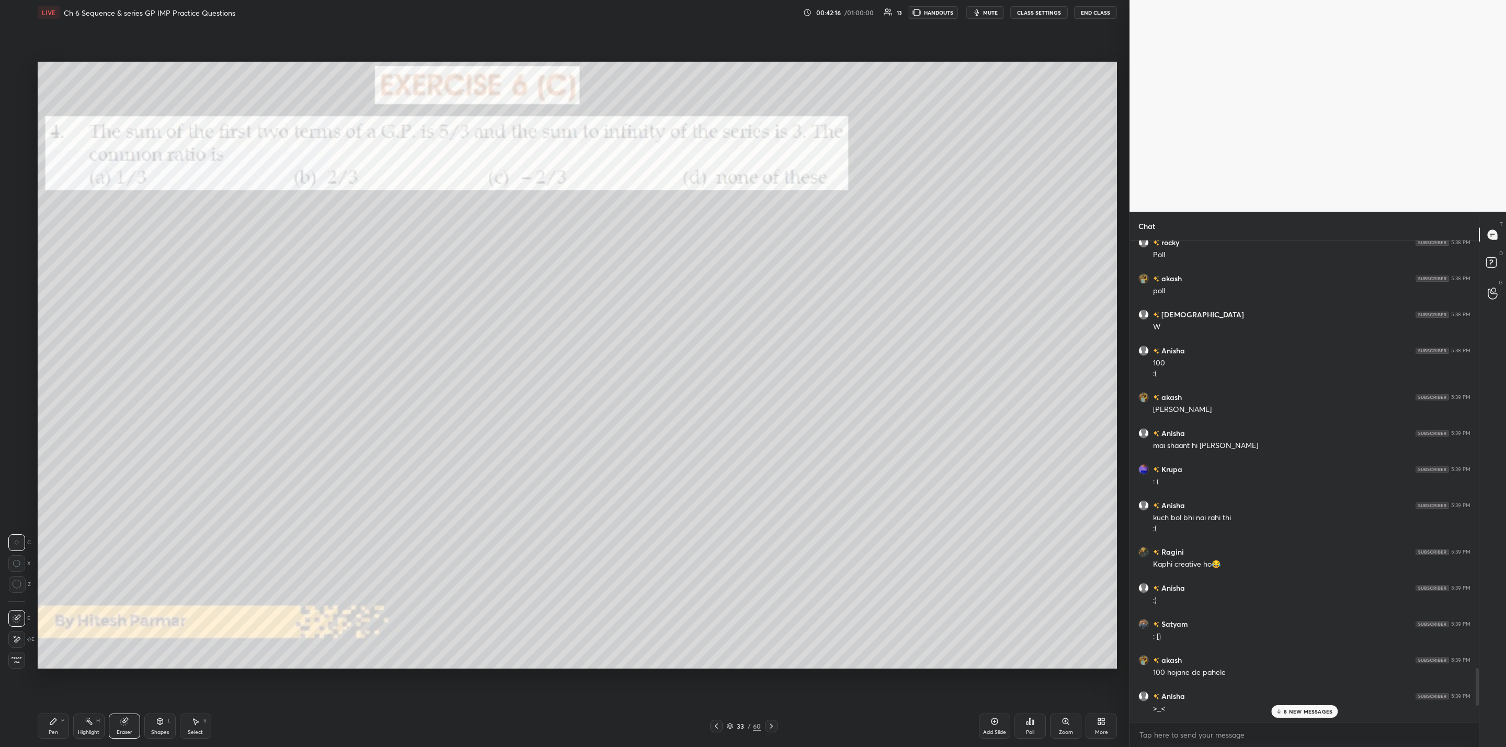
click at [1289, 710] on p "8 NEW MESSAGES" at bounding box center [1307, 711] width 49 height 6
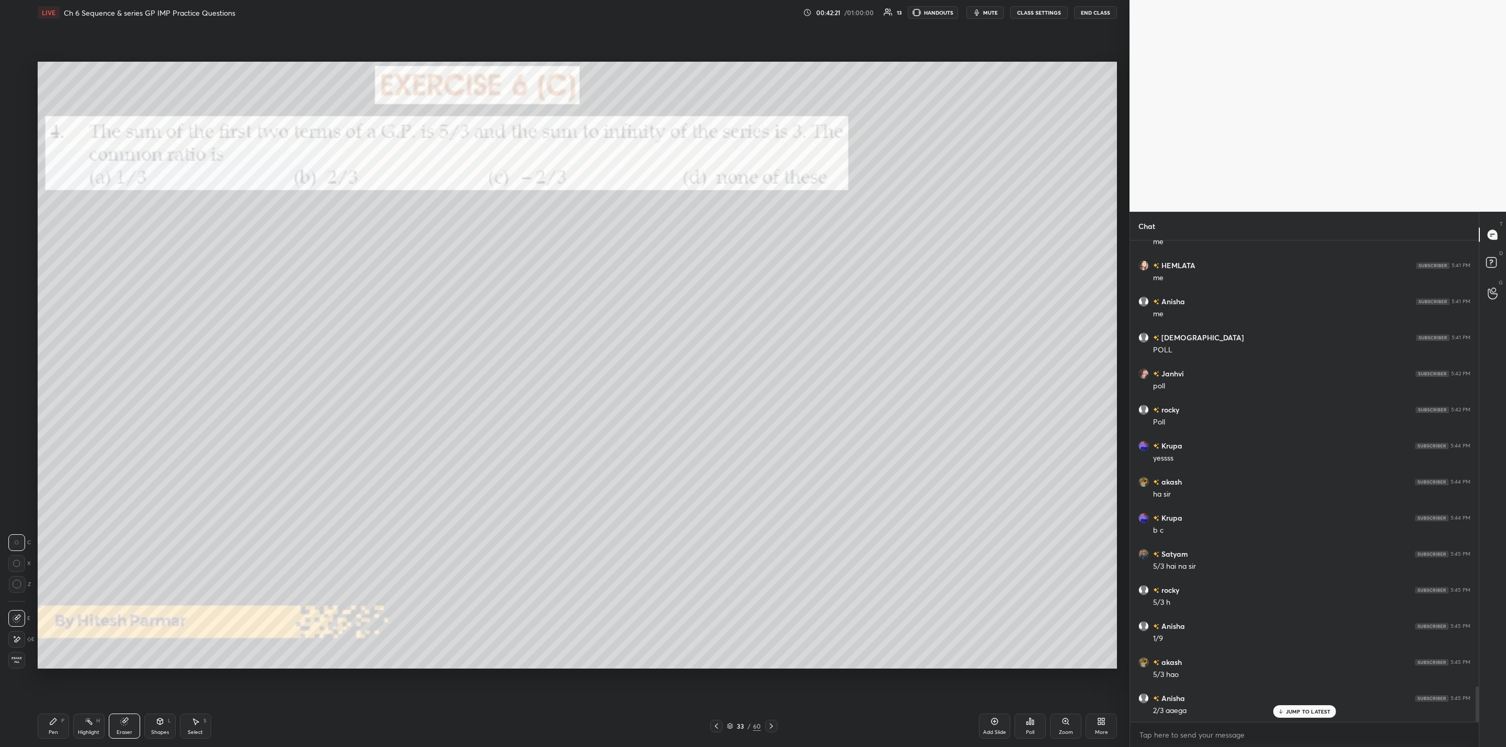
drag, startPoint x: 52, startPoint y: 723, endPoint x: 192, endPoint y: 695, distance: 142.3
click at [67, 723] on div "Pen P" at bounding box center [53, 726] width 31 height 25
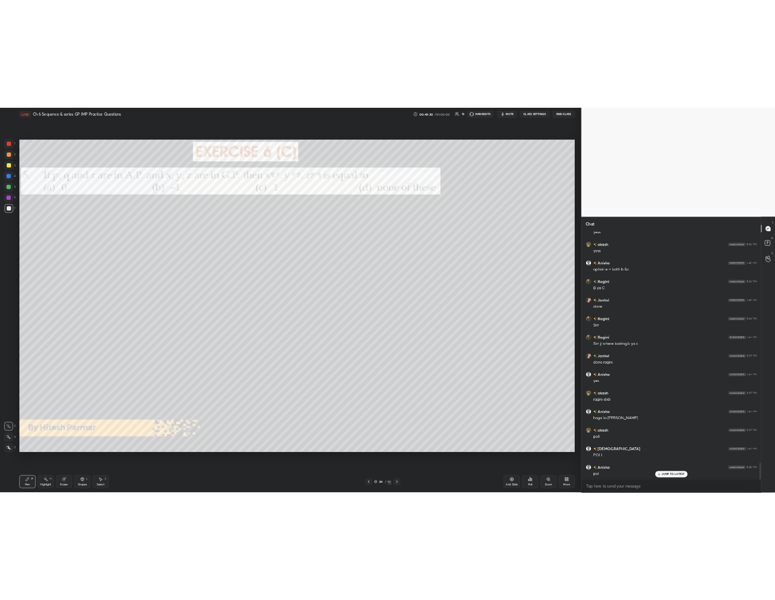
scroll to position [6670, 0]
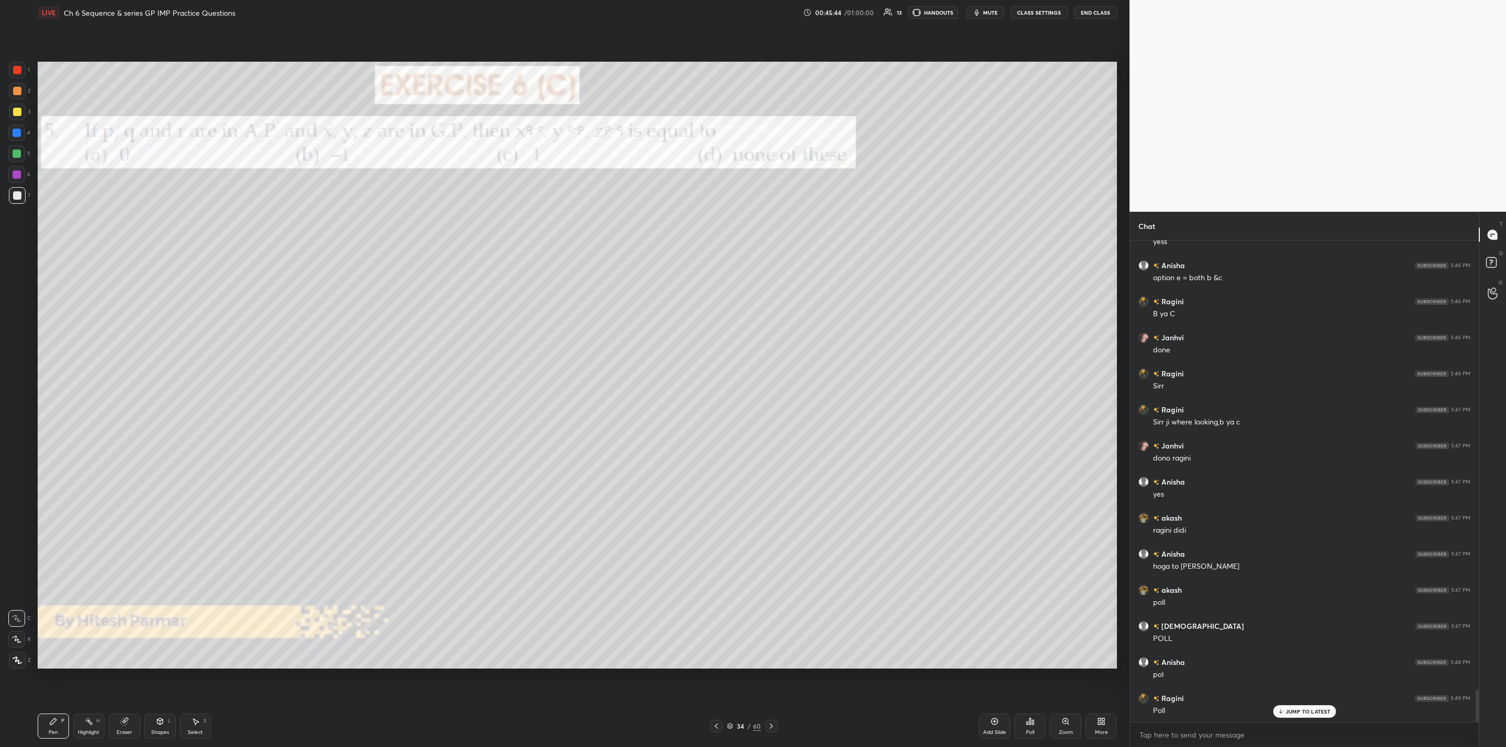
drag, startPoint x: 13, startPoint y: 110, endPoint x: 26, endPoint y: 115, distance: 13.6
click at [15, 113] on div at bounding box center [17, 112] width 8 height 8
drag, startPoint x: 1282, startPoint y: 711, endPoint x: 1275, endPoint y: 708, distance: 7.5
click at [1282, 709] on icon at bounding box center [1280, 711] width 7 height 6
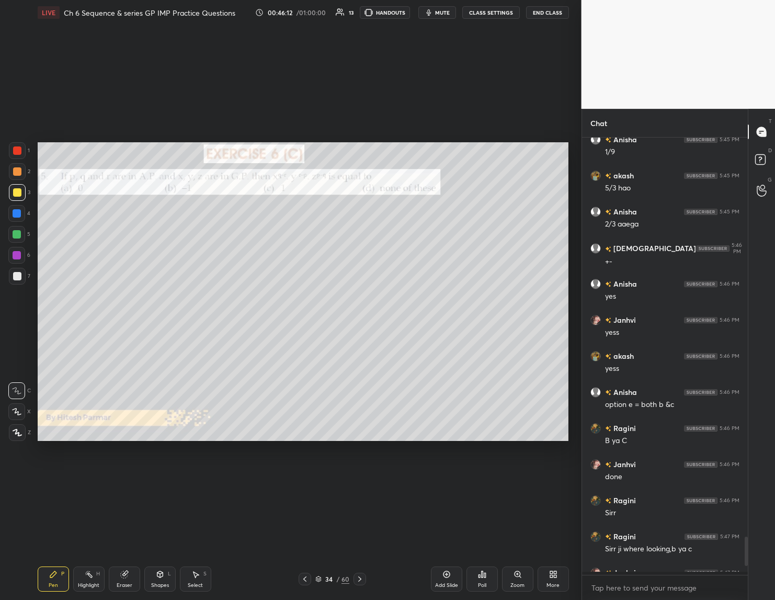
scroll to position [458, 163]
click at [480, 582] on div "Poll" at bounding box center [482, 584] width 8 height 5
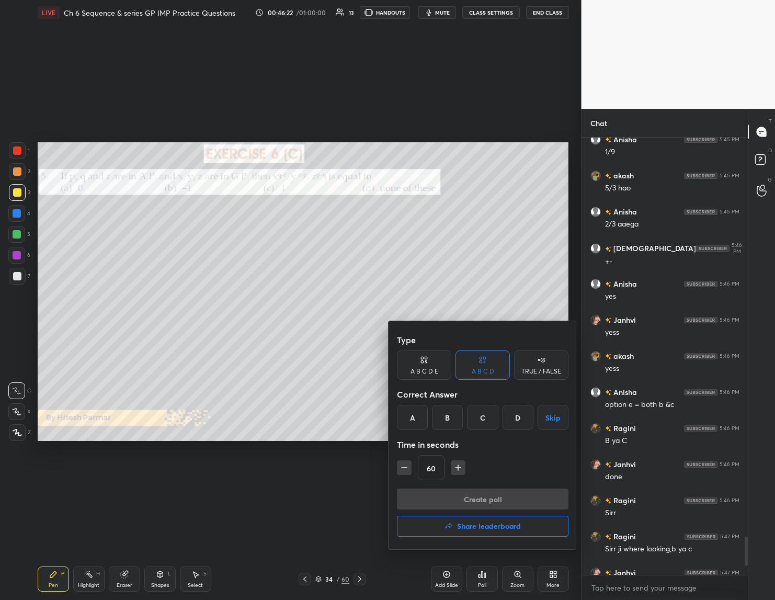
drag, startPoint x: 482, startPoint y: 413, endPoint x: 479, endPoint y: 430, distance: 17.5
click at [485, 415] on div "C" at bounding box center [482, 417] width 31 height 25
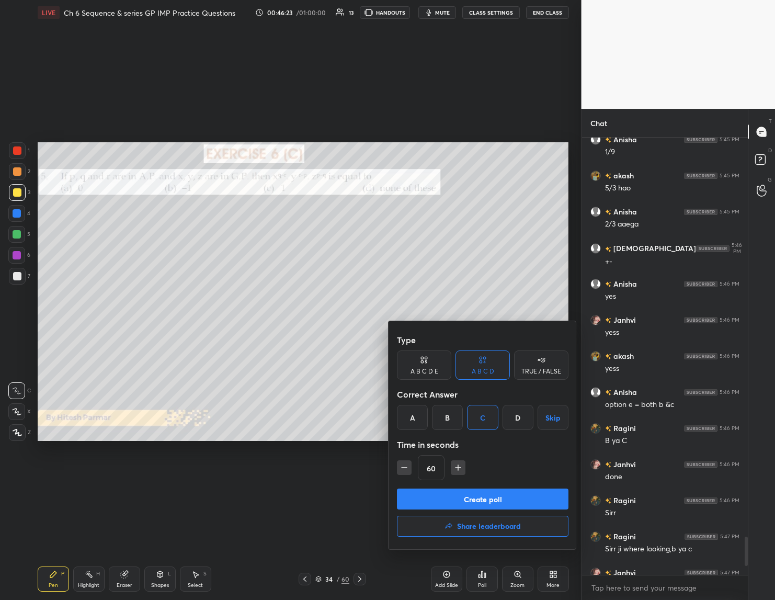
drag, startPoint x: 463, startPoint y: 496, endPoint x: 449, endPoint y: 502, distance: 15.0
click at [462, 496] on button "Create poll" at bounding box center [482, 498] width 171 height 21
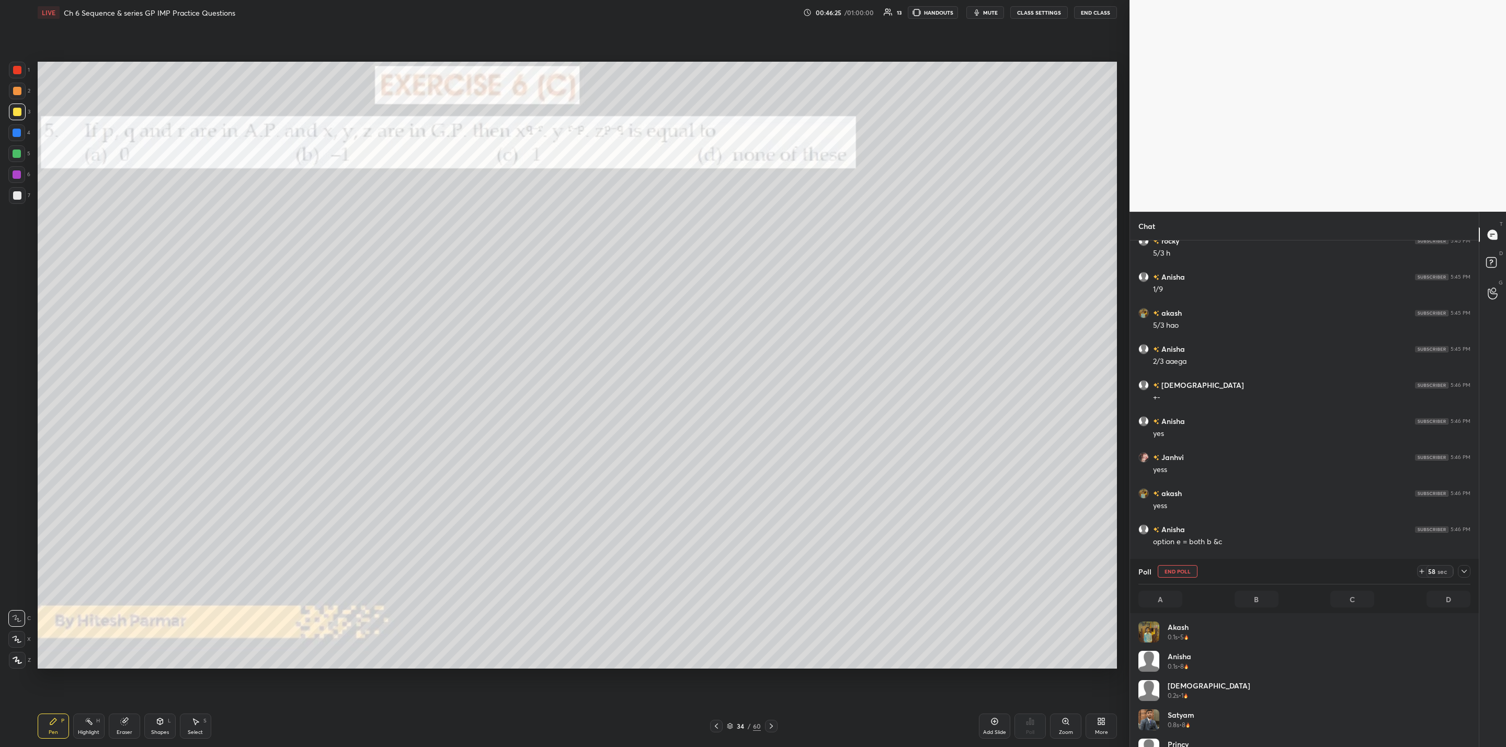
scroll to position [4, 4]
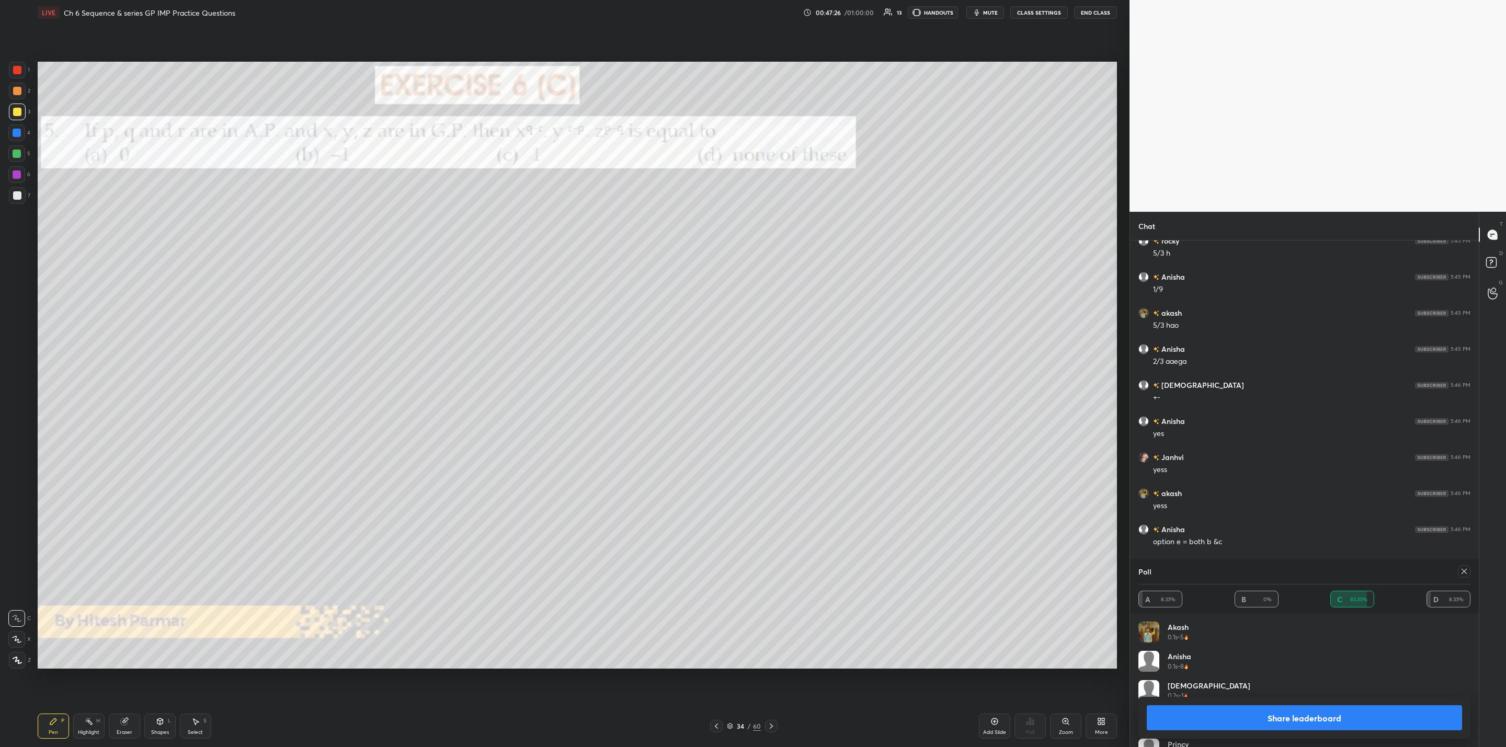
drag, startPoint x: 1244, startPoint y: 714, endPoint x: 1244, endPoint y: 721, distance: 7.9
click at [1246, 716] on button "Share leaderboard" at bounding box center [1303, 717] width 315 height 25
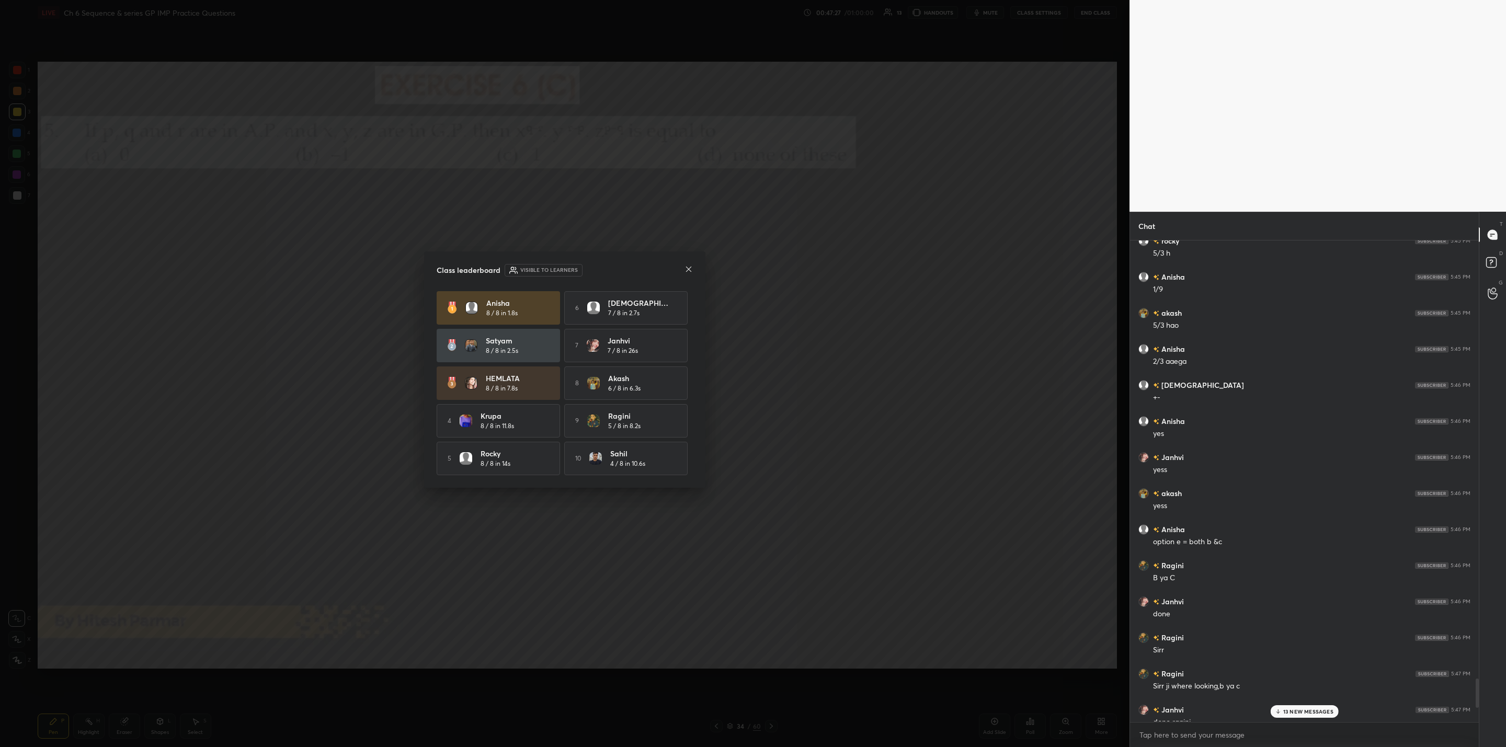
scroll to position [477, 346]
click at [689, 270] on icon at bounding box center [688, 269] width 8 height 8
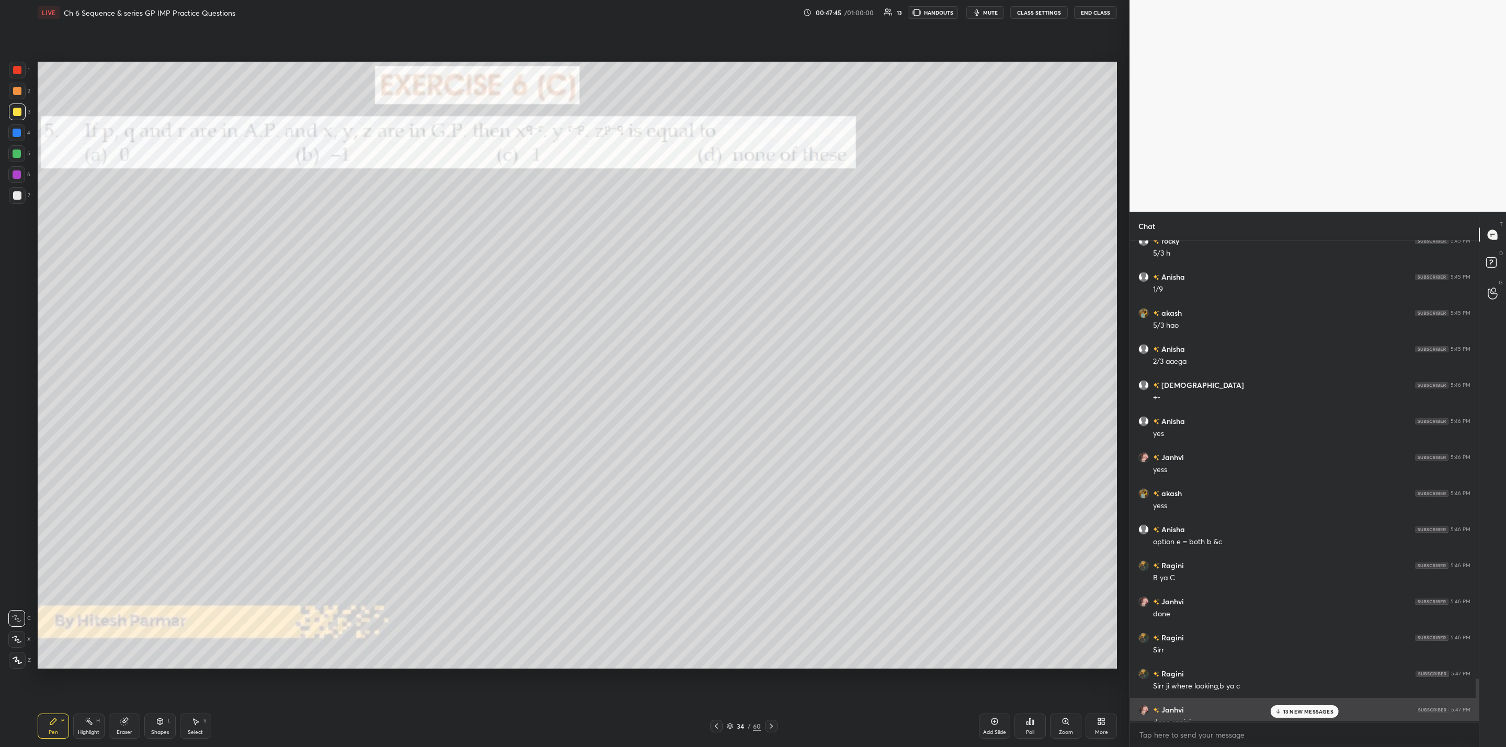
click at [1282, 719] on div "dono ragini" at bounding box center [1311, 722] width 317 height 10
click at [1280, 711] on div "13 NEW MESSAGES" at bounding box center [1304, 711] width 68 height 13
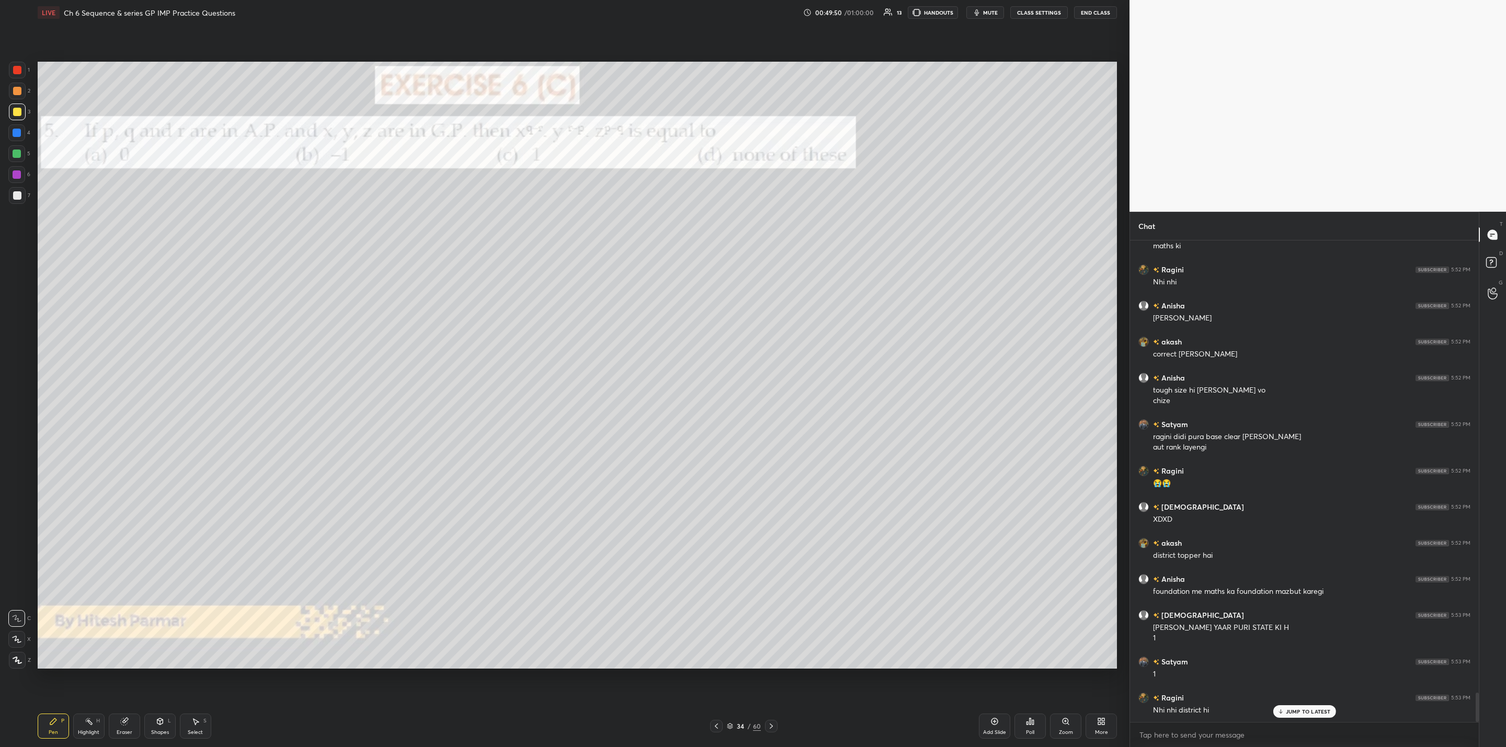
scroll to position [7418, 0]
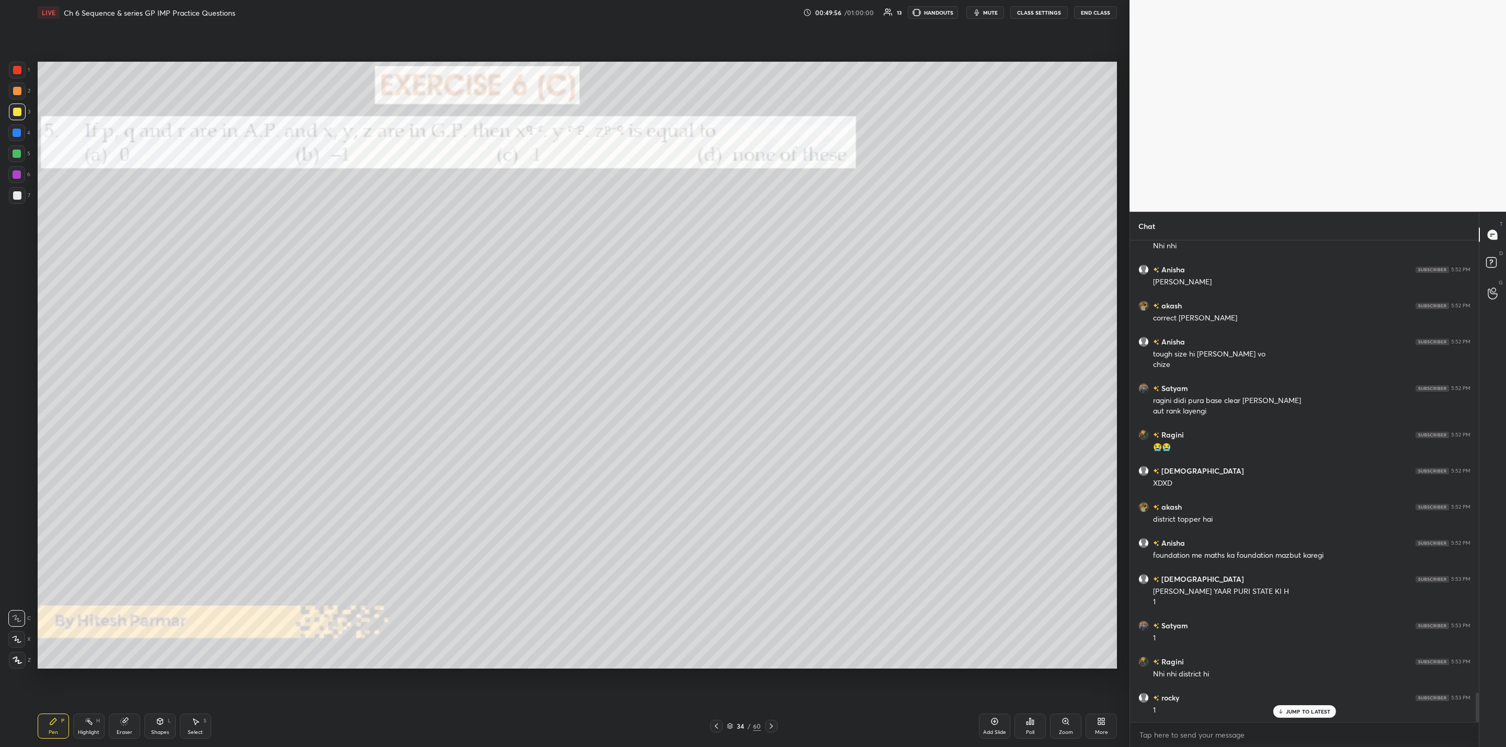
click at [765, 723] on div at bounding box center [771, 726] width 13 height 13
click at [769, 725] on icon at bounding box center [771, 726] width 8 height 8
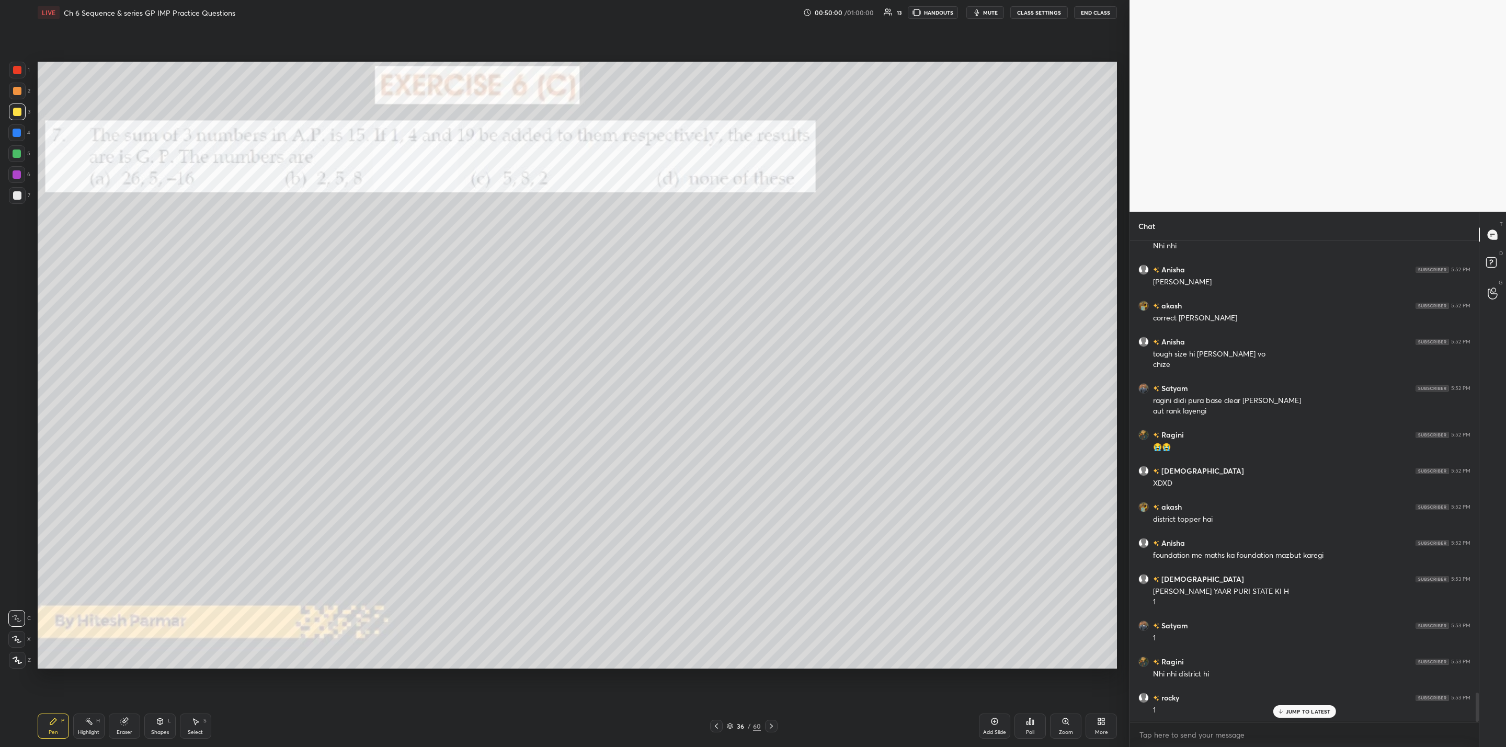
click at [772, 732] on div at bounding box center [771, 726] width 13 height 13
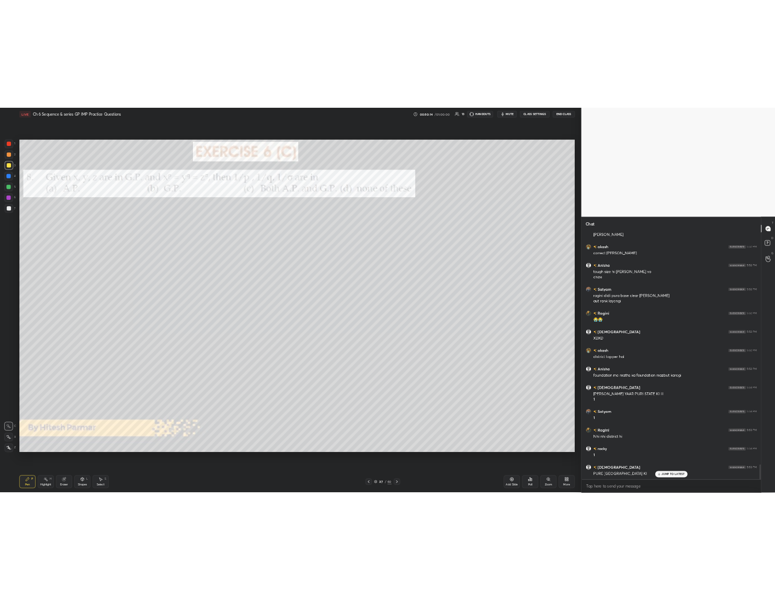
scroll to position [4, 4]
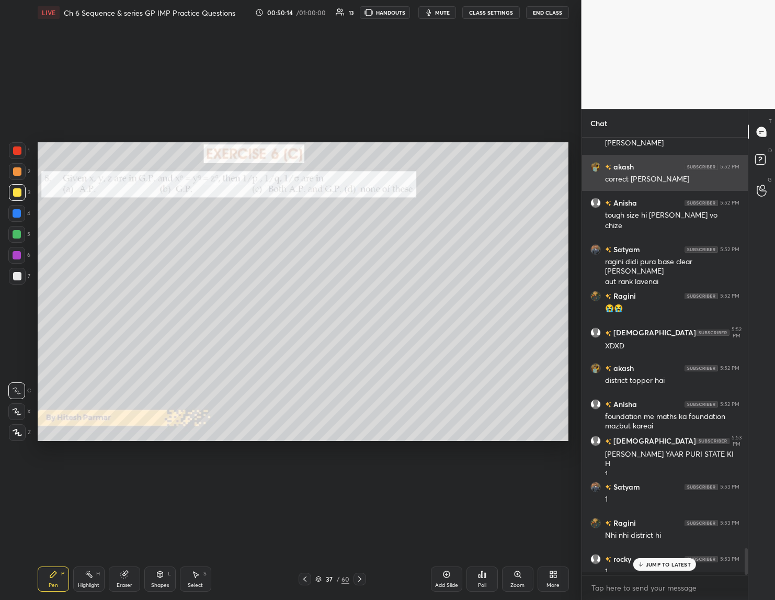
type textarea "x"
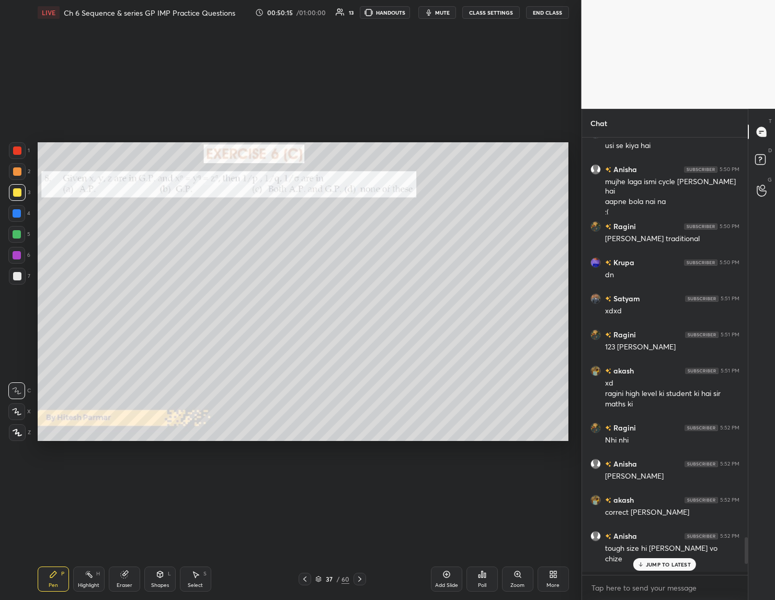
scroll to position [458, 163]
click at [647, 562] on p "2 NEW MESSAGES" at bounding box center [669, 564] width 48 height 6
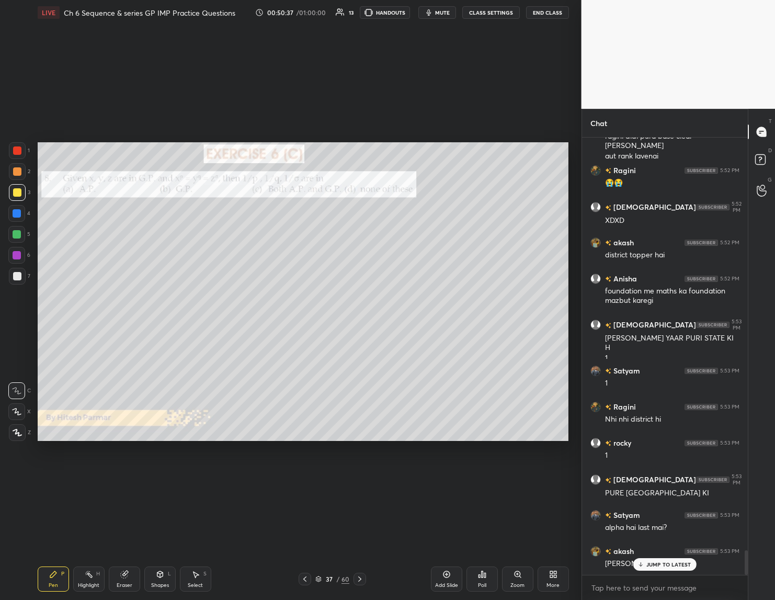
scroll to position [7327, 0]
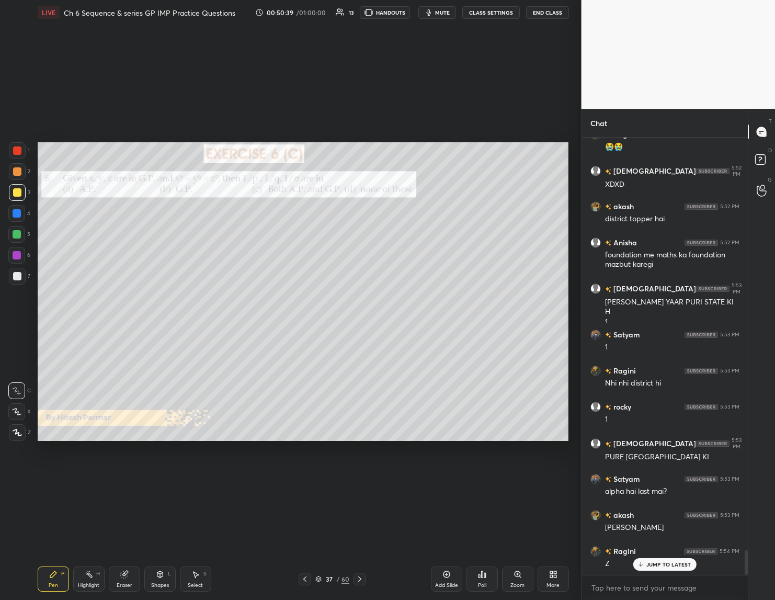
click at [656, 568] on div "JUMP TO LATEST" at bounding box center [664, 564] width 63 height 13
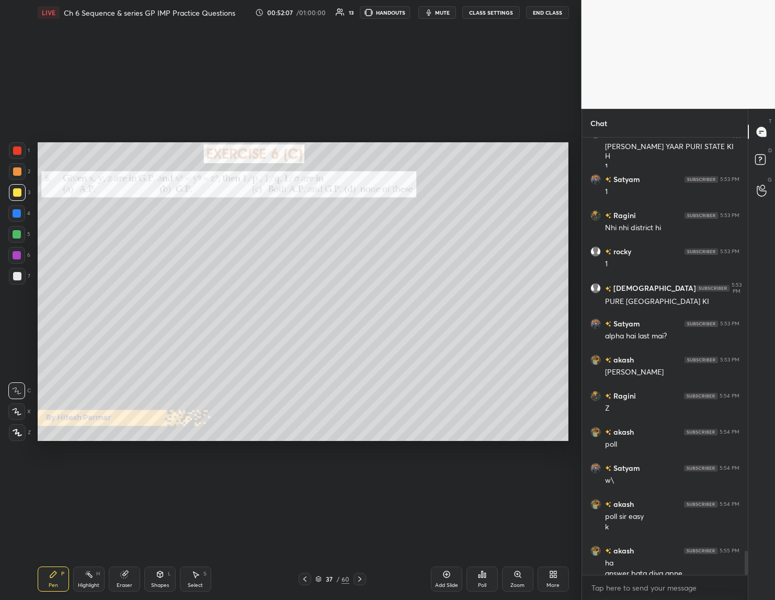
scroll to position [7493, 0]
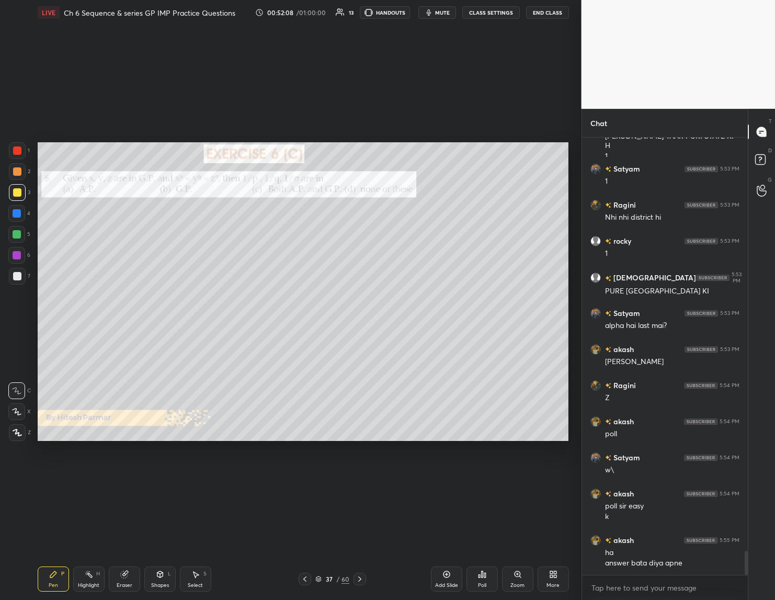
click at [17, 273] on div at bounding box center [17, 276] width 8 height 8
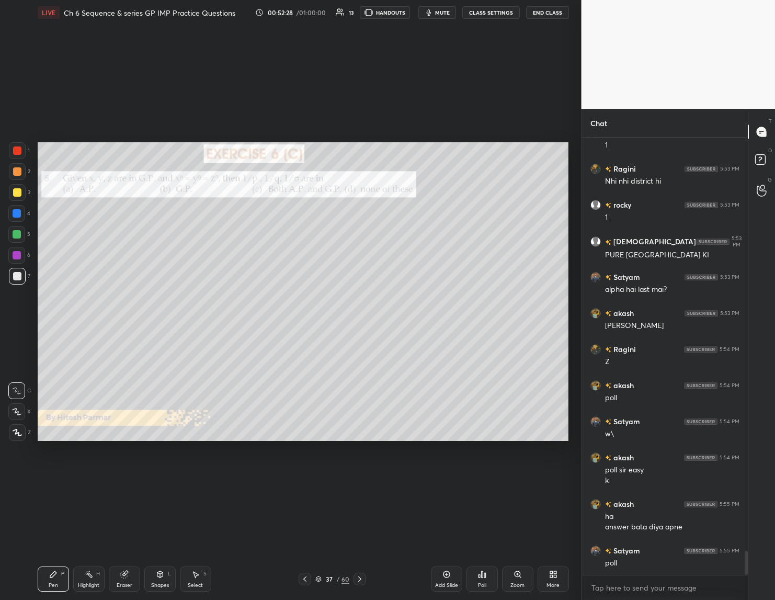
scroll to position [7565, 0]
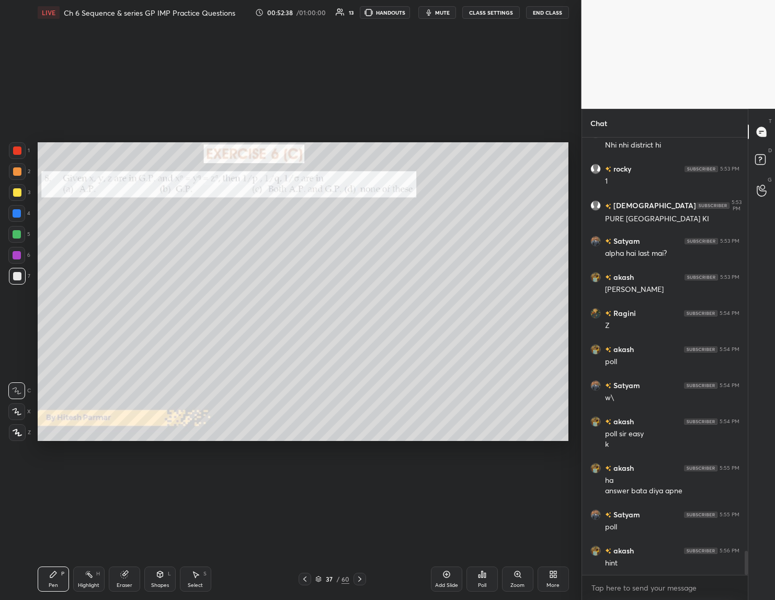
click at [481, 584] on div "Poll" at bounding box center [482, 584] width 8 height 5
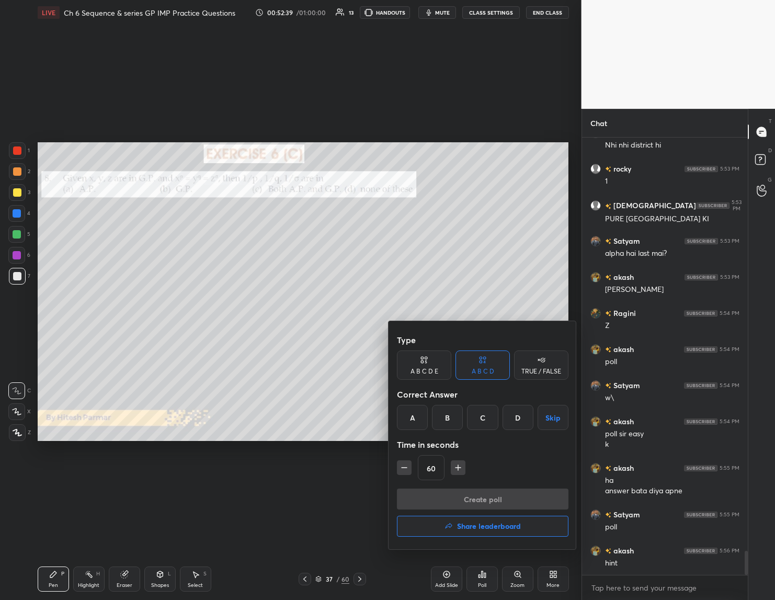
click at [413, 413] on div "A" at bounding box center [412, 417] width 31 height 25
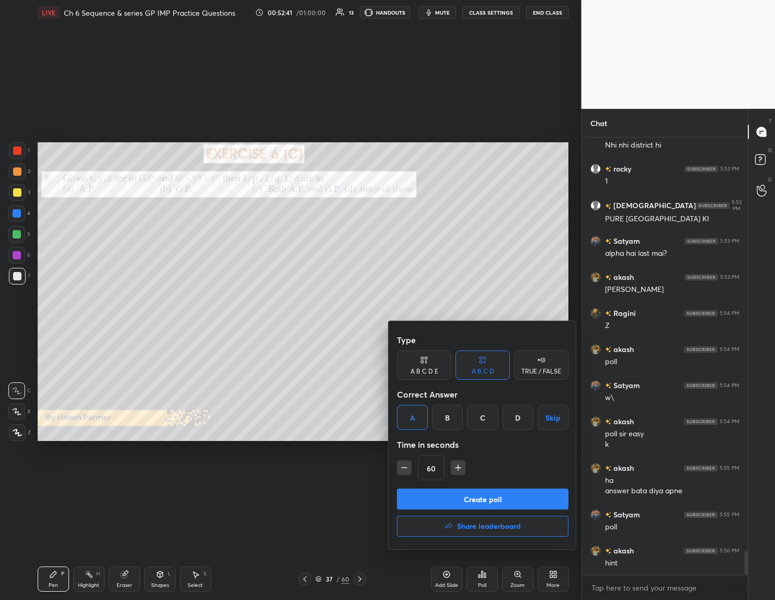
click at [457, 463] on icon "button" at bounding box center [458, 467] width 10 height 10
type input "75"
click at [457, 494] on button "Create poll" at bounding box center [482, 498] width 171 height 21
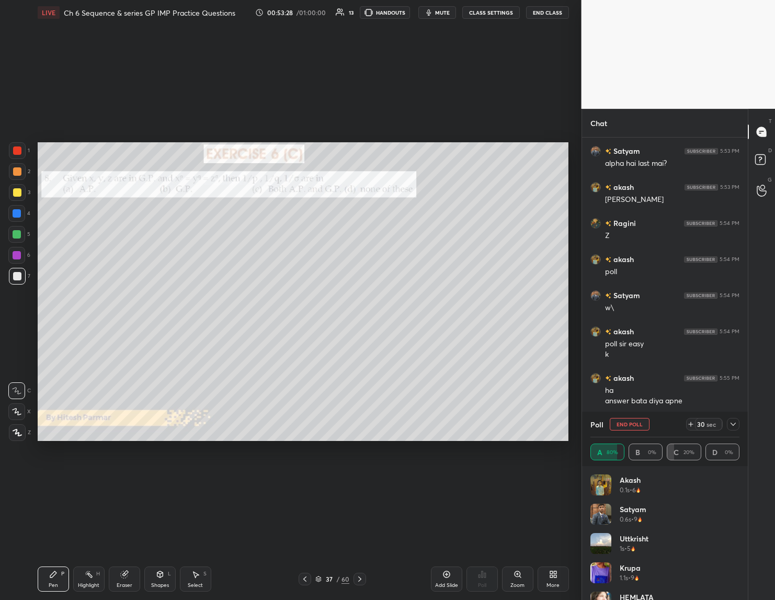
scroll to position [7691, 0]
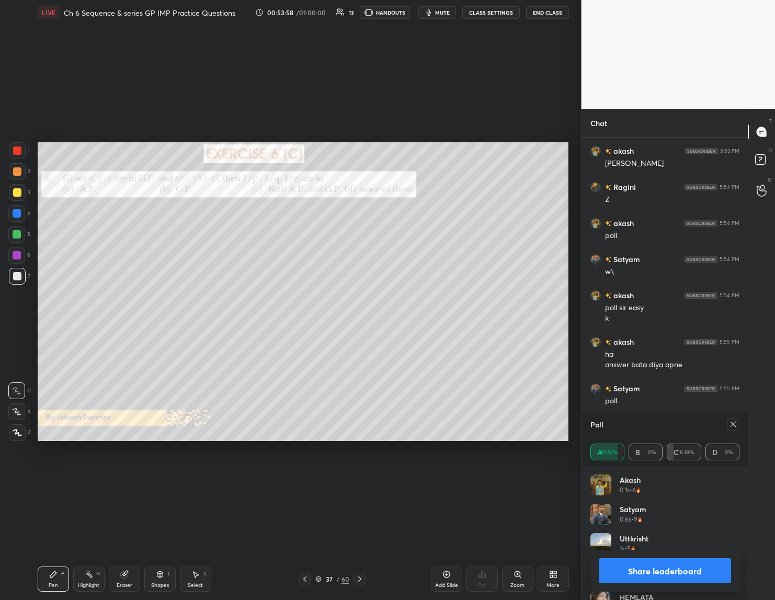
click at [665, 571] on button "Share leaderboard" at bounding box center [665, 570] width 133 height 25
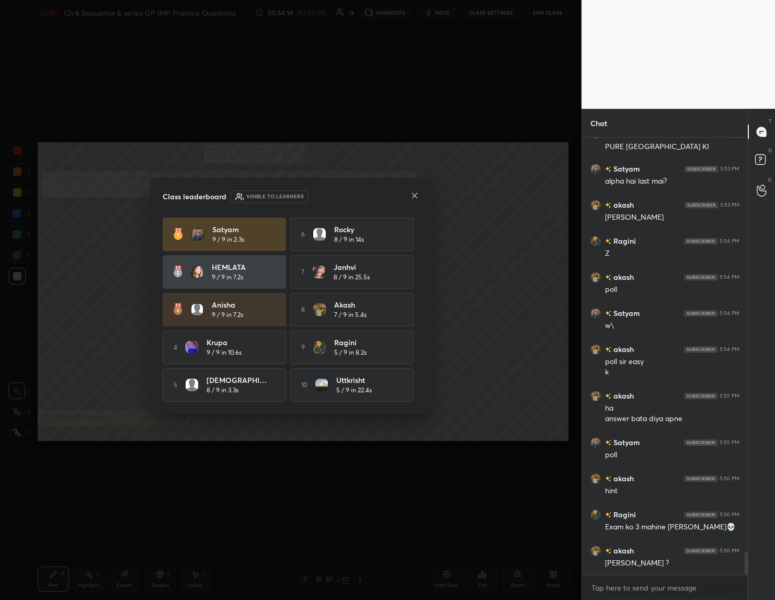
scroll to position [7673, 0]
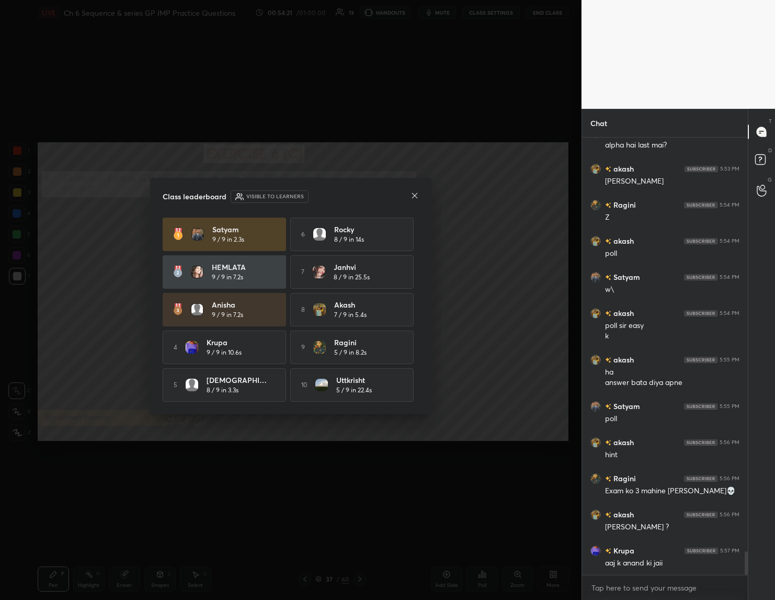
click at [413, 191] on icon at bounding box center [414, 195] width 8 height 8
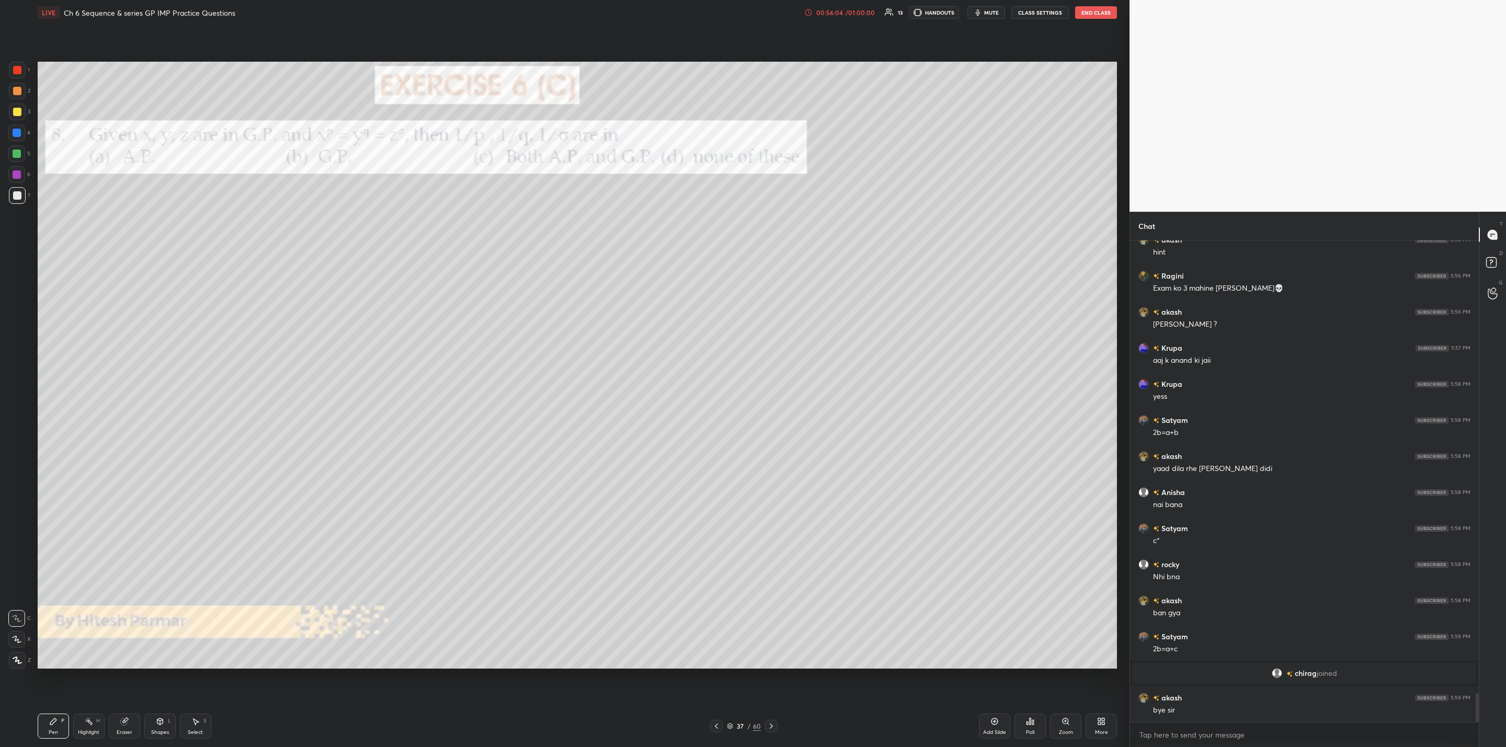
scroll to position [7648, 0]
drag, startPoint x: 16, startPoint y: 110, endPoint x: 35, endPoint y: 120, distance: 20.6
click at [21, 116] on div at bounding box center [17, 112] width 17 height 17
click at [1047, 659] on div "Setting up your live class Poll for secs No correct answer Start poll" at bounding box center [576, 365] width 1087 height 680
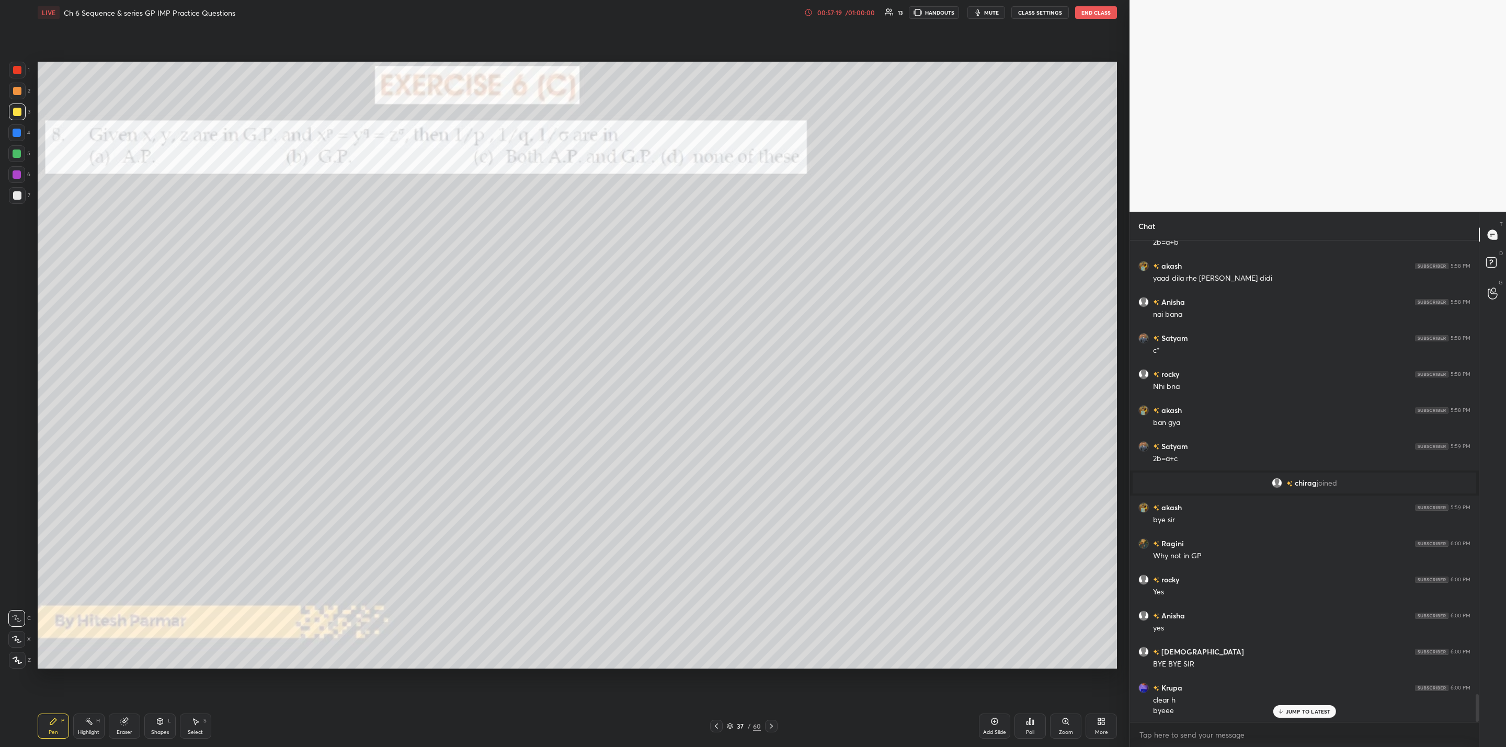
scroll to position [7875, 0]
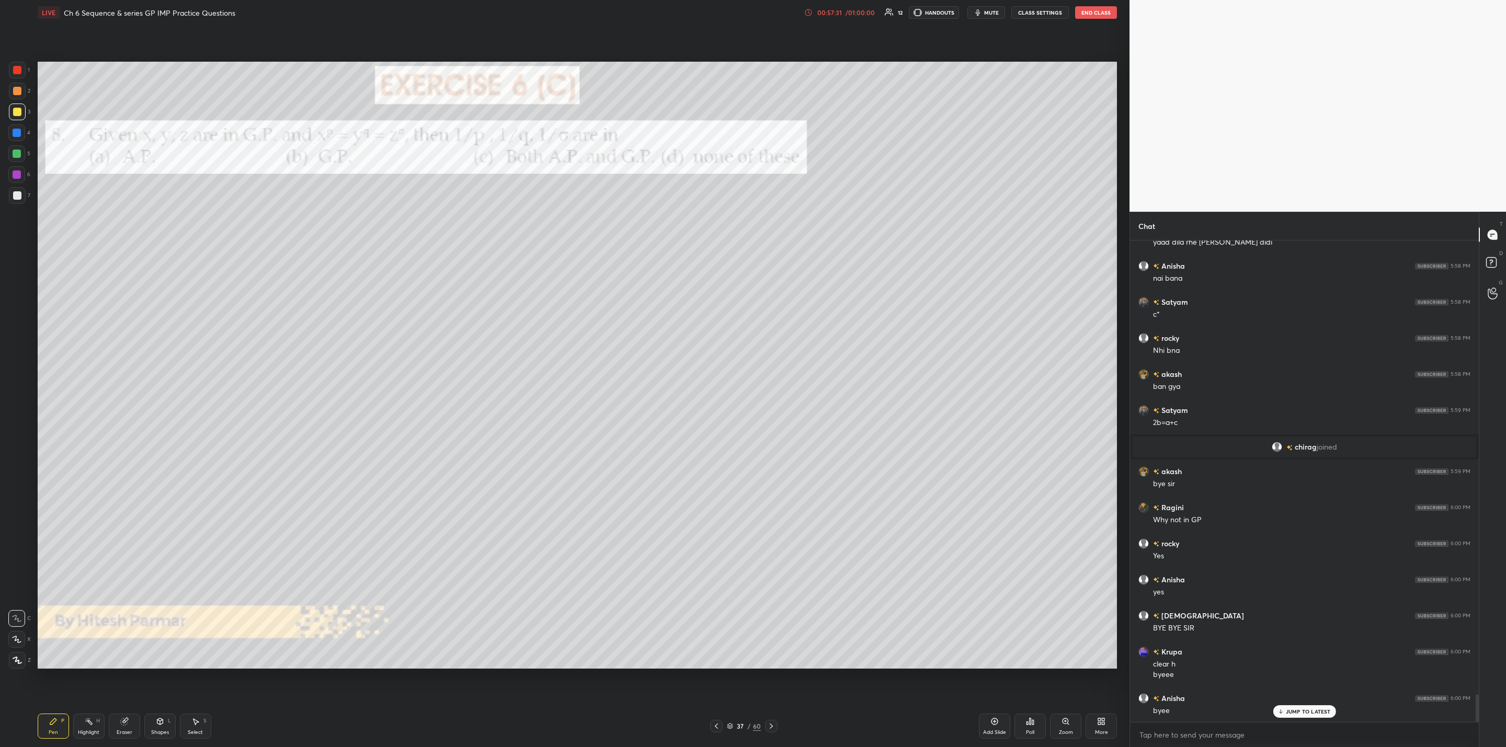
click at [1097, 723] on icon at bounding box center [1101, 721] width 8 height 8
click at [1045, 612] on icon at bounding box center [1042, 613] width 6 height 6
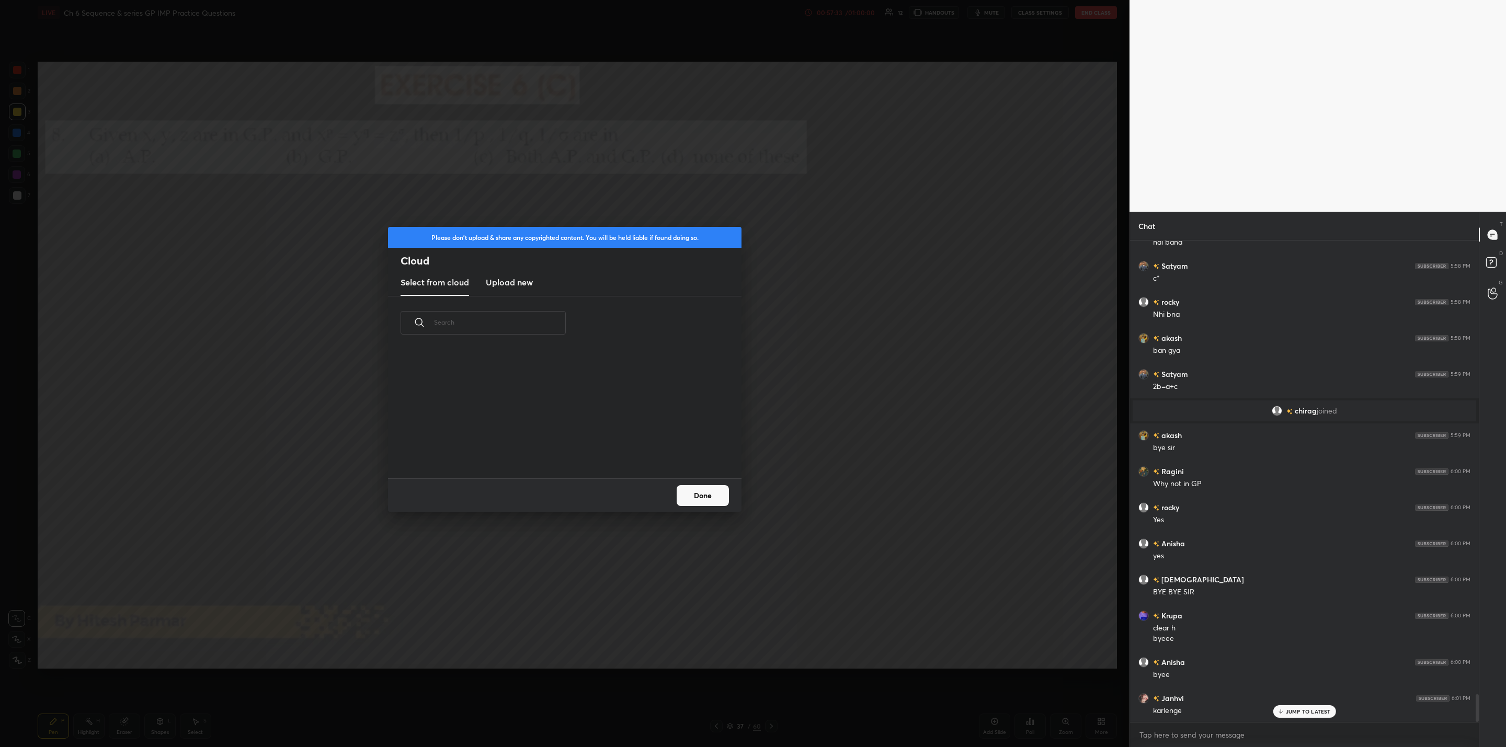
scroll to position [129, 336]
click at [504, 283] on h3 "Upload new" at bounding box center [509, 282] width 47 height 13
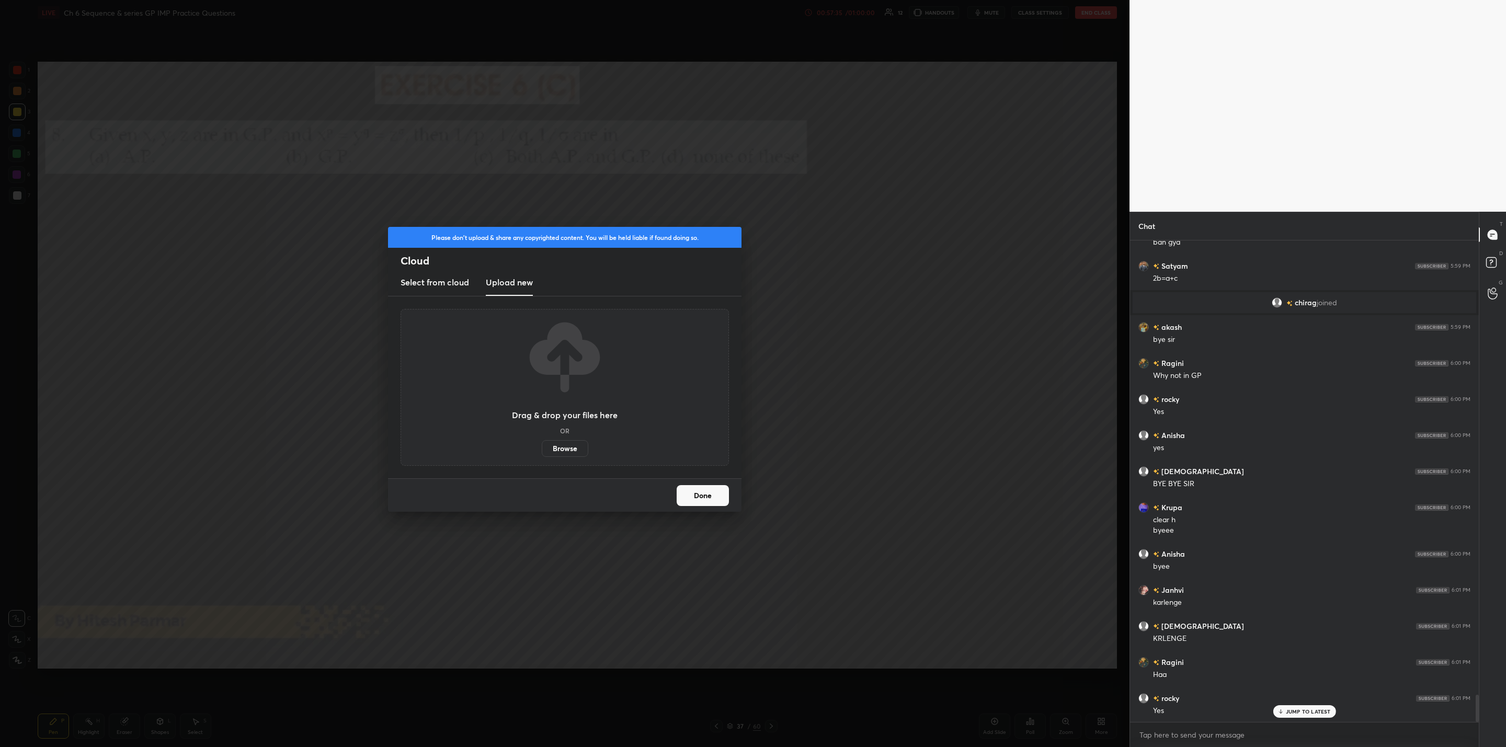
click at [572, 446] on label "Browse" at bounding box center [565, 448] width 47 height 17
click at [542, 446] on input "Browse" at bounding box center [542, 448] width 0 height 17
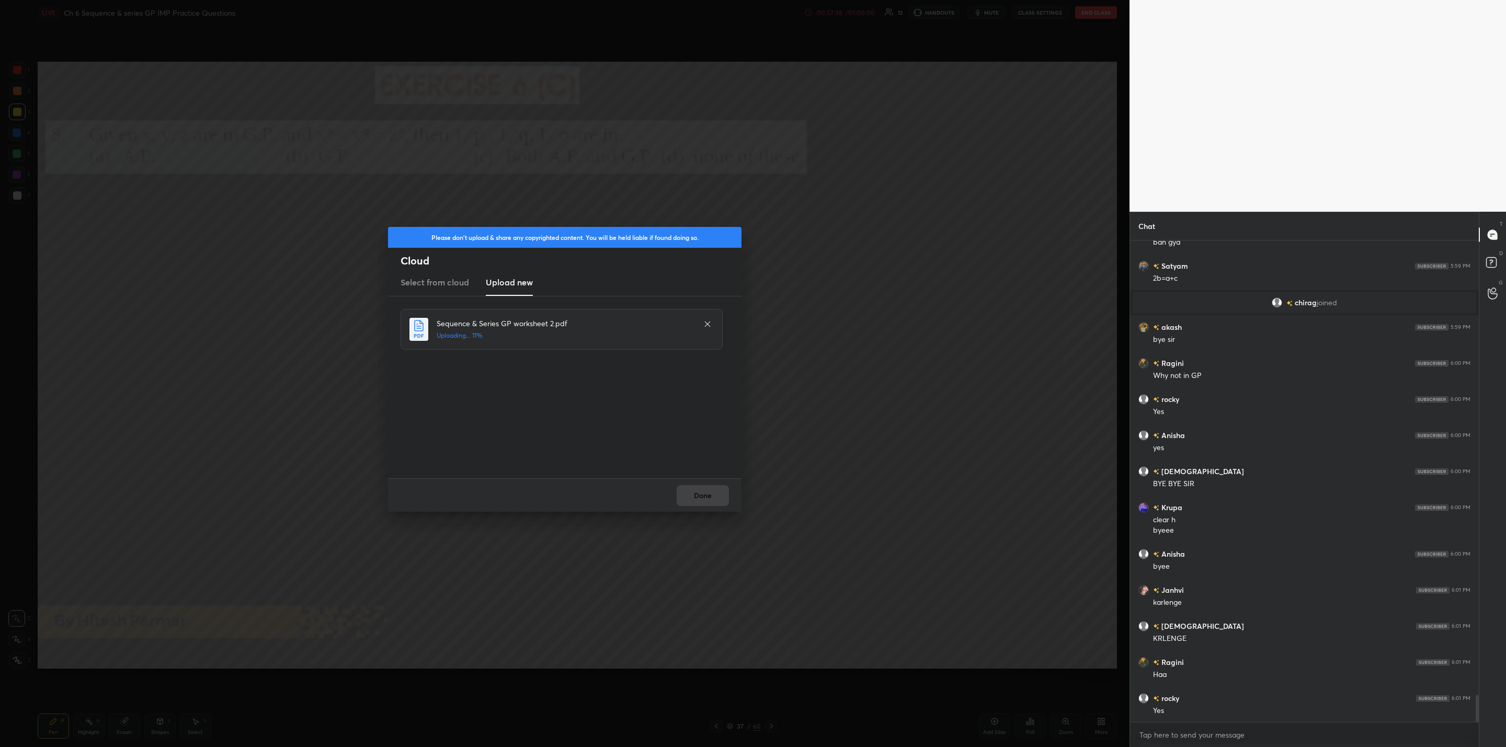
scroll to position [8055, 0]
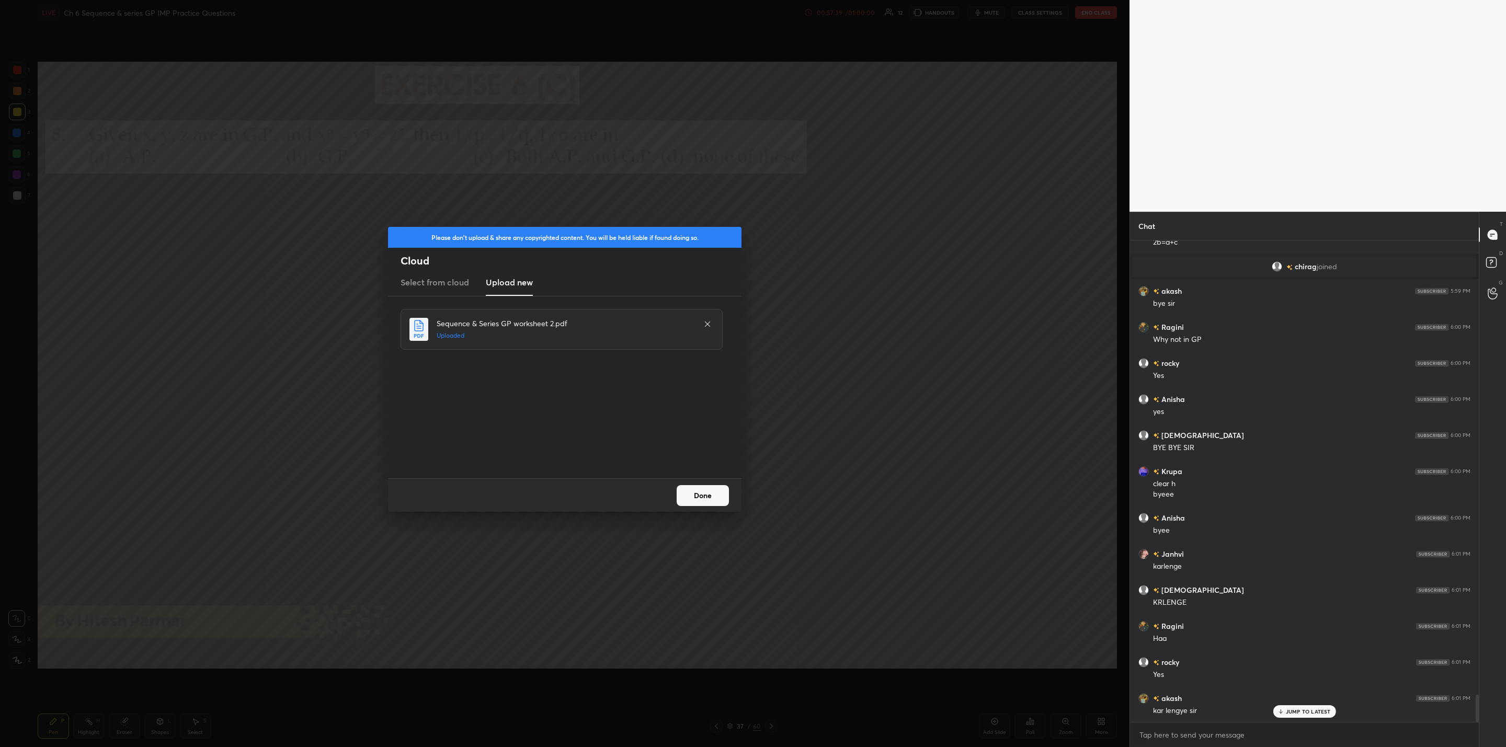
click at [690, 489] on button "Done" at bounding box center [702, 495] width 52 height 21
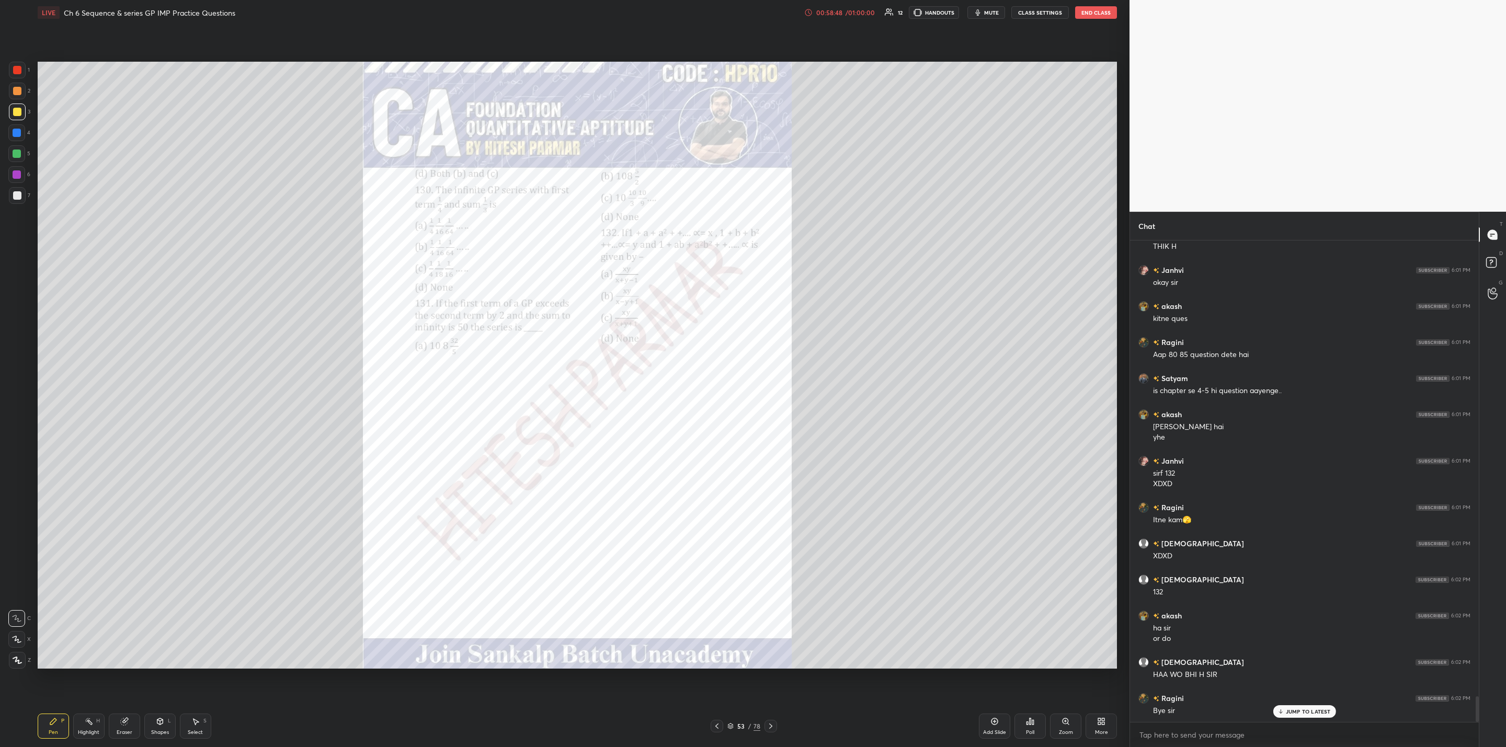
scroll to position [8591, 0]
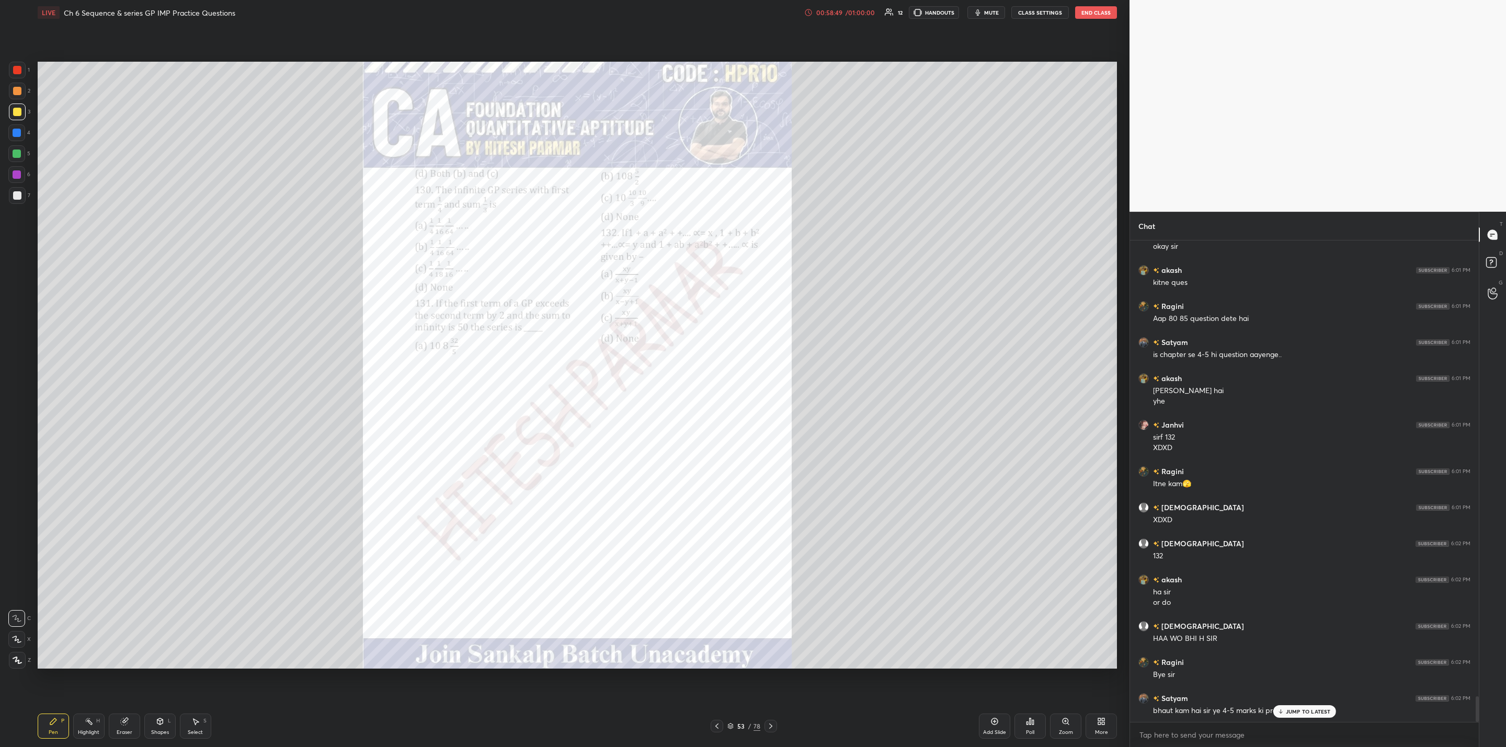
click at [717, 722] on icon at bounding box center [717, 726] width 8 height 8
click at [1281, 714] on icon at bounding box center [1280, 711] width 7 height 6
click at [713, 728] on icon at bounding box center [717, 726] width 8 height 8
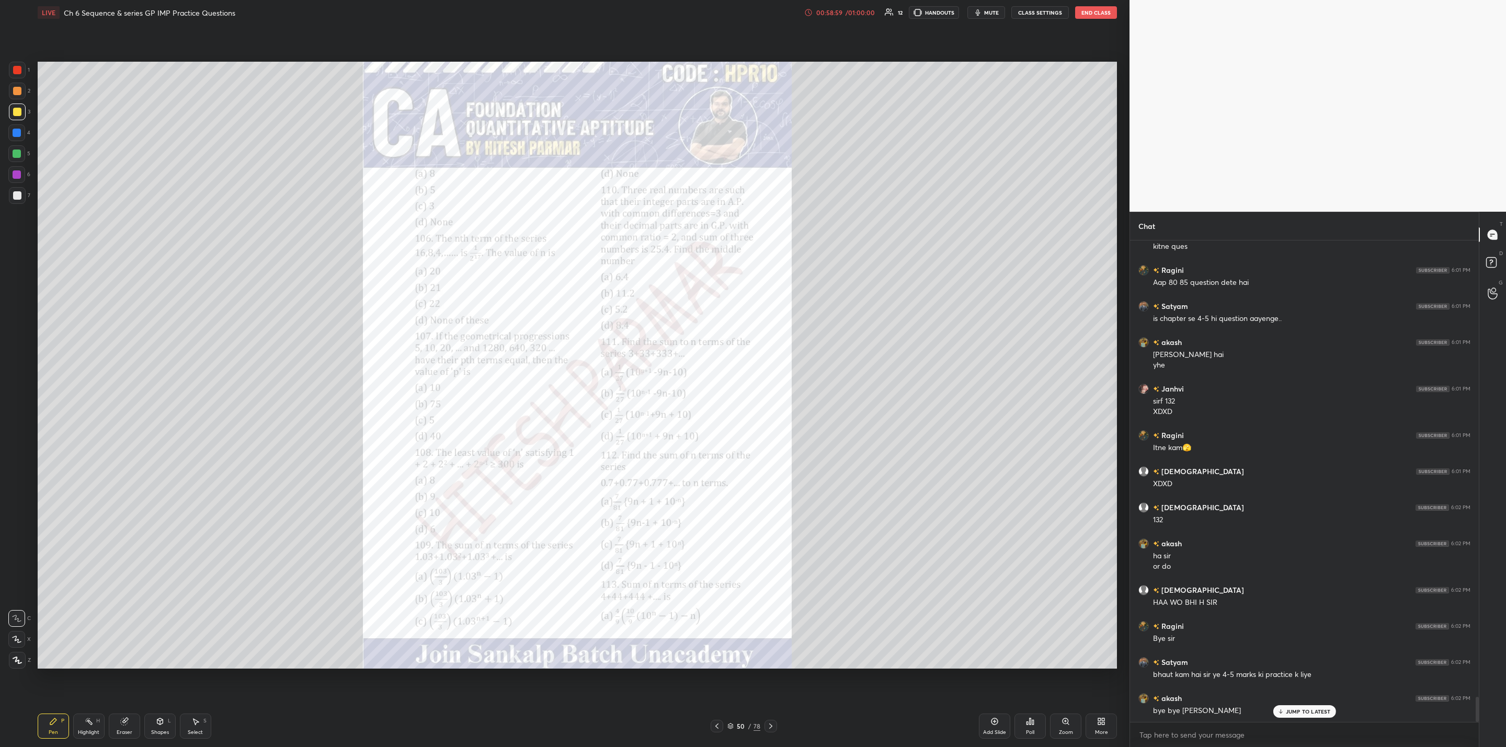
scroll to position [8673, 0]
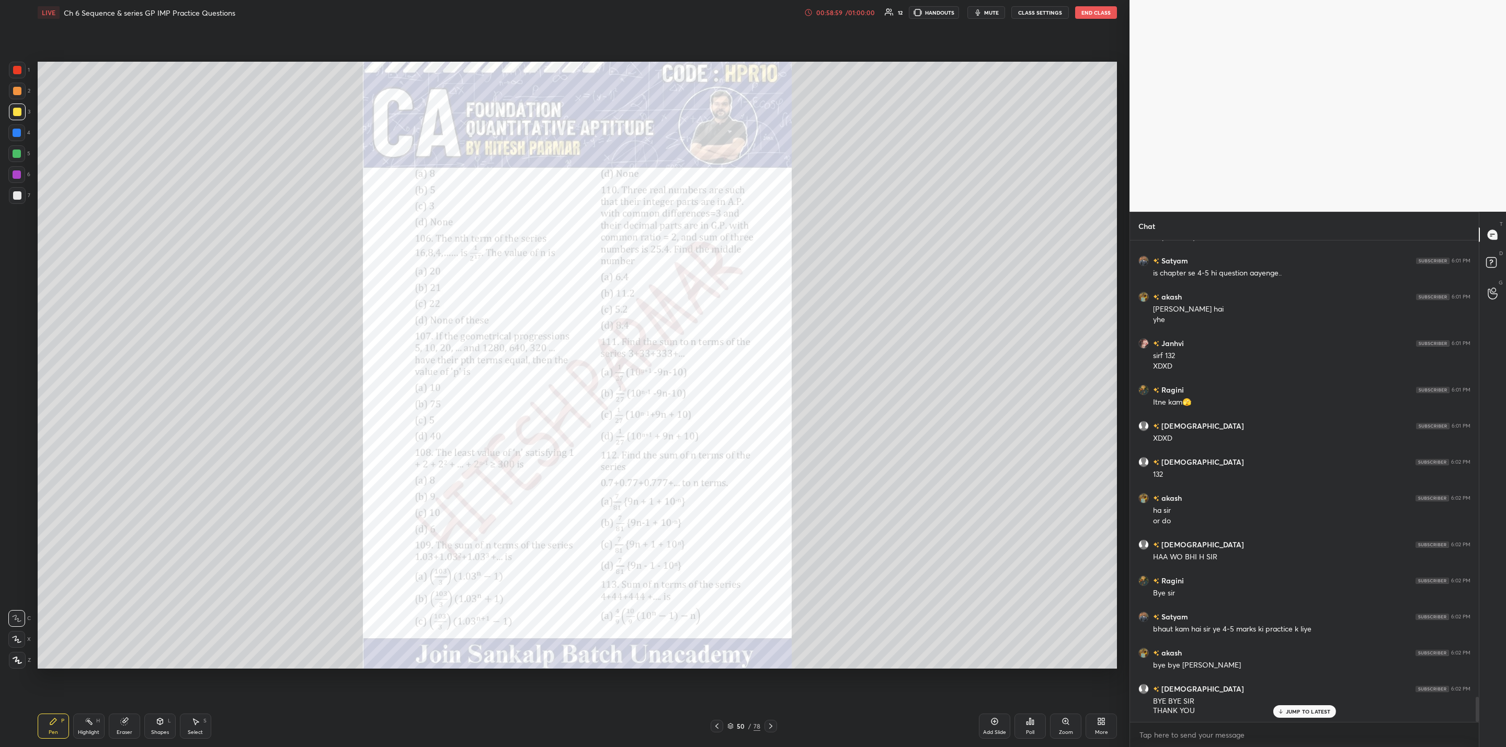
click at [713, 728] on icon at bounding box center [717, 726] width 8 height 8
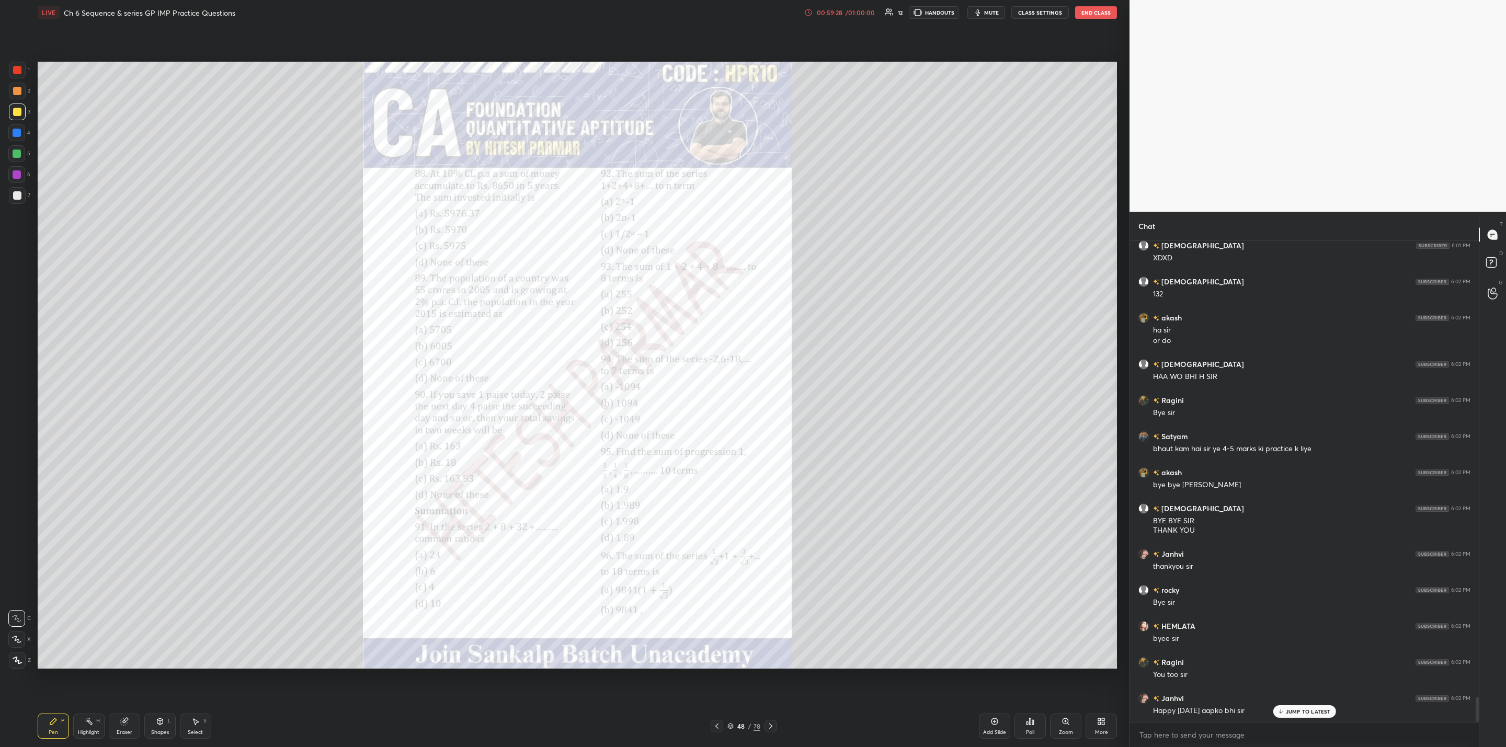
scroll to position [8889, 0]
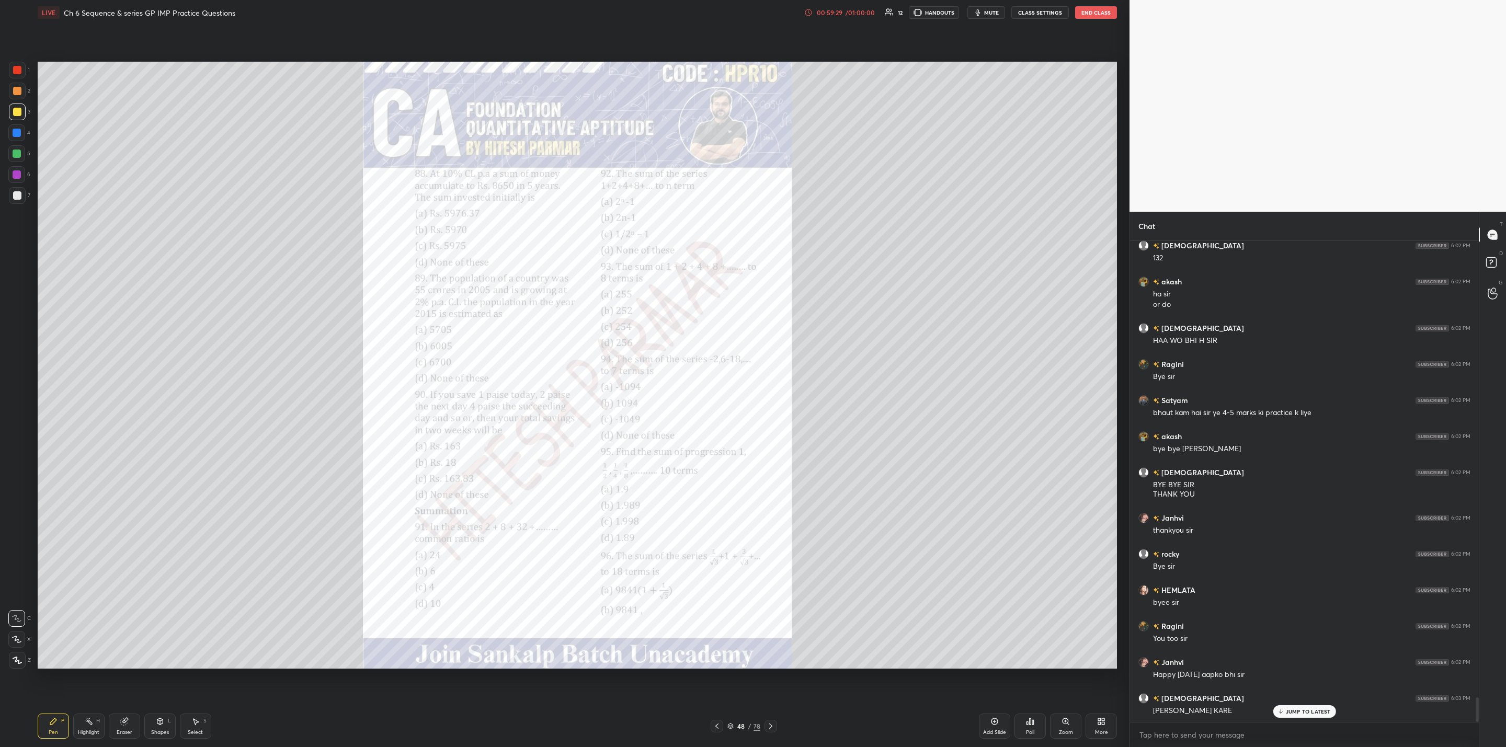
click at [770, 723] on icon at bounding box center [770, 726] width 8 height 8
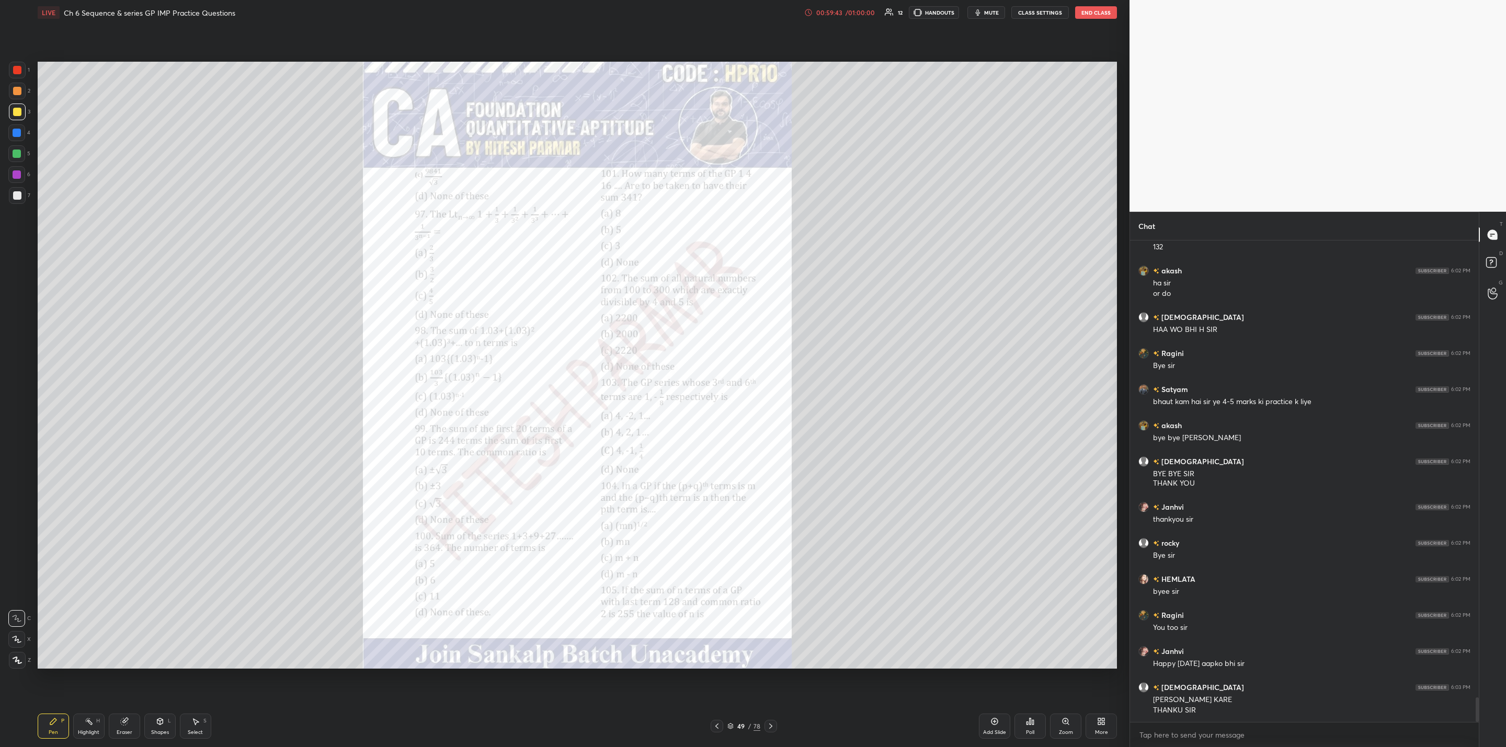
scroll to position [8936, 0]
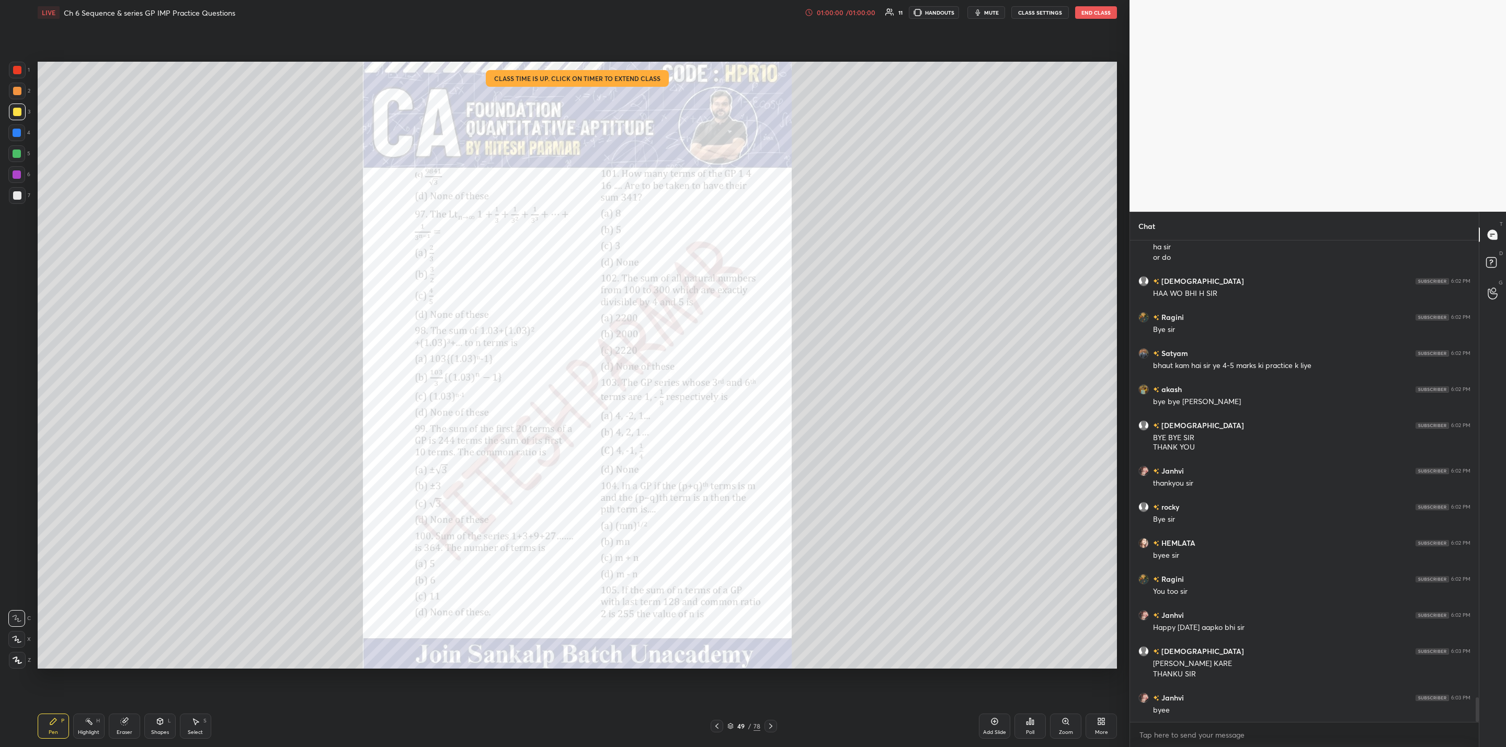
click at [768, 727] on icon at bounding box center [770, 726] width 8 height 8
click at [1095, 10] on button "End Class" at bounding box center [1096, 12] width 42 height 13
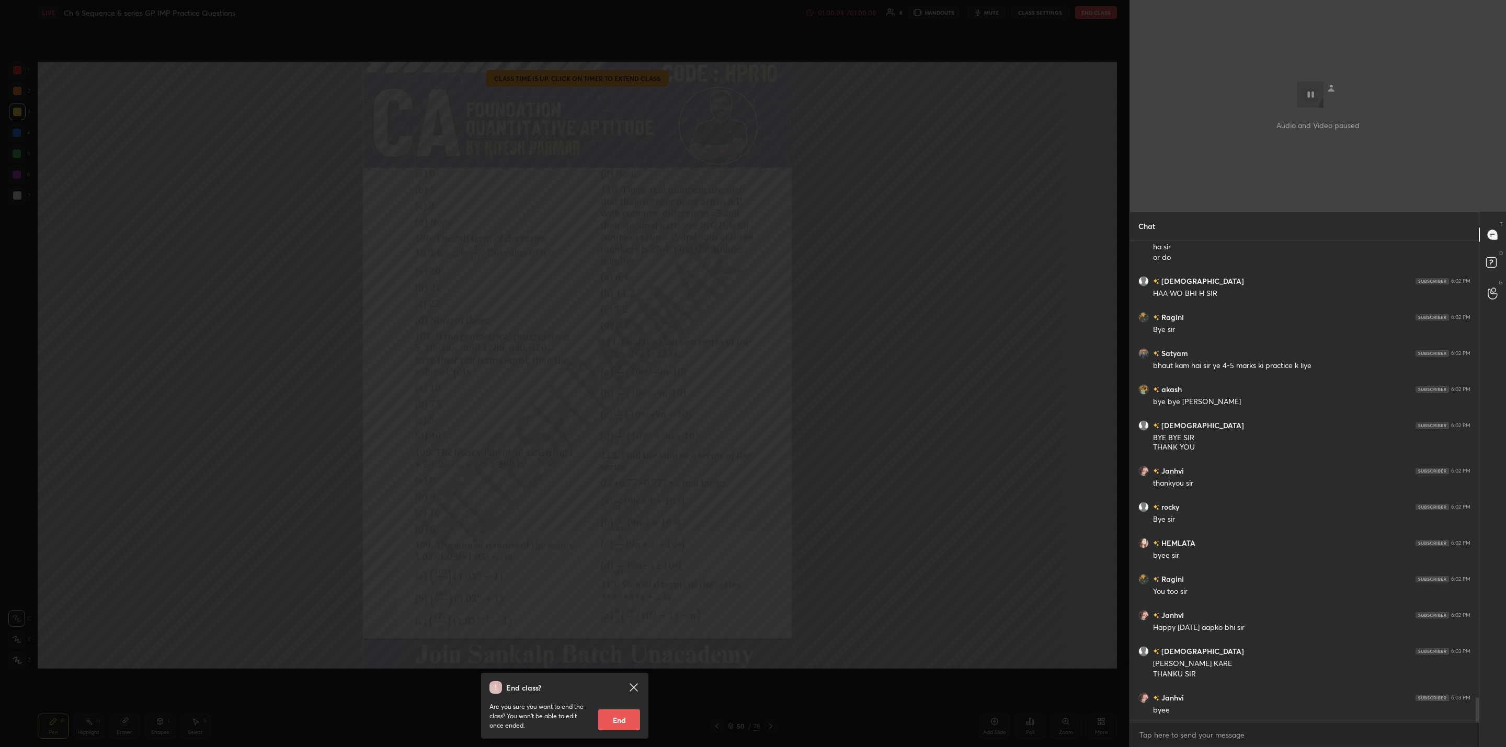
click at [626, 722] on button "End" at bounding box center [619, 719] width 42 height 21
type textarea "x"
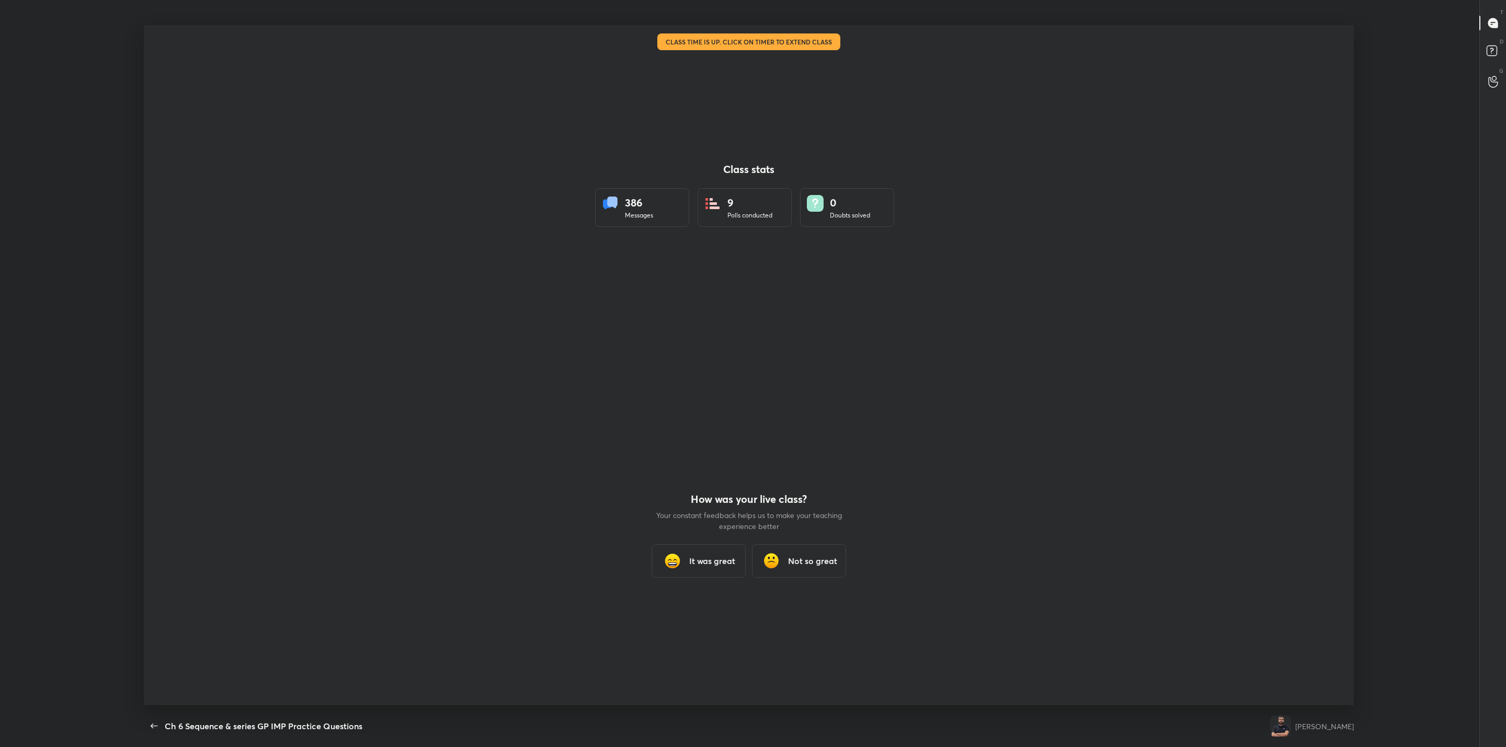
scroll to position [51594, 50781]
